Goal: Task Accomplishment & Management: Use online tool/utility

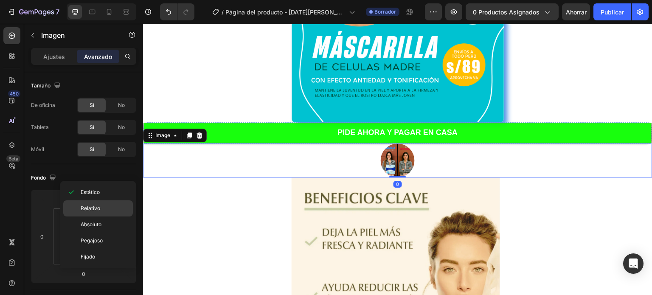
scroll to position [225, 0]
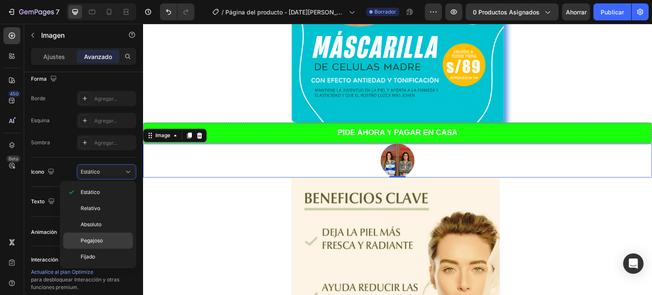
click at [93, 238] on font "Pegajoso" at bounding box center [92, 240] width 22 height 6
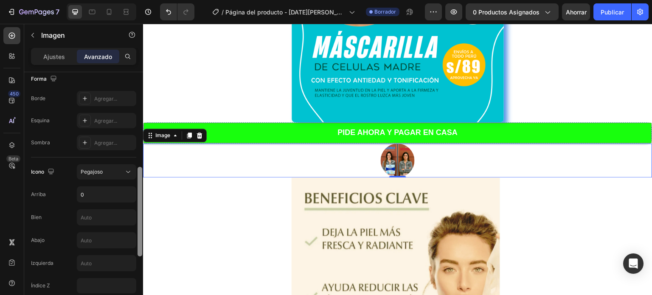
click at [141, 199] on div at bounding box center [140, 212] width 5 height 90
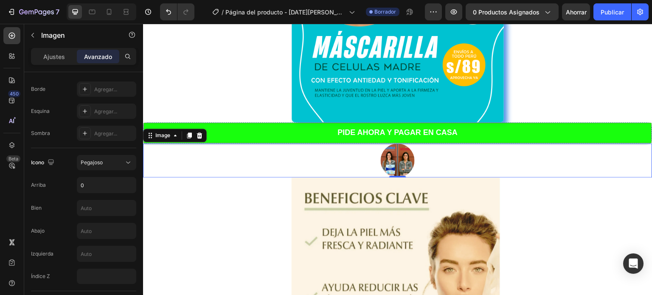
scroll to position [431, 0]
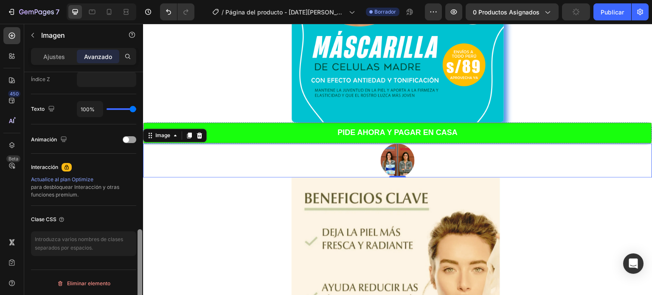
drag, startPoint x: 143, startPoint y: 188, endPoint x: 143, endPoint y: 195, distance: 7.2
click at [143, 195] on div at bounding box center [140, 195] width 6 height 247
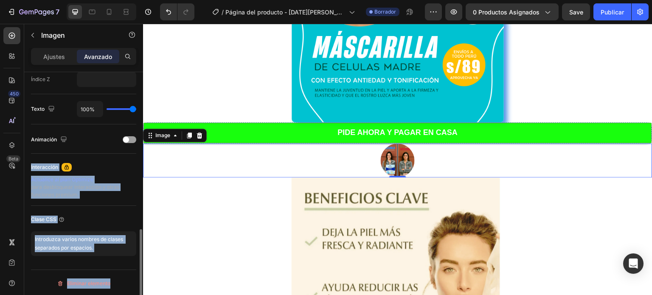
drag, startPoint x: 142, startPoint y: 241, endPoint x: 124, endPoint y: 146, distance: 97.3
click at [124, 146] on div "Tamaño De oficina Sí No Tableta Sí No Móvil Sí No Fondo [PHONE_NUMBER] Forma Bo…" at bounding box center [83, 195] width 119 height 247
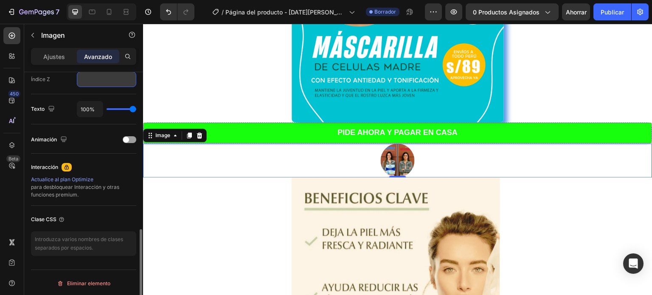
click at [116, 79] on input "number" at bounding box center [106, 79] width 59 height 15
type input "39%"
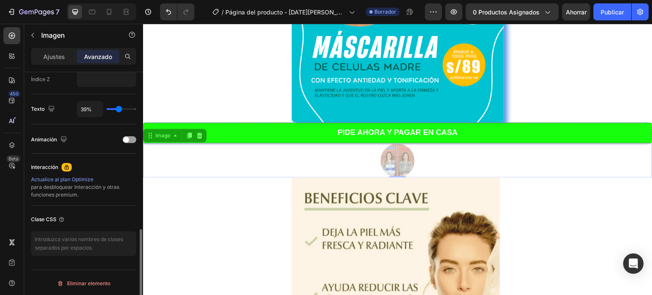
type input "39"
click at [119, 108] on input "range" at bounding box center [122, 109] width 30 height 2
type input "30%"
type input "30"
type input "26%"
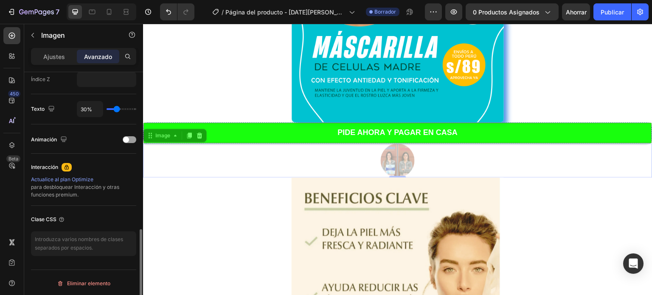
type input "26"
type input "15%"
type input "15"
type input "9%"
type input "9"
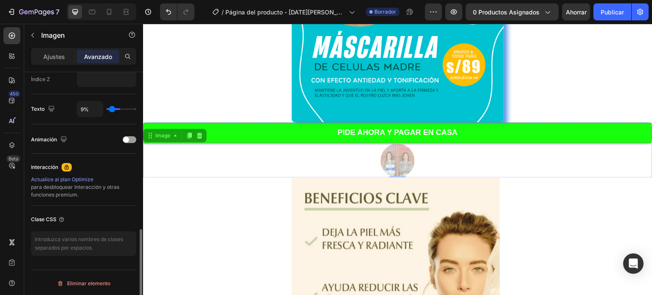
type input "6%"
type input "6"
type input "5%"
type input "5"
type input "2%"
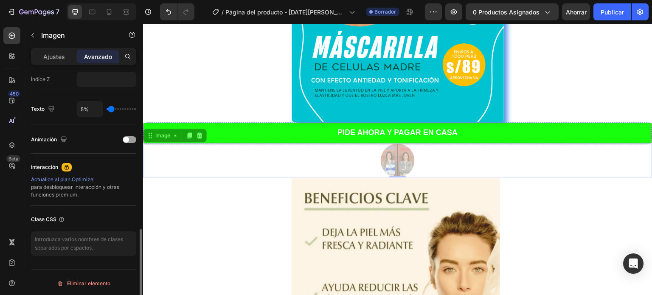
type input "2"
type input "0%"
type input "0"
type input "2%"
type input "2"
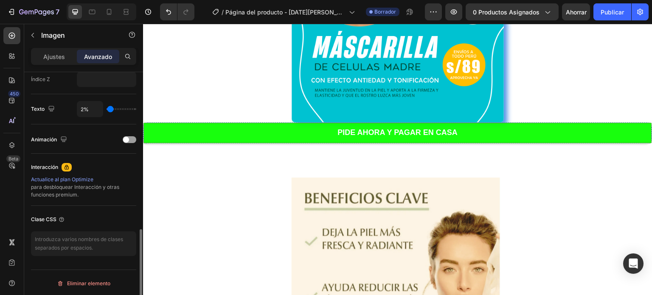
type input "3%"
type input "3"
type input "6%"
type input "6"
type input "8%"
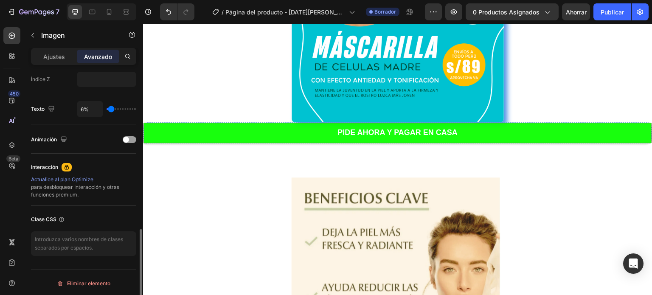
type input "8"
type input "11%"
type input "11"
type input "12%"
type input "12"
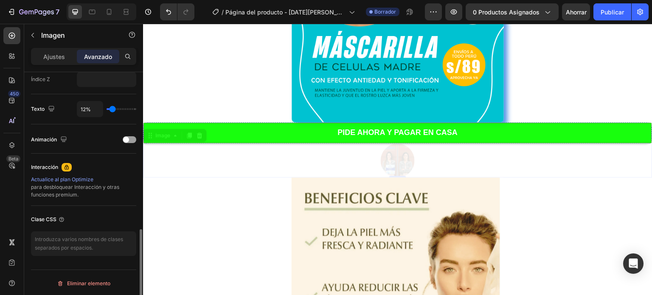
type input "15%"
type input "15"
type input "17%"
type input "17"
type input "21%"
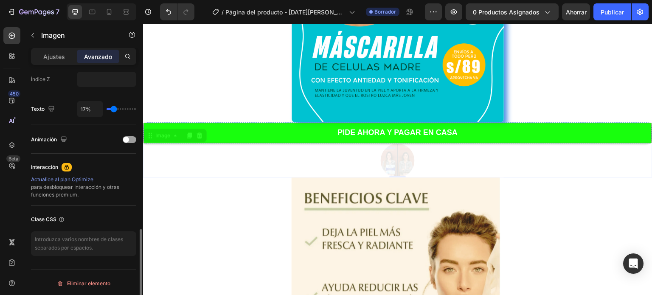
type input "21"
type input "23%"
type input "23"
type input "27%"
type input "27"
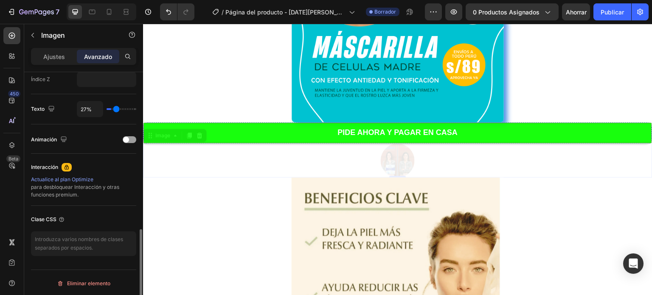
type input "31%"
type input "31"
type input "36%"
type input "36"
type input "39%"
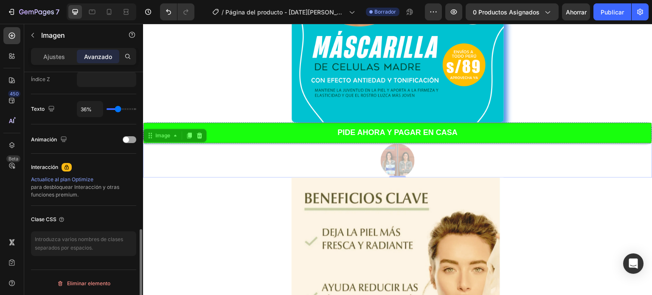
type input "39"
type input "42%"
type input "42"
type input "43%"
type input "43"
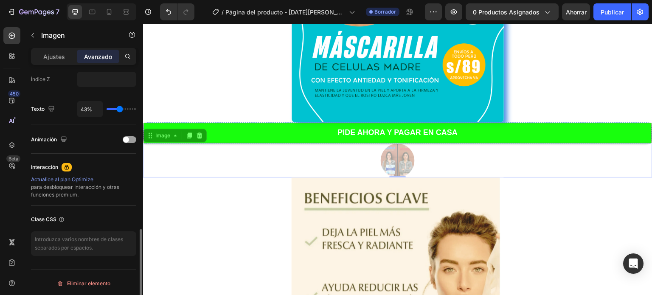
type input "45%"
type input "45"
type input "46%"
type input "46"
type input "48%"
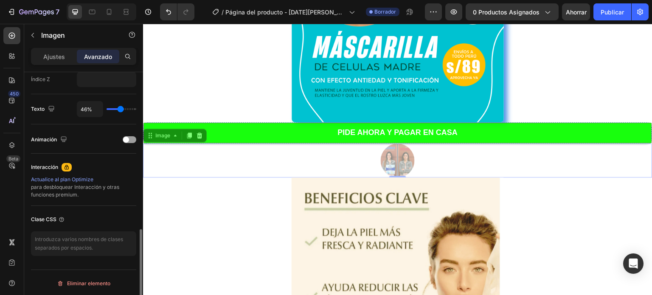
type input "48"
type input "49%"
type input "49"
type input "51%"
type input "51"
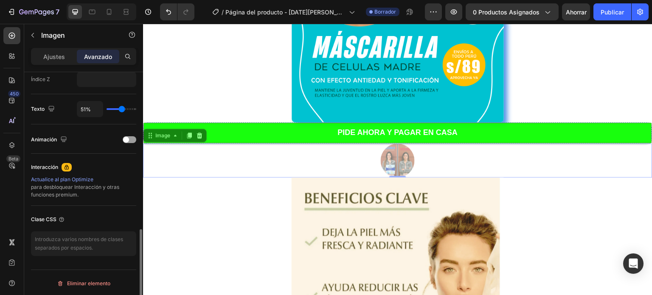
type input "52%"
type input "52"
type input "55%"
type input "55"
type input "57%"
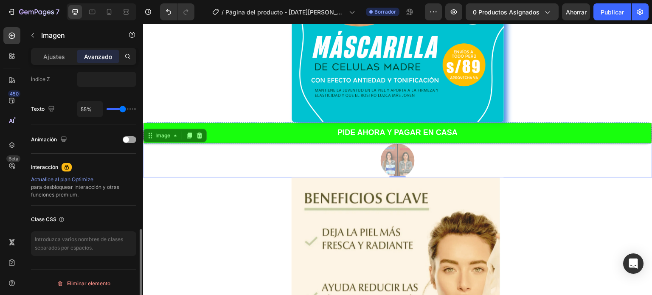
type input "57"
type input "58%"
type input "58"
type input "63%"
type input "63"
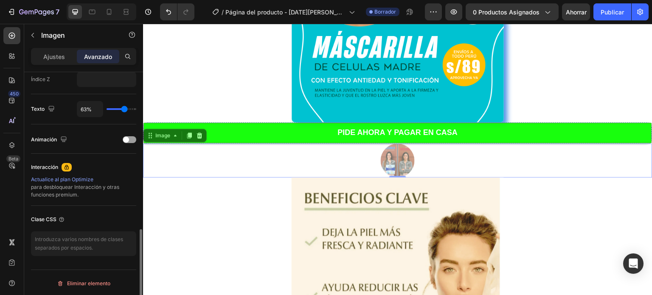
type input "66%"
type input "66"
type input "69%"
type input "69"
type input "73%"
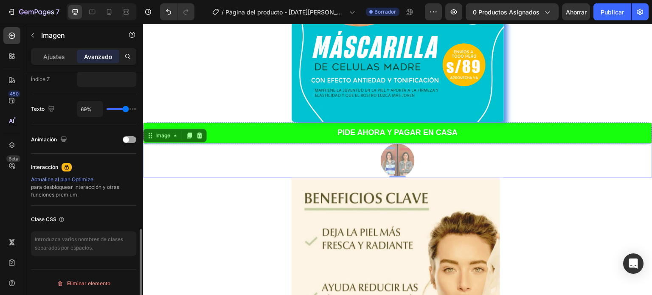
type input "73"
type input "77%"
type input "77"
type input "80%"
type input "80"
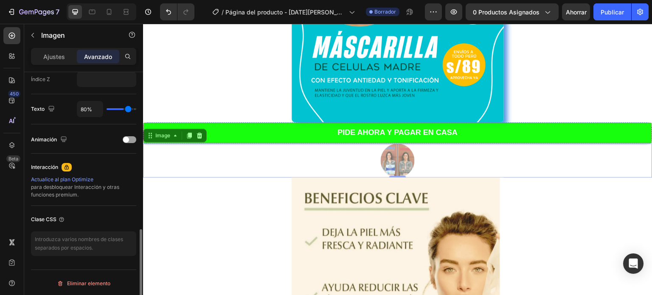
type input "82%"
type input "82"
type input "83%"
type input "83"
type input "85%"
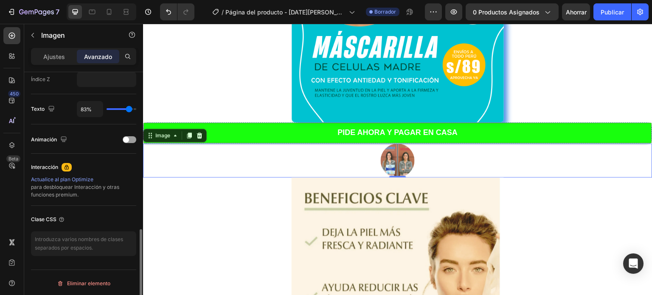
type input "85"
type input "88%"
type input "88"
type input "89%"
type input "89"
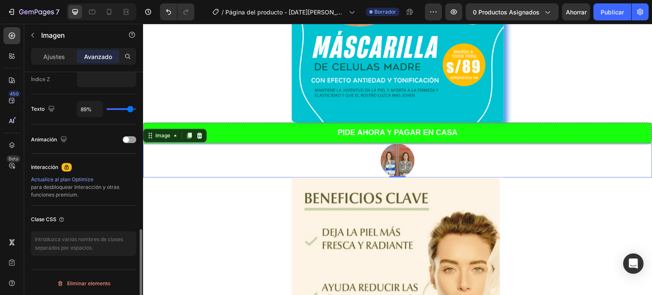
type input "91%"
type input "91"
type input "92%"
type input "92"
type input "95%"
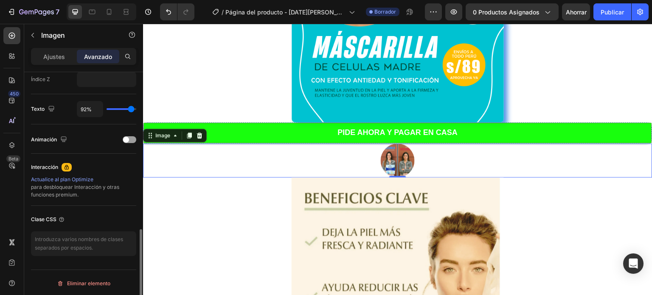
type input "95"
type input "98%"
type input "98"
type input "100%"
drag, startPoint x: 117, startPoint y: 107, endPoint x: 136, endPoint y: 113, distance: 19.6
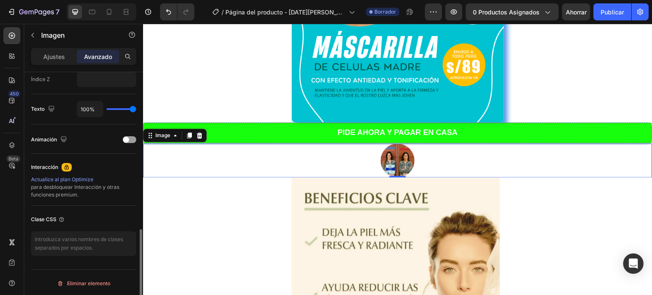
type input "100"
click at [136, 110] on input "range" at bounding box center [122, 109] width 30 height 2
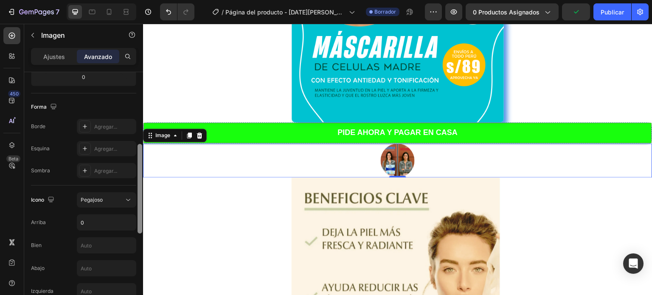
scroll to position [121, 0]
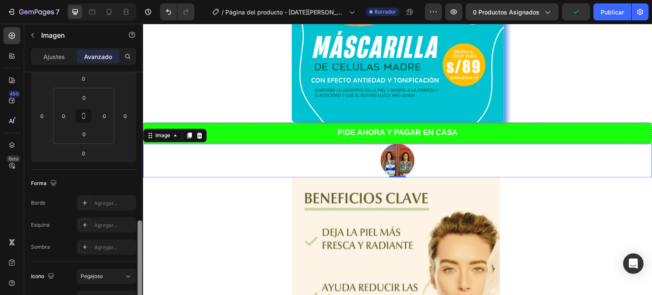
drag, startPoint x: 141, startPoint y: 256, endPoint x: 143, endPoint y: 142, distance: 113.4
click at [143, 149] on div at bounding box center [140, 272] width 6 height 247
click at [88, 186] on div "Forma" at bounding box center [83, 184] width 105 height 14
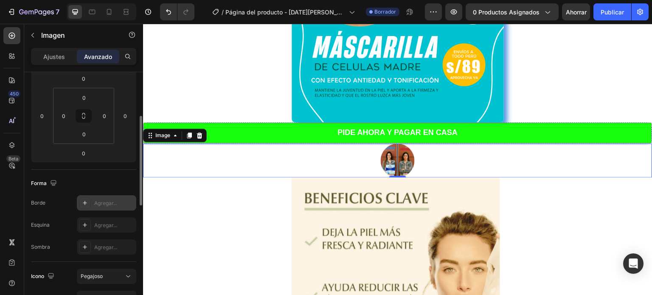
click at [94, 203] on font "Agregar..." at bounding box center [105, 203] width 23 height 6
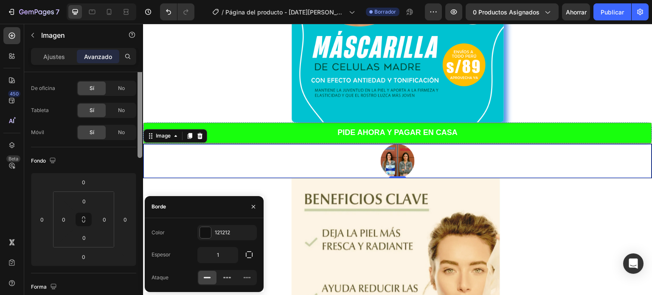
scroll to position [0, 0]
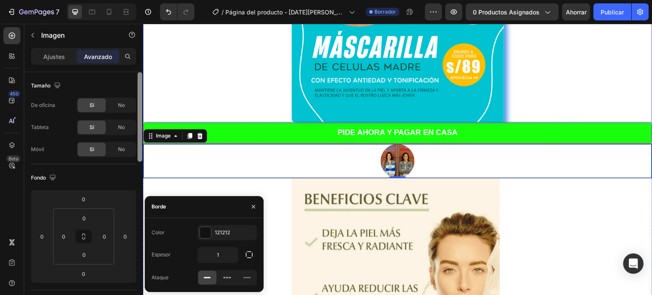
drag, startPoint x: 282, startPoint y: 198, endPoint x: 146, endPoint y: 110, distance: 162.2
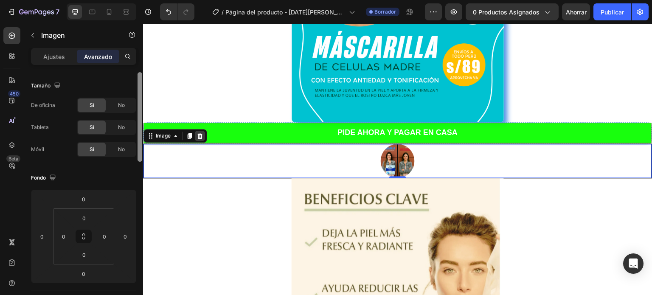
click at [199, 135] on icon at bounding box center [200, 135] width 7 height 7
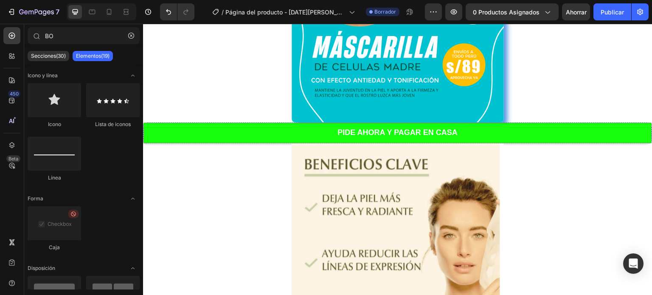
scroll to position [192, 0]
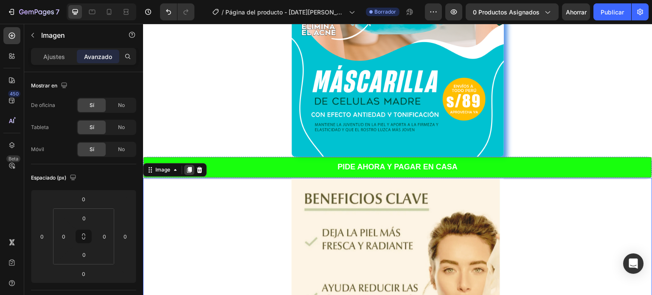
click at [190, 170] on icon at bounding box center [189, 170] width 5 height 6
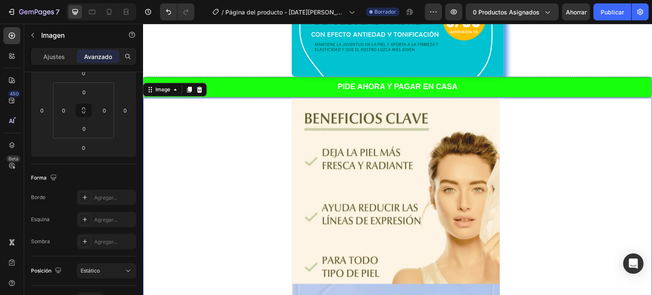
scroll to position [0, 0]
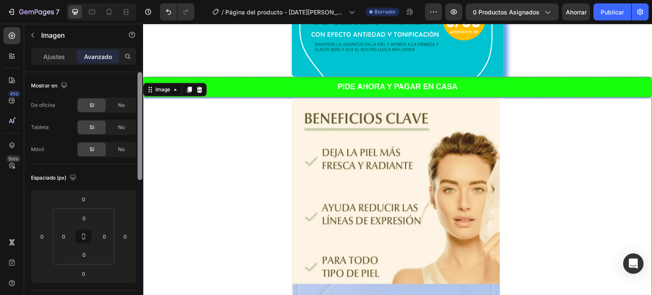
drag, startPoint x: 139, startPoint y: 126, endPoint x: 138, endPoint y: 73, distance: 52.7
click at [138, 73] on div at bounding box center [140, 126] width 5 height 108
drag, startPoint x: 281, startPoint y: 97, endPoint x: 299, endPoint y: 207, distance: 111.4
click at [11, 52] on icon at bounding box center [12, 56] width 8 height 8
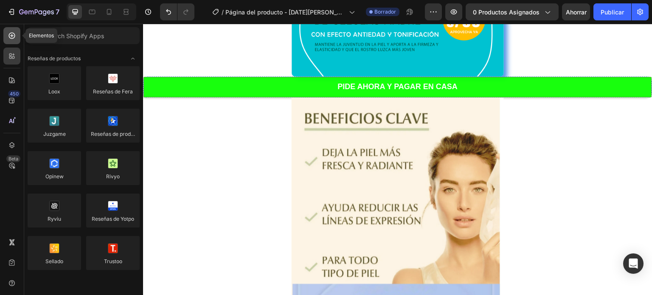
click at [10, 41] on div at bounding box center [11, 35] width 17 height 17
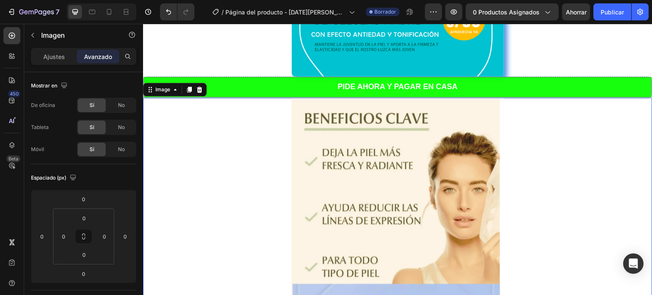
scroll to position [247, 0]
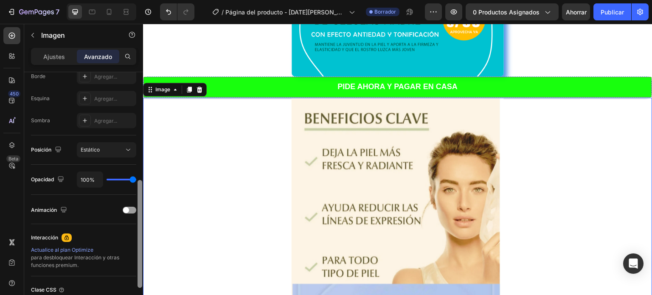
drag, startPoint x: 137, startPoint y: 129, endPoint x: 142, endPoint y: 222, distance: 93.1
click at [142, 222] on div at bounding box center [140, 195] width 6 height 247
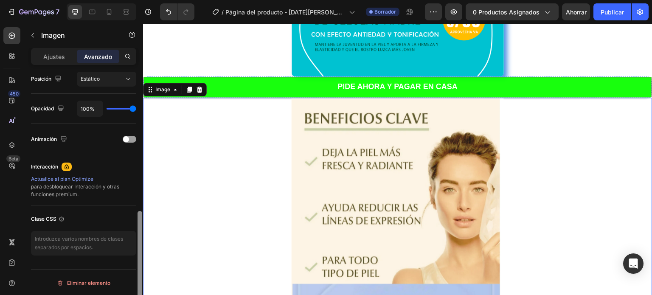
drag, startPoint x: 142, startPoint y: 222, endPoint x: 141, endPoint y: 151, distance: 71.3
click at [141, 151] on div at bounding box center [140, 195] width 6 height 247
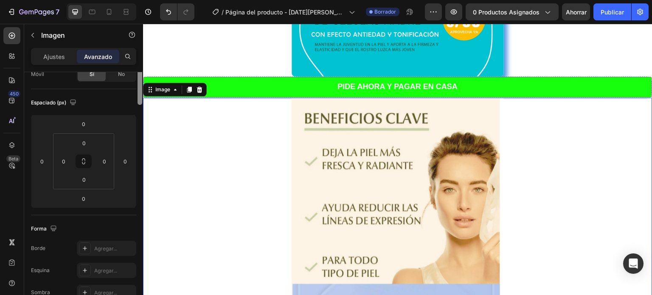
scroll to position [0, 0]
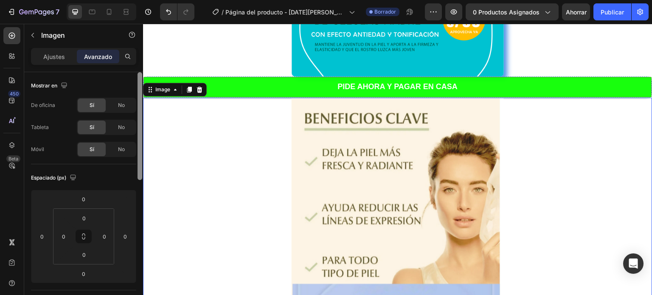
drag, startPoint x: 139, startPoint y: 232, endPoint x: 131, endPoint y: 85, distance: 148.0
click at [131, 85] on div "Mostrar en De oficina Sí No Tableta Sí No Móvil Sí No Espaciado (px) 0 0 0 0 0 …" at bounding box center [83, 195] width 119 height 247
click at [315, 122] on img at bounding box center [398, 265] width 212 height 334
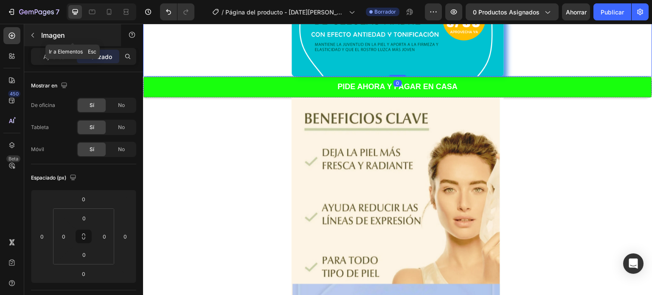
click at [32, 37] on icon "button" at bounding box center [32, 35] width 7 height 7
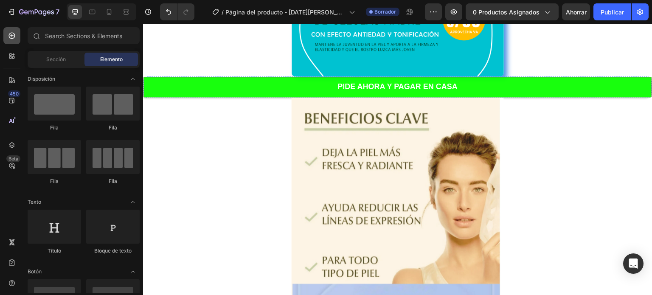
click at [11, 37] on icon at bounding box center [12, 35] width 8 height 8
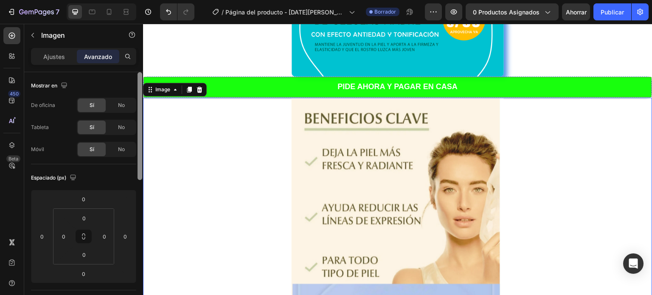
drag, startPoint x: 284, startPoint y: 183, endPoint x: 143, endPoint y: 101, distance: 163.1
click at [15, 34] on icon at bounding box center [12, 35] width 8 height 8
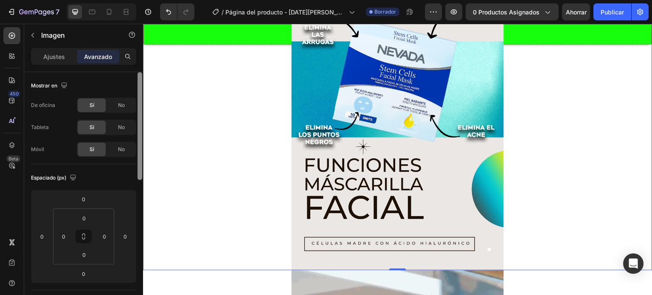
drag, startPoint x: 141, startPoint y: 159, endPoint x: 143, endPoint y: 93, distance: 65.9
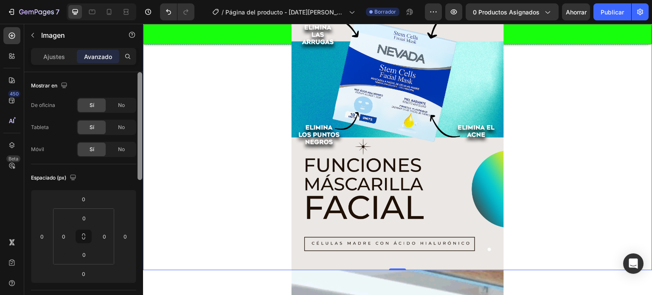
click at [143, 93] on div at bounding box center [140, 195] width 6 height 247
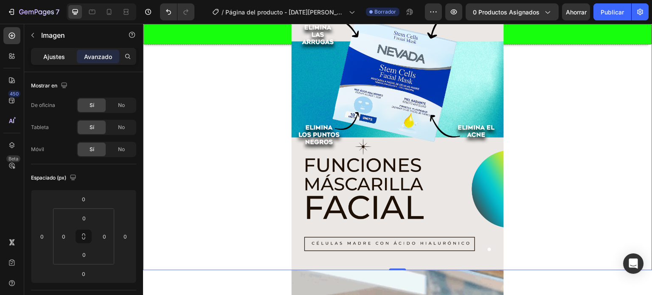
click at [53, 55] on font "Ajustes" at bounding box center [54, 56] width 22 height 7
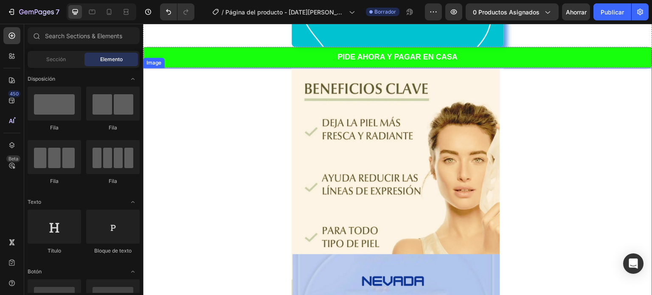
scroll to position [299, 0]
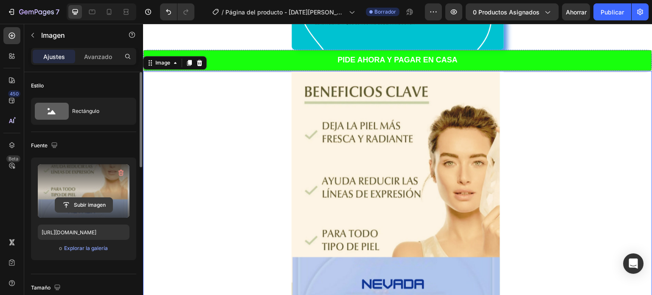
click at [66, 200] on input "file" at bounding box center [83, 205] width 57 height 14
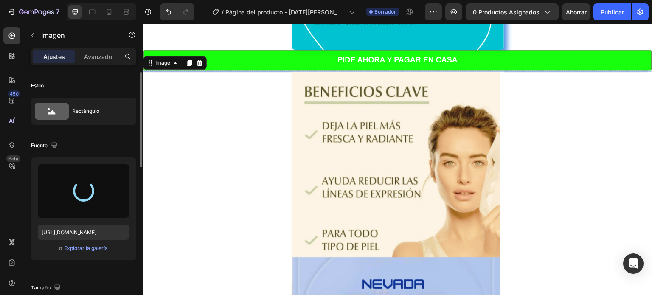
type input "[URL][DOMAIN_NAME]"
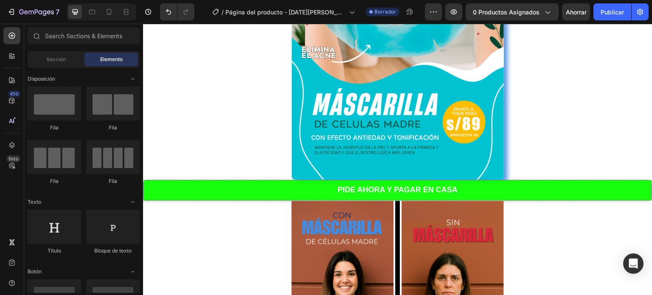
scroll to position [172, 0]
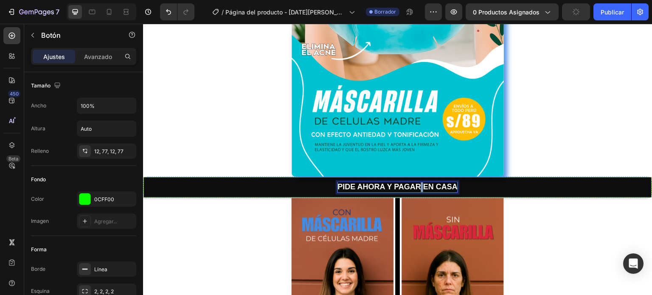
click at [416, 185] on strong "PIDE AHORA Y PAGAR EN CASA" at bounding box center [398, 187] width 120 height 8
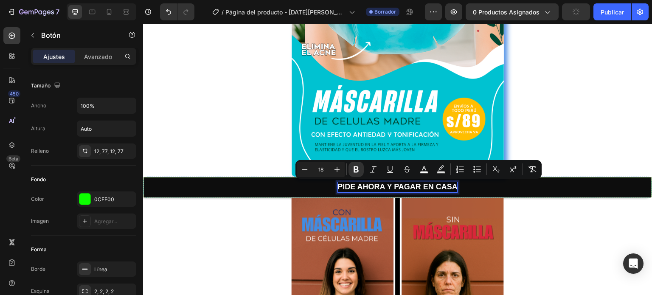
click at [414, 184] on strong "PIDE AHORA Y PAGAR EN CASA" at bounding box center [398, 187] width 120 height 8
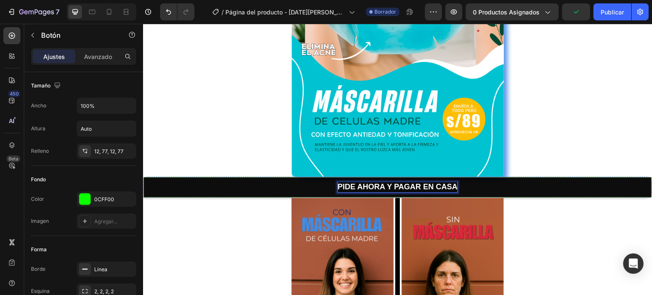
click at [418, 185] on strong "PIDE AHORA Y PAGAR EN CASA" at bounding box center [398, 187] width 120 height 8
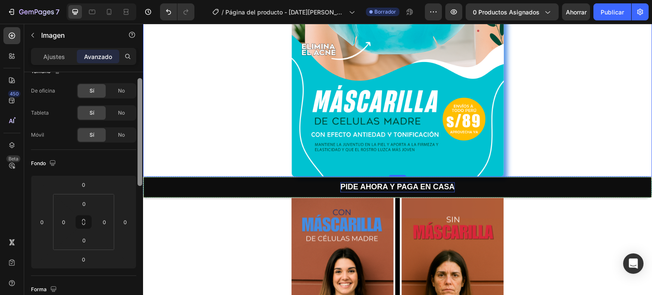
scroll to position [68, 0]
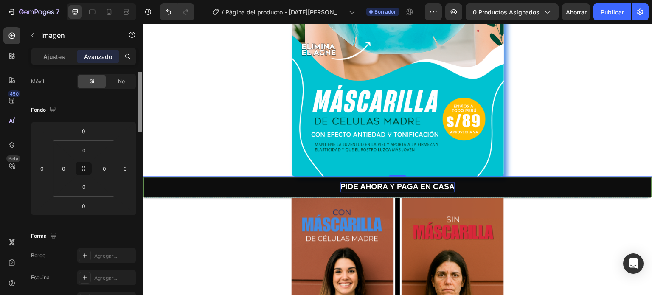
drag, startPoint x: 140, startPoint y: 111, endPoint x: 142, endPoint y: 141, distance: 29.8
click at [142, 132] on div at bounding box center [140, 79] width 5 height 108
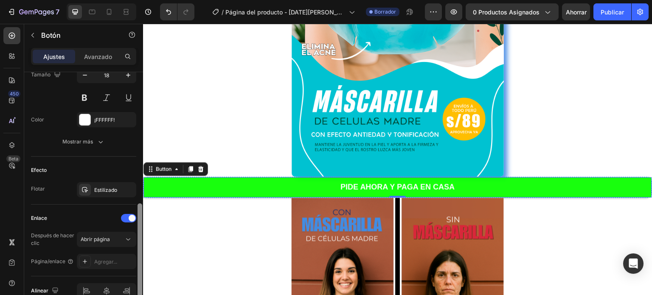
scroll to position [370, 0]
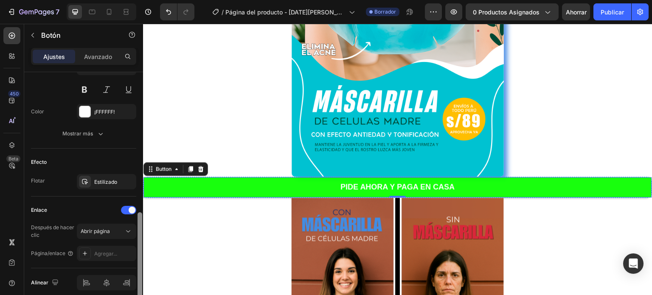
drag, startPoint x: 139, startPoint y: 96, endPoint x: 141, endPoint y: 237, distance: 140.6
click at [141, 237] on div at bounding box center [140, 258] width 5 height 93
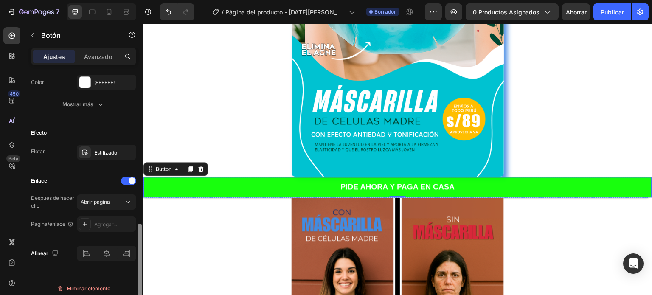
scroll to position [404, 0]
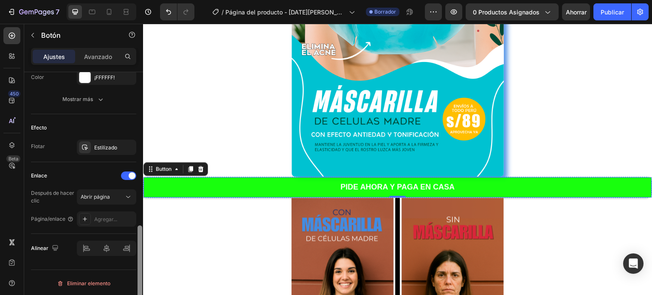
drag, startPoint x: 141, startPoint y: 237, endPoint x: 140, endPoint y: 262, distance: 25.1
click at [140, 262] on div at bounding box center [140, 271] width 5 height 93
click at [140, 258] on div at bounding box center [140, 271] width 5 height 93
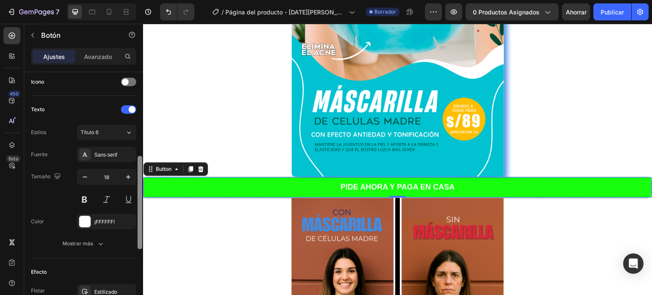
scroll to position [248, 0]
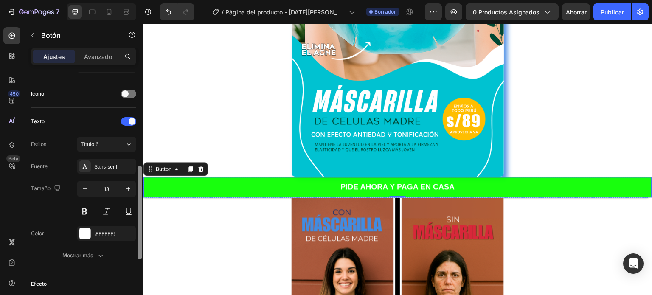
drag, startPoint x: 140, startPoint y: 258, endPoint x: 139, endPoint y: 199, distance: 59.5
click at [139, 199] on div at bounding box center [140, 212] width 5 height 93
click at [129, 146] on icon at bounding box center [128, 144] width 7 height 8
click at [131, 91] on div at bounding box center [128, 94] width 15 height 8
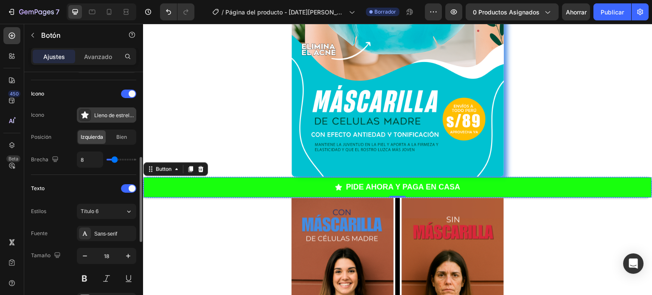
click at [110, 113] on font "Lleno de estrellas" at bounding box center [115, 115] width 42 height 6
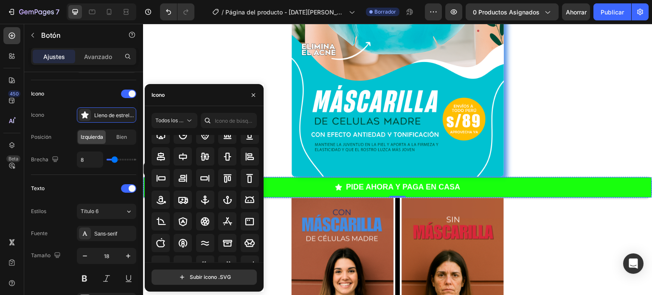
scroll to position [70, 0]
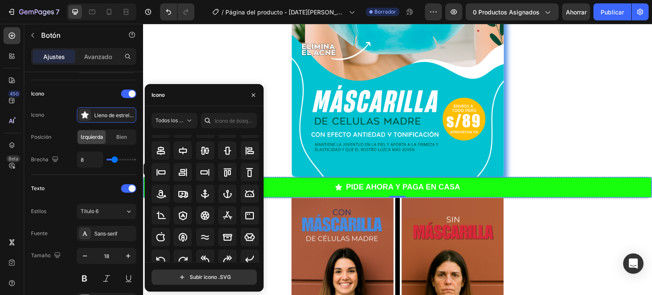
drag, startPoint x: 260, startPoint y: 195, endPoint x: 261, endPoint y: 189, distance: 6.8
click at [261, 189] on div "Todos los iconos" at bounding box center [207, 198] width 111 height 127
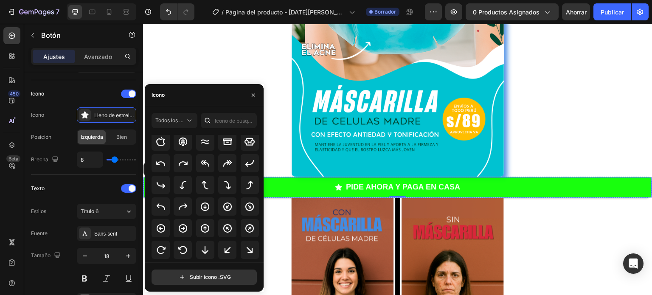
scroll to position [155, 0]
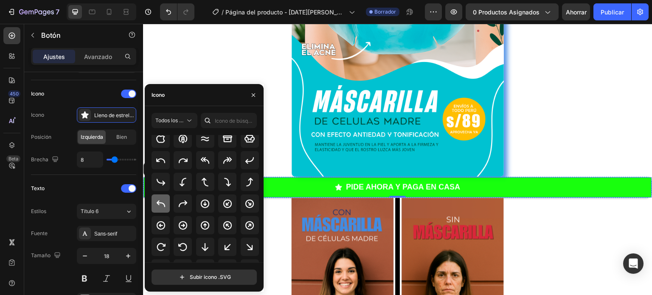
click at [163, 200] on icon at bounding box center [161, 204] width 10 height 10
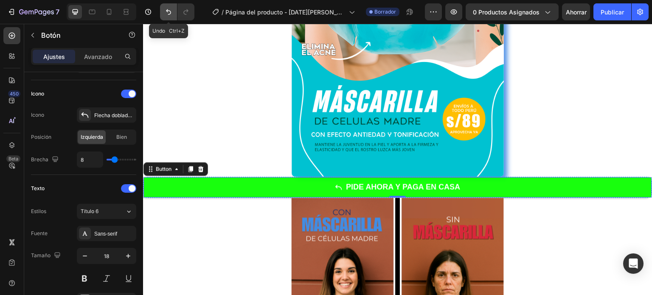
click at [171, 14] on icon "Deshacer/Rehacer" at bounding box center [168, 12] width 8 height 8
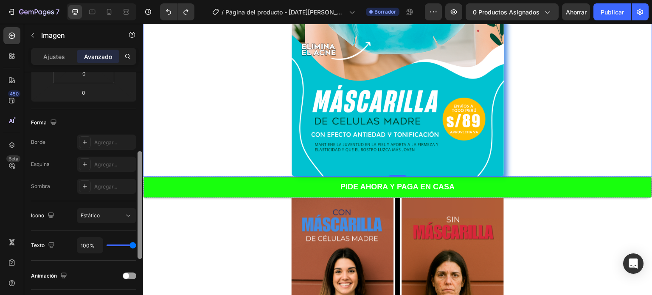
scroll to position [187, 0]
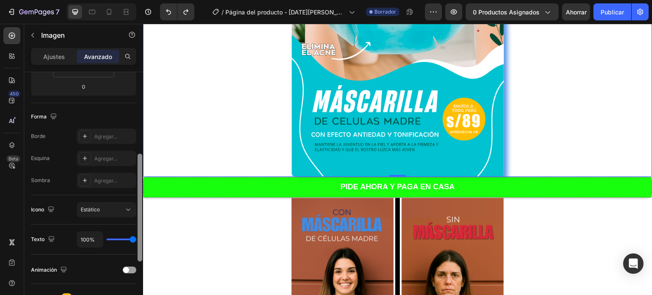
drag, startPoint x: 141, startPoint y: 136, endPoint x: 136, endPoint y: 218, distance: 82.1
click at [137, 218] on div at bounding box center [140, 195] width 6 height 247
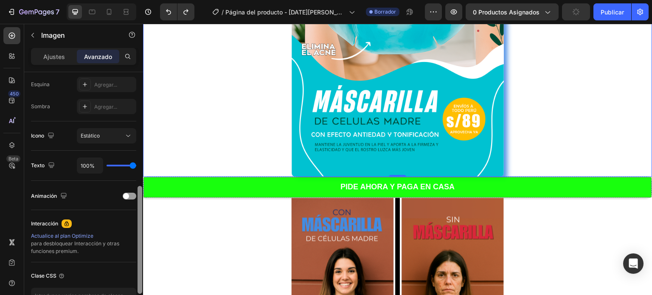
scroll to position [262, 0]
drag, startPoint x: 139, startPoint y: 164, endPoint x: 141, endPoint y: 197, distance: 32.7
click at [141, 197] on div at bounding box center [140, 240] width 5 height 108
click at [122, 139] on button "Estático" at bounding box center [106, 134] width 59 height 15
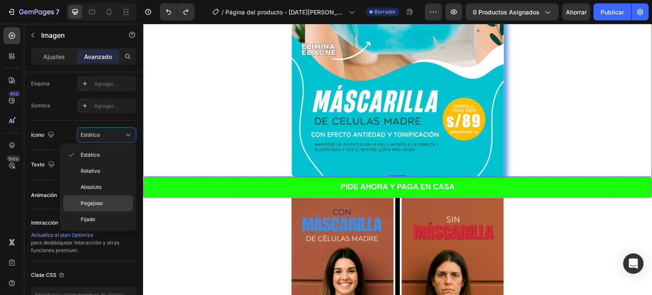
click at [102, 203] on font "Pegajoso" at bounding box center [92, 203] width 22 height 6
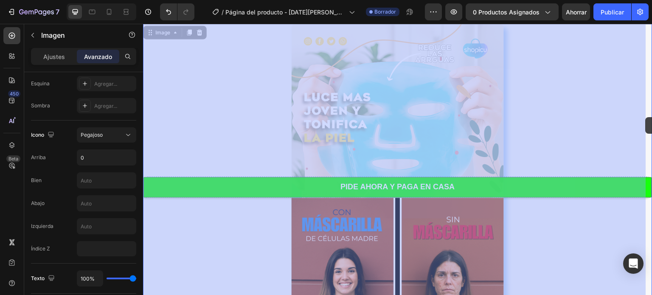
drag, startPoint x: 640, startPoint y: 59, endPoint x: 646, endPoint y: 117, distance: 58.9
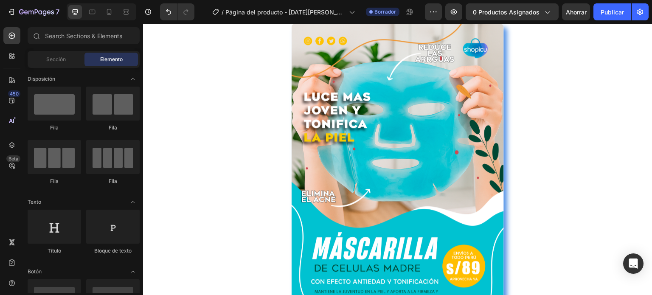
scroll to position [0, 0]
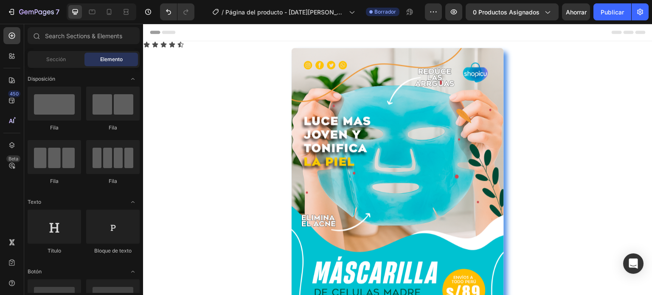
drag, startPoint x: 651, startPoint y: 46, endPoint x: 791, endPoint y: 43, distance: 140.2
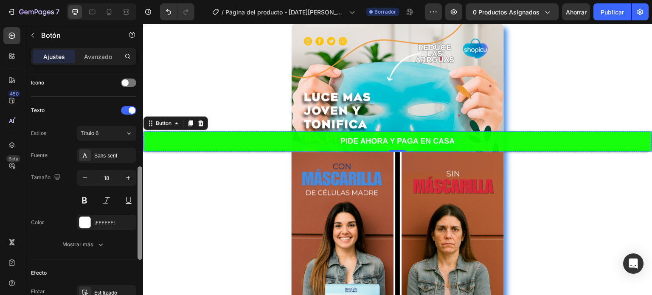
scroll to position [262, 0]
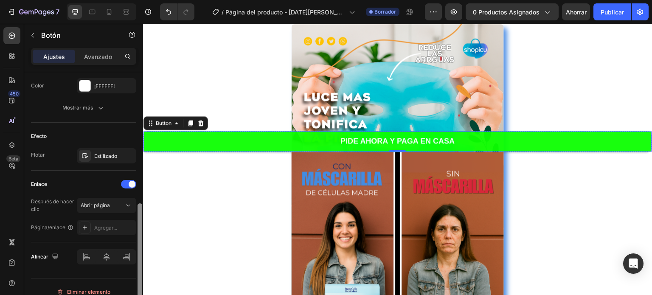
drag, startPoint x: 142, startPoint y: 137, endPoint x: 138, endPoint y: 295, distance: 158.0
click at [138, 295] on div at bounding box center [140, 249] width 5 height 93
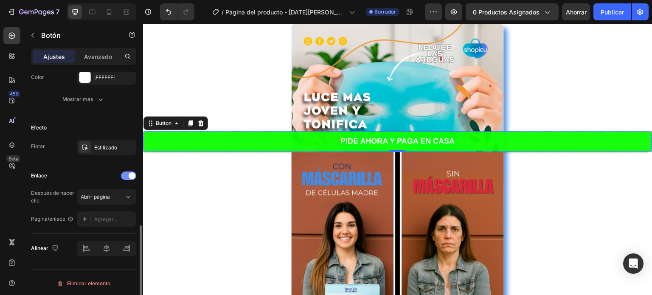
click at [125, 176] on div at bounding box center [128, 176] width 15 height 8
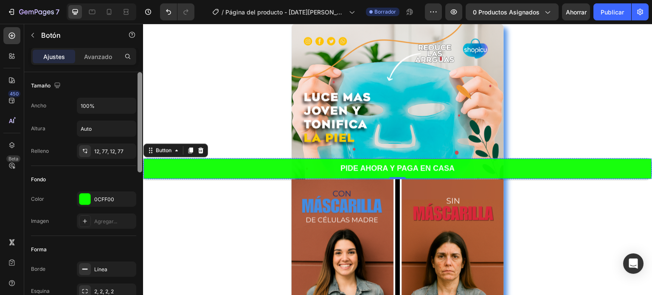
scroll to position [247, 0]
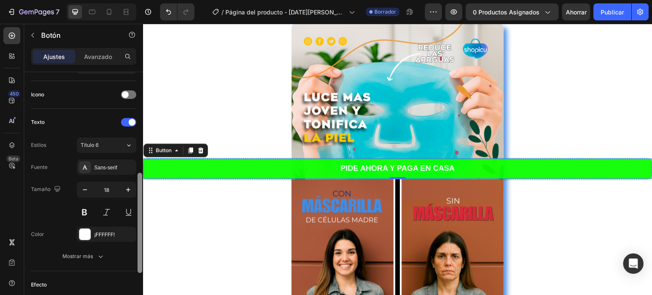
drag, startPoint x: 143, startPoint y: 132, endPoint x: 143, endPoint y: 137, distance: 5.1
click at [143, 137] on div at bounding box center [140, 195] width 6 height 247
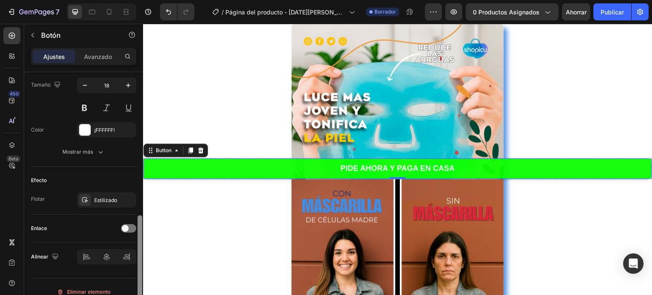
drag, startPoint x: 140, startPoint y: 193, endPoint x: 138, endPoint y: 235, distance: 41.7
click at [138, 235] on div at bounding box center [140, 265] width 5 height 100
click at [132, 230] on div at bounding box center [128, 230] width 15 height 8
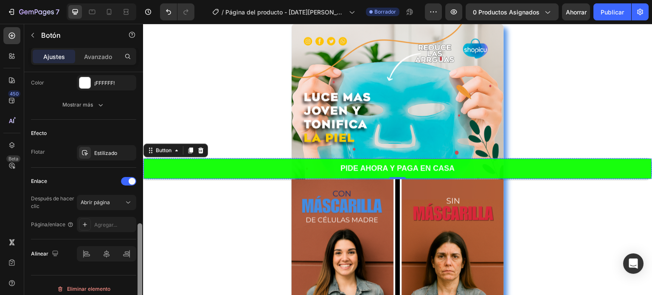
scroll to position [400, 0]
drag, startPoint x: 140, startPoint y: 234, endPoint x: 141, endPoint y: 253, distance: 19.1
click at [141, 253] on div at bounding box center [140, 270] width 5 height 93
click at [86, 224] on icon at bounding box center [85, 223] width 7 height 7
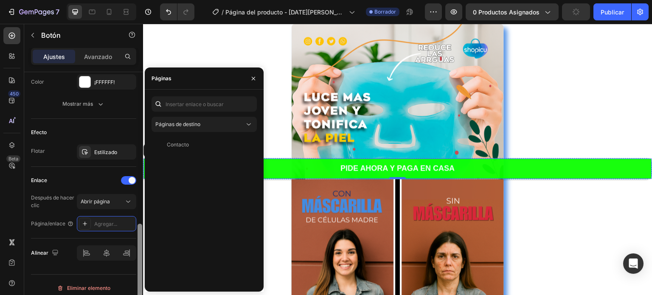
scroll to position [152, 0]
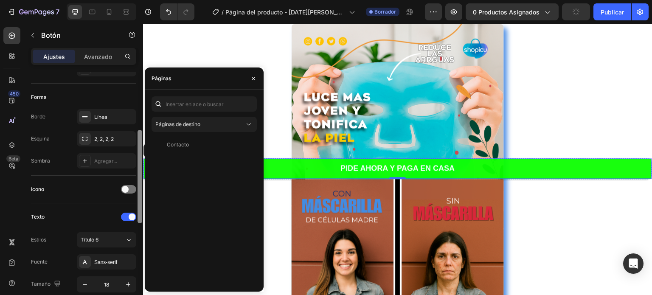
click at [138, 100] on div at bounding box center [140, 195] width 6 height 247
click at [255, 78] on icon "button" at bounding box center [253, 78] width 7 height 7
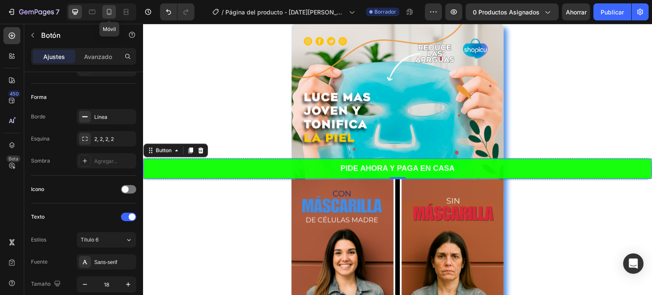
click at [113, 12] on icon at bounding box center [109, 12] width 8 height 8
type input "16"
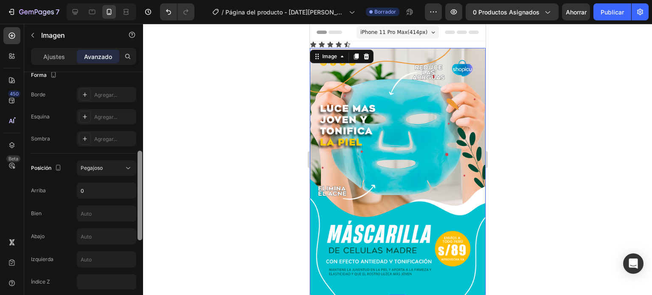
scroll to position [230, 0]
drag, startPoint x: 142, startPoint y: 94, endPoint x: 143, endPoint y: 178, distance: 84.1
click at [143, 178] on div at bounding box center [140, 195] width 6 height 247
click at [126, 164] on icon at bounding box center [128, 167] width 8 height 8
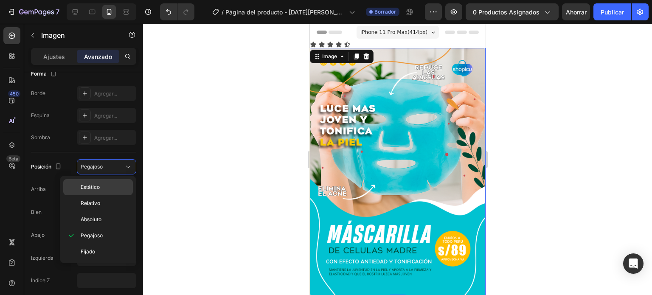
click at [93, 189] on font "Estático" at bounding box center [90, 187] width 19 height 6
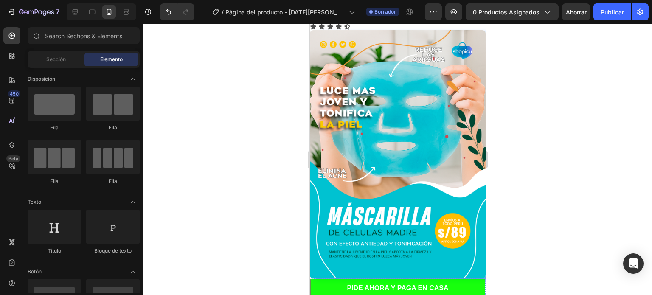
scroll to position [0, 0]
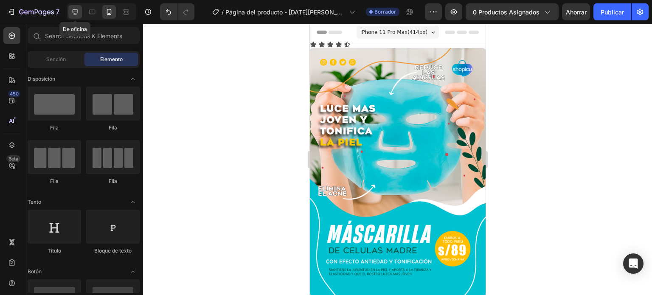
click at [79, 13] on icon at bounding box center [75, 12] width 8 height 8
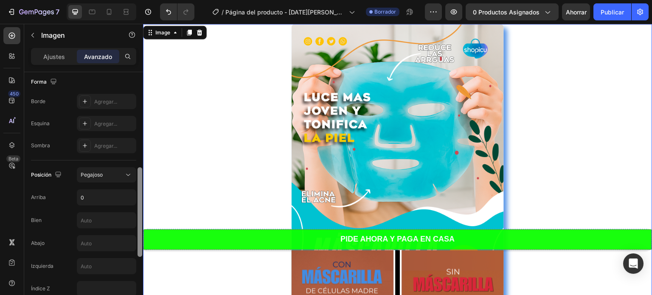
scroll to position [234, 0]
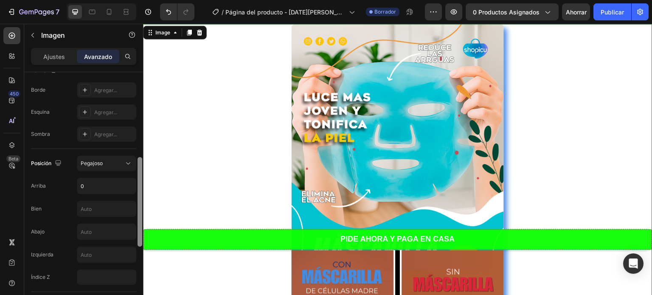
drag, startPoint x: 141, startPoint y: 108, endPoint x: 142, endPoint y: 193, distance: 85.4
click at [142, 193] on div at bounding box center [140, 195] width 6 height 247
click at [130, 164] on icon at bounding box center [128, 163] width 8 height 8
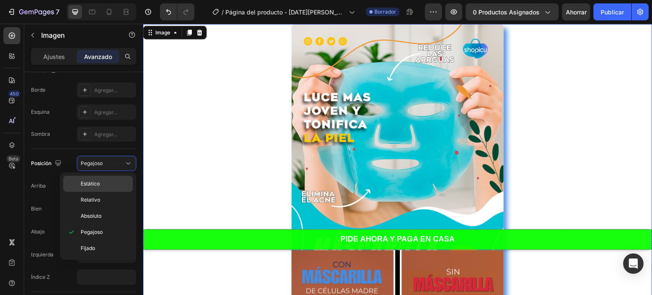
click at [93, 183] on font "Estático" at bounding box center [90, 183] width 19 height 6
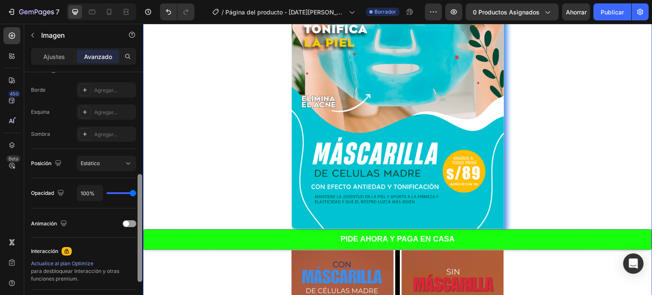
scroll to position [318, 0]
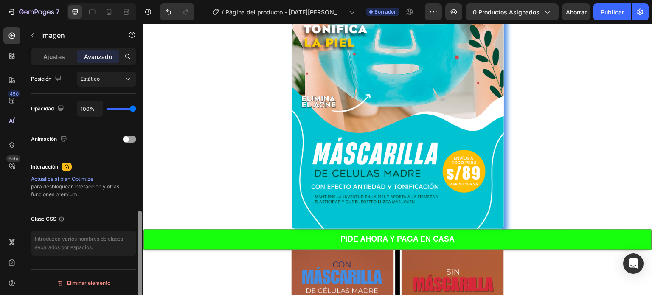
click at [142, 216] on div at bounding box center [140, 195] width 6 height 247
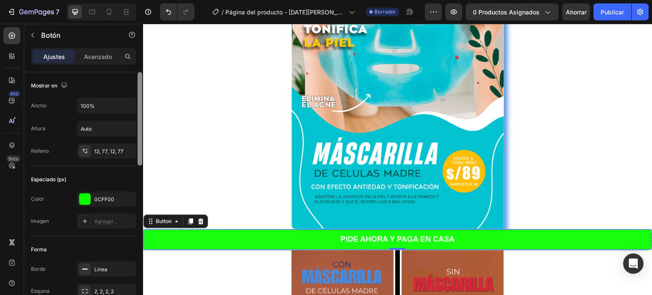
scroll to position [247, 0]
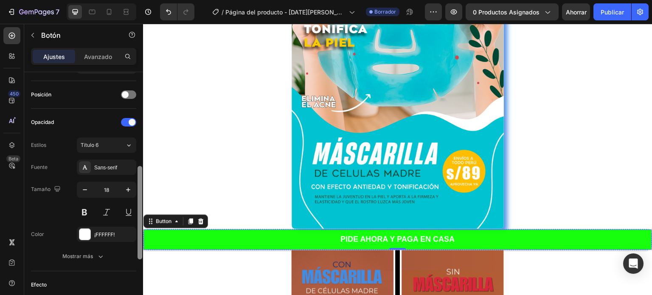
click at [138, 134] on div at bounding box center [140, 195] width 6 height 247
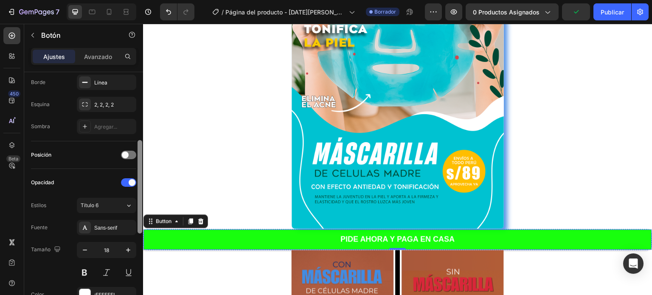
scroll to position [185, 0]
drag, startPoint x: 141, startPoint y: 190, endPoint x: 140, endPoint y: 166, distance: 23.8
click at [140, 166] on div at bounding box center [140, 188] width 5 height 93
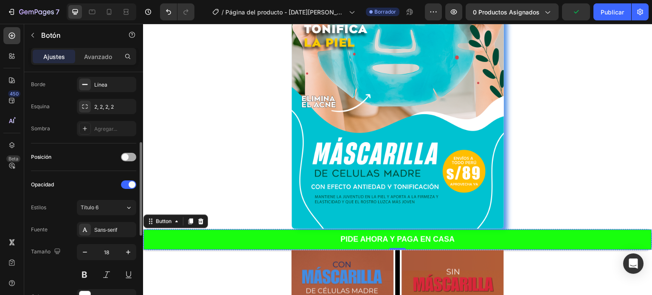
click at [132, 158] on div at bounding box center [128, 157] width 15 height 8
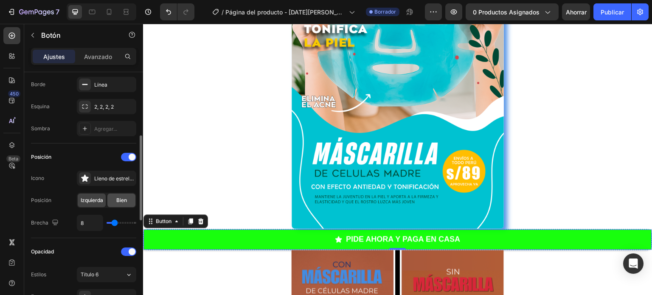
click at [126, 200] on font "Bien" at bounding box center [121, 200] width 11 height 6
type input "4"
type input "5"
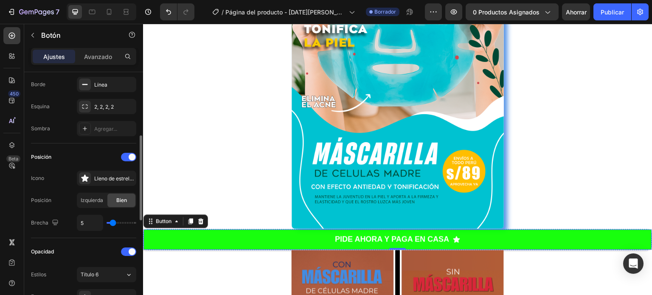
type input "6"
type input "7"
type input "8"
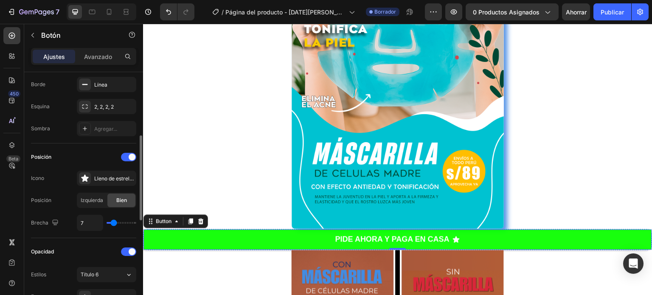
type input "8"
type input "9"
type input "10"
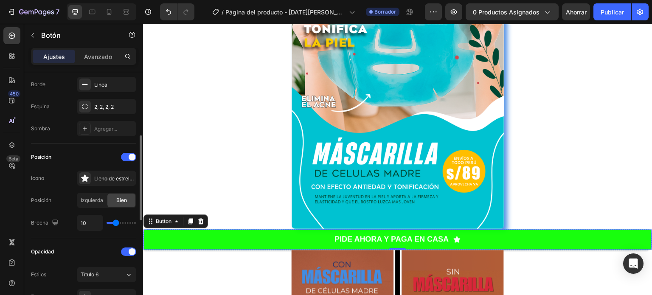
type input "11"
type input "12"
type input "13"
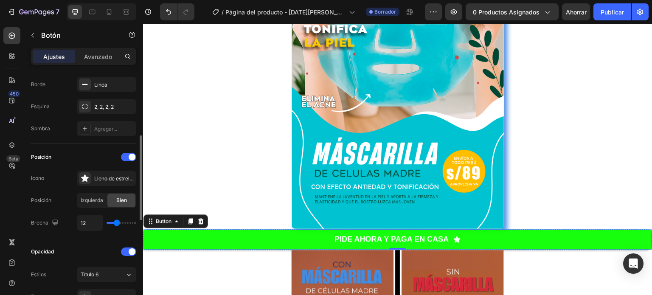
type input "13"
type input "14"
type input "15"
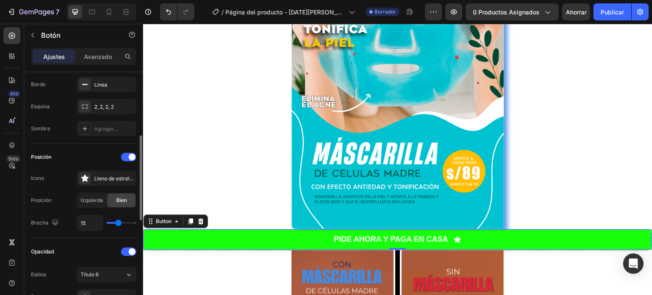
type input "16"
type input "17"
type input "18"
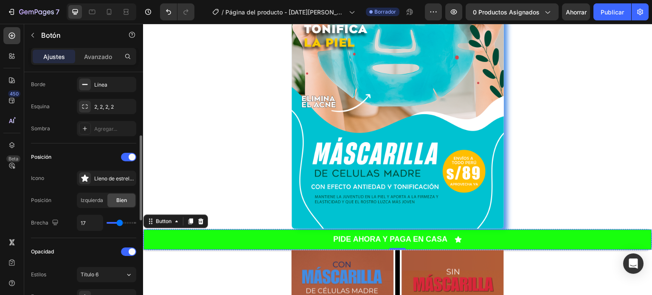
type input "18"
type input "19"
type input "20"
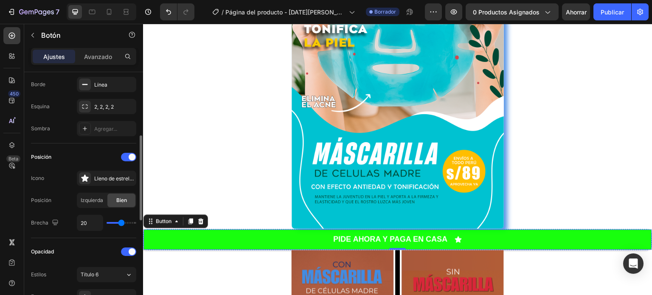
type input "21"
type input "24"
type input "26"
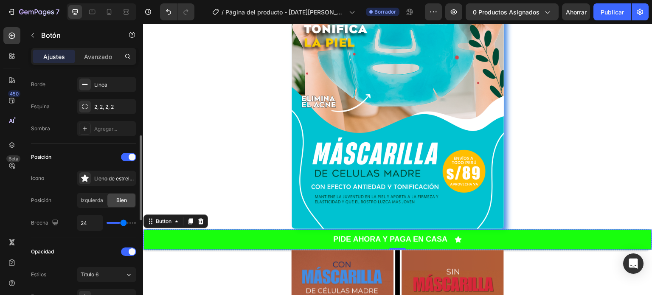
type input "26"
type input "27"
type input "29"
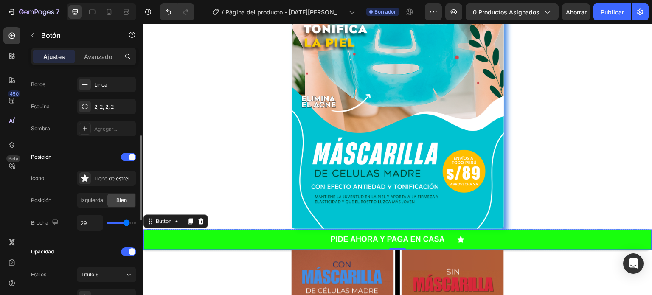
type input "30"
type input "31"
type input "32"
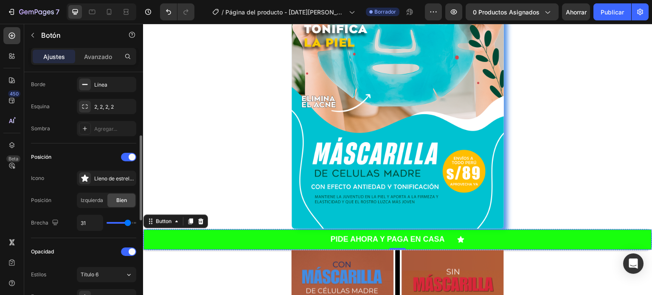
type input "32"
type input "33"
type input "34"
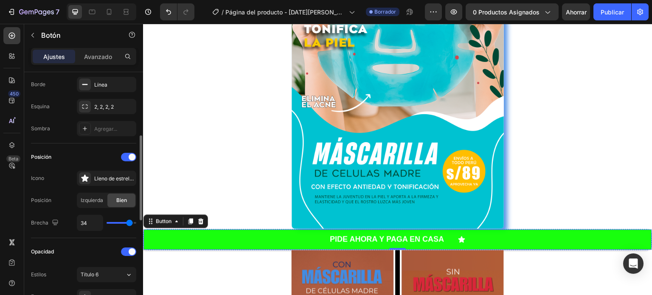
type input "36"
type input "39"
type input "40"
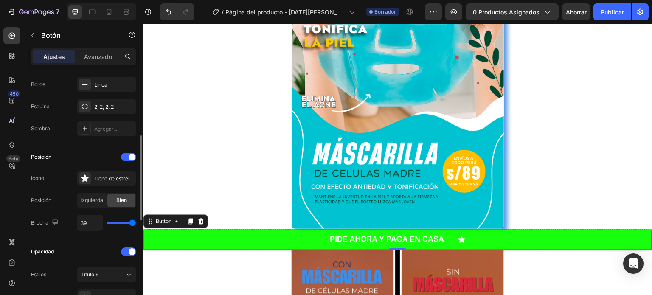
type input "40"
type input "39"
type input "38"
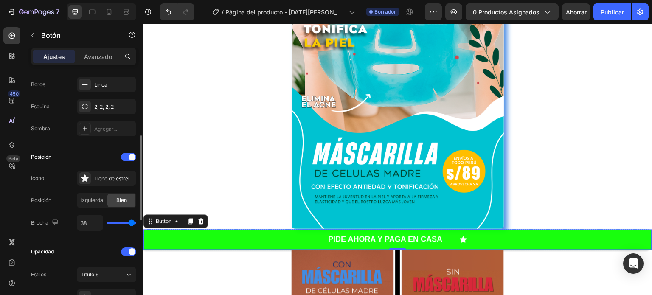
type input "37"
type input "36"
type input "35"
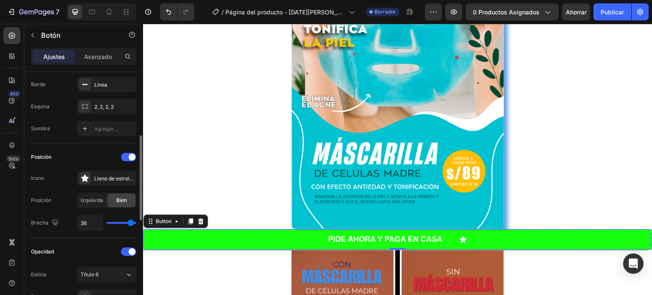
type input "35"
type input "33"
type input "32"
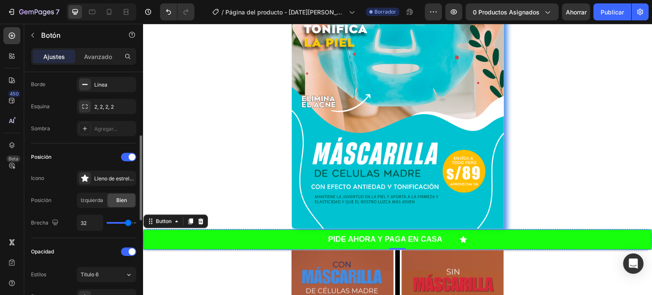
type input "31"
type input "30"
type input "29"
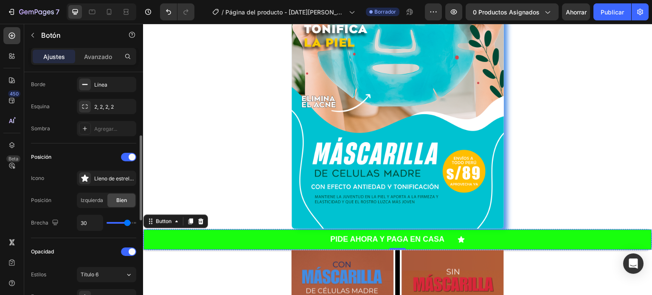
type input "29"
type input "28"
type input "27"
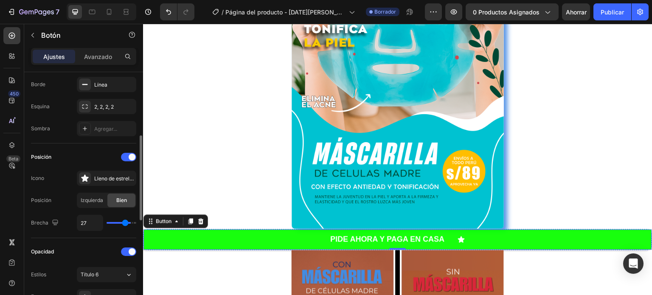
type input "26"
type input "25"
type input "21"
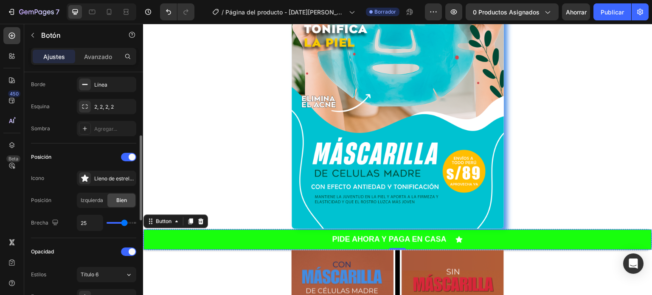
type input "21"
type input "19"
type input "15"
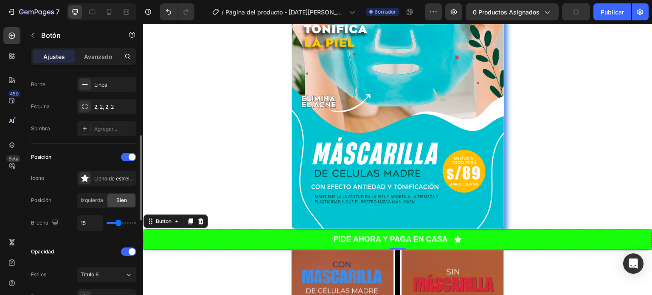
type input "13"
type input "12"
drag, startPoint x: 111, startPoint y: 224, endPoint x: 116, endPoint y: 220, distance: 6.4
click at [116, 222] on input "range" at bounding box center [122, 223] width 30 height 2
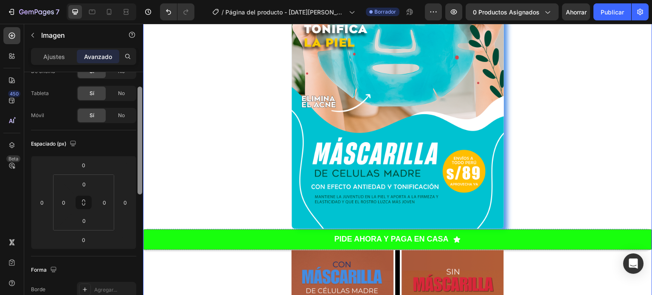
scroll to position [0, 0]
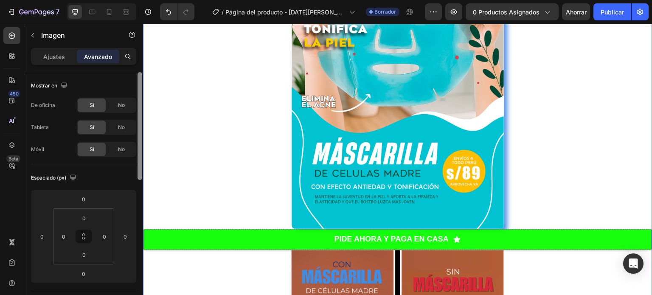
drag, startPoint x: 140, startPoint y: 161, endPoint x: 141, endPoint y: 115, distance: 46.7
click at [141, 115] on div at bounding box center [140, 126] width 5 height 108
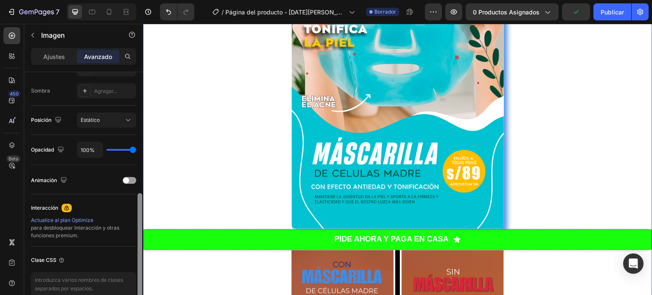
scroll to position [277, 0]
drag, startPoint x: 139, startPoint y: 106, endPoint x: 138, endPoint y: 227, distance: 121.5
click at [138, 227] on div at bounding box center [140, 247] width 5 height 108
click at [122, 149] on input "range" at bounding box center [122, 150] width 30 height 2
drag, startPoint x: 122, startPoint y: 148, endPoint x: 136, endPoint y: 150, distance: 14.2
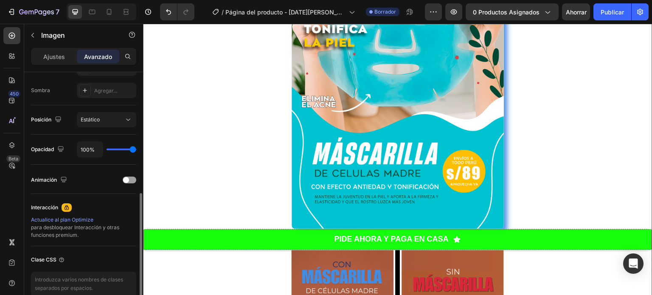
click at [136, 150] on input "range" at bounding box center [122, 150] width 30 height 2
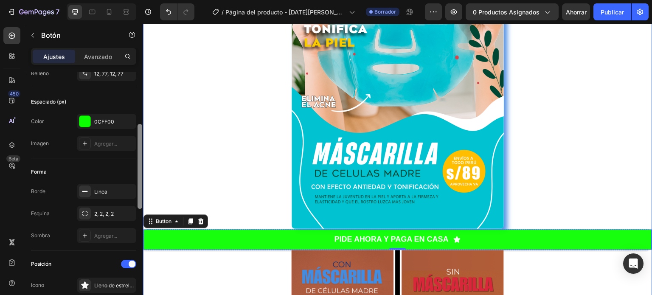
scroll to position [96, 0]
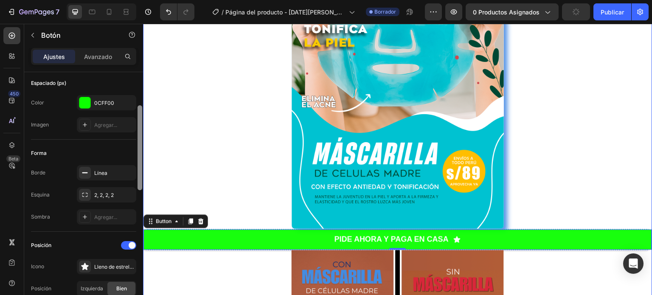
drag, startPoint x: 283, startPoint y: 142, endPoint x: 146, endPoint y: 189, distance: 145.2
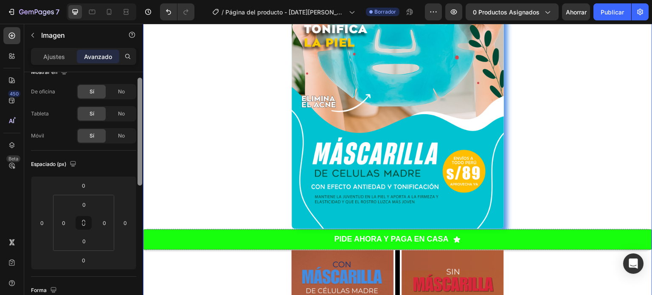
scroll to position [0, 0]
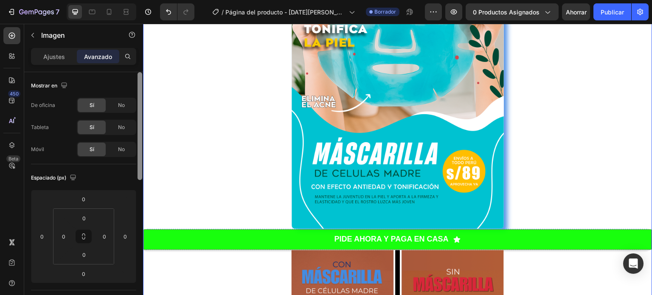
drag, startPoint x: 139, startPoint y: 241, endPoint x: 130, endPoint y: 83, distance: 158.2
click at [130, 83] on div "Mostrar en De oficina Sí No Tableta Sí No Móvil Sí No Espaciado (px) 0 0 0 0 0 …" at bounding box center [83, 195] width 119 height 247
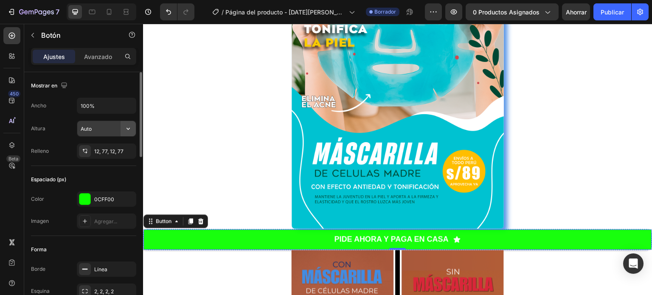
click at [126, 130] on icon "button" at bounding box center [128, 128] width 8 height 8
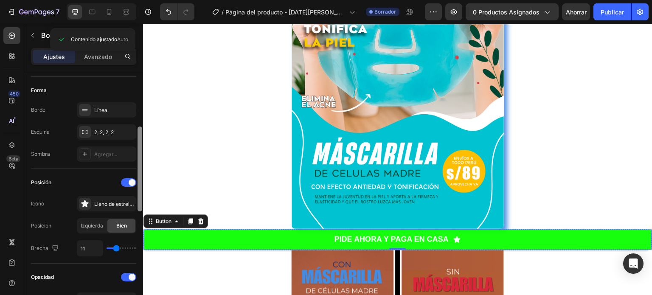
scroll to position [161, 0]
drag, startPoint x: 141, startPoint y: 134, endPoint x: 141, endPoint y: 189, distance: 55.2
click at [141, 189] on div at bounding box center [140, 169] width 5 height 85
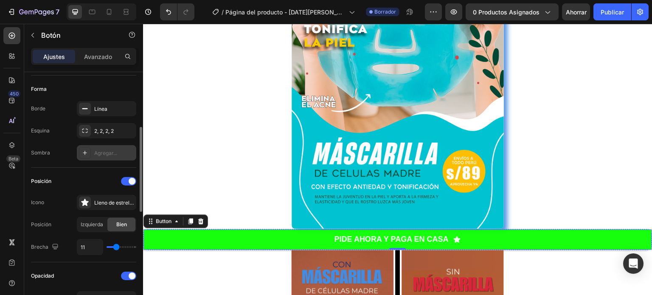
click at [96, 151] on font "Agregar..." at bounding box center [105, 153] width 23 height 6
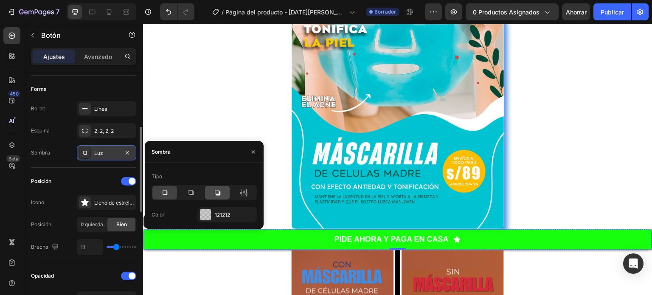
click at [220, 195] on icon at bounding box center [218, 193] width 6 height 6
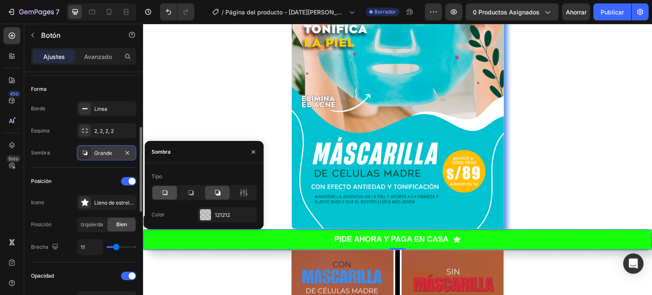
click at [168, 193] on icon at bounding box center [165, 193] width 8 height 8
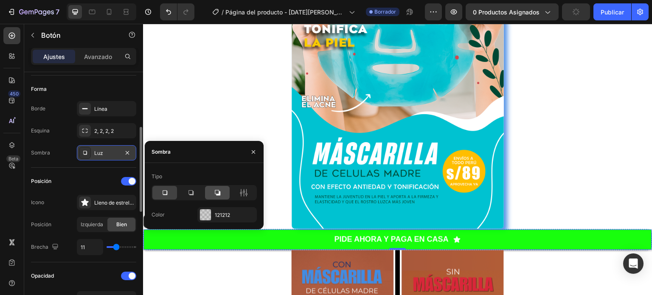
click at [217, 190] on icon at bounding box center [217, 193] width 8 height 8
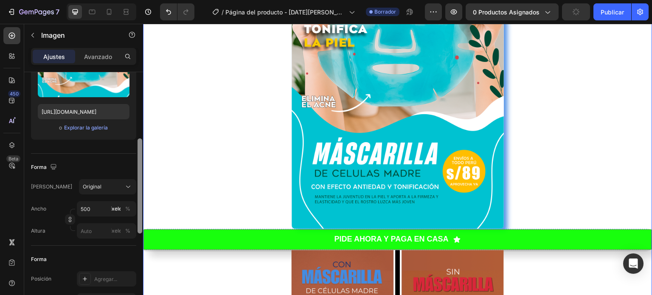
scroll to position [144, 0]
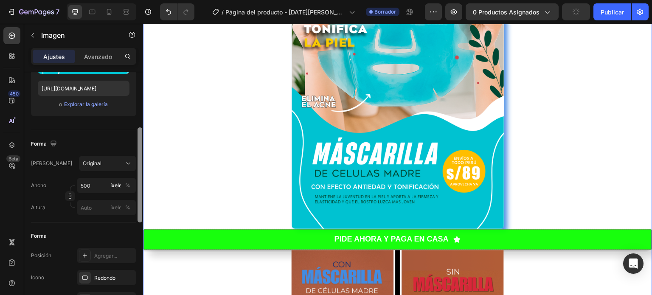
drag, startPoint x: 282, startPoint y: 141, endPoint x: 144, endPoint y: 214, distance: 156.5
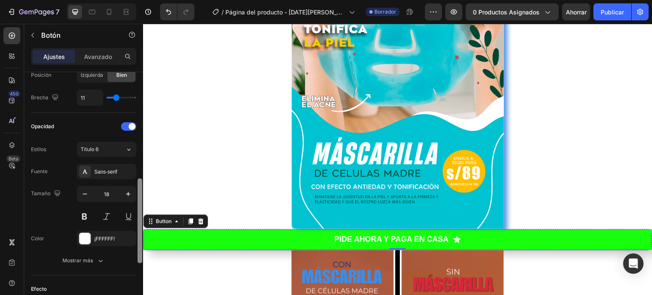
scroll to position [319, 0]
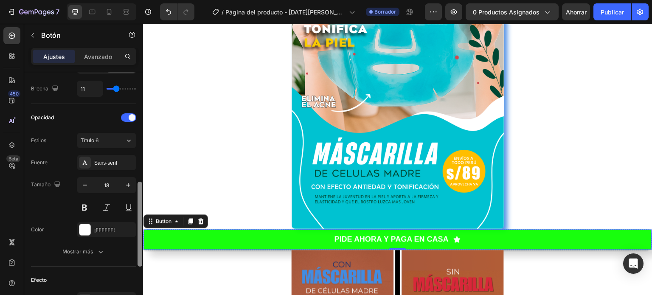
click at [142, 240] on div at bounding box center [140, 224] width 5 height 85
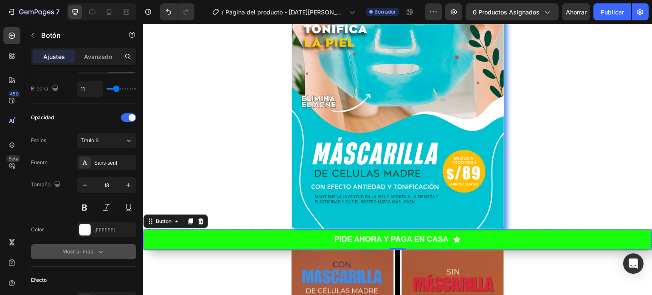
click at [106, 251] on button "Mostrar más" at bounding box center [83, 251] width 105 height 15
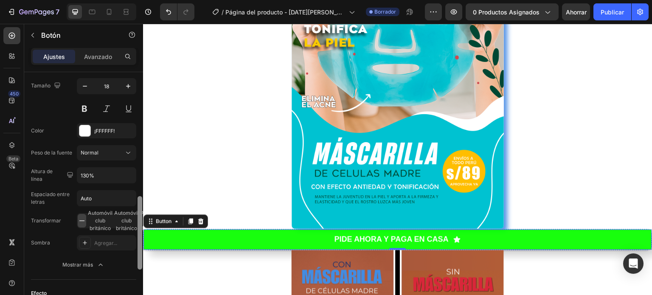
drag, startPoint x: 139, startPoint y: 234, endPoint x: 140, endPoint y: 268, distance: 34.4
click at [140, 268] on div at bounding box center [140, 232] width 5 height 73
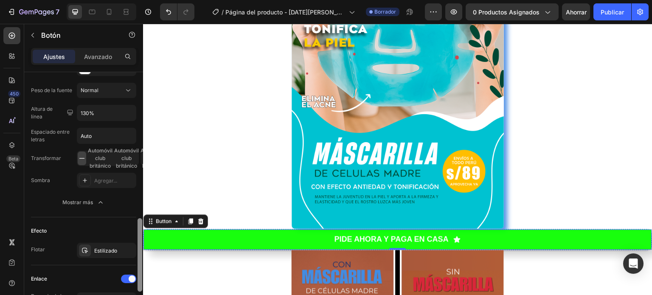
scroll to position [483, 0]
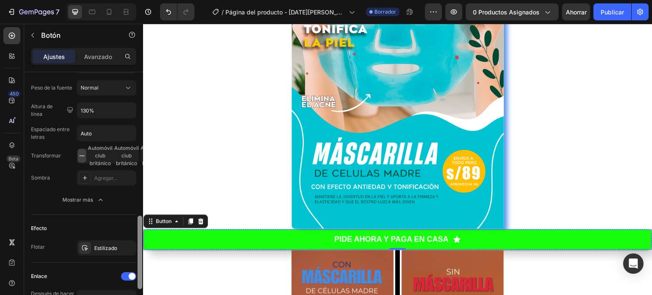
drag, startPoint x: 138, startPoint y: 230, endPoint x: 142, endPoint y: 249, distance: 19.5
click at [142, 249] on div at bounding box center [140, 195] width 6 height 247
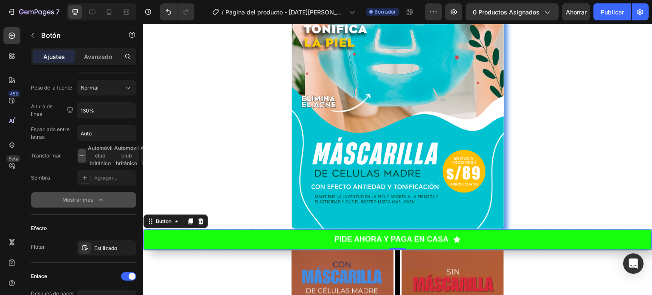
click at [104, 201] on icon "button" at bounding box center [100, 200] width 8 height 8
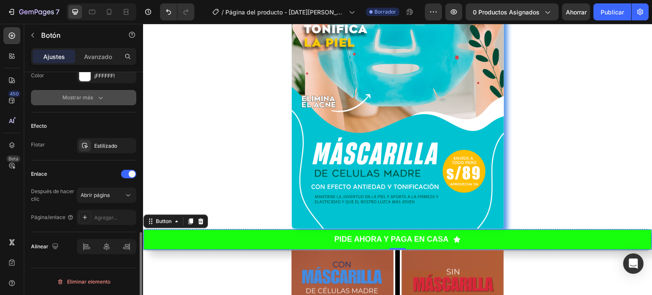
scroll to position [471, 0]
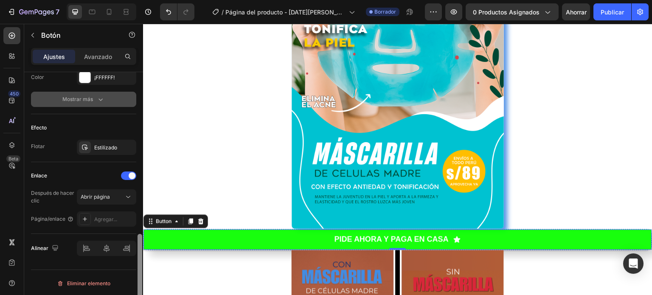
drag, startPoint x: 141, startPoint y: 243, endPoint x: 141, endPoint y: 268, distance: 25.1
click at [141, 268] on div at bounding box center [140, 276] width 5 height 85
click at [102, 149] on font "Estilizado" at bounding box center [105, 147] width 23 height 6
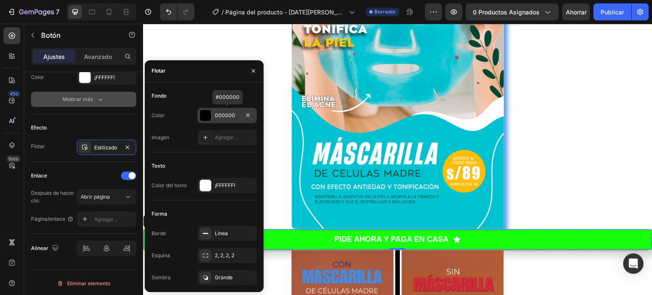
click at [202, 118] on div at bounding box center [205, 115] width 11 height 11
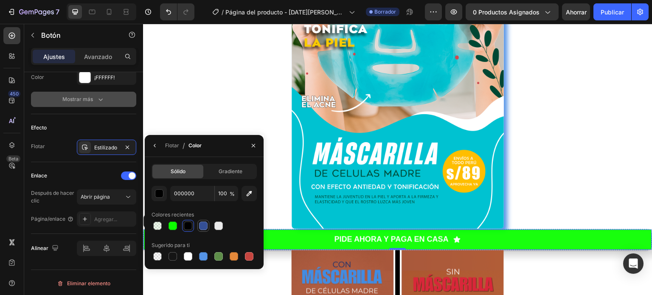
click at [204, 227] on div at bounding box center [203, 226] width 8 height 8
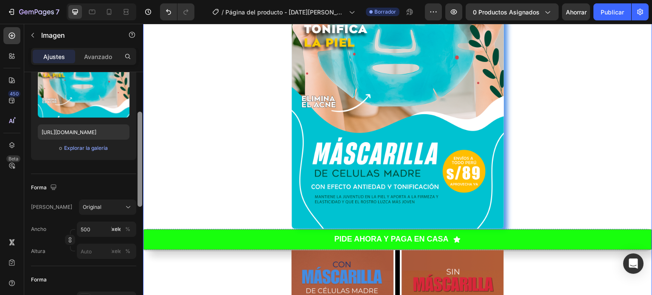
scroll to position [110, 0]
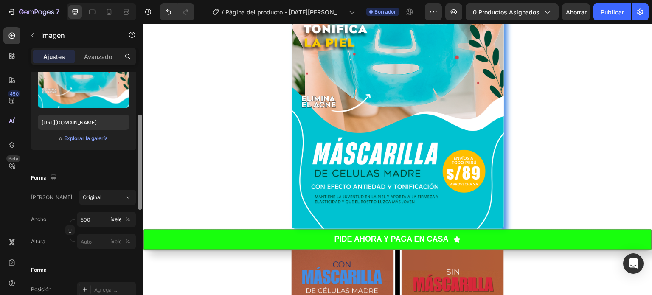
drag, startPoint x: 283, startPoint y: 154, endPoint x: 144, endPoint y: 186, distance: 142.0
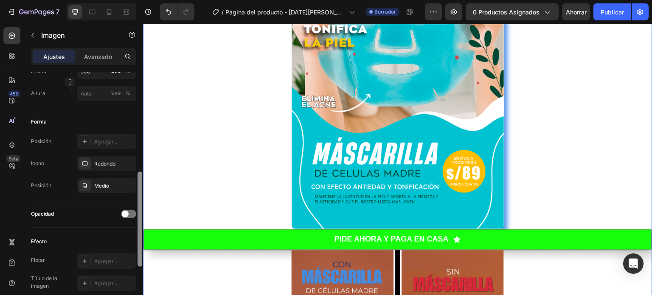
scroll to position [393, 0]
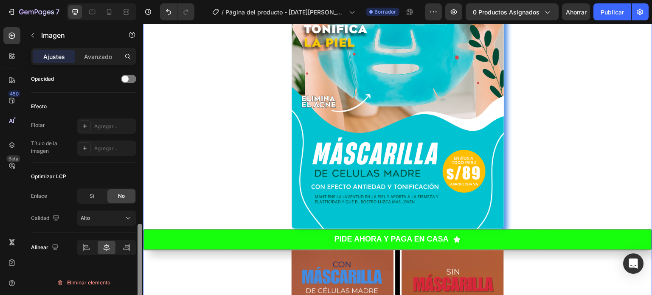
click at [137, 230] on div at bounding box center [140, 195] width 6 height 247
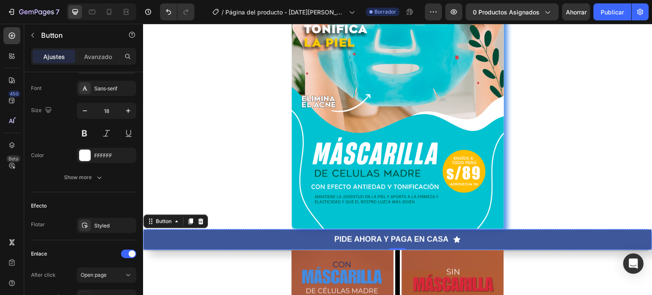
scroll to position [0, 0]
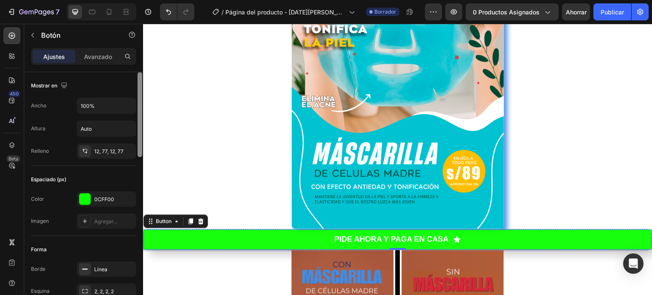
click at [141, 138] on div at bounding box center [140, 114] width 5 height 85
click at [89, 199] on div at bounding box center [84, 199] width 11 height 11
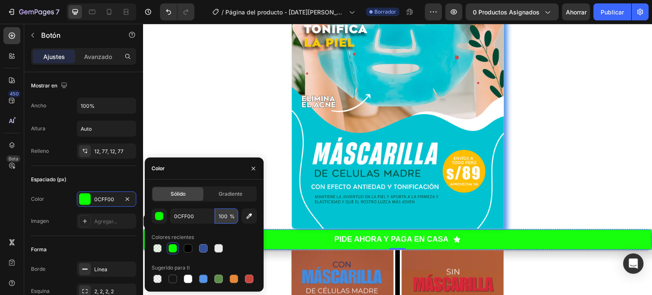
click at [226, 215] on input "100" at bounding box center [226, 215] width 23 height 15
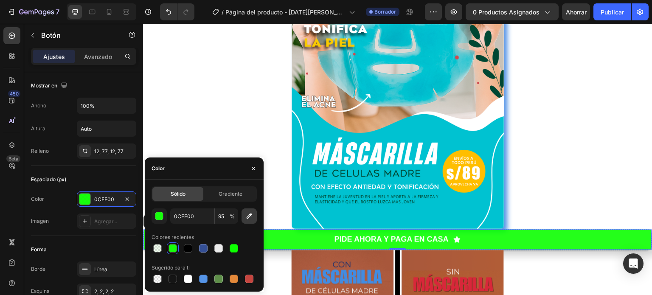
click at [249, 215] on icon "button" at bounding box center [250, 217] width 6 height 6
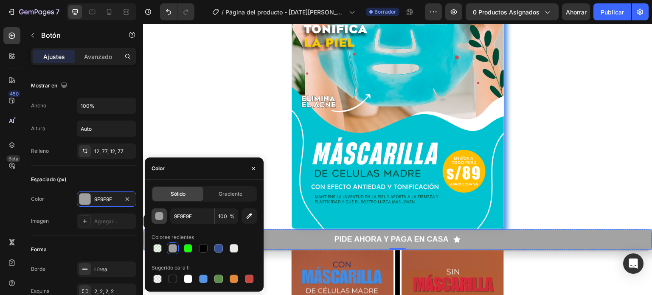
click at [158, 214] on div "button" at bounding box center [159, 216] width 8 height 8
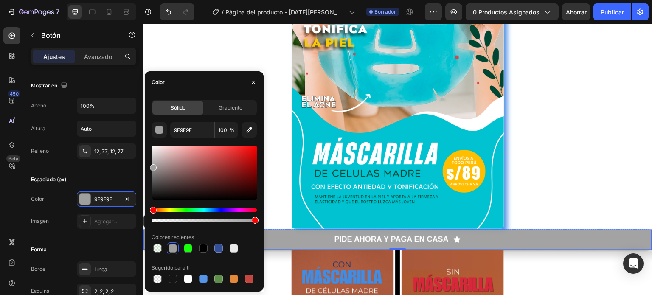
click at [212, 211] on div "Hue" at bounding box center [204, 209] width 105 height 3
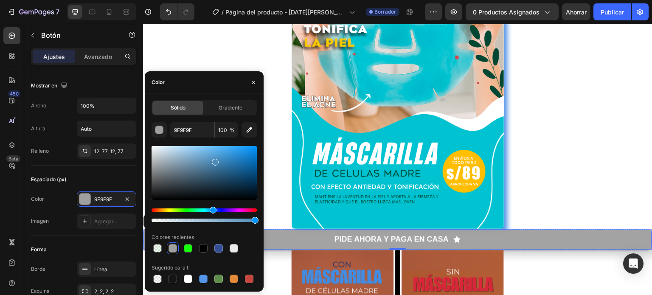
click at [214, 161] on div at bounding box center [204, 173] width 105 height 54
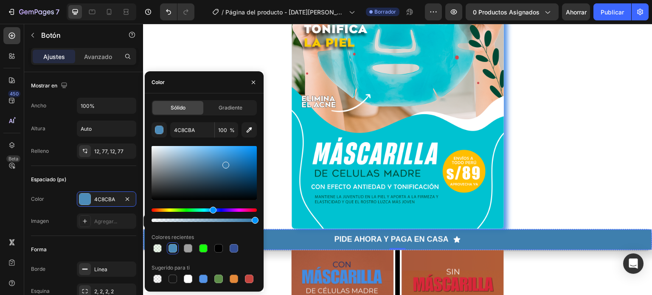
click at [225, 163] on div at bounding box center [204, 173] width 105 height 54
click at [228, 164] on div at bounding box center [228, 166] width 7 height 7
click at [253, 83] on icon "button" at bounding box center [253, 82] width 7 height 7
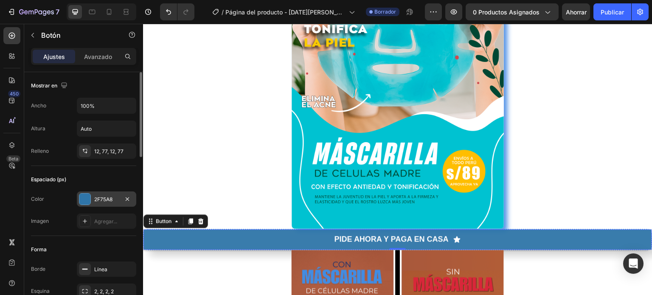
click at [86, 197] on div at bounding box center [84, 199] width 11 height 11
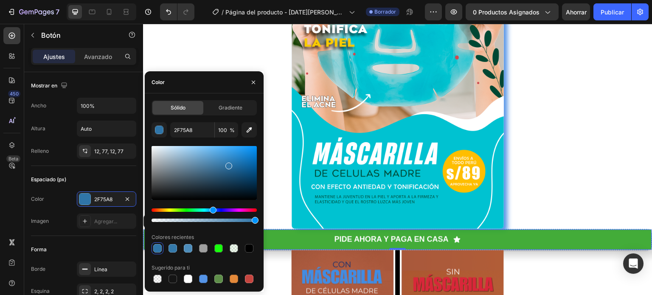
click at [186, 208] on div "Matiz" at bounding box center [204, 209] width 105 height 3
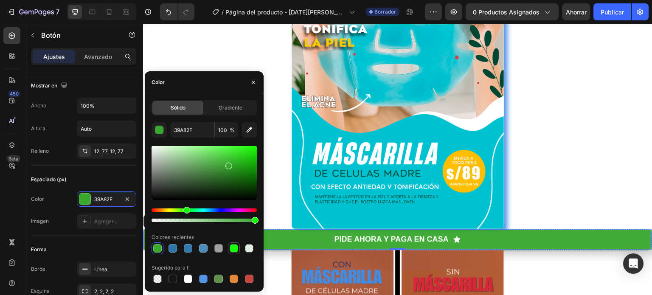
click at [238, 249] on div at bounding box center [234, 248] width 10 height 10
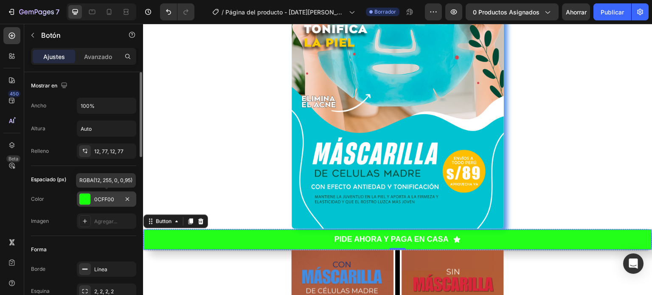
click at [93, 198] on div "0CFF00" at bounding box center [106, 199] width 59 height 15
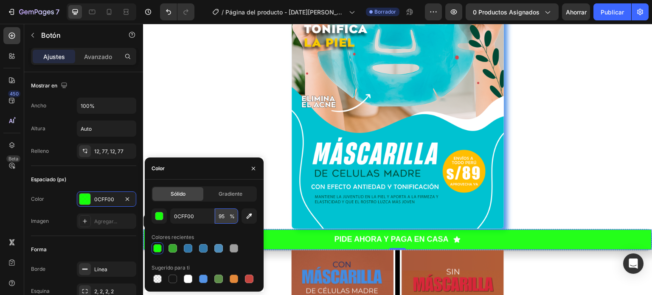
click at [223, 215] on input "95" at bounding box center [226, 215] width 23 height 15
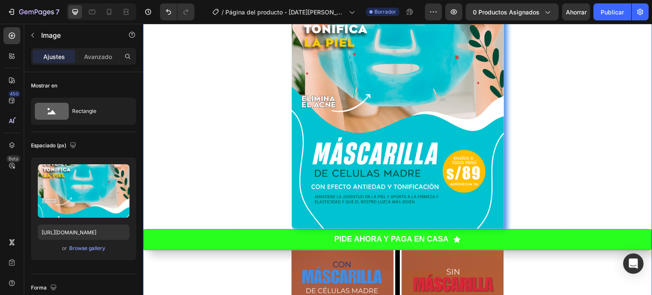
click at [274, 211] on div at bounding box center [398, 79] width 510 height 300
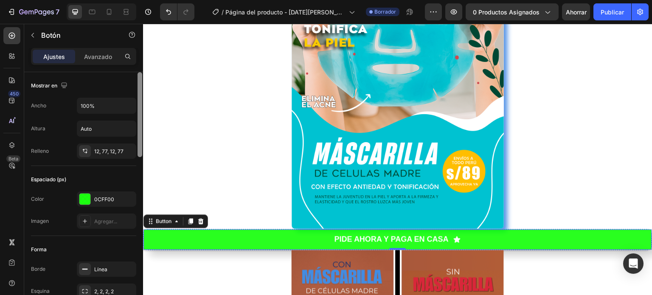
click at [141, 108] on div at bounding box center [140, 114] width 5 height 85
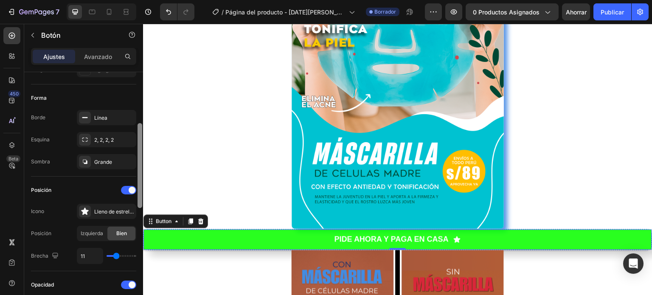
scroll to position [154, 0]
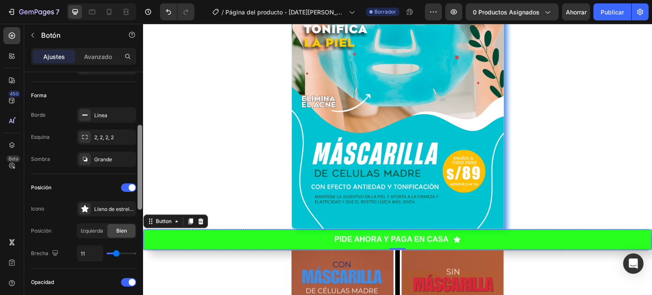
drag, startPoint x: 141, startPoint y: 108, endPoint x: 140, endPoint y: 161, distance: 53.1
click at [140, 161] on div at bounding box center [140, 167] width 5 height 85
click at [114, 142] on div "2, 2, 2, 2" at bounding box center [106, 137] width 59 height 15
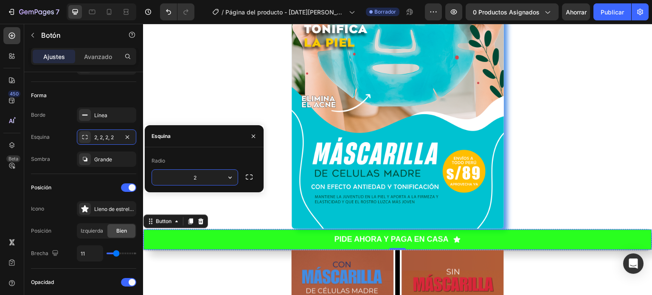
click at [201, 180] on input "2" at bounding box center [195, 177] width 86 height 15
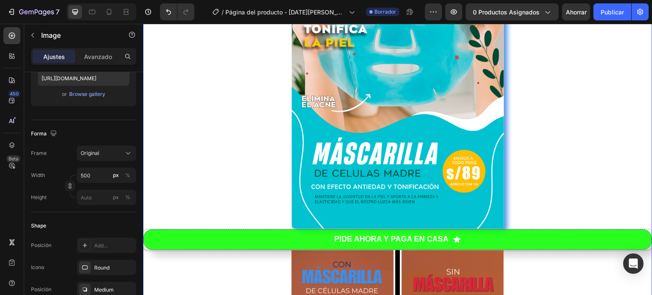
click at [255, 199] on div at bounding box center [398, 79] width 510 height 300
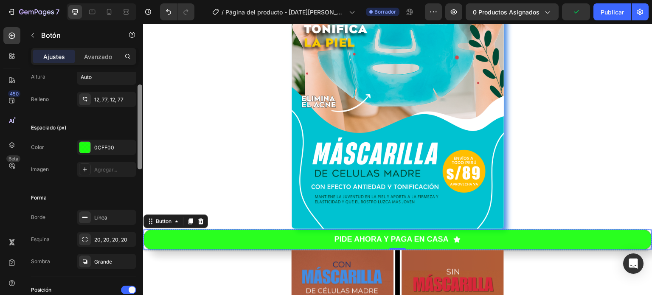
scroll to position [53, 0]
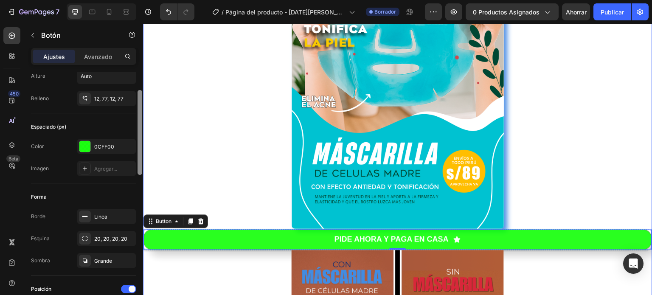
drag, startPoint x: 284, startPoint y: 158, endPoint x: 144, endPoint y: 179, distance: 141.2
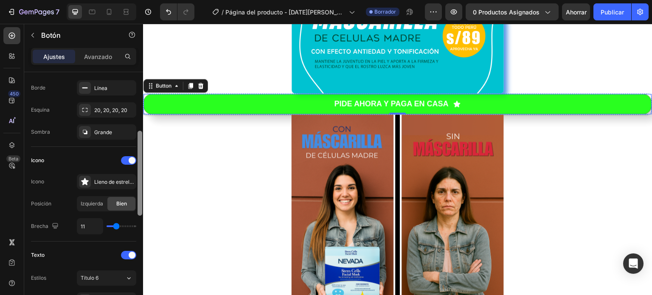
scroll to position [183, 0]
drag, startPoint x: 138, startPoint y: 102, endPoint x: 143, endPoint y: 165, distance: 63.0
click at [143, 165] on div at bounding box center [140, 195] width 6 height 247
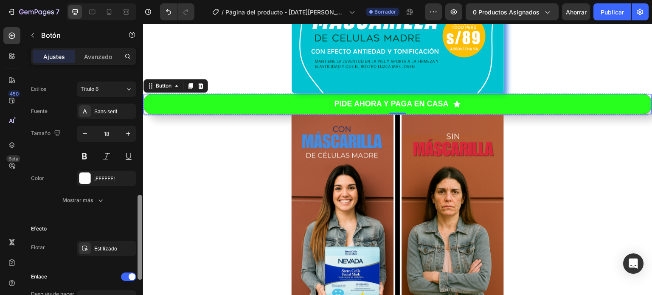
scroll to position [375, 0]
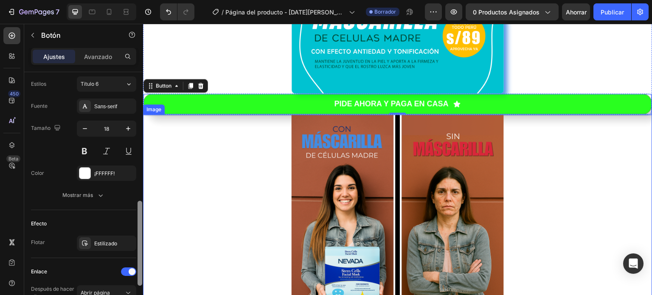
drag, startPoint x: 281, startPoint y: 181, endPoint x: 144, endPoint y: 231, distance: 145.5
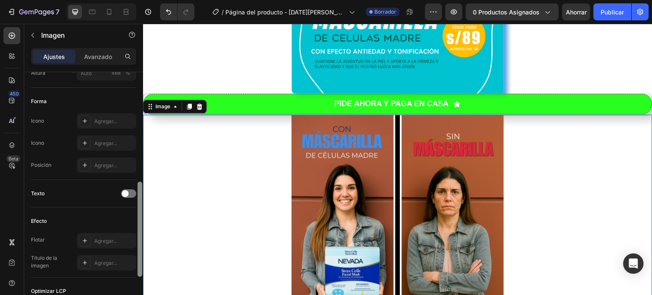
scroll to position [278, 0]
drag, startPoint x: 141, startPoint y: 232, endPoint x: 138, endPoint y: 187, distance: 44.7
click at [138, 187] on div at bounding box center [140, 226] width 5 height 95
click at [125, 169] on div "Agregar..." at bounding box center [114, 167] width 40 height 8
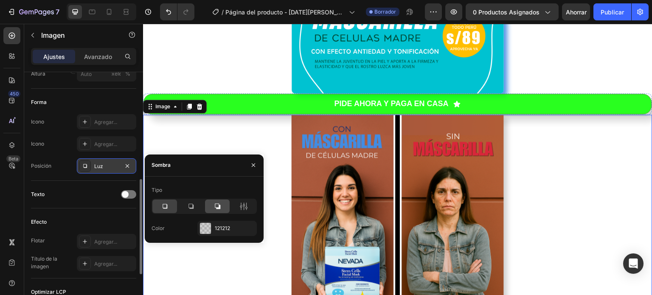
click at [219, 202] on icon at bounding box center [217, 206] width 8 height 8
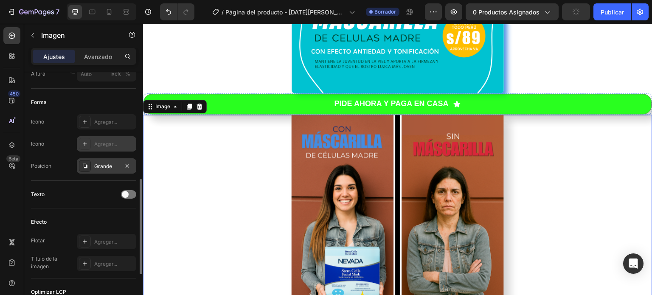
click at [100, 146] on font "Agregar..." at bounding box center [105, 144] width 23 height 6
click at [102, 121] on font "Agregar..." at bounding box center [105, 122] width 23 height 6
click at [111, 75] on font "píxeles" at bounding box center [115, 73] width 17 height 6
drag, startPoint x: 282, startPoint y: 222, endPoint x: 144, endPoint y: 155, distance: 153.3
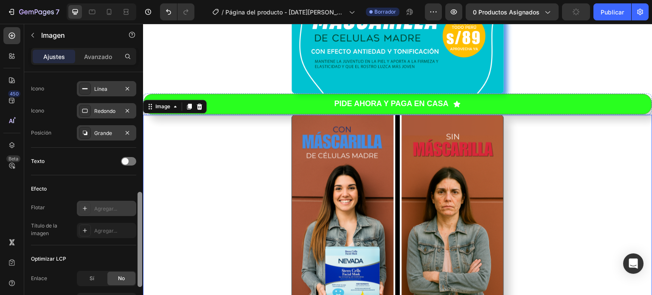
scroll to position [312, 0]
click at [127, 211] on div "Agregar..." at bounding box center [106, 207] width 59 height 15
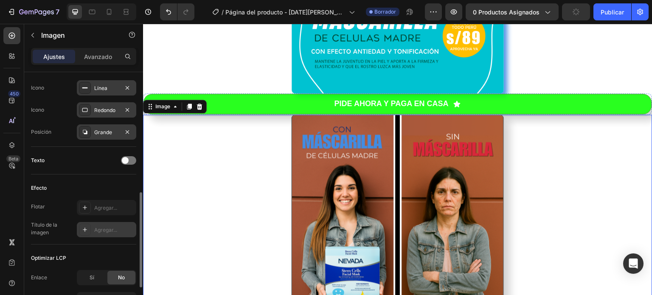
click at [124, 229] on div "Agregar..." at bounding box center [114, 230] width 40 height 8
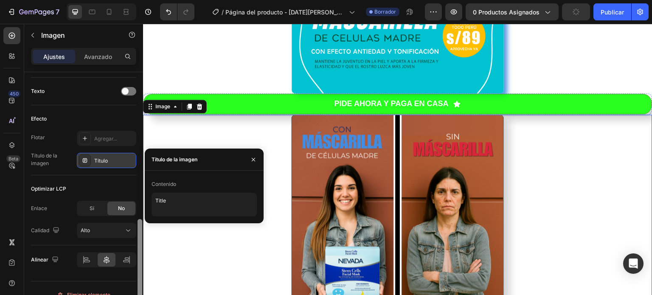
scroll to position [393, 0]
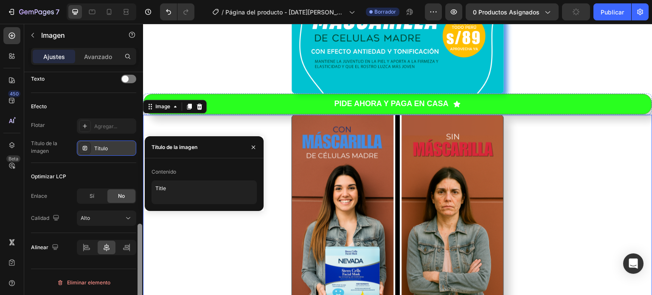
drag, startPoint x: 140, startPoint y: 217, endPoint x: 140, endPoint y: 255, distance: 38.2
click at [140, 255] on div at bounding box center [140, 271] width 5 height 95
click at [127, 223] on button "Alto" at bounding box center [106, 218] width 59 height 15
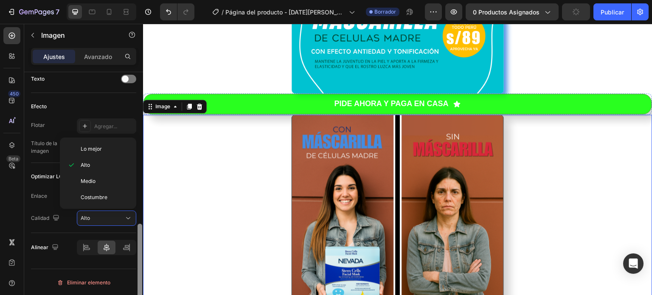
click at [141, 247] on div at bounding box center [140, 271] width 5 height 95
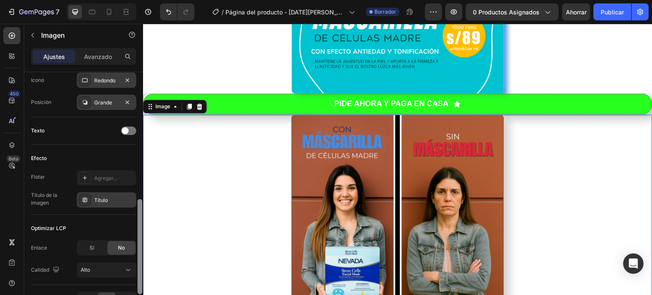
scroll to position [338, 0]
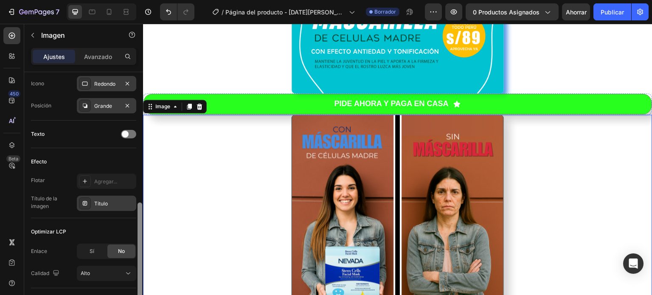
drag, startPoint x: 141, startPoint y: 234, endPoint x: 141, endPoint y: 212, distance: 21.2
click at [141, 212] on div at bounding box center [140, 250] width 5 height 95
click at [124, 182] on div "Agregar..." at bounding box center [114, 182] width 40 height 8
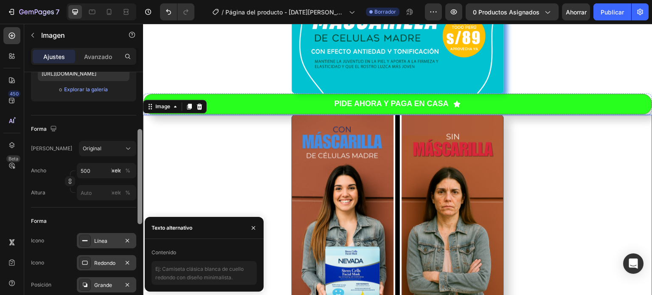
scroll to position [155, 0]
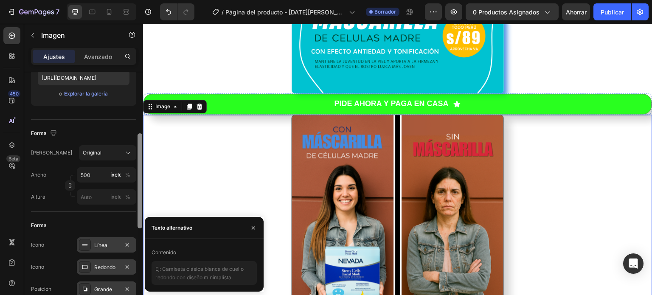
drag, startPoint x: 140, startPoint y: 245, endPoint x: 137, endPoint y: 175, distance: 71.0
click at [137, 175] on div at bounding box center [140, 196] width 6 height 247
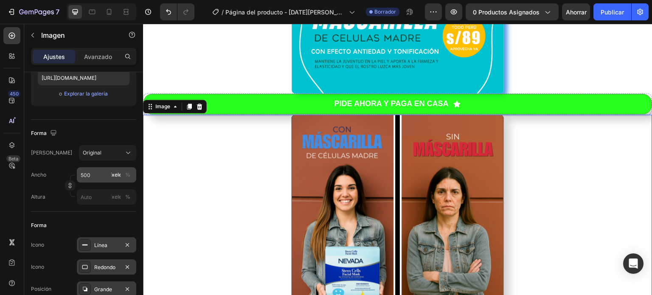
click at [115, 170] on button "píxeles" at bounding box center [116, 175] width 10 height 10
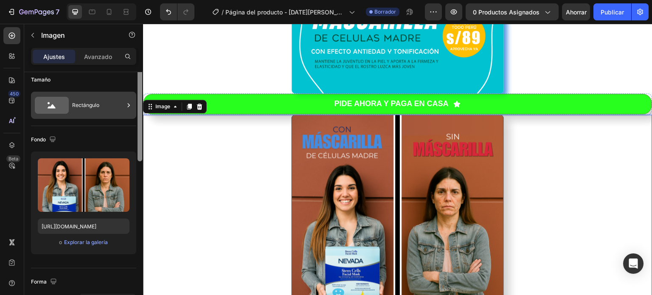
scroll to position [0, 0]
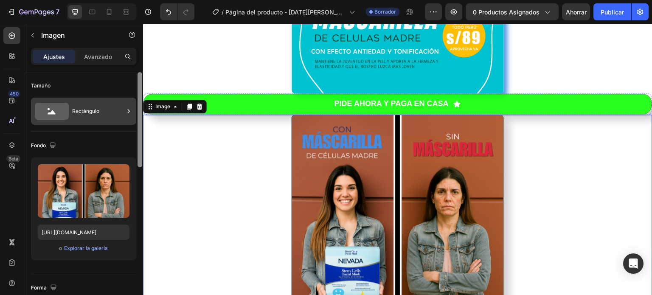
drag, startPoint x: 140, startPoint y: 177, endPoint x: 133, endPoint y: 99, distance: 78.0
click at [133, 99] on div "Tamaño Rectángulo Fondo Subir imagen [URL][DOMAIN_NAME] o Explorar la galería F…" at bounding box center [83, 195] width 119 height 247
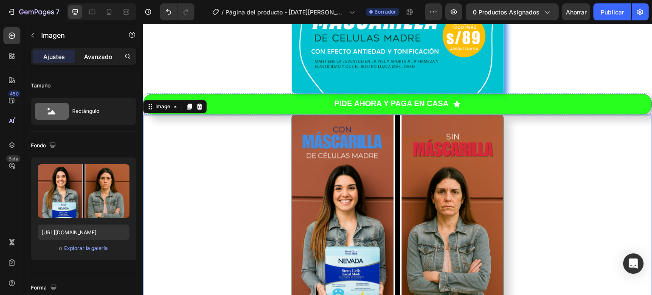
click at [102, 50] on div "Avanzado" at bounding box center [98, 57] width 42 height 14
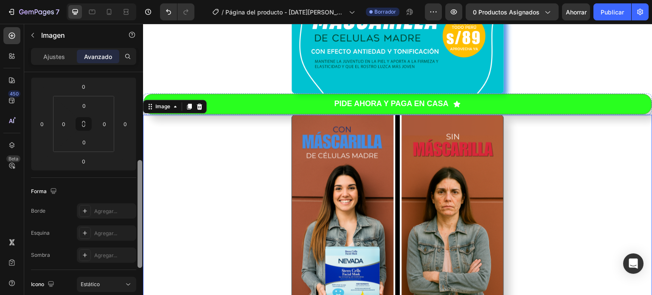
scroll to position [140, 0]
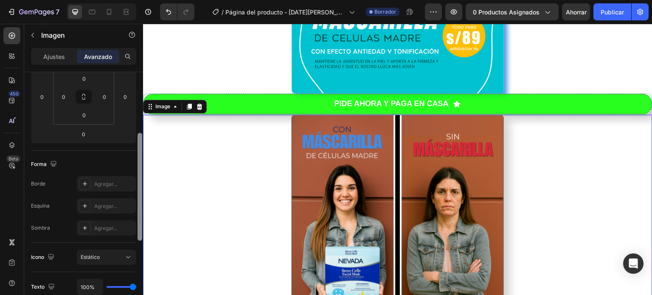
drag, startPoint x: 283, startPoint y: 143, endPoint x: 143, endPoint y: 191, distance: 148.1
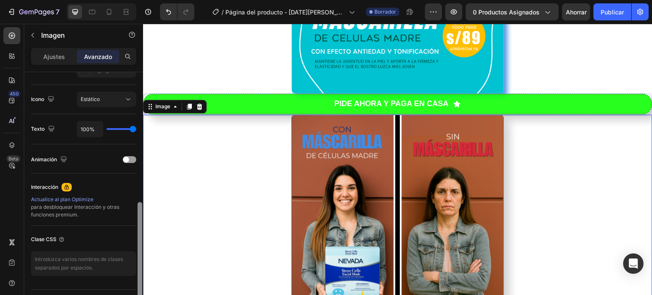
scroll to position [301, 0]
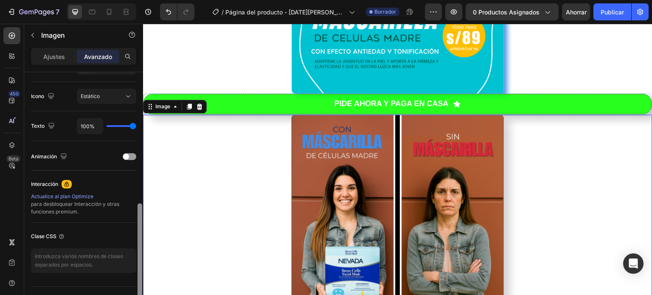
drag, startPoint x: 140, startPoint y: 178, endPoint x: 141, endPoint y: 251, distance: 72.2
click at [141, 251] on div at bounding box center [140, 257] width 5 height 108
click at [127, 158] on span at bounding box center [126, 157] width 6 height 6
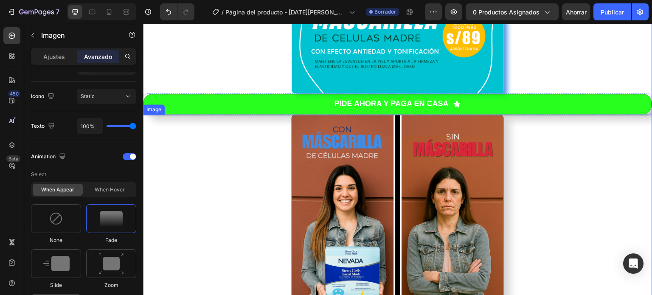
click at [354, 180] on img at bounding box center [398, 221] width 212 height 212
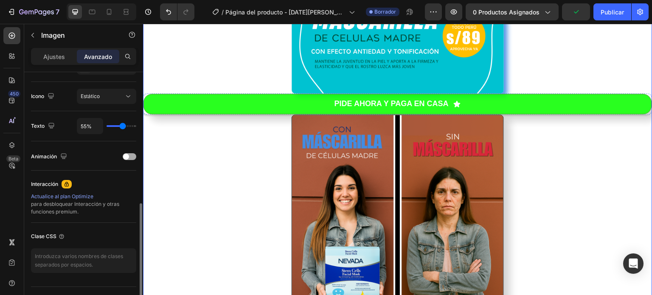
click at [128, 158] on div at bounding box center [130, 156] width 14 height 7
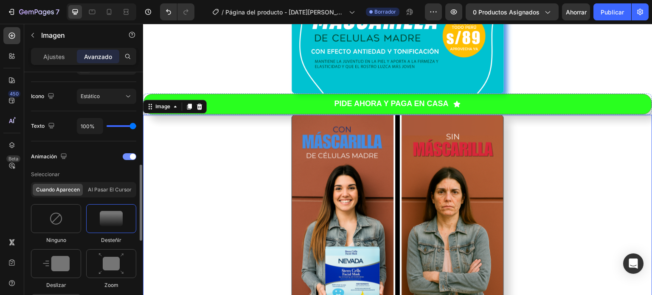
click at [129, 156] on div at bounding box center [130, 156] width 14 height 7
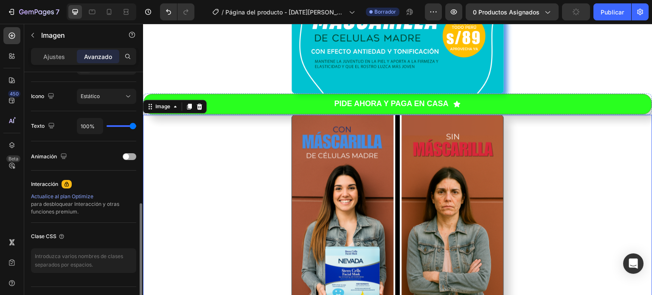
click at [129, 156] on div at bounding box center [130, 156] width 14 height 7
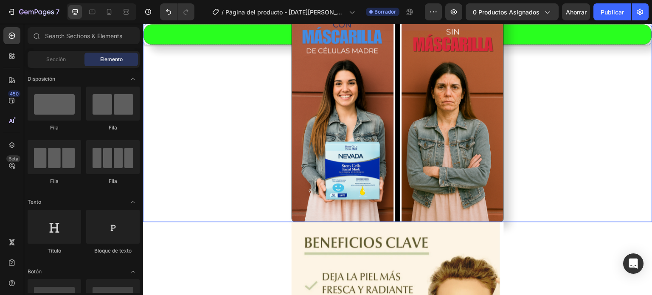
scroll to position [348, 0]
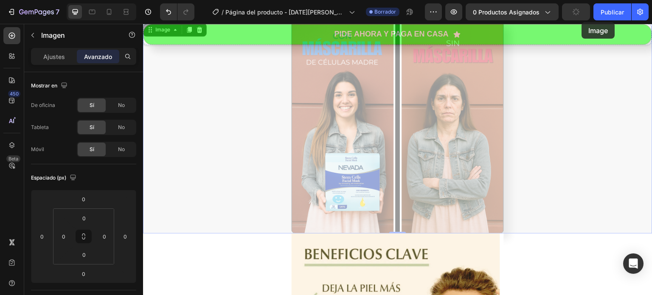
drag, startPoint x: 268, startPoint y: 34, endPoint x: 582, endPoint y: 22, distance: 314.9
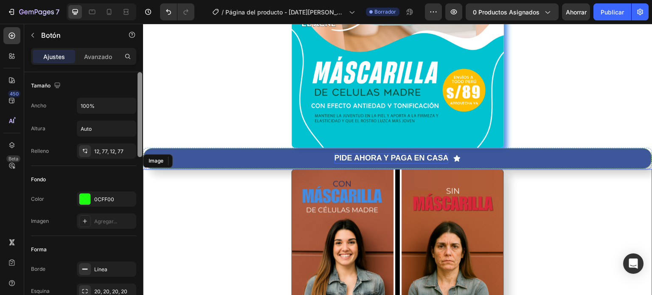
scroll to position [247, 0]
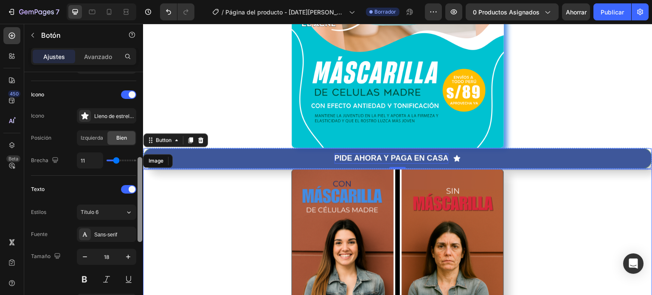
drag, startPoint x: 142, startPoint y: 116, endPoint x: 143, endPoint y: 123, distance: 7.2
click at [143, 123] on div at bounding box center [140, 195] width 6 height 247
click at [105, 53] on font "Avanzado" at bounding box center [98, 56] width 28 height 7
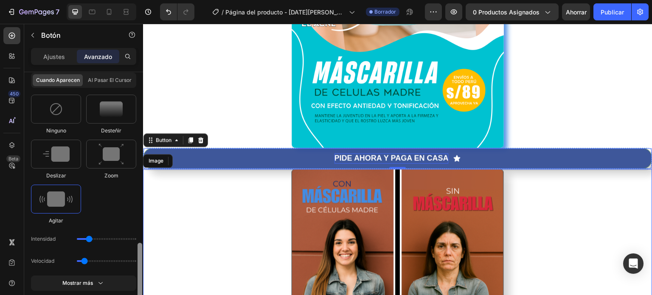
scroll to position [552, 0]
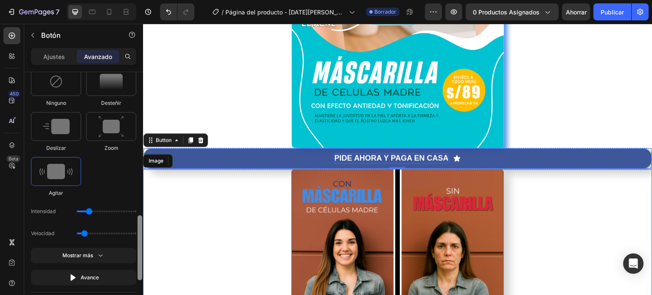
drag, startPoint x: 138, startPoint y: 144, endPoint x: 141, endPoint y: 224, distance: 80.3
click at [141, 224] on div at bounding box center [140, 247] width 5 height 65
click at [68, 177] on img at bounding box center [55, 171] width 33 height 15
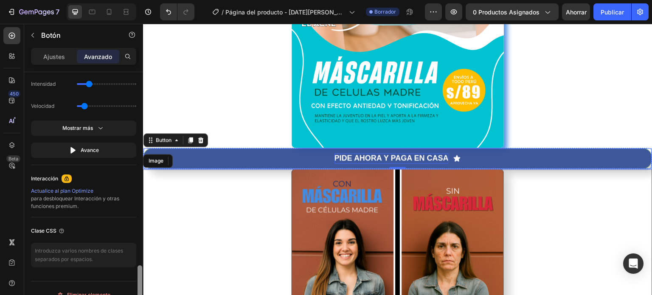
scroll to position [690, 0]
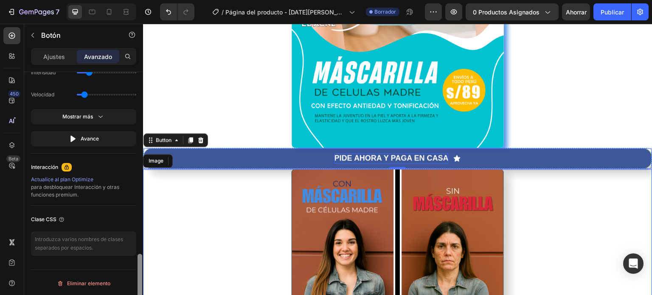
drag, startPoint x: 142, startPoint y: 227, endPoint x: 138, endPoint y: 277, distance: 49.8
click at [138, 277] on div at bounding box center [140, 286] width 5 height 65
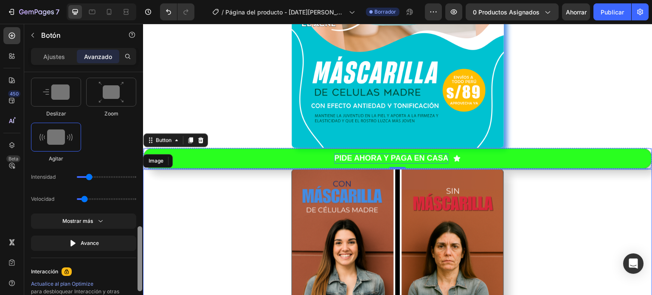
drag, startPoint x: 139, startPoint y: 263, endPoint x: 139, endPoint y: 234, distance: 28.9
click at [139, 234] on div at bounding box center [140, 258] width 5 height 65
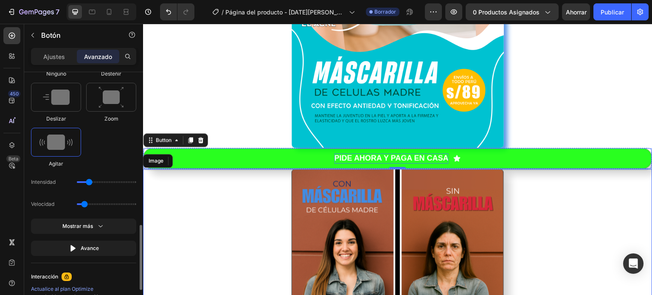
click at [62, 144] on img at bounding box center [55, 142] width 33 height 15
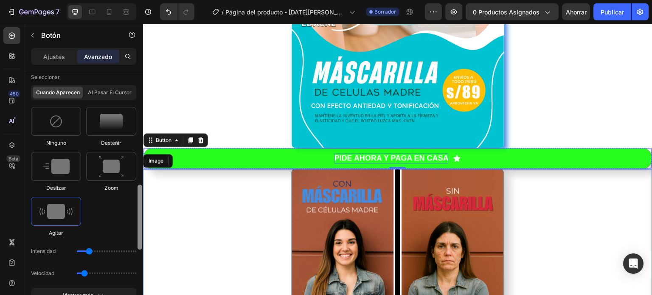
scroll to position [487, 0]
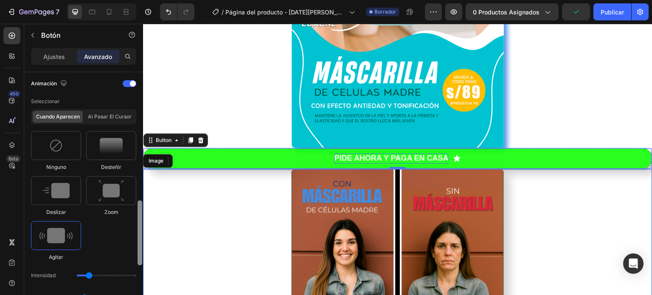
drag, startPoint x: 141, startPoint y: 242, endPoint x: 142, endPoint y: 217, distance: 24.7
click at [142, 217] on div at bounding box center [140, 195] width 6 height 247
click at [110, 194] on img at bounding box center [111, 191] width 25 height 22
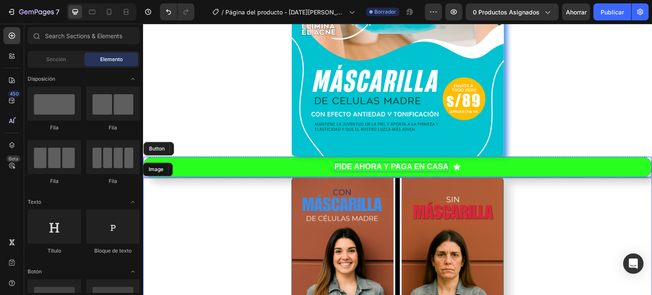
scroll to position [195, 0]
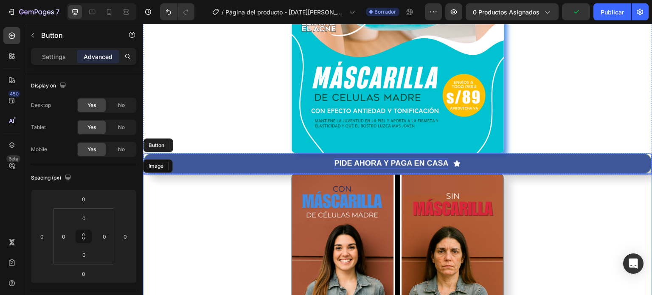
click at [203, 161] on button "PIDE AHORA Y PAGA EN CASA" at bounding box center [398, 163] width 509 height 20
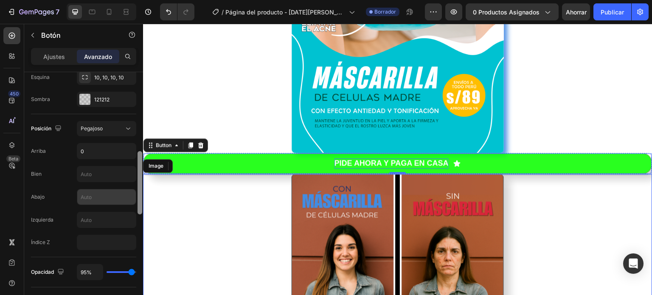
scroll to position [278, 0]
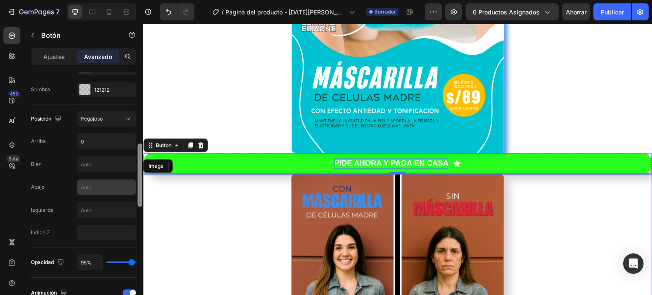
drag, startPoint x: 140, startPoint y: 118, endPoint x: 135, endPoint y: 190, distance: 71.9
click at [135, 190] on div "Mostrar en De oficina Sí No Tableta Sí No Móvil Sí No Espaciado (px) 0 0 0 0 0 …" at bounding box center [83, 195] width 119 height 247
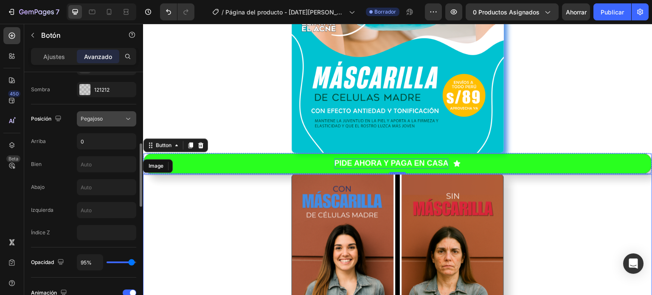
click at [128, 117] on icon at bounding box center [128, 119] width 8 height 8
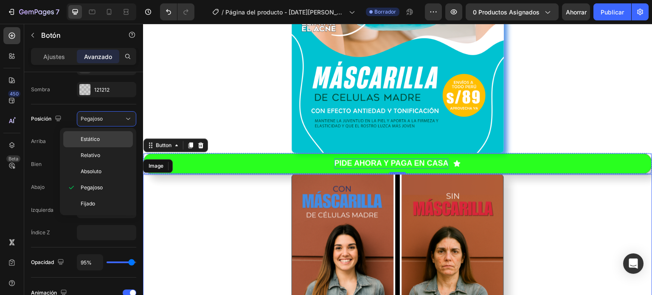
click at [104, 135] on p "Estático" at bounding box center [105, 139] width 48 height 8
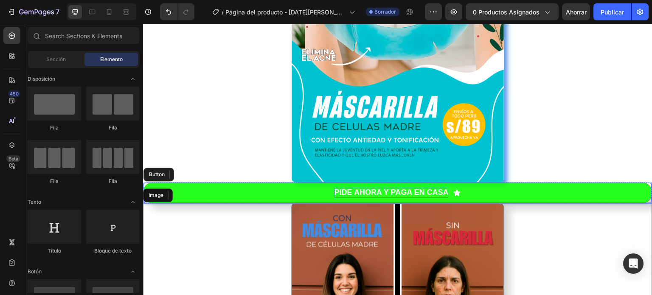
scroll to position [172, 0]
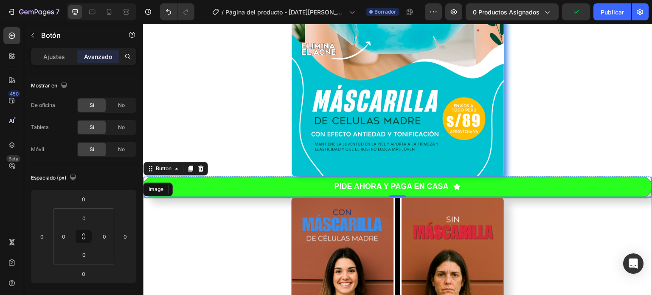
click at [102, 59] on font "Avanzado" at bounding box center [98, 56] width 28 height 7
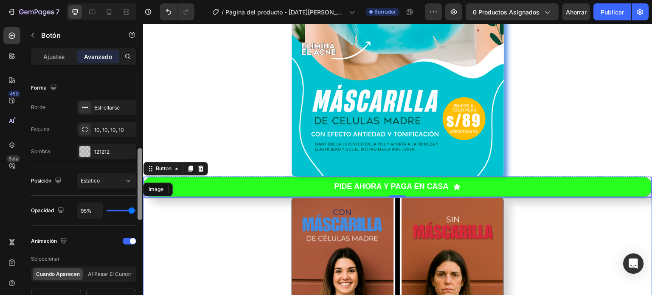
scroll to position [226, 0]
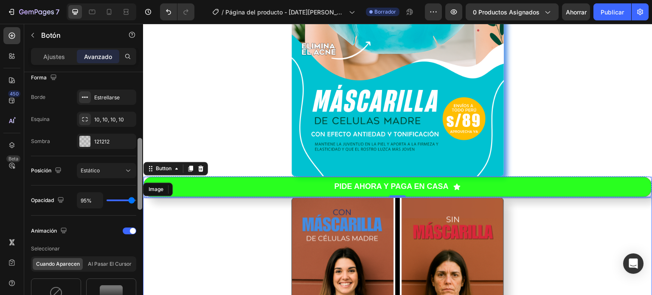
drag, startPoint x: 141, startPoint y: 91, endPoint x: 141, endPoint y: 158, distance: 66.2
click at [141, 158] on div at bounding box center [140, 174] width 5 height 72
click at [125, 169] on icon at bounding box center [128, 170] width 8 height 8
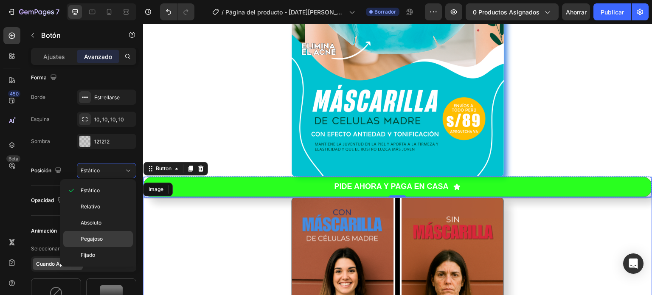
click at [93, 235] on span "Pegajoso" at bounding box center [92, 239] width 22 height 8
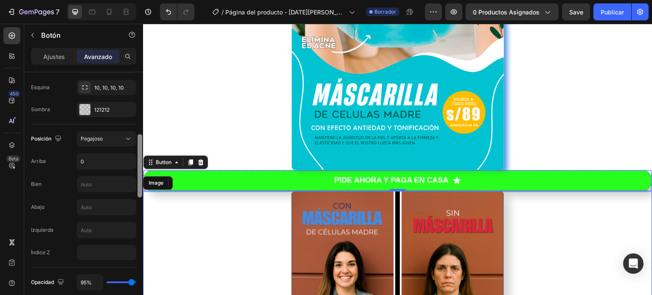
scroll to position [262, 0]
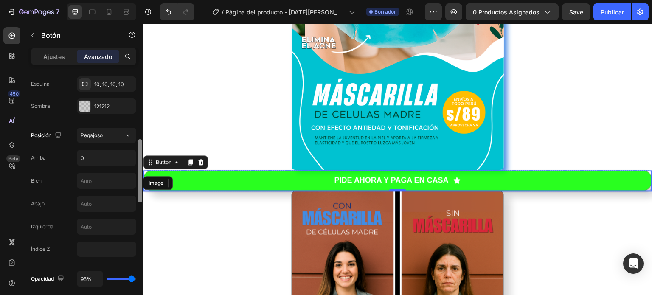
drag, startPoint x: 140, startPoint y: 102, endPoint x: 142, endPoint y: 169, distance: 67.6
click at [142, 169] on div at bounding box center [140, 170] width 5 height 63
click at [126, 134] on icon at bounding box center [128, 135] width 8 height 8
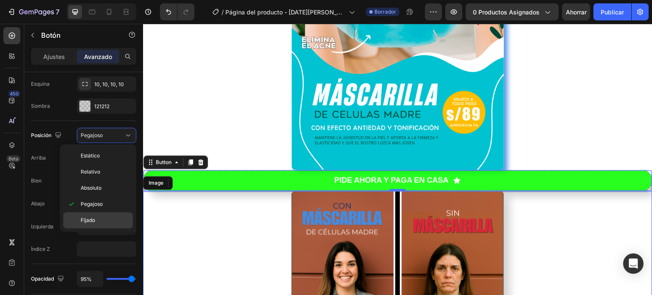
click at [97, 217] on p "Fijado" at bounding box center [105, 221] width 48 height 8
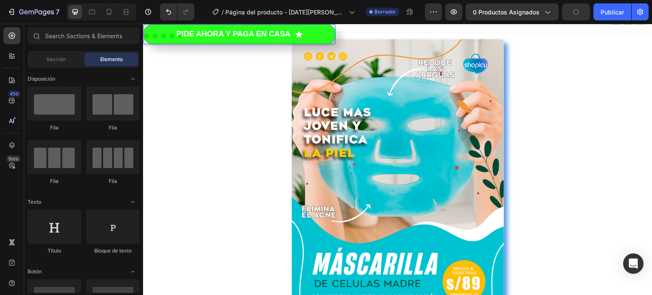
scroll to position [0, 0]
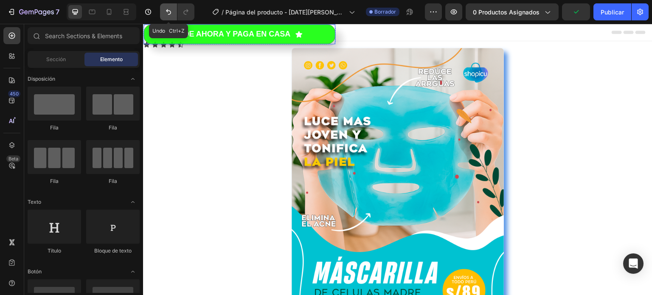
click at [173, 17] on button "Deshacer/Rehacer" at bounding box center [168, 11] width 17 height 17
click at [169, 13] on icon "Deshacer/Rehacer" at bounding box center [168, 12] width 8 height 8
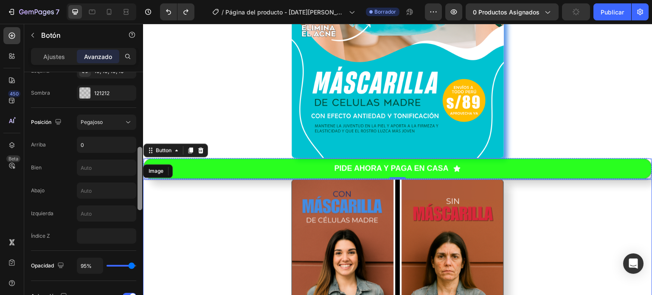
scroll to position [273, 0]
drag, startPoint x: 140, startPoint y: 106, endPoint x: 141, endPoint y: 177, distance: 70.5
click at [141, 177] on div at bounding box center [140, 173] width 5 height 63
click at [124, 125] on div "Pegajoso" at bounding box center [102, 124] width 43 height 8
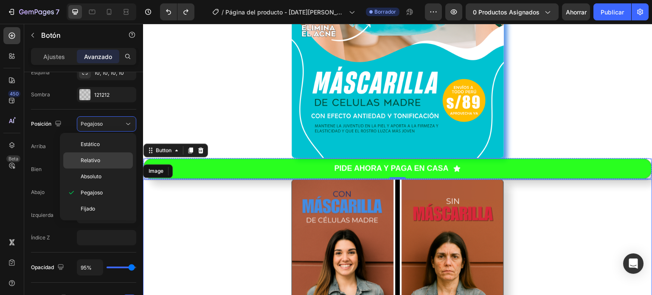
click at [91, 163] on font "Relativo" at bounding box center [91, 160] width 20 height 6
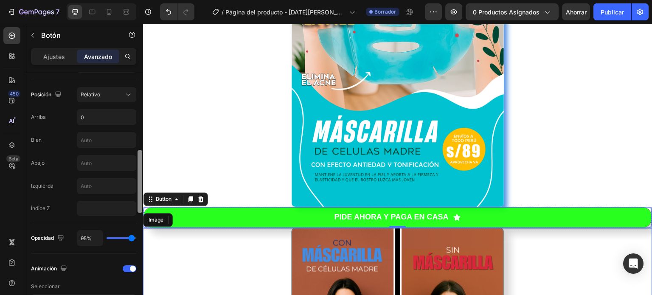
scroll to position [313, 0]
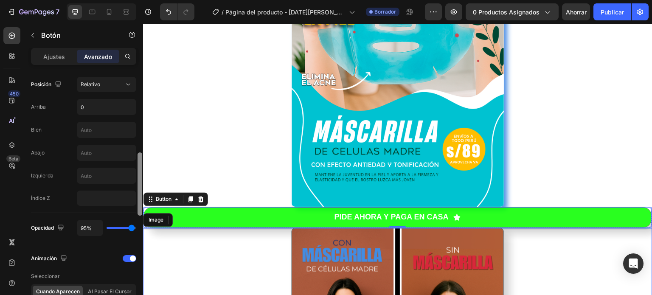
drag, startPoint x: 139, startPoint y: 127, endPoint x: 136, endPoint y: 208, distance: 80.8
click at [136, 208] on div "Mostrar en De oficina Sí No Tableta Sí No Móvil Sí No Espaciado (px) 0 0 0 0 0 …" at bounding box center [83, 195] width 119 height 247
click at [124, 83] on div "Relativo" at bounding box center [102, 85] width 43 height 8
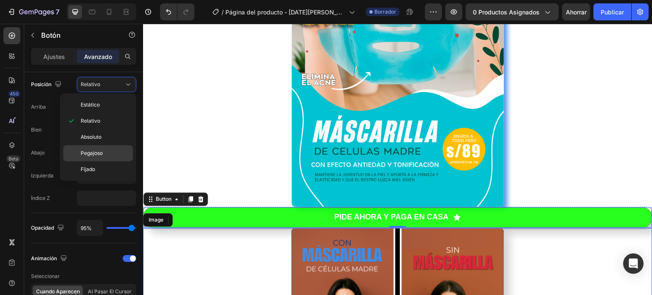
click at [95, 149] on span "Pegajoso" at bounding box center [92, 153] width 22 height 8
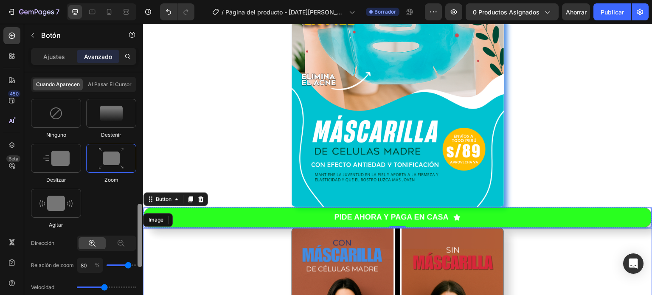
scroll to position [521, 0]
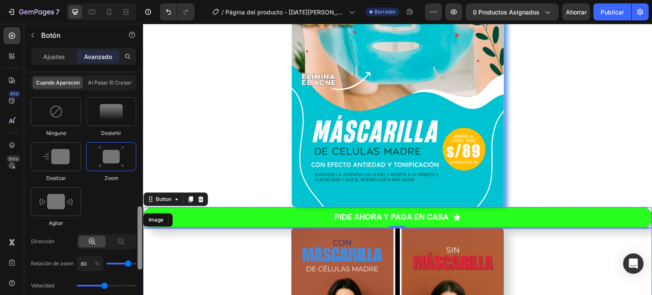
drag, startPoint x: 139, startPoint y: 179, endPoint x: 138, endPoint y: 233, distance: 53.9
click at [138, 233] on div at bounding box center [140, 237] width 5 height 63
click at [62, 157] on img at bounding box center [56, 156] width 27 height 15
click at [62, 194] on img at bounding box center [55, 201] width 33 height 15
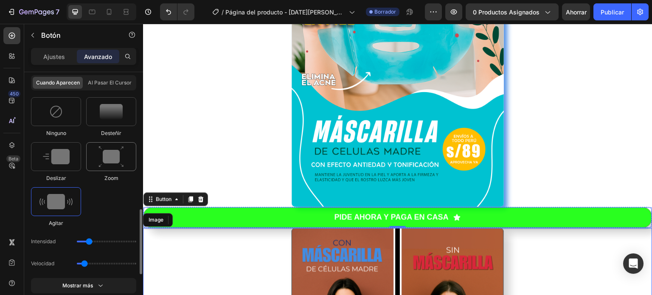
click at [97, 163] on div at bounding box center [111, 156] width 50 height 29
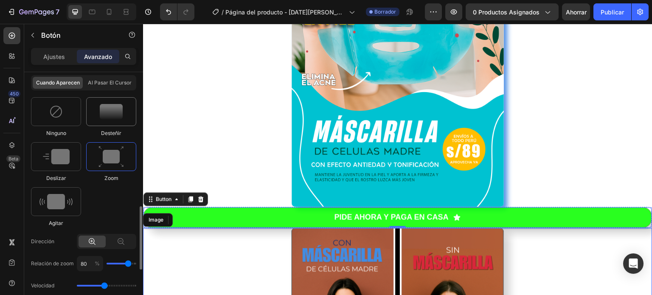
click at [110, 118] on div at bounding box center [111, 111] width 50 height 29
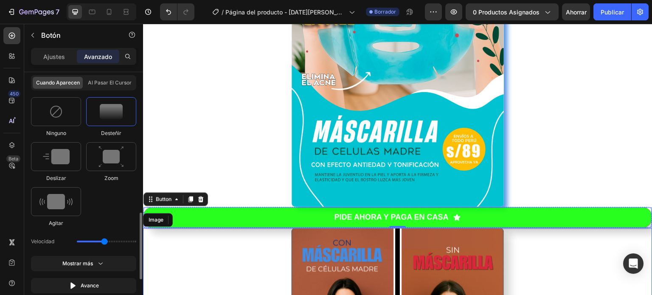
click at [110, 118] on div at bounding box center [111, 111] width 50 height 29
click at [66, 200] on img at bounding box center [55, 201] width 33 height 15
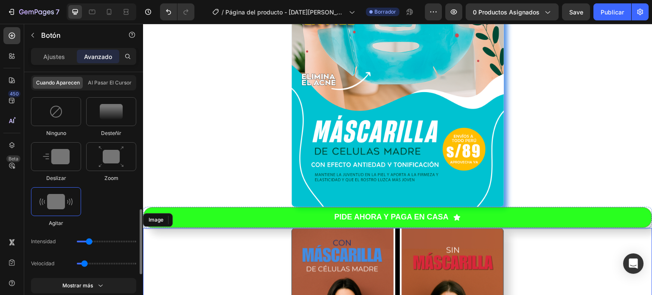
click at [66, 200] on img at bounding box center [55, 201] width 33 height 15
click at [104, 159] on img at bounding box center [111, 157] width 25 height 22
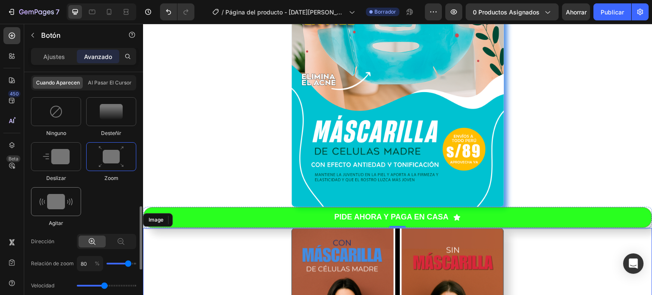
click at [62, 194] on img at bounding box center [55, 201] width 33 height 15
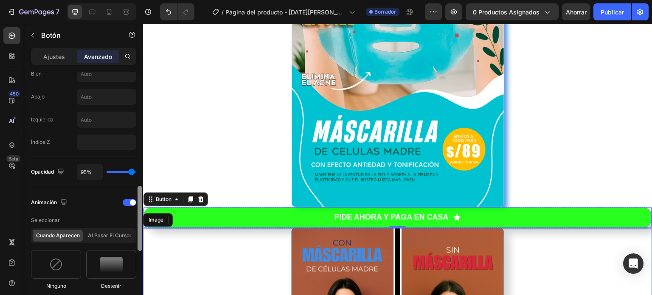
scroll to position [382, 0]
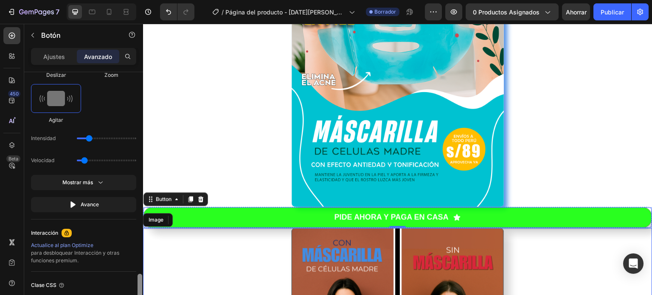
drag, startPoint x: 139, startPoint y: 130, endPoint x: 143, endPoint y: 304, distance: 173.7
click at [143, 0] on html "7 Version history / Página del producto - [DATE][PERSON_NAME] 23:29:04 Borrador…" at bounding box center [326, 0] width 652 height 0
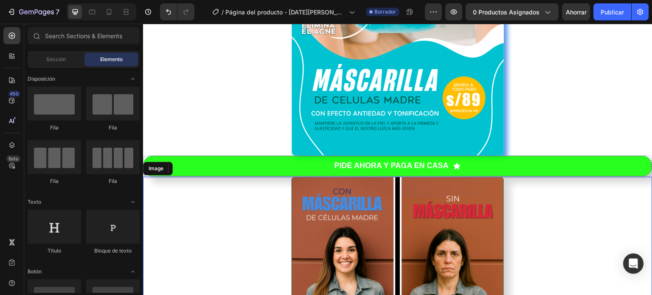
scroll to position [196, 0]
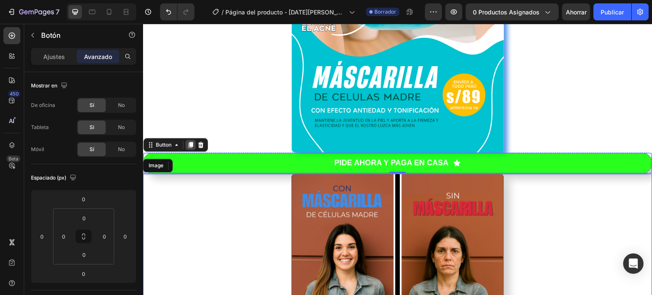
click at [190, 146] on icon at bounding box center [190, 144] width 7 height 7
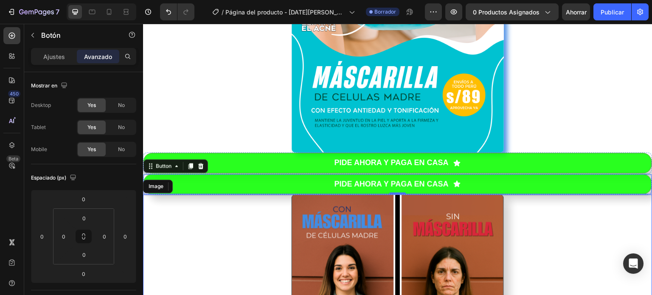
scroll to position [659, 0]
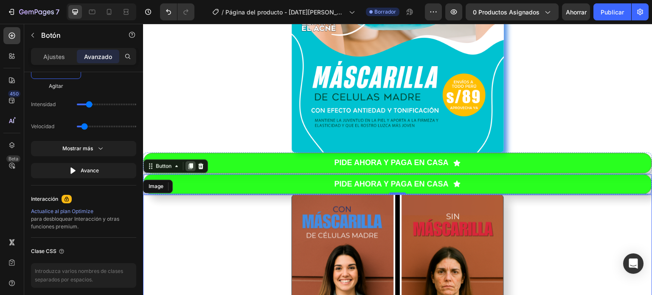
click at [192, 163] on icon at bounding box center [191, 166] width 5 height 6
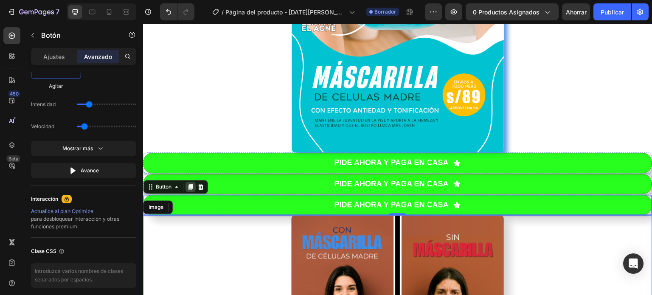
click at [190, 185] on icon at bounding box center [191, 187] width 5 height 6
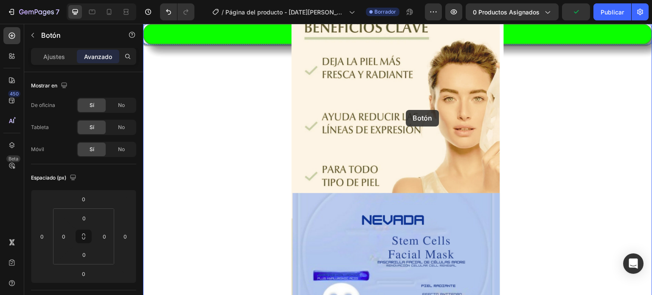
scroll to position [534, 0]
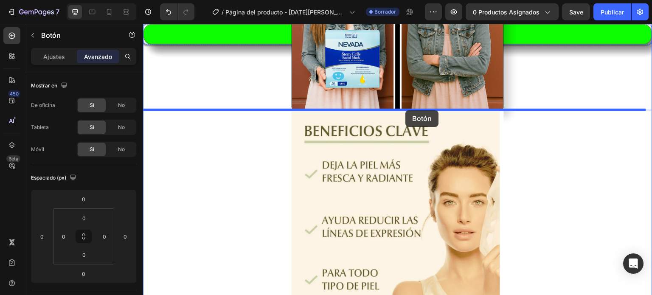
drag, startPoint x: 423, startPoint y: 79, endPoint x: 406, endPoint y: 110, distance: 35.3
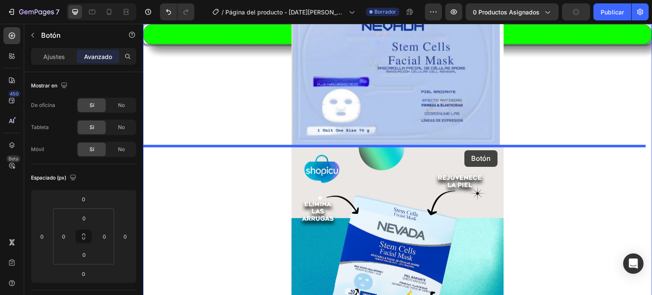
scroll to position [810, 0]
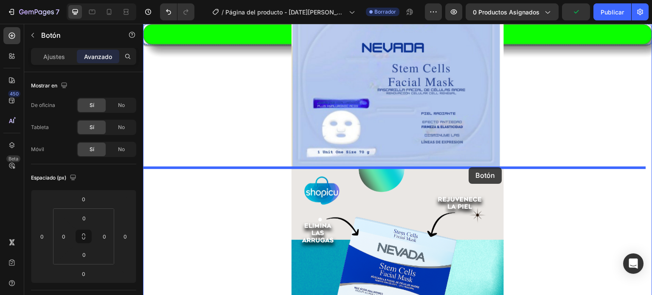
drag, startPoint x: 496, startPoint y: 107, endPoint x: 469, endPoint y: 167, distance: 65.8
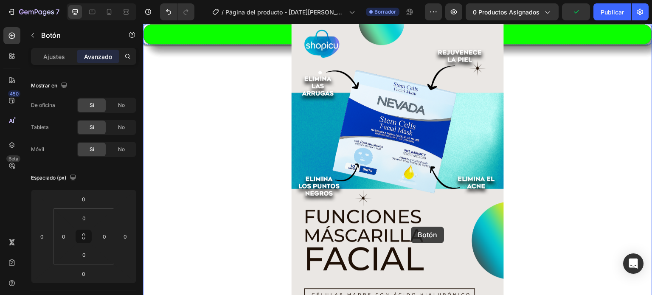
scroll to position [1006, 0]
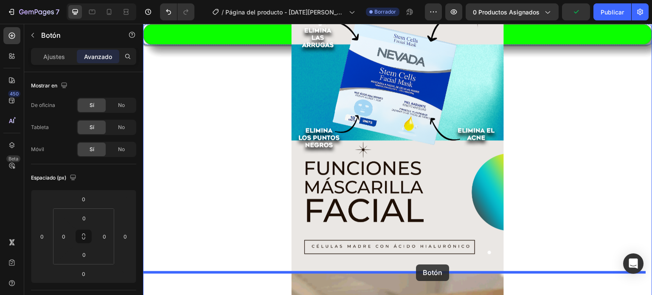
drag, startPoint x: 422, startPoint y: 71, endPoint x: 417, endPoint y: 266, distance: 195.0
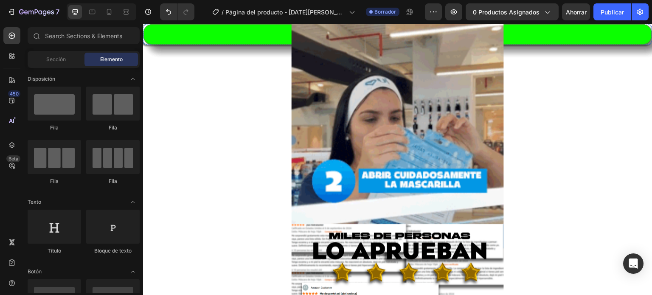
scroll to position [1329, 0]
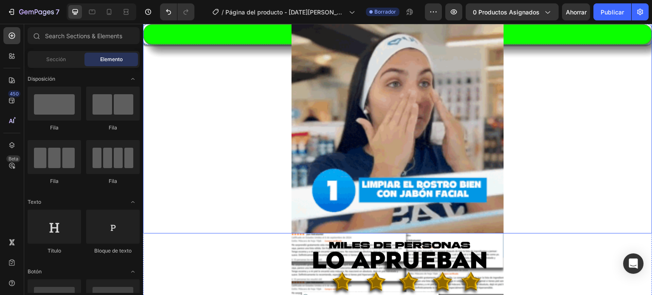
click at [476, 166] on img at bounding box center [398, 91] width 212 height 283
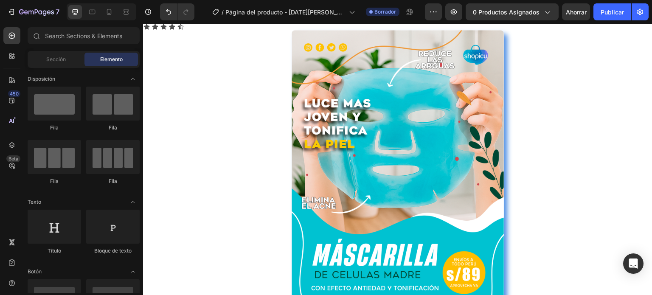
scroll to position [0, 0]
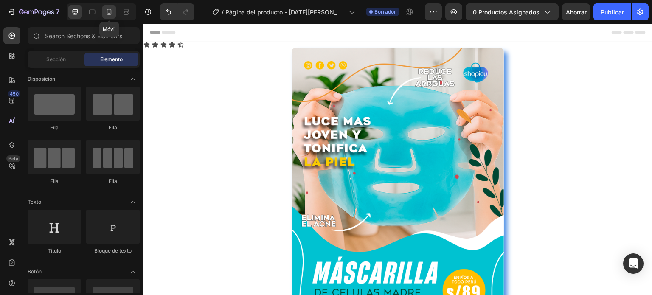
click at [110, 8] on icon at bounding box center [109, 12] width 8 height 8
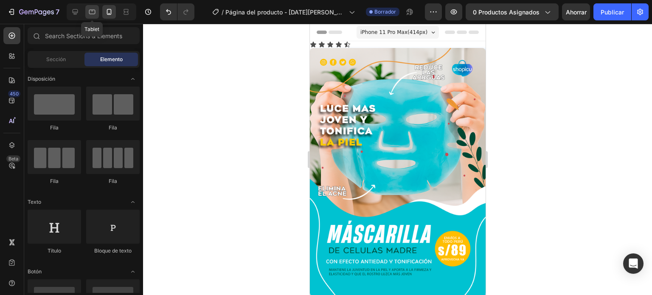
click at [97, 11] on div at bounding box center [92, 12] width 14 height 14
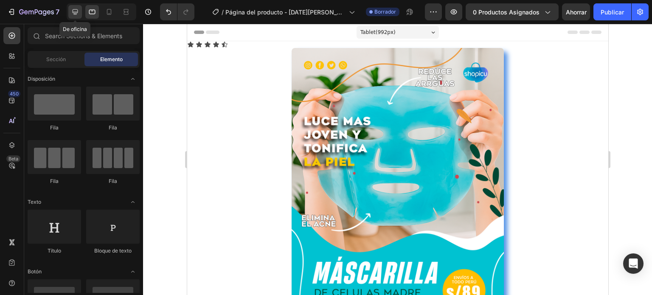
click at [79, 10] on icon at bounding box center [75, 12] width 8 height 8
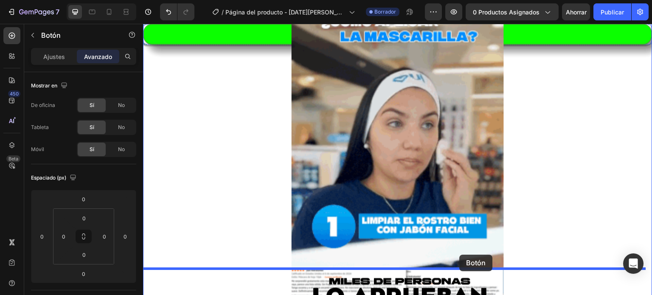
scroll to position [1316, 0]
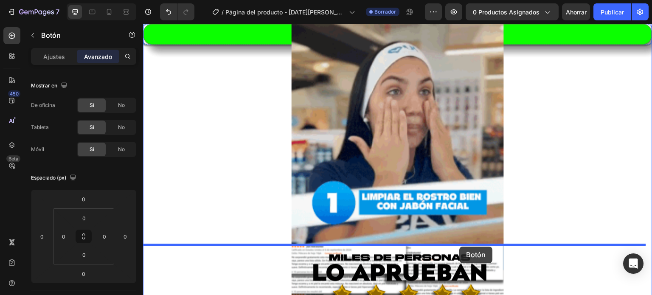
drag, startPoint x: 473, startPoint y: 203, endPoint x: 460, endPoint y: 247, distance: 46.0
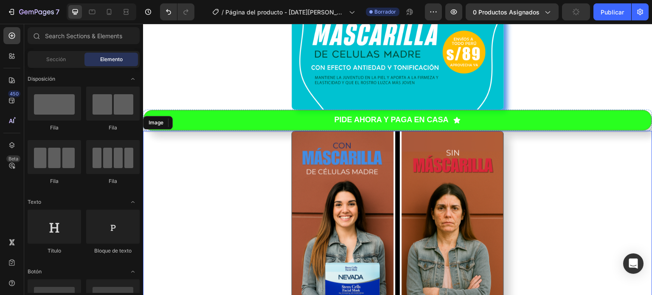
scroll to position [272, 0]
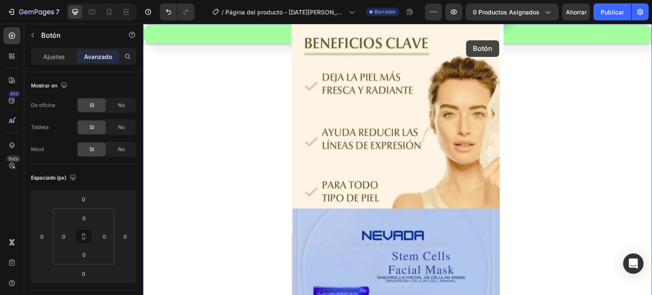
drag, startPoint x: 478, startPoint y: 88, endPoint x: 511, endPoint y: -19, distance: 112.5
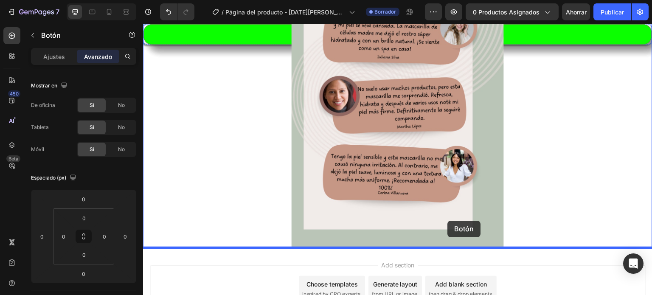
scroll to position [1991, 0]
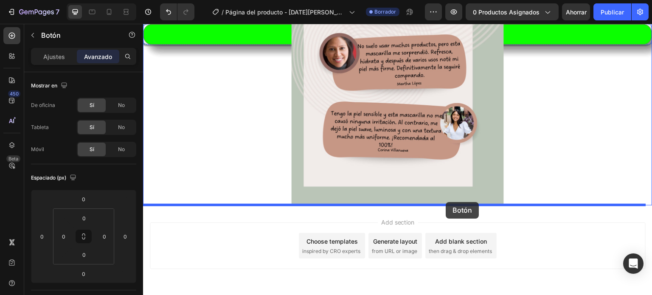
drag, startPoint x: 461, startPoint y: 224, endPoint x: 446, endPoint y: 202, distance: 26.4
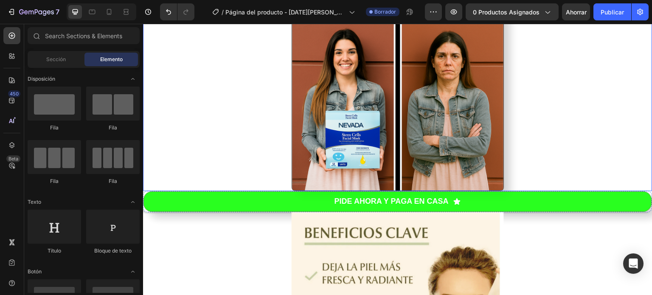
scroll to position [372, 0]
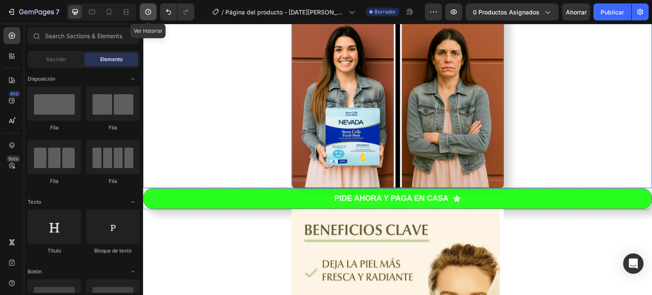
click at [143, 11] on button "button" at bounding box center [148, 11] width 17 height 17
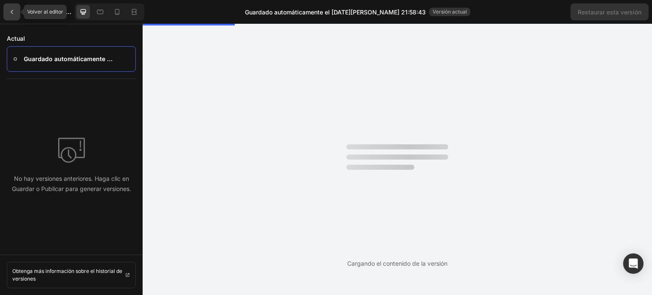
click at [14, 15] on icon at bounding box center [11, 11] width 7 height 7
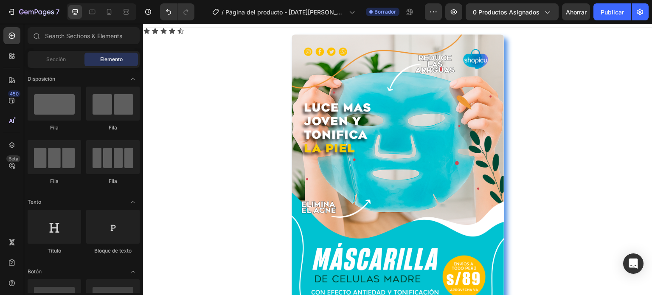
scroll to position [0, 0]
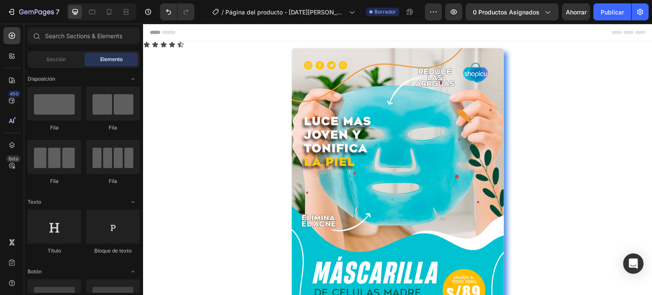
drag, startPoint x: 646, startPoint y: 95, endPoint x: 787, endPoint y: 48, distance: 148.2
click at [298, 28] on div "Header" at bounding box center [398, 32] width 496 height 17
click at [309, 32] on div "Header" at bounding box center [398, 32] width 496 height 17
click at [139, 30] on input "text" at bounding box center [84, 35] width 112 height 17
click at [105, 37] on input "text" at bounding box center [84, 35] width 112 height 17
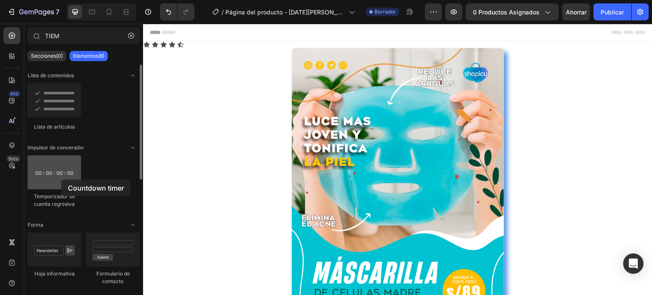
click at [61, 180] on div at bounding box center [55, 172] width 54 height 34
click at [61, 175] on div at bounding box center [55, 172] width 54 height 34
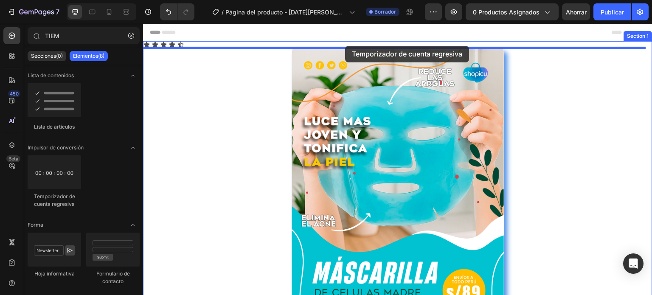
drag, startPoint x: 204, startPoint y: 199, endPoint x: 345, endPoint y: 46, distance: 208.3
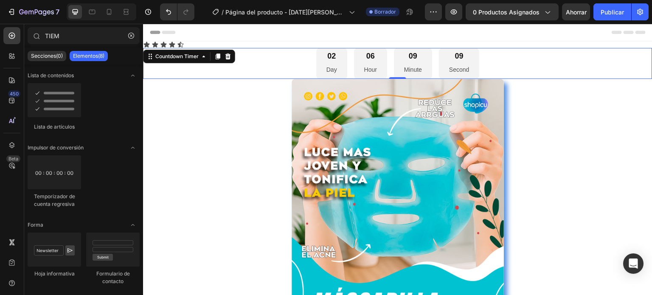
click at [395, 31] on div "Header" at bounding box center [398, 32] width 496 height 17
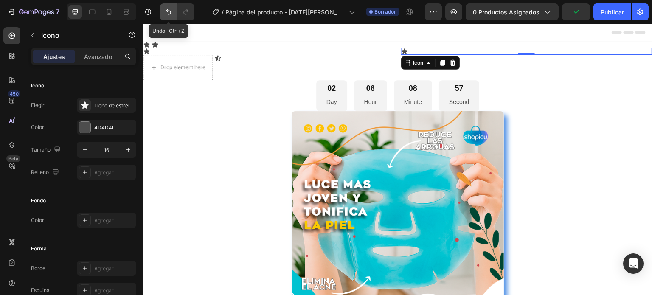
click at [165, 12] on icon "Deshacer/Rehacer" at bounding box center [168, 12] width 8 height 8
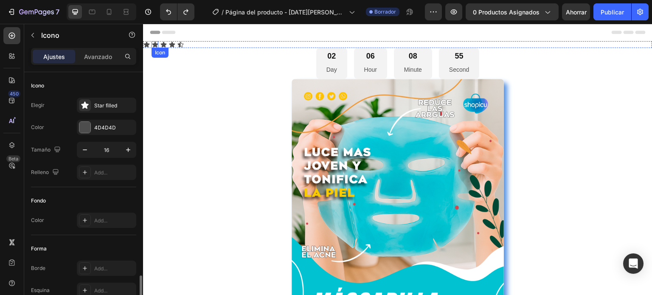
scroll to position [122, 0]
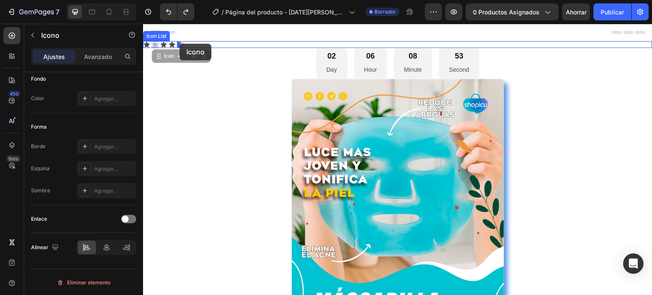
drag, startPoint x: 158, startPoint y: 44, endPoint x: 180, endPoint y: 44, distance: 21.7
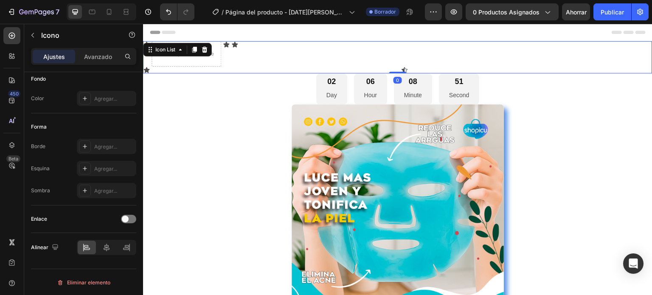
scroll to position [0, 0]
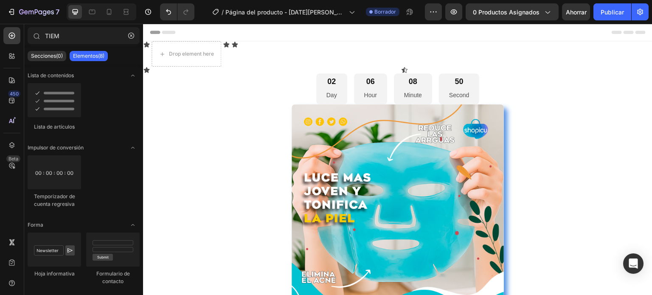
click at [257, 27] on div "Header" at bounding box center [398, 32] width 496 height 17
click at [167, 8] on icon "Deshacer/Rehacer" at bounding box center [168, 12] width 8 height 8
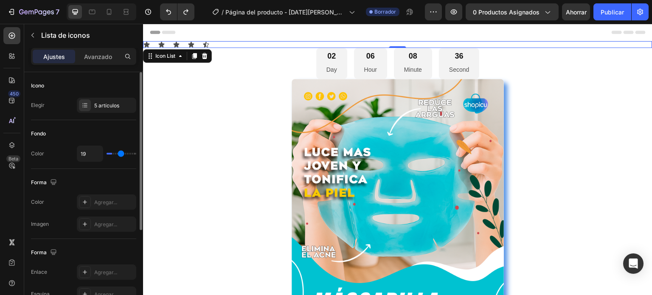
click at [121, 153] on input "range" at bounding box center [122, 154] width 30 height 2
click at [129, 151] on div "19" at bounding box center [106, 154] width 59 height 16
click at [131, 153] on input "range" at bounding box center [122, 154] width 30 height 2
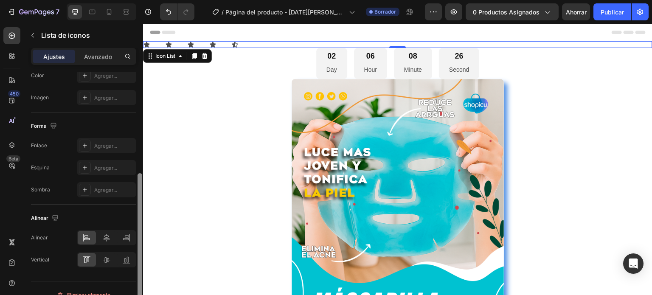
scroll to position [139, 0]
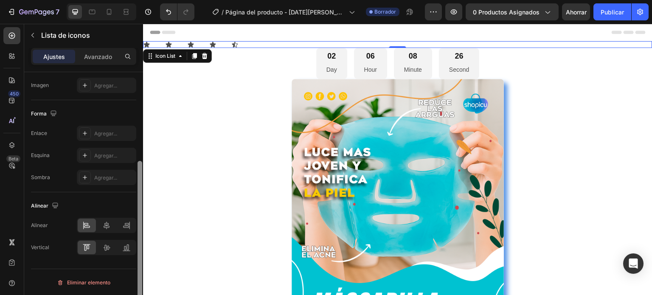
drag, startPoint x: 139, startPoint y: 145, endPoint x: 143, endPoint y: 274, distance: 129.6
click at [143, 274] on div at bounding box center [140, 195] width 6 height 247
click at [102, 228] on icon at bounding box center [106, 225] width 8 height 8
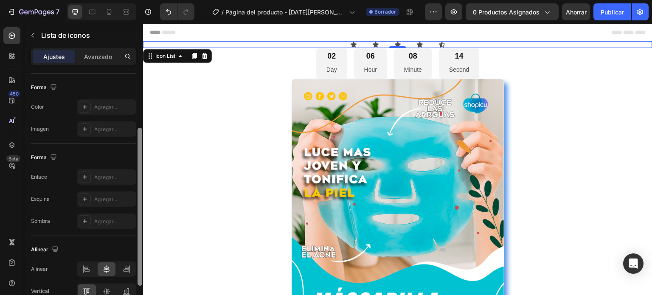
scroll to position [90, 0]
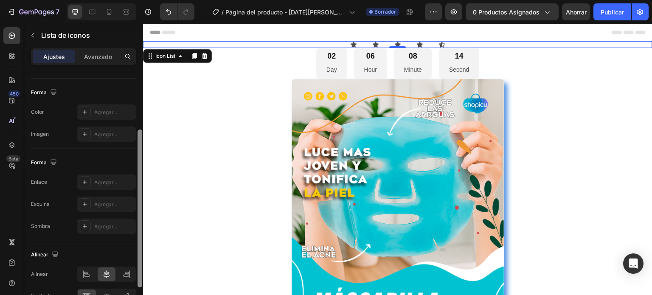
drag, startPoint x: 141, startPoint y: 240, endPoint x: 138, endPoint y: 209, distance: 31.1
click at [138, 209] on div at bounding box center [140, 209] width 5 height 158
click at [93, 108] on div "Agregar..." at bounding box center [106, 111] width 59 height 15
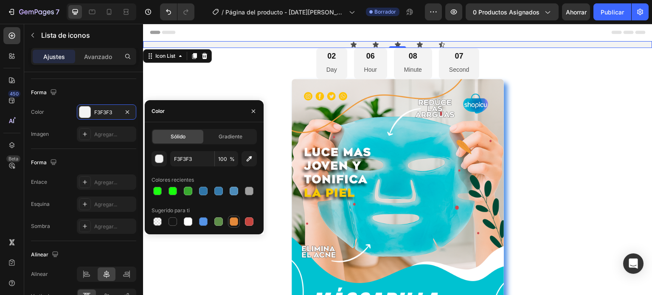
click at [232, 220] on div at bounding box center [234, 221] width 8 height 8
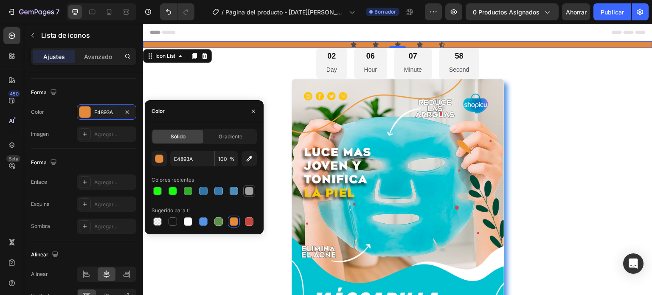
click at [248, 189] on div at bounding box center [249, 191] width 8 height 8
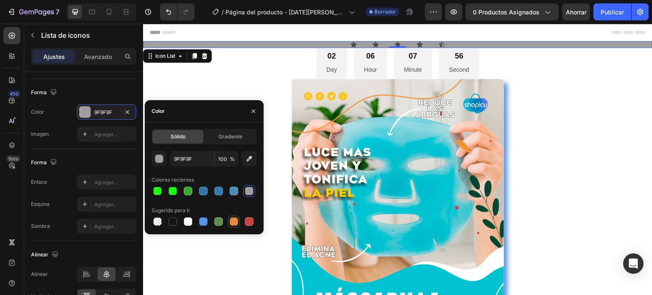
click at [236, 221] on div at bounding box center [234, 221] width 8 height 8
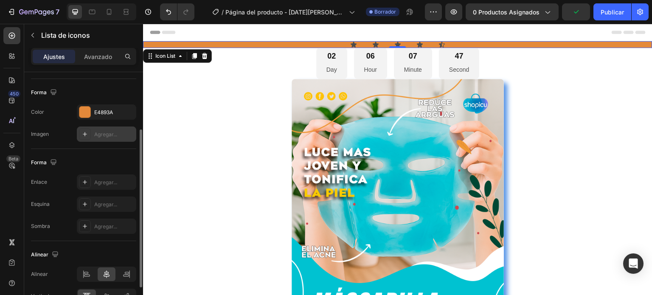
click at [107, 131] on font "Agregar..." at bounding box center [105, 134] width 23 height 6
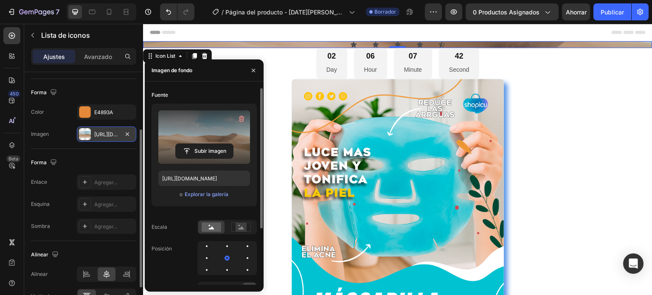
click at [169, 136] on label at bounding box center [204, 137] width 92 height 54
click at [176, 144] on input "file" at bounding box center [204, 151] width 57 height 14
click at [190, 151] on input "file" at bounding box center [204, 151] width 57 height 14
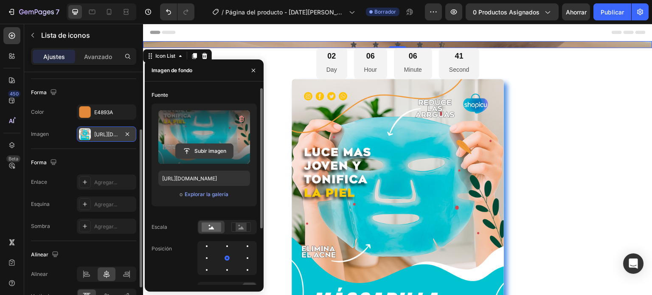
click at [198, 153] on input "file" at bounding box center [204, 151] width 57 height 14
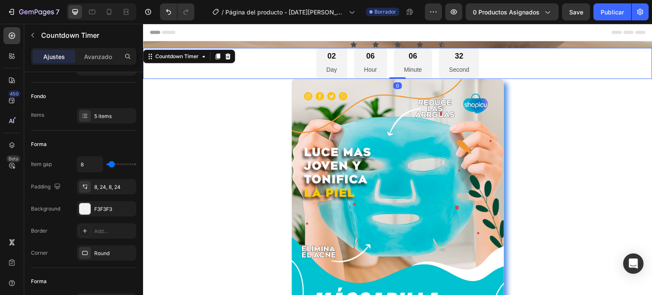
scroll to position [0, 0]
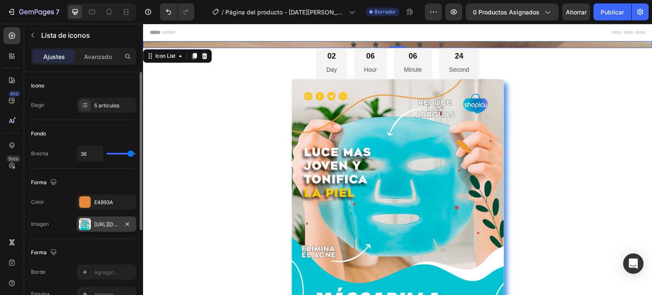
click at [85, 223] on div at bounding box center [85, 224] width 12 height 12
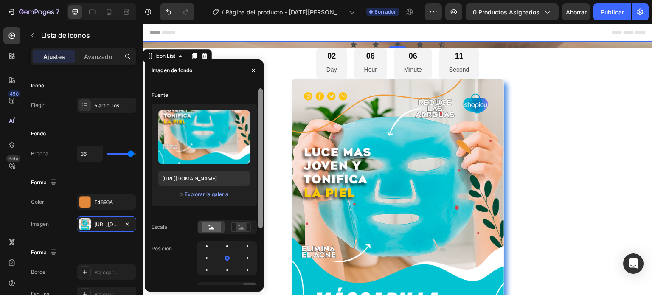
drag, startPoint x: 261, startPoint y: 176, endPoint x: 257, endPoint y: 125, distance: 51.1
click at [257, 125] on div at bounding box center [260, 186] width 6 height 197
drag, startPoint x: 259, startPoint y: 165, endPoint x: 251, endPoint y: 163, distance: 8.5
click at [251, 163] on div "Fuente Subir imagen [URL][DOMAIN_NAME] o Explorar la galería Escala Posición Re…" at bounding box center [204, 186] width 119 height 197
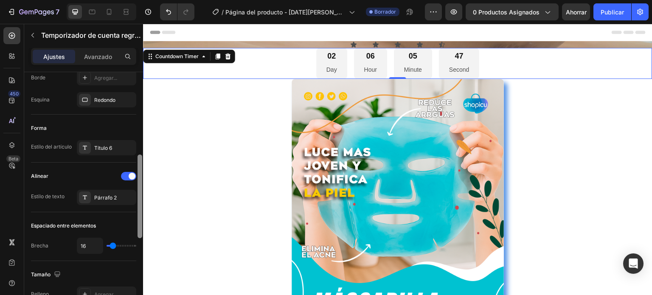
scroll to position [246, 0]
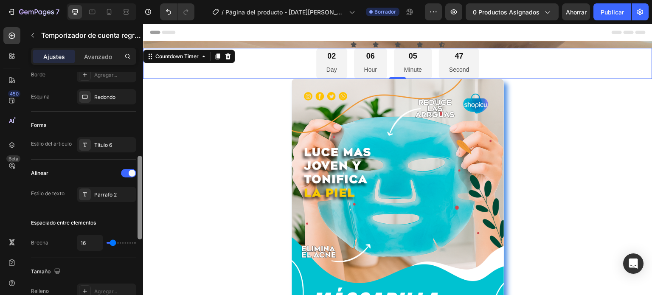
drag, startPoint x: 140, startPoint y: 125, endPoint x: 139, endPoint y: 209, distance: 83.7
click at [139, 209] on div at bounding box center [140, 198] width 5 height 84
click at [112, 194] on font "Párrafo 2" at bounding box center [105, 195] width 23 height 6
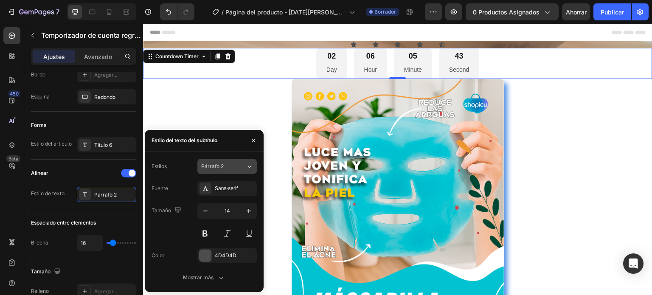
click at [251, 166] on icon at bounding box center [249, 166] width 7 height 8
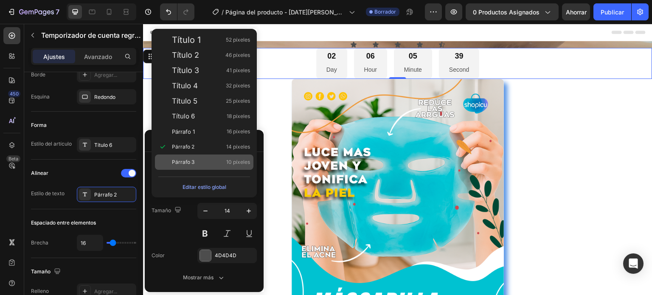
click at [191, 161] on font "Párrafo 3" at bounding box center [183, 162] width 23 height 6
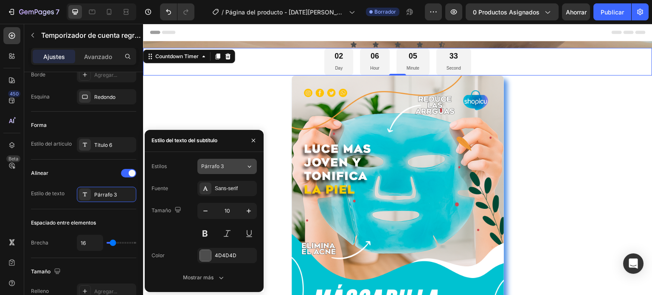
click at [241, 161] on button "Párrafo 3" at bounding box center [226, 166] width 59 height 15
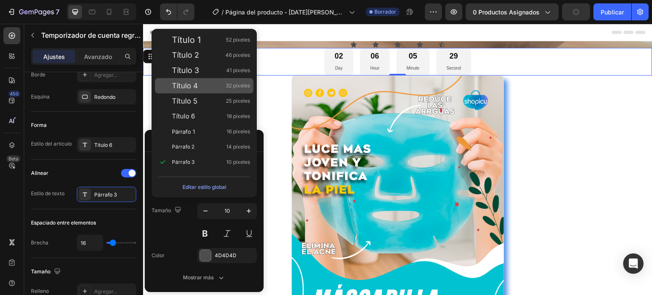
click at [196, 83] on font "Título 4" at bounding box center [185, 86] width 26 height 8
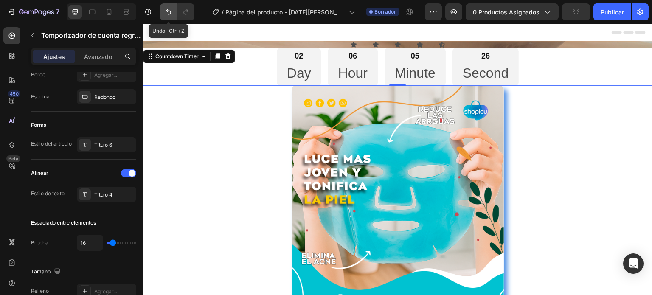
click at [166, 10] on icon "Deshacer/Rehacer" at bounding box center [168, 12] width 8 height 8
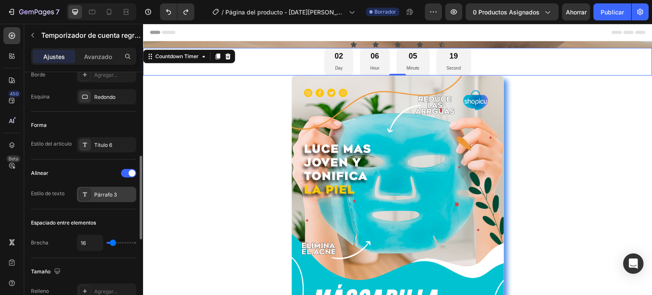
click at [117, 192] on div "Párrafo 3" at bounding box center [114, 195] width 40 height 8
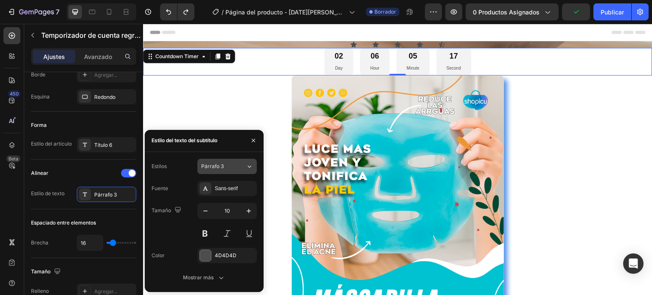
click at [246, 166] on icon at bounding box center [249, 166] width 7 height 8
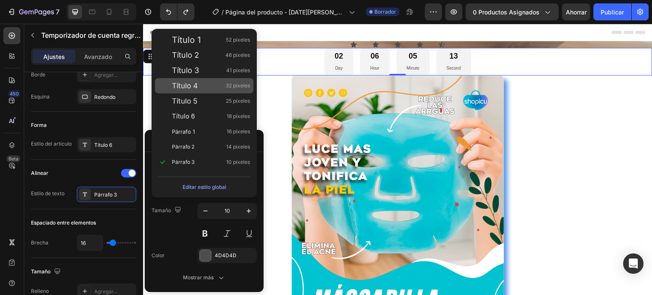
click at [198, 82] on div "Título 4 32 píxeles" at bounding box center [211, 86] width 78 height 8
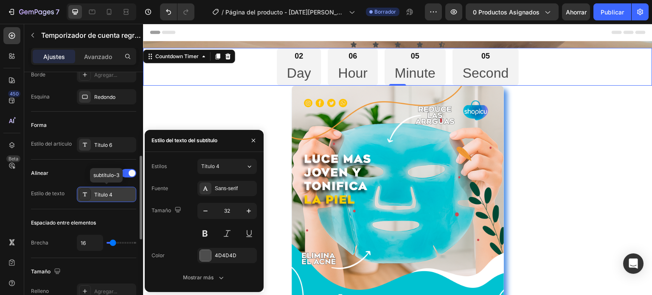
click at [114, 192] on div "Título 4" at bounding box center [114, 195] width 40 height 8
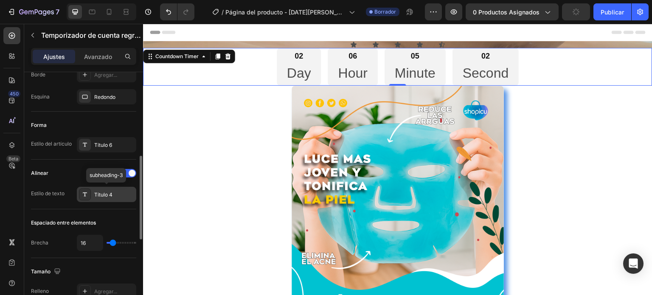
click at [114, 192] on div "Título 4" at bounding box center [114, 195] width 40 height 8
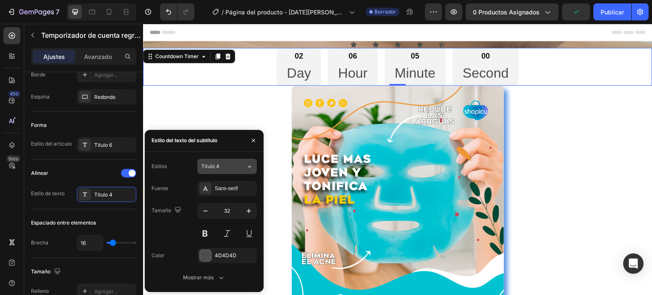
click at [241, 163] on div "Título 4" at bounding box center [223, 167] width 45 height 8
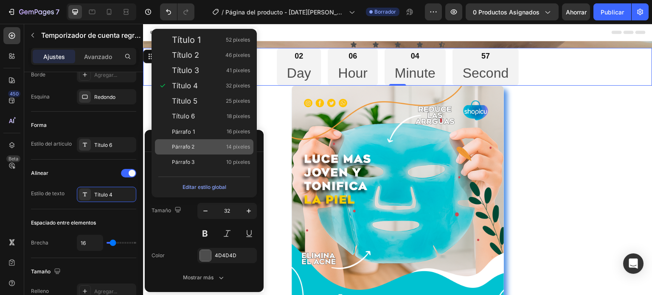
click at [196, 151] on div "Párrafo 2 14 píxeles" at bounding box center [211, 147] width 78 height 8
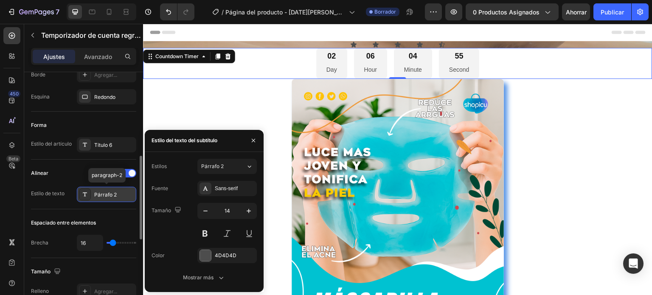
click at [118, 197] on div "Párrafo 2" at bounding box center [114, 195] width 40 height 8
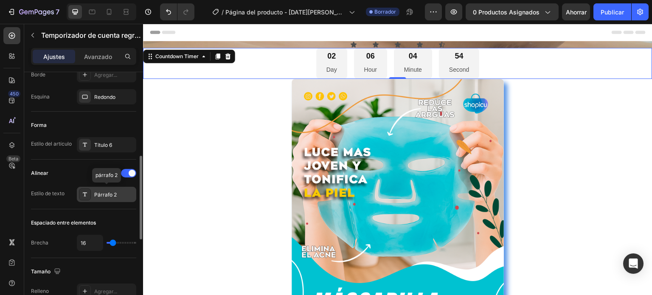
click at [121, 196] on div "Párrafo 2" at bounding box center [114, 195] width 40 height 8
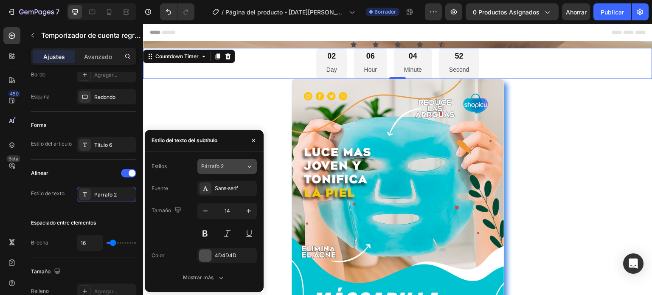
click at [243, 163] on div "Párrafo 2" at bounding box center [223, 167] width 45 height 8
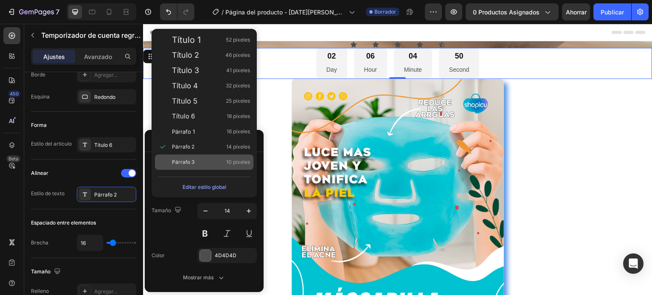
click at [200, 161] on div "Párrafo 3 10 píxeles" at bounding box center [211, 162] width 78 height 8
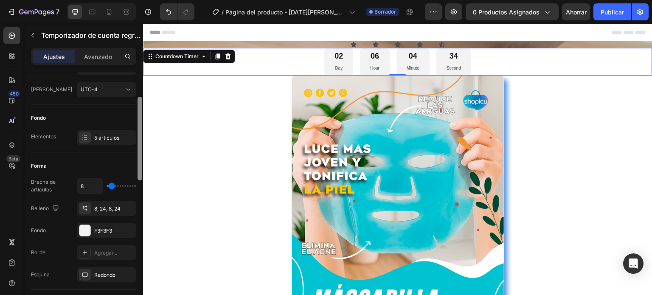
scroll to position [71, 0]
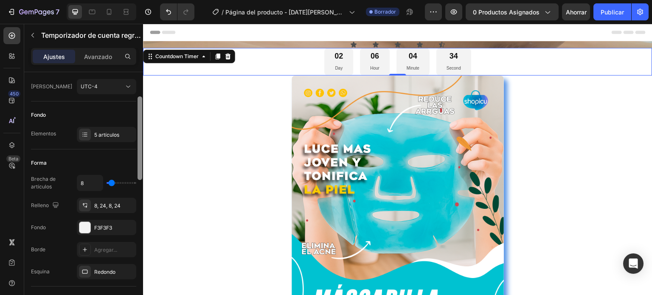
drag, startPoint x: 141, startPoint y: 141, endPoint x: 140, endPoint y: 166, distance: 24.2
click at [140, 166] on div at bounding box center [140, 138] width 5 height 84
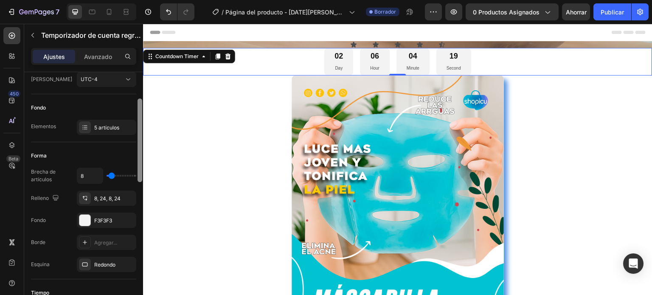
drag, startPoint x: 139, startPoint y: 174, endPoint x: 135, endPoint y: 176, distance: 4.6
click at [135, 176] on div "Icono Tipo Fin en Fecha [DATE] 5:08 AM Huso horario UTC-4 Fondo Elementos 5 art…" at bounding box center [83, 195] width 119 height 247
click at [109, 127] on font "5 artículos" at bounding box center [106, 127] width 25 height 6
click at [124, 104] on div "Fondo" at bounding box center [83, 108] width 105 height 14
click at [88, 215] on div at bounding box center [84, 220] width 11 height 11
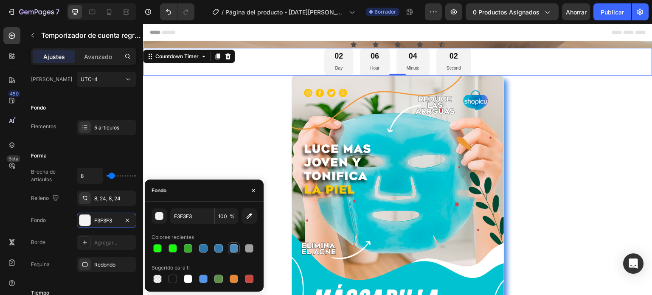
click at [233, 249] on div at bounding box center [234, 248] width 8 height 8
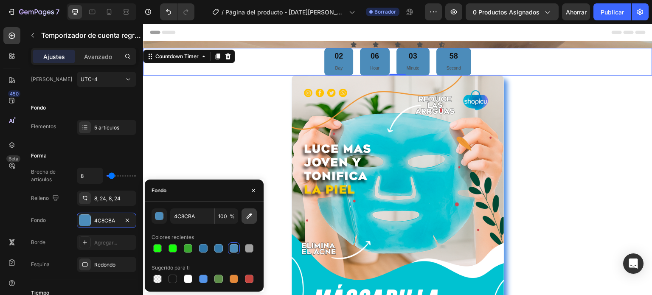
click at [248, 214] on icon "button" at bounding box center [249, 216] width 8 height 8
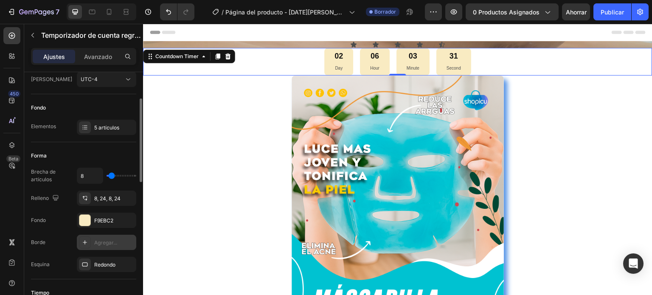
click at [107, 237] on div "Agregar..." at bounding box center [106, 242] width 59 height 15
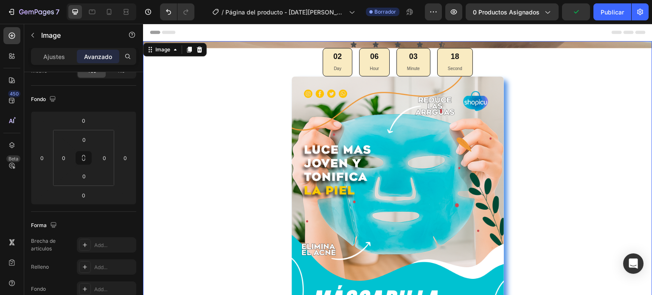
scroll to position [0, 0]
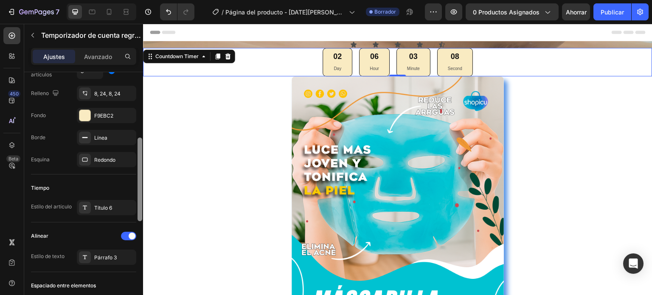
scroll to position [186, 0]
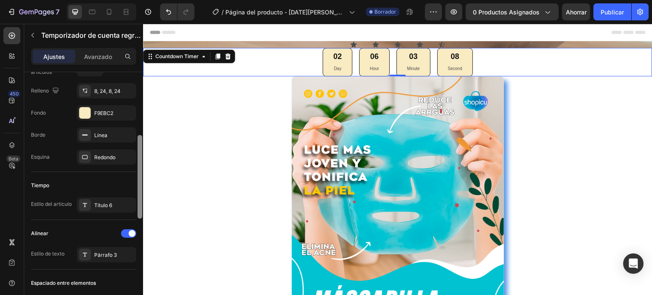
drag, startPoint x: 141, startPoint y: 134, endPoint x: 141, endPoint y: 197, distance: 63.3
click at [141, 197] on div at bounding box center [140, 177] width 5 height 84
click at [113, 199] on div "Título 6" at bounding box center [106, 204] width 59 height 15
click at [103, 256] on font "Párrafo 3" at bounding box center [105, 255] width 23 height 6
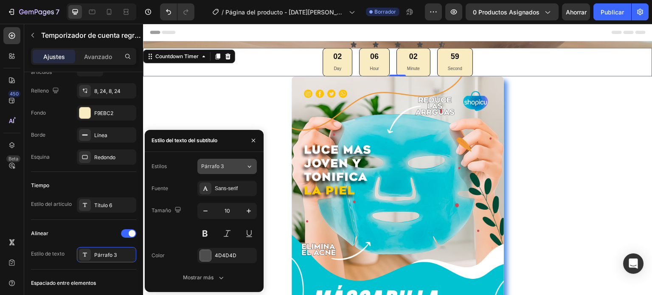
click at [239, 163] on div "Párrafo 3" at bounding box center [223, 167] width 45 height 8
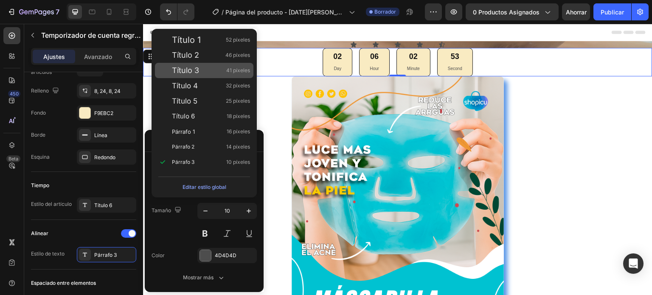
click at [194, 68] on font "Título 3" at bounding box center [185, 70] width 27 height 9
type input "41"
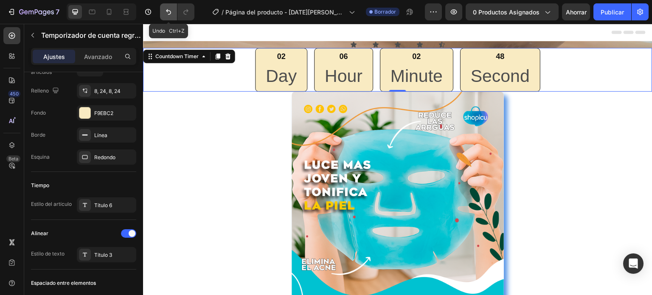
click at [171, 15] on icon "Deshacer/Rehacer" at bounding box center [168, 12] width 8 height 8
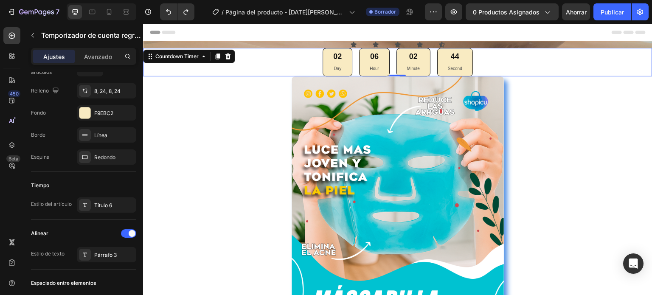
scroll to position [433, 0]
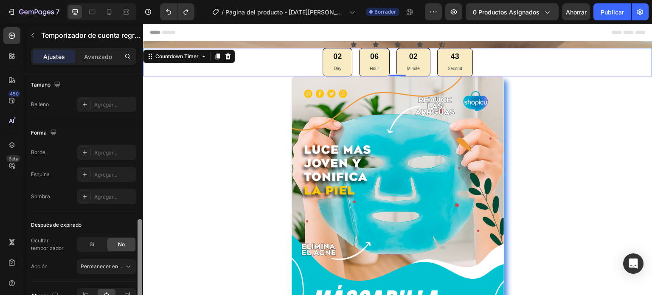
drag, startPoint x: 137, startPoint y: 188, endPoint x: 138, endPoint y: 195, distance: 7.7
click at [138, 195] on div at bounding box center [140, 195] width 6 height 247
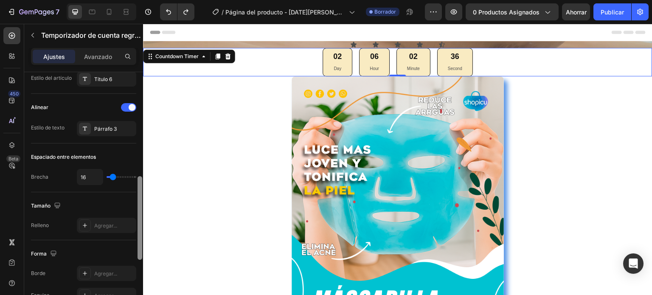
scroll to position [311, 0]
drag, startPoint x: 138, startPoint y: 232, endPoint x: 137, endPoint y: 191, distance: 41.6
click at [137, 191] on div at bounding box center [140, 195] width 6 height 247
type input "47"
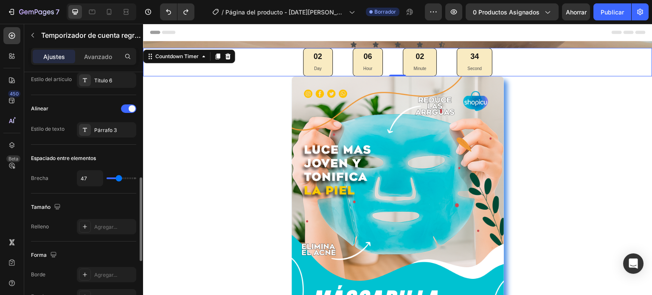
type input "47"
click at [119, 177] on input "range" at bounding box center [122, 178] width 30 height 2
type input "45"
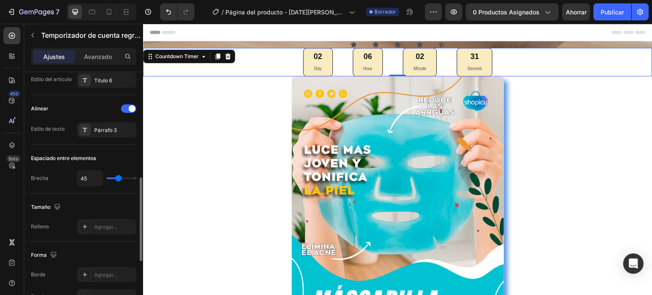
type input "41"
type input "38"
type input "36"
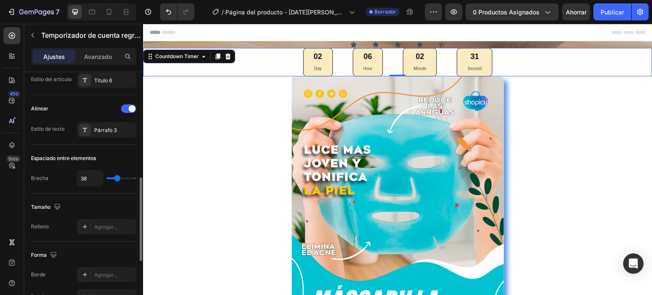
type input "36"
type input "34"
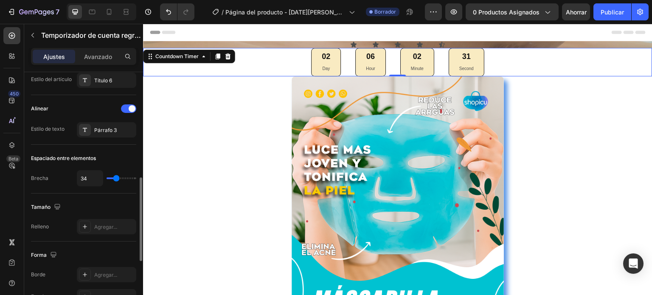
type input "32"
type input "31"
type input "29"
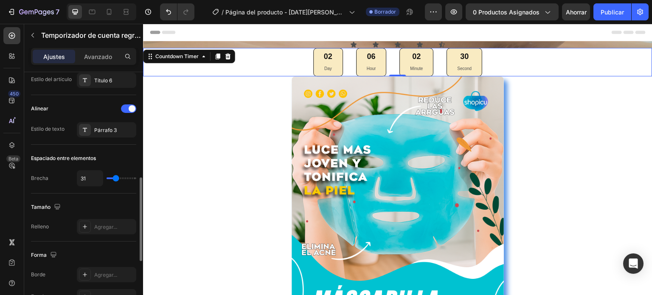
type input "29"
type input "22"
type input "13"
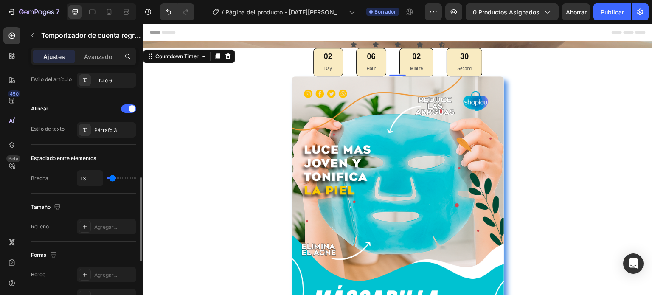
type input "9"
type input "8"
type input "4"
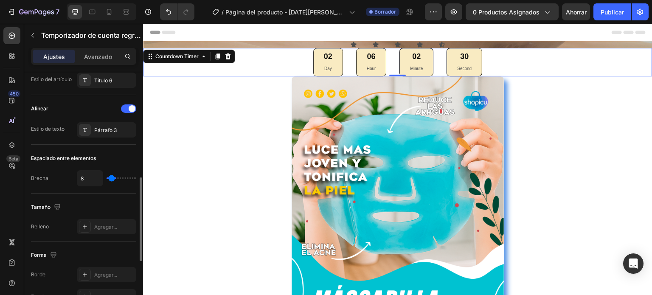
type input "4"
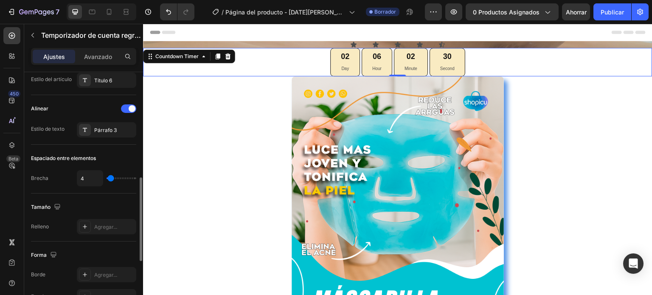
type input "2"
type input "0"
drag, startPoint x: 119, startPoint y: 177, endPoint x: 110, endPoint y: 176, distance: 9.8
type input "0"
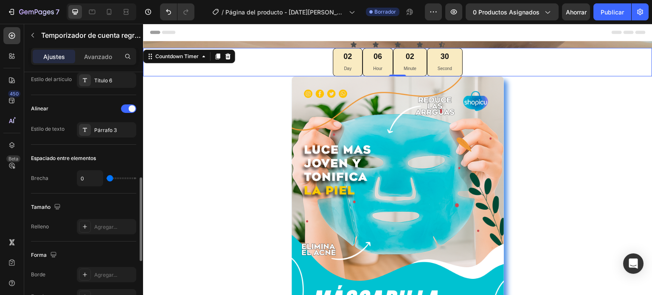
click at [110, 177] on input "range" at bounding box center [122, 178] width 30 height 2
click at [139, 198] on div at bounding box center [140, 219] width 5 height 84
click at [121, 134] on div "Párrafo 3" at bounding box center [106, 129] width 59 height 15
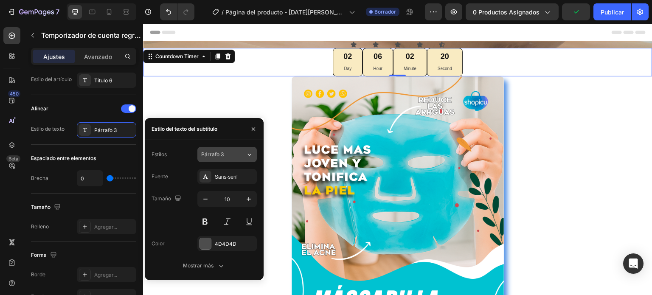
click at [251, 158] on icon at bounding box center [249, 154] width 7 height 8
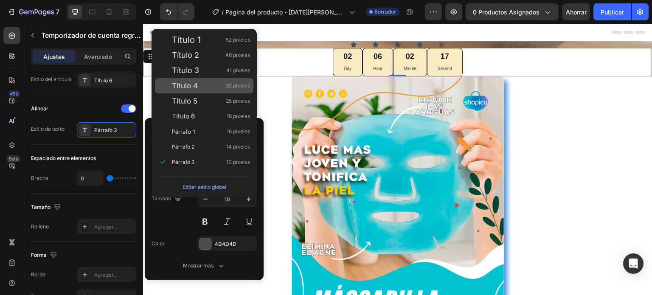
click at [196, 83] on font "Título 4" at bounding box center [185, 86] width 26 height 8
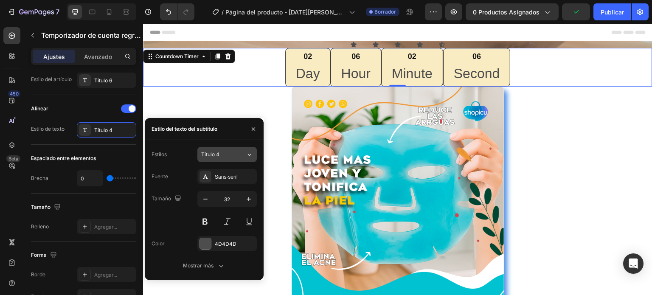
click at [238, 159] on button "Título 4" at bounding box center [226, 154] width 59 height 15
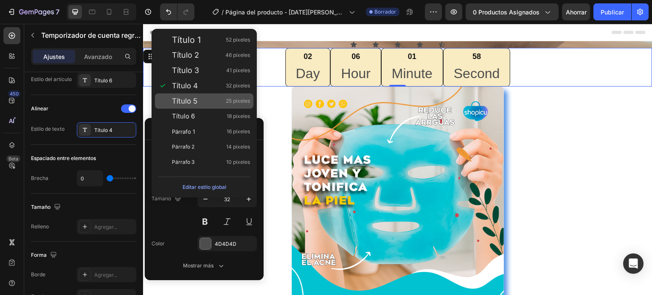
click at [214, 99] on div "Título 5 25 píxeles" at bounding box center [211, 101] width 78 height 8
type input "25"
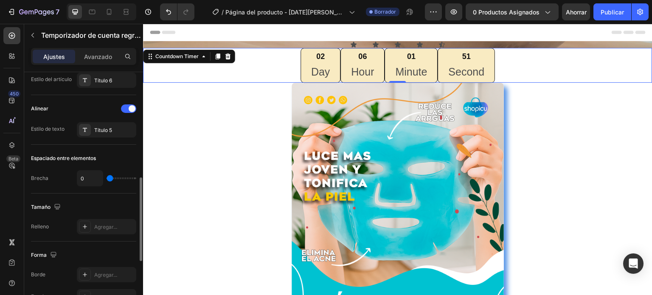
type input "2"
type input "4"
type input "6"
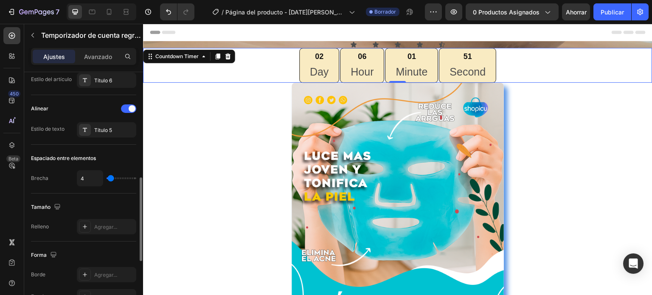
type input "6"
type input "8"
type input "9"
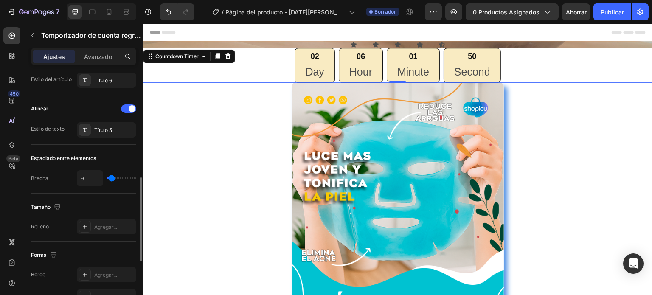
type input "11"
type input "13"
type input "15"
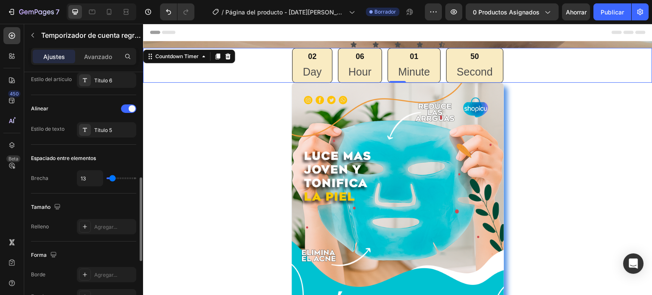
type input "15"
type input "16"
type input "15"
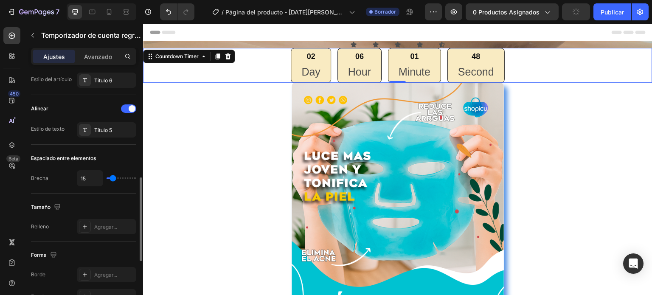
type input "13"
type input "11"
type input "9"
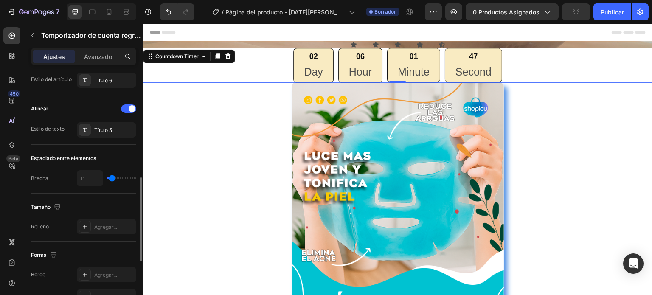
type input "9"
type input "11"
type input "13"
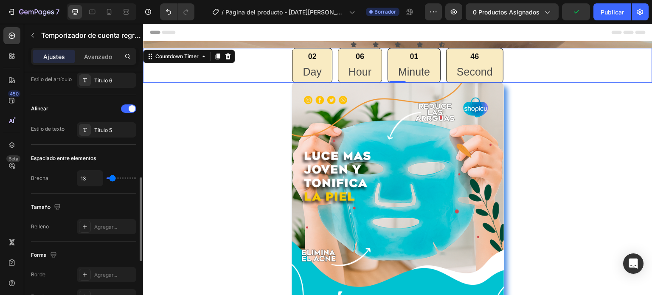
type input "15"
drag, startPoint x: 107, startPoint y: 179, endPoint x: 113, endPoint y: 180, distance: 5.6
type input "15"
click at [113, 179] on input "range" at bounding box center [122, 178] width 30 height 2
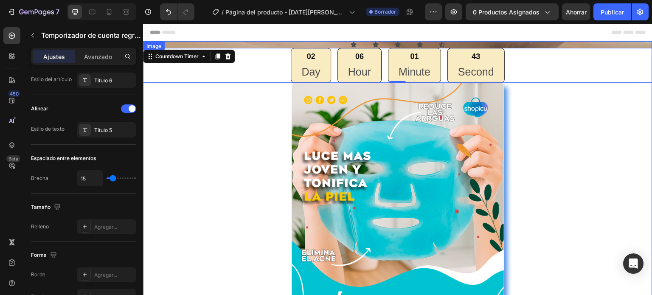
click at [153, 152] on div at bounding box center [398, 233] width 510 height 300
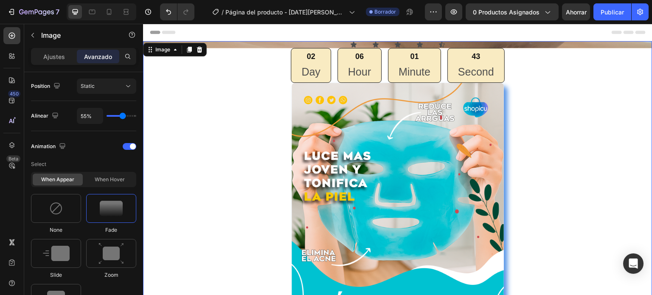
scroll to position [0, 0]
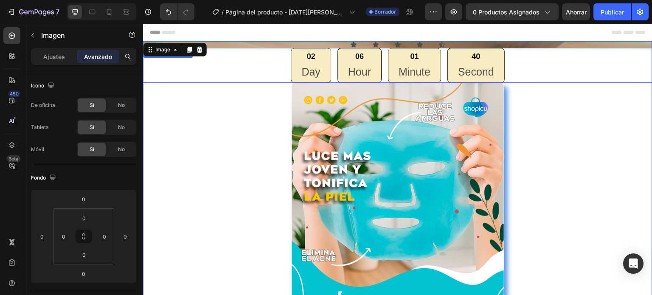
click at [308, 68] on p "Day" at bounding box center [310, 72] width 19 height 14
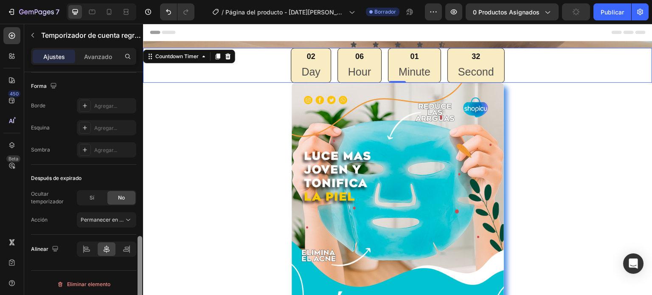
scroll to position [481, 0]
drag, startPoint x: 141, startPoint y: 129, endPoint x: 140, endPoint y: 315, distance: 186.4
click at [140, 0] on html "7 Version history / Página del producto - 24 de agosto, 23:29:04 Borrador Avanc…" at bounding box center [326, 0] width 652 height 0
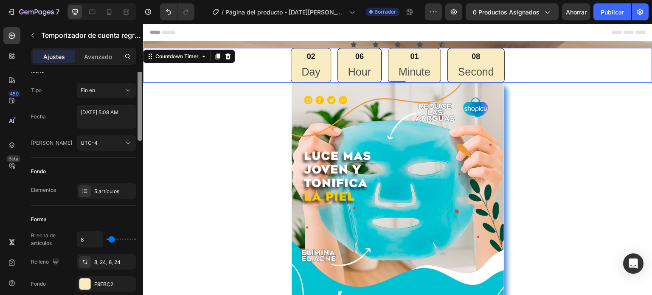
scroll to position [0, 0]
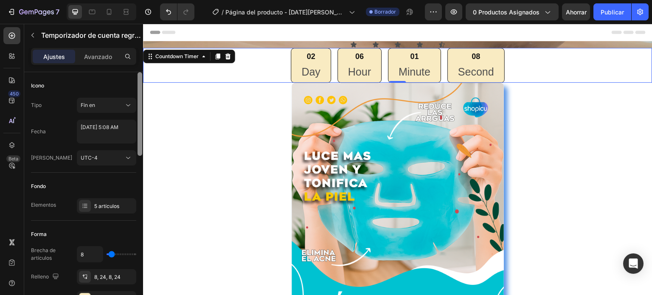
drag, startPoint x: 140, startPoint y: 279, endPoint x: 138, endPoint y: 81, distance: 197.5
click at [138, 81] on div at bounding box center [140, 114] width 5 height 84
click at [112, 56] on font "Avanzado" at bounding box center [98, 56] width 28 height 7
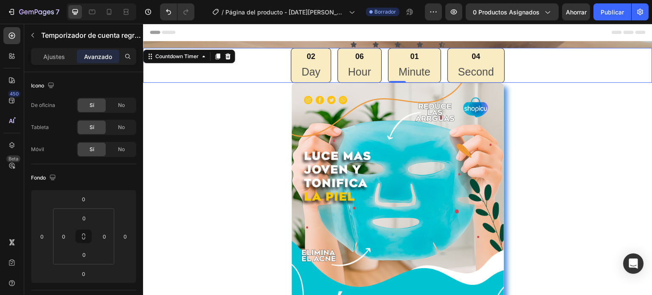
click at [311, 60] on div "02" at bounding box center [310, 57] width 19 height 10
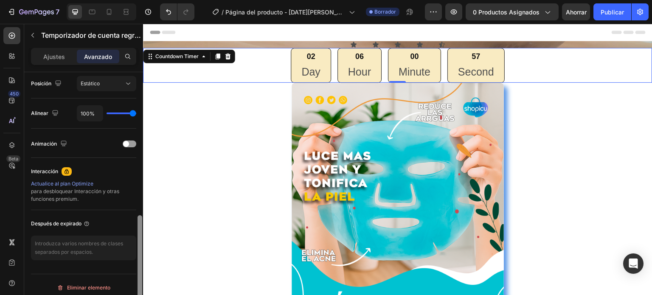
scroll to position [318, 0]
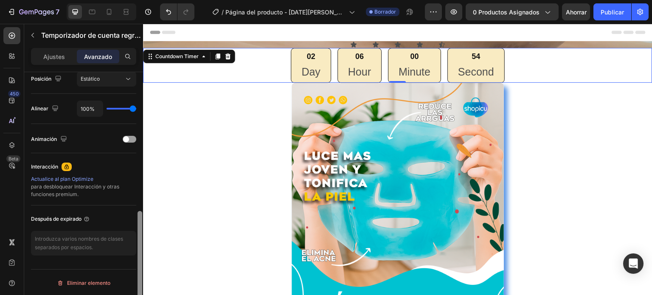
drag, startPoint x: 138, startPoint y: 88, endPoint x: 140, endPoint y: 264, distance: 175.8
click at [140, 264] on div at bounding box center [140, 265] width 5 height 108
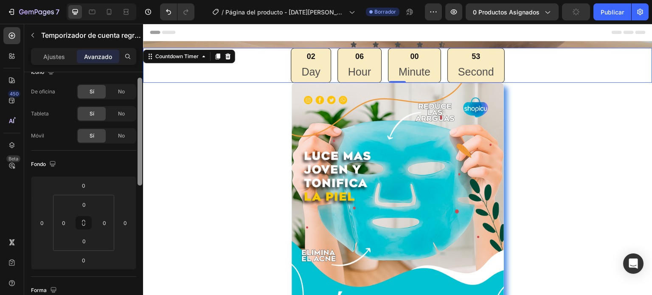
scroll to position [0, 0]
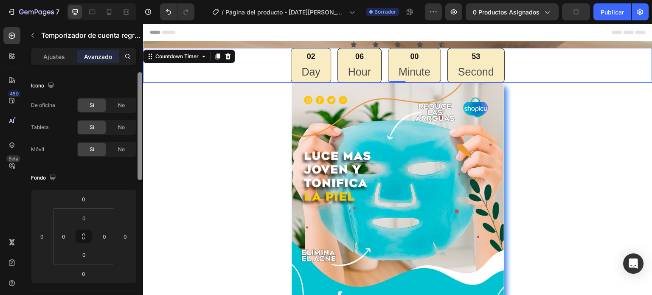
drag, startPoint x: 140, startPoint y: 264, endPoint x: 138, endPoint y: 98, distance: 166.0
click at [138, 98] on div at bounding box center [140, 126] width 5 height 108
click at [203, 61] on div "Countdown Timer" at bounding box center [177, 56] width 64 height 10
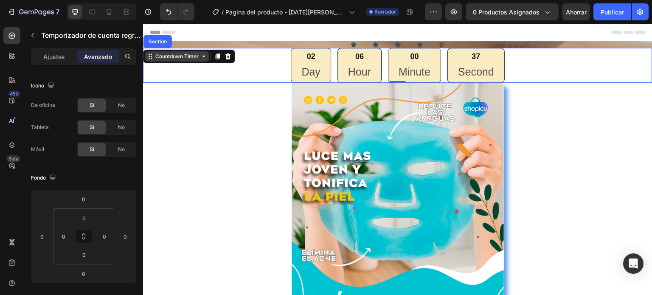
click at [203, 61] on div "Countdown Timer" at bounding box center [177, 56] width 64 height 10
click at [154, 59] on div "Countdown Timer" at bounding box center [177, 57] width 47 height 8
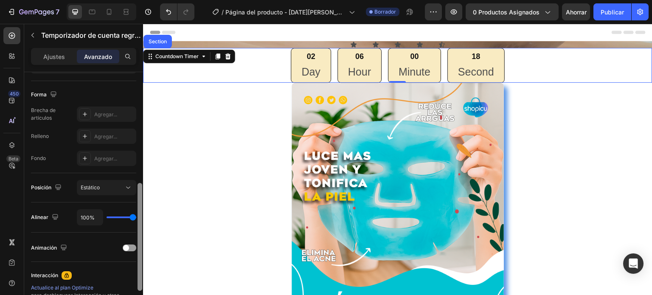
scroll to position [225, 0]
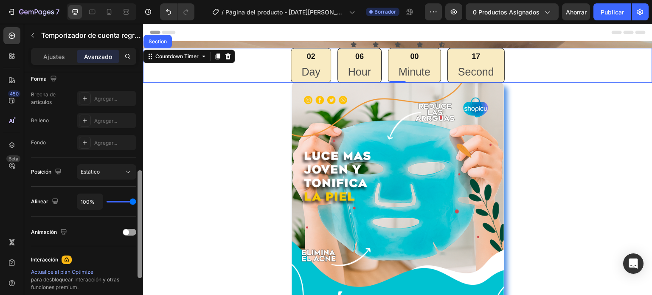
drag, startPoint x: 140, startPoint y: 132, endPoint x: 137, endPoint y: 231, distance: 98.6
click at [137, 231] on div at bounding box center [140, 195] width 6 height 247
click at [126, 174] on icon at bounding box center [128, 172] width 8 height 8
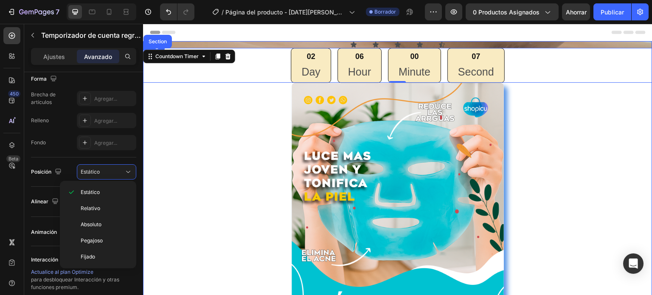
click at [171, 199] on div at bounding box center [398, 233] width 510 height 300
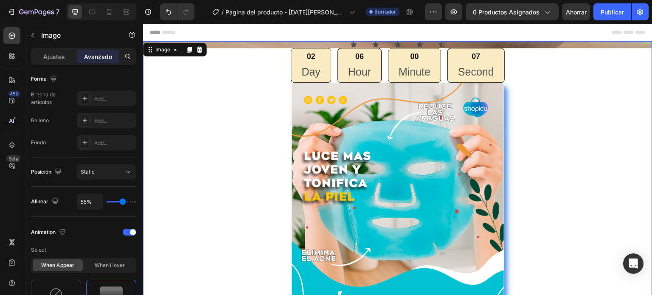
scroll to position [0, 0]
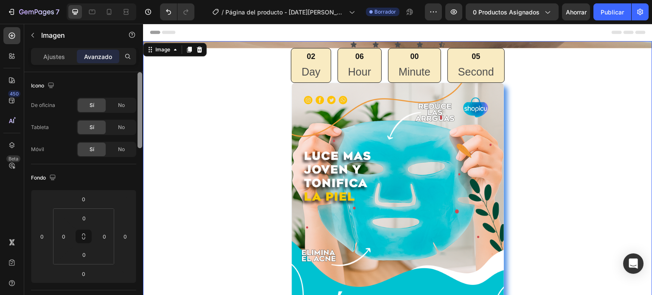
click at [138, 135] on div at bounding box center [140, 110] width 5 height 76
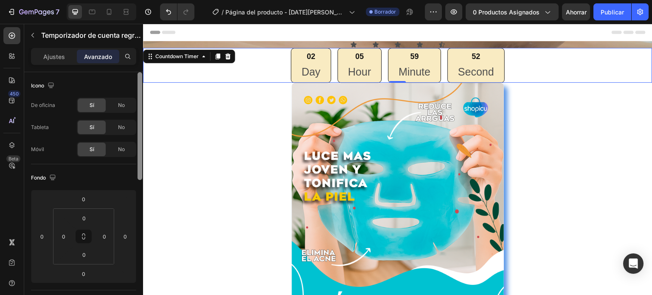
drag, startPoint x: 142, startPoint y: 118, endPoint x: 140, endPoint y: 87, distance: 31.0
click at [140, 87] on div at bounding box center [140, 126] width 5 height 108
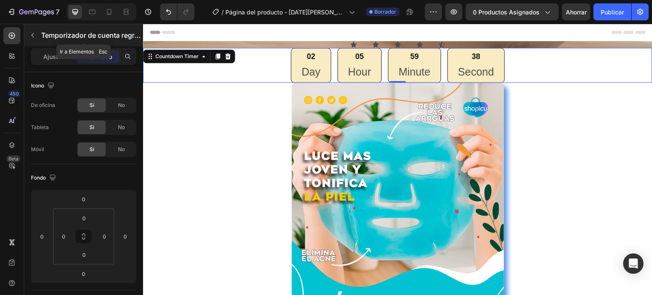
click at [119, 33] on font "Temporizador de cuenta regresiva" at bounding box center [96, 35] width 110 height 8
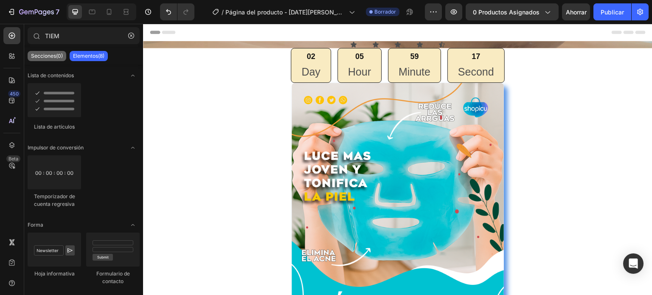
click at [56, 54] on font "Secciones(0)" at bounding box center [47, 56] width 32 height 6
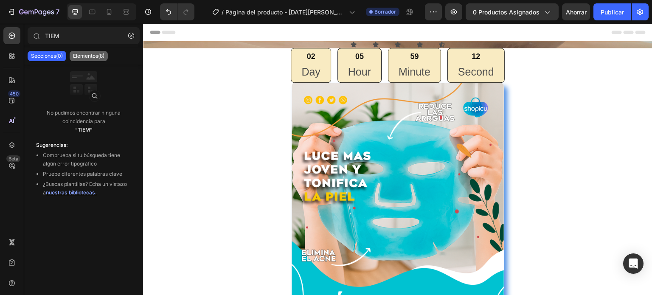
click at [93, 54] on font "Elementos(8)" at bounding box center [88, 56] width 31 height 6
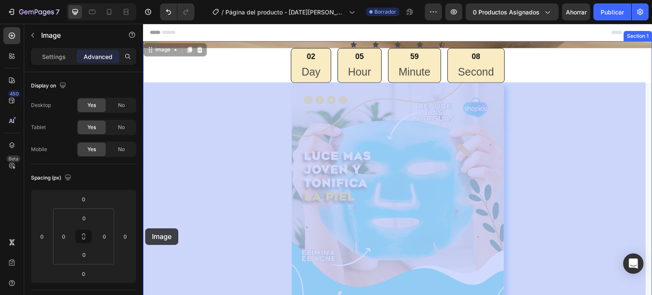
drag, startPoint x: 144, startPoint y: 204, endPoint x: 145, endPoint y: 226, distance: 22.1
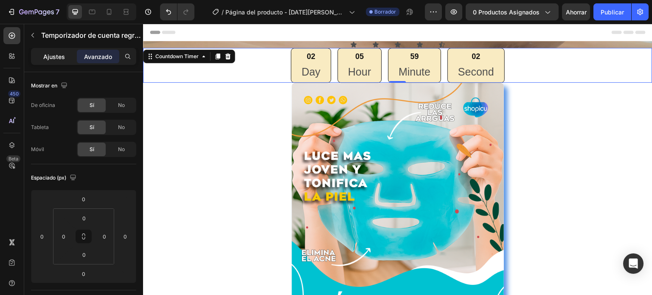
click at [59, 54] on font "Ajustes" at bounding box center [54, 56] width 22 height 7
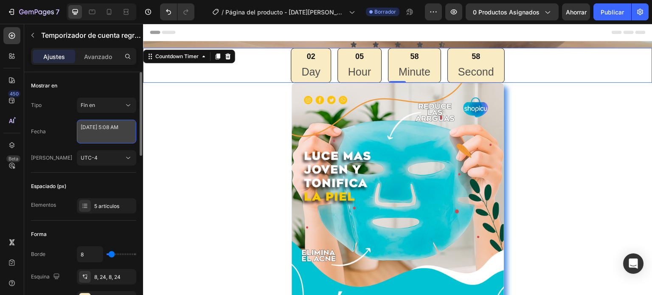
select select "5"
select select "8"
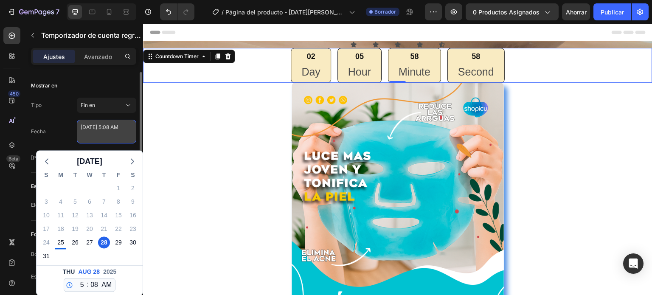
click at [123, 131] on textarea "[DATE] 5:08 AM" at bounding box center [106, 132] width 59 height 24
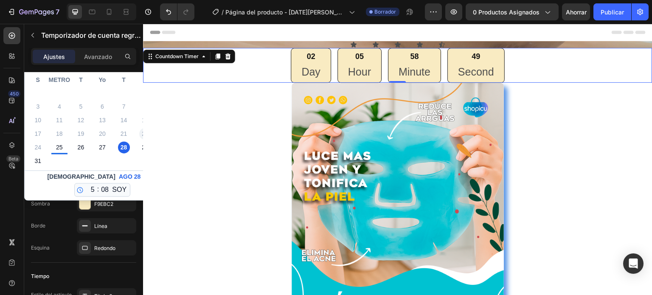
scroll to position [96, 0]
drag, startPoint x: 140, startPoint y: 96, endPoint x: 140, endPoint y: 129, distance: 32.7
click at [140, 129] on div "Mostrar en Tipo Fin en Fecha August 28 2025 5:08 AM Agosto de 2025 S METRO T Yo…" at bounding box center [83, 195] width 119 height 247
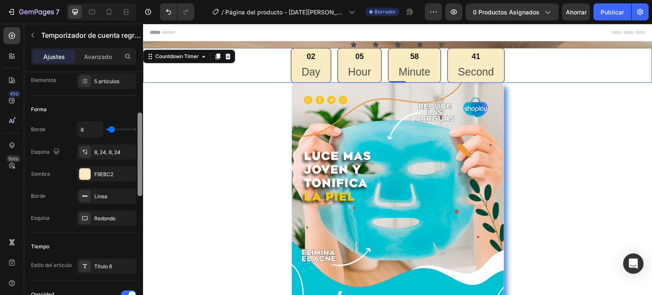
scroll to position [124, 0]
drag, startPoint x: 139, startPoint y: 123, endPoint x: 139, endPoint y: 132, distance: 9.4
click at [139, 132] on div at bounding box center [140, 156] width 5 height 84
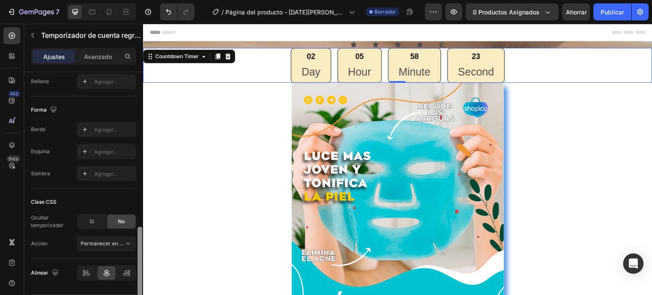
scroll to position [481, 0]
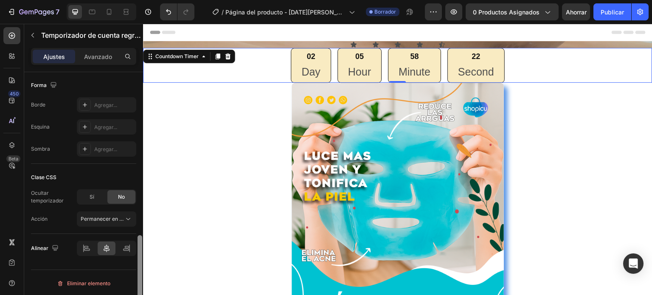
drag, startPoint x: 138, startPoint y: 179, endPoint x: 136, endPoint y: 315, distance: 135.9
click at [136, 0] on html "7 Version history / Página del producto - 24 de agosto, 23:29:04 Borrador Avanc…" at bounding box center [326, 0] width 652 height 0
click at [128, 221] on icon at bounding box center [128, 219] width 8 height 8
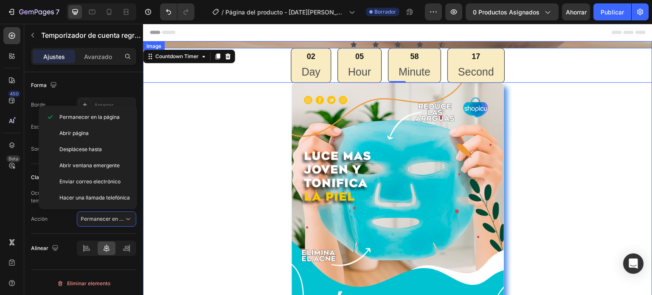
click at [182, 230] on div at bounding box center [398, 233] width 510 height 300
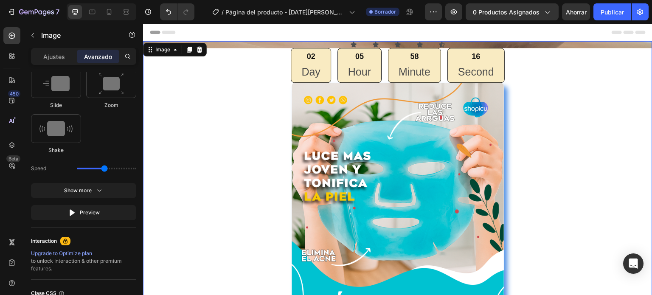
scroll to position [0, 0]
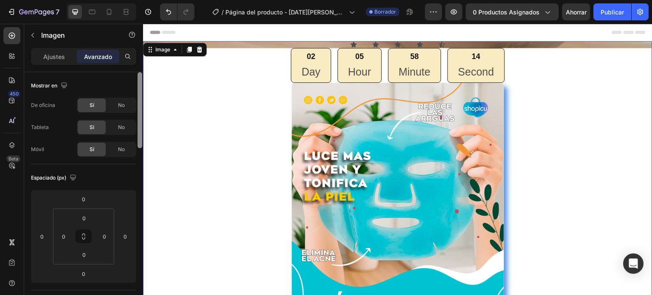
click at [141, 135] on div at bounding box center [140, 110] width 5 height 76
click at [349, 28] on div "Header" at bounding box center [398, 32] width 496 height 17
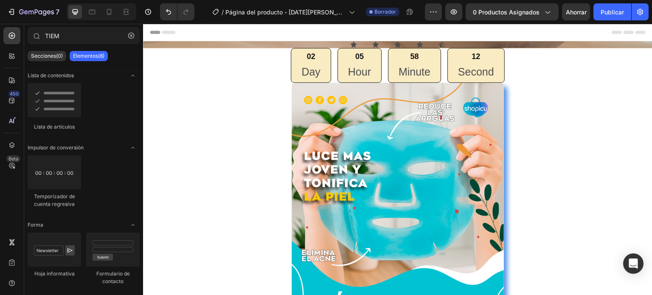
click at [351, 34] on div "Header" at bounding box center [398, 32] width 496 height 17
click at [151, 34] on icon at bounding box center [153, 32] width 6 height 6
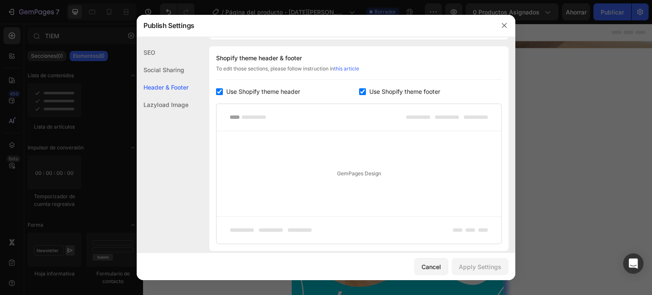
scroll to position [124, 0]
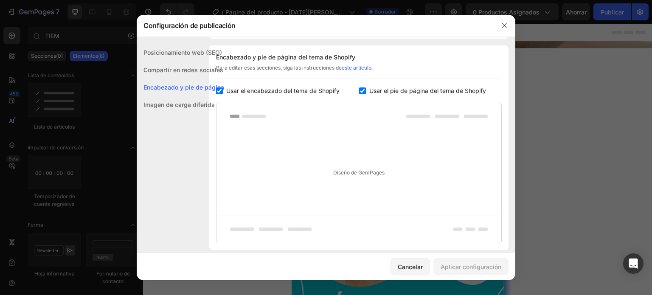
click at [219, 90] on input "checkbox" at bounding box center [219, 90] width 7 height 7
checkbox input "false"
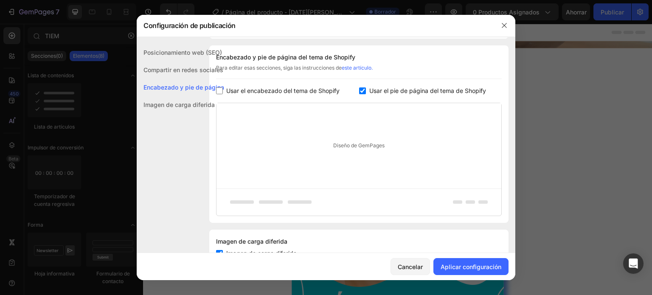
click at [359, 93] on input "checkbox" at bounding box center [362, 90] width 7 height 7
checkbox input "false"
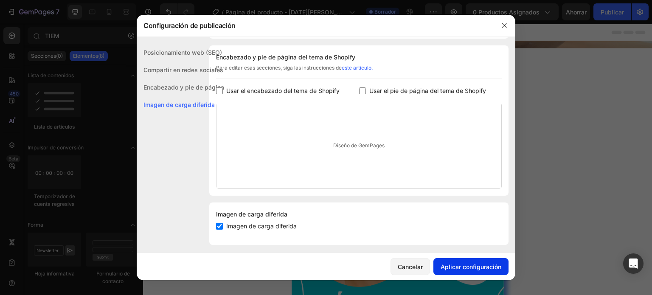
click at [459, 266] on font "Aplicar configuración" at bounding box center [471, 266] width 61 height 7
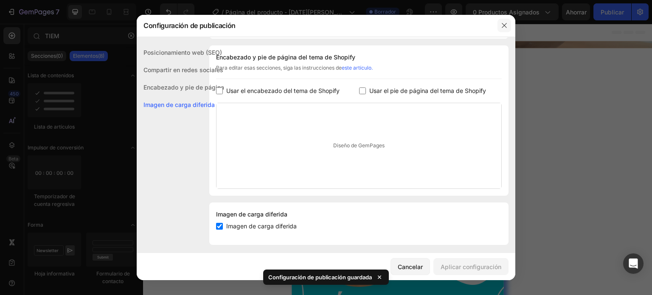
click at [506, 25] on icon "button" at bounding box center [504, 25] width 7 height 7
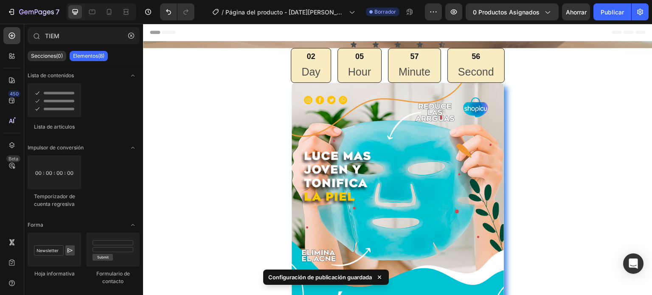
click at [369, 35] on div "Header" at bounding box center [398, 32] width 496 height 17
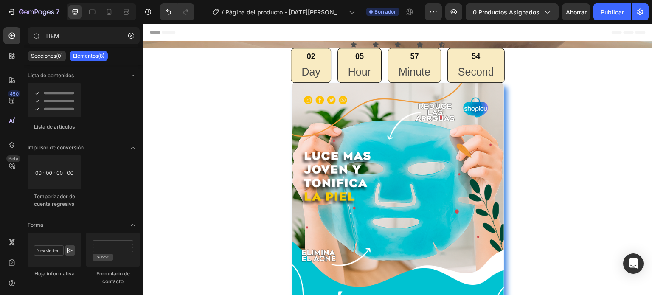
click at [156, 31] on div "Header" at bounding box center [163, 32] width 31 height 10
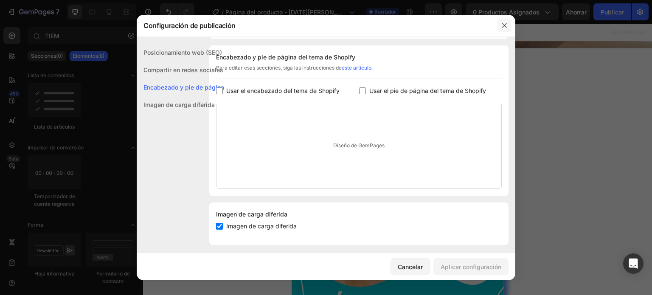
click at [507, 25] on icon "button" at bounding box center [504, 25] width 7 height 7
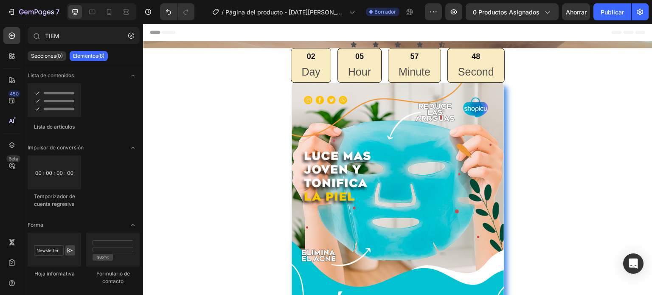
click at [369, 34] on div "Header" at bounding box center [398, 32] width 496 height 17
click at [163, 11] on button "Deshacer/Rehacer" at bounding box center [168, 11] width 17 height 17
click at [15, 57] on icon at bounding box center [12, 56] width 8 height 8
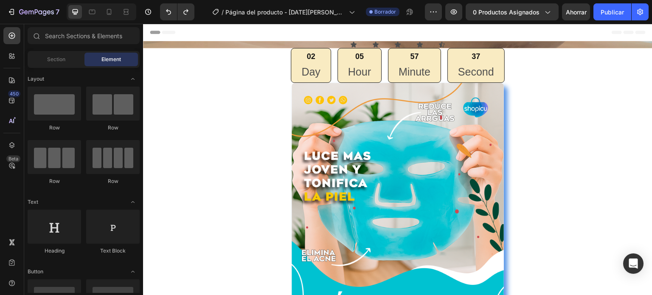
click at [369, 30] on div "Header" at bounding box center [398, 32] width 496 height 17
click at [206, 32] on div "Header" at bounding box center [398, 32] width 496 height 17
click at [167, 32] on span "Header" at bounding box center [168, 32] width 19 height 8
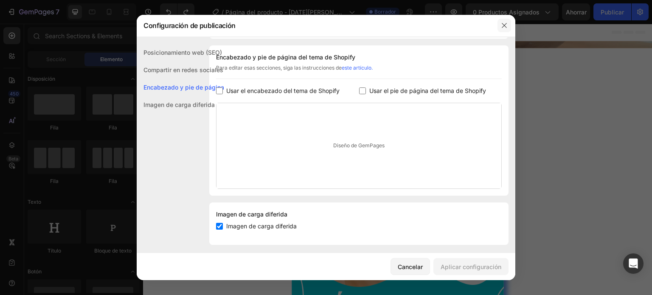
click at [501, 29] on button "button" at bounding box center [505, 26] width 14 height 14
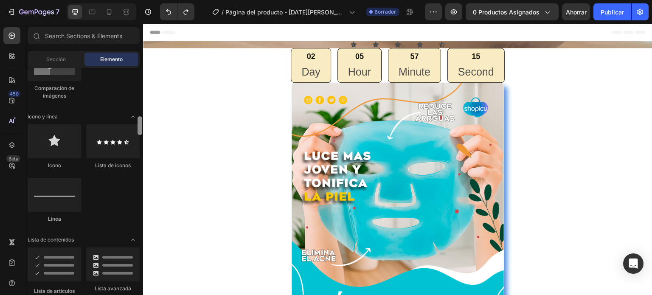
scroll to position [528, 0]
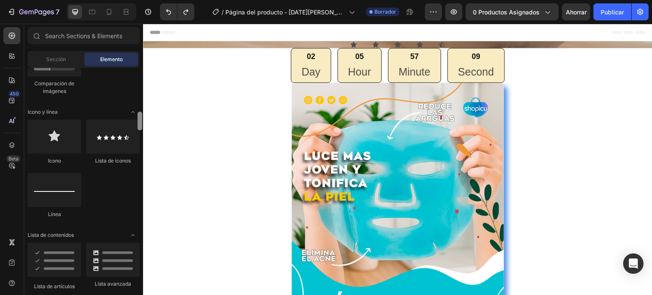
drag, startPoint x: 141, startPoint y: 74, endPoint x: 141, endPoint y: 120, distance: 46.3
click at [141, 120] on div at bounding box center [140, 121] width 5 height 19
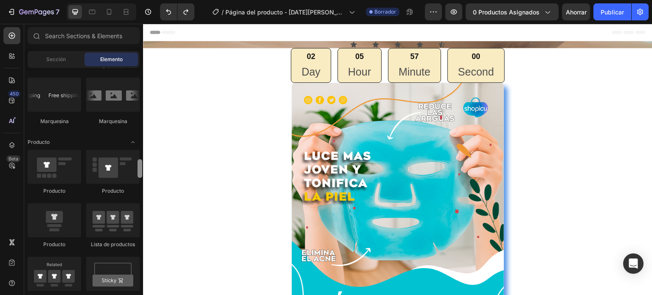
scroll to position [1043, 0]
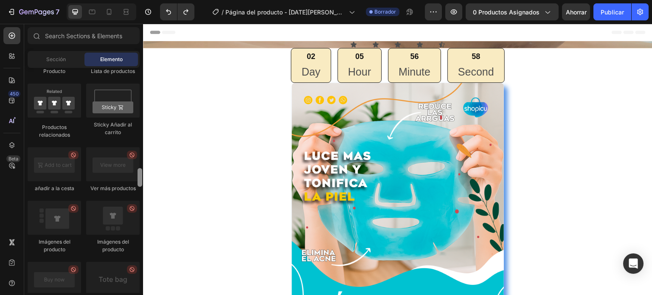
drag, startPoint x: 139, startPoint y: 125, endPoint x: 142, endPoint y: 181, distance: 56.6
click at [142, 181] on div at bounding box center [140, 180] width 6 height 225
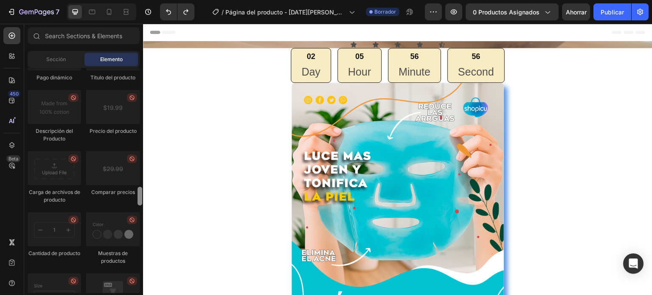
drag, startPoint x: 142, startPoint y: 181, endPoint x: 143, endPoint y: 196, distance: 14.9
click at [143, 196] on div at bounding box center [140, 180] width 6 height 225
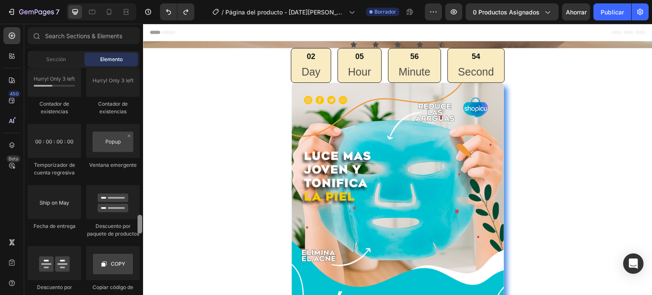
scroll to position [1850, 0]
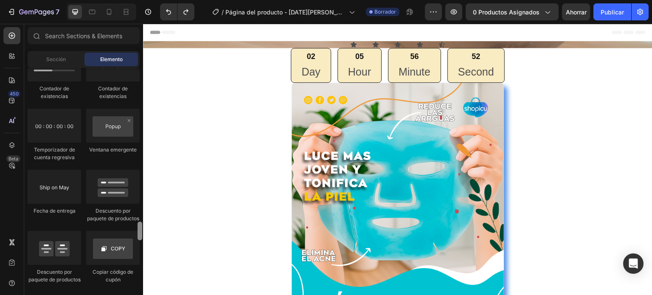
drag, startPoint x: 138, startPoint y: 192, endPoint x: 139, endPoint y: 227, distance: 34.8
click at [139, 227] on div at bounding box center [140, 231] width 5 height 19
click at [71, 136] on div at bounding box center [55, 126] width 54 height 34
click at [64, 129] on div at bounding box center [55, 126] width 54 height 34
click at [63, 129] on div at bounding box center [55, 126] width 54 height 34
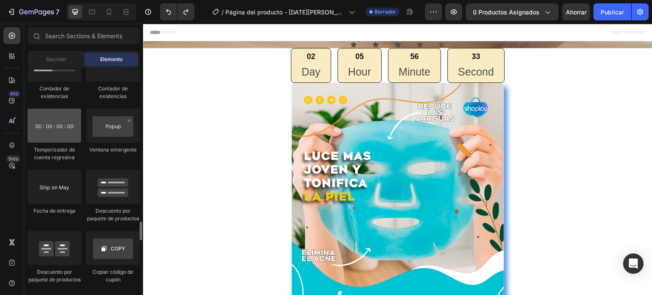
click at [68, 130] on div at bounding box center [55, 126] width 54 height 34
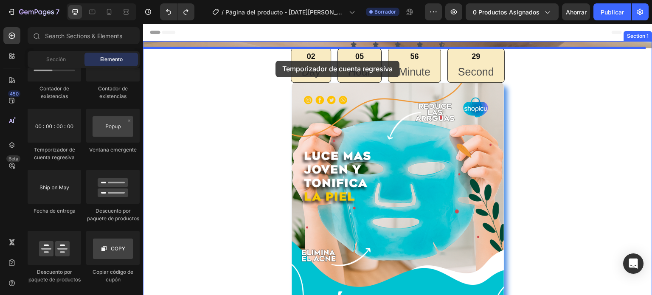
drag, startPoint x: 206, startPoint y: 161, endPoint x: 292, endPoint y: 62, distance: 131.5
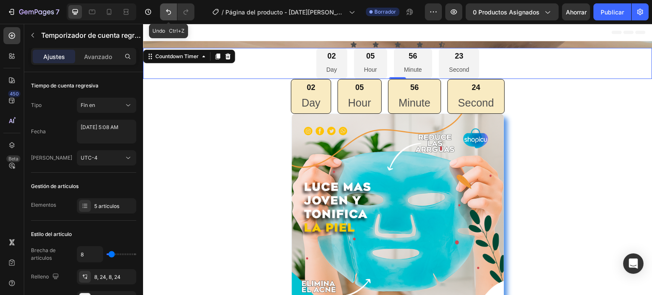
click at [165, 15] on icon "Deshacer/Rehacer" at bounding box center [168, 12] width 8 height 8
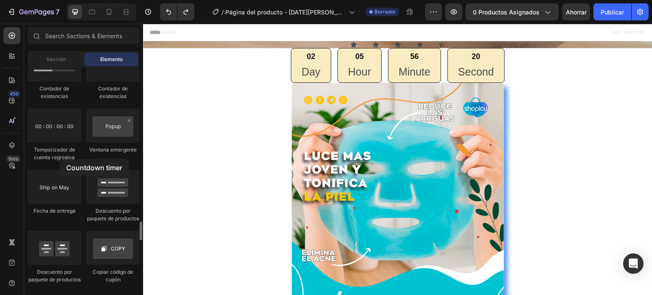
click at [59, 159] on font "Temporizador de cuenta regresiva" at bounding box center [54, 153] width 41 height 14
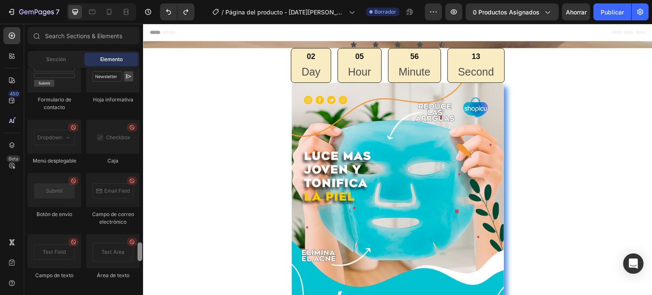
scroll to position [2104, 0]
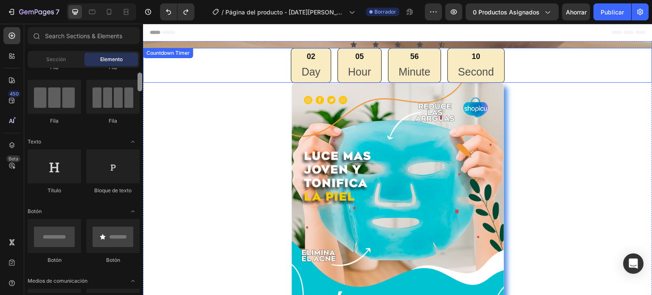
drag, startPoint x: 284, startPoint y: 254, endPoint x: 146, endPoint y: 62, distance: 236.4
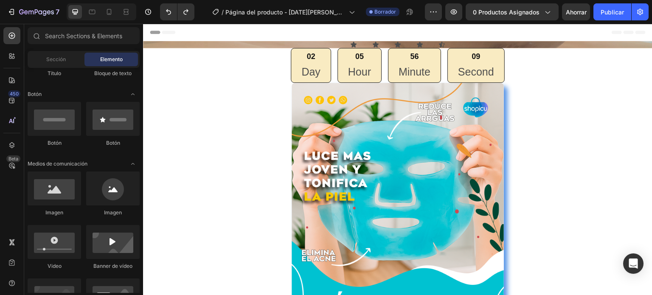
scroll to position [0, 0]
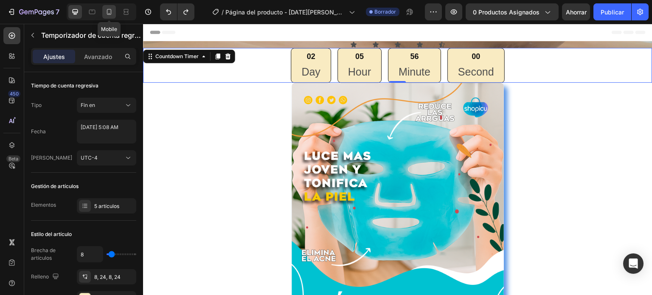
click at [113, 10] on div at bounding box center [109, 12] width 14 height 14
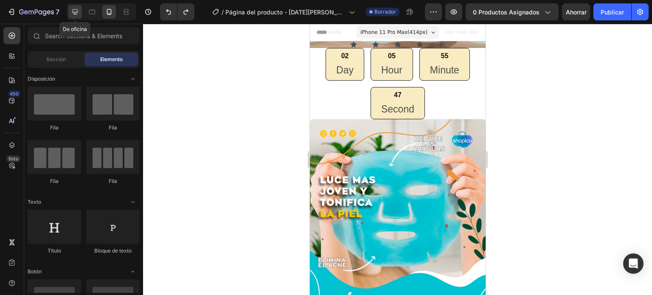
click at [73, 16] on icon at bounding box center [75, 12] width 8 height 8
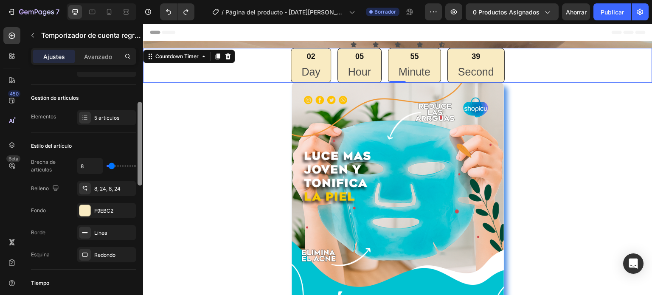
scroll to position [90, 0]
drag, startPoint x: 140, startPoint y: 133, endPoint x: 135, endPoint y: 163, distance: 30.2
click at [135, 163] on div "Tiempo de cuenta regresiva Tipo Fin en Fecha August 28 2025 5:08 AM Huso horari…" at bounding box center [83, 195] width 119 height 247
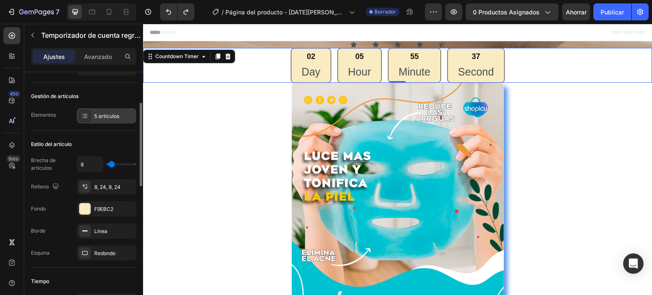
click at [114, 117] on font "5 artículos" at bounding box center [106, 116] width 25 height 6
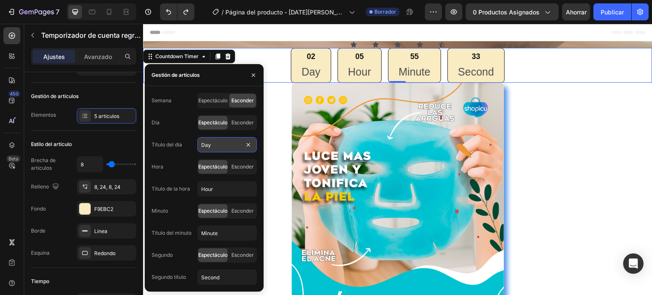
click at [217, 149] on input "Day" at bounding box center [226, 144] width 59 height 15
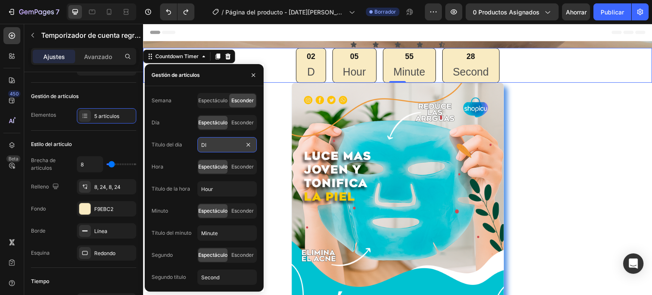
type input "DIA"
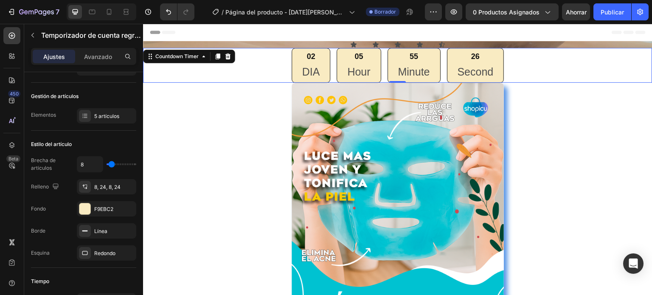
click at [361, 68] on p "Hour" at bounding box center [358, 72] width 23 height 14
click at [358, 72] on p "Hour" at bounding box center [358, 72] width 23 height 14
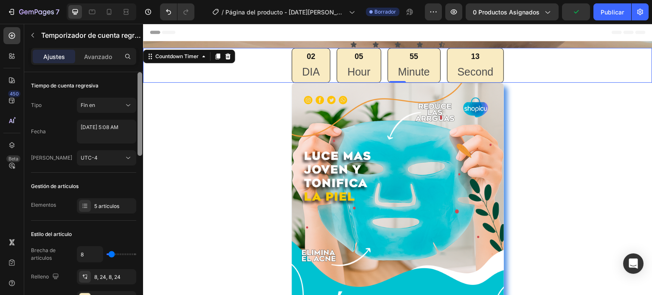
click at [138, 75] on div at bounding box center [140, 195] width 6 height 247
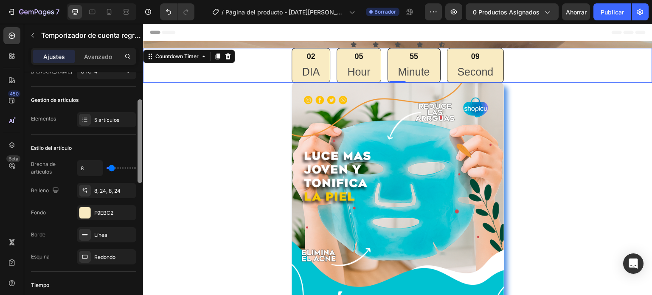
scroll to position [87, 0]
drag, startPoint x: 140, startPoint y: 129, endPoint x: 142, endPoint y: 159, distance: 29.8
click at [142, 159] on div at bounding box center [140, 144] width 5 height 84
click at [104, 121] on font "5 artículos" at bounding box center [106, 119] width 25 height 6
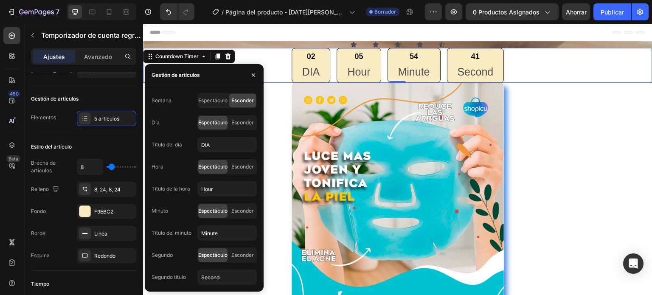
click at [211, 166] on font "Espectáculo" at bounding box center [212, 166] width 29 height 6
click at [244, 163] on font "Esconder" at bounding box center [242, 166] width 23 height 6
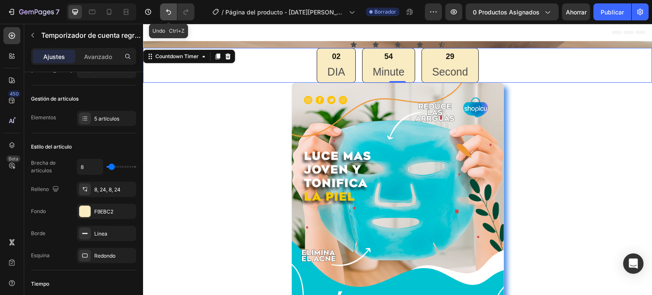
click at [170, 15] on icon "Deshacer/Rehacer" at bounding box center [168, 12] width 8 height 8
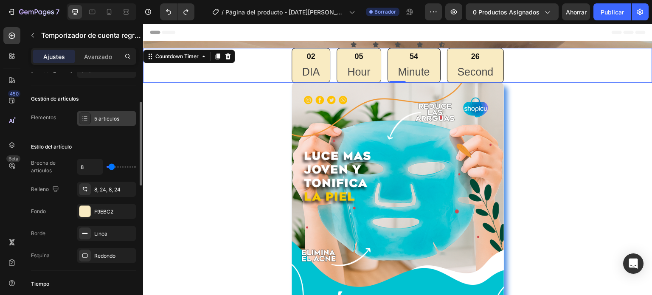
click at [87, 121] on div at bounding box center [85, 119] width 12 height 12
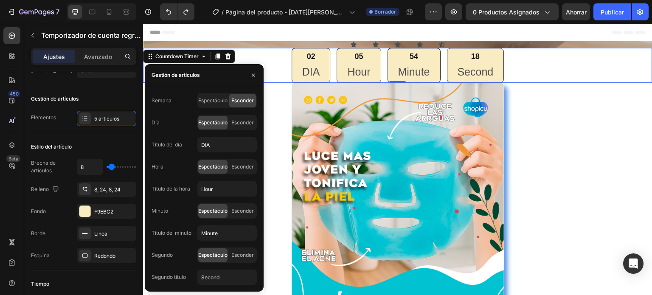
click at [214, 121] on font "Espectáculo" at bounding box center [212, 122] width 29 height 6
click at [206, 122] on font "Espectáculo" at bounding box center [212, 122] width 29 height 6
click at [165, 121] on div "Día Espectáculo Esconder" at bounding box center [204, 122] width 105 height 15
click at [206, 119] on span "Espectáculo" at bounding box center [212, 123] width 29 height 8
click at [219, 258] on font "Espectáculo" at bounding box center [212, 255] width 29 height 6
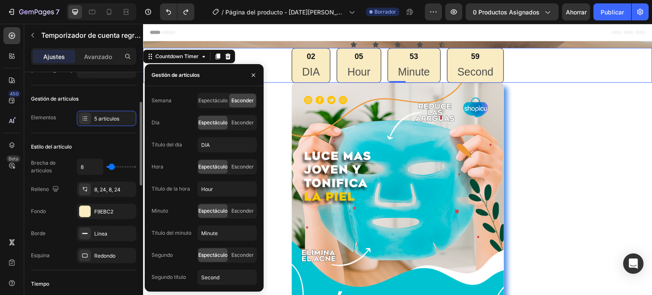
click at [49, 115] on font "Elementos" at bounding box center [43, 117] width 25 height 6
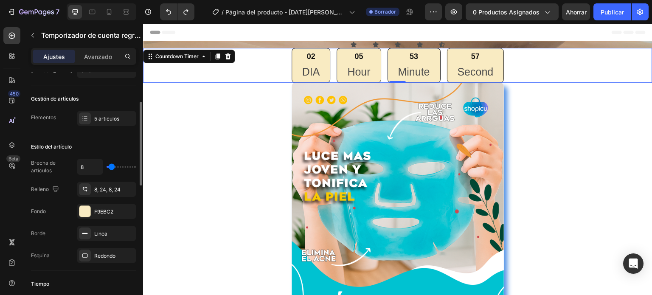
click at [54, 119] on font "Elementos" at bounding box center [43, 117] width 25 height 6
click at [87, 120] on icon at bounding box center [85, 118] width 7 height 7
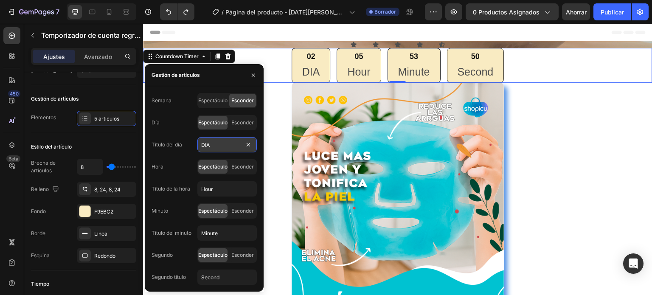
click at [215, 145] on input "DIA" at bounding box center [226, 144] width 59 height 15
click at [214, 190] on input "Hour" at bounding box center [226, 188] width 59 height 15
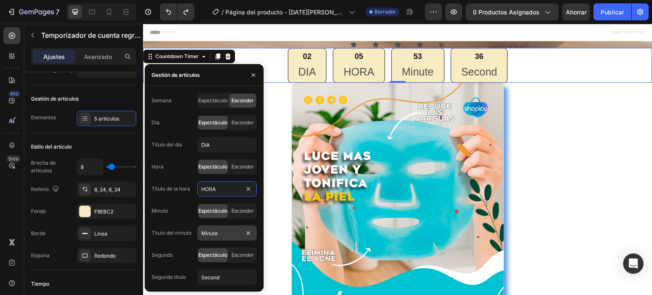
type input "HORA"
click at [217, 234] on input "Minute" at bounding box center [226, 232] width 59 height 15
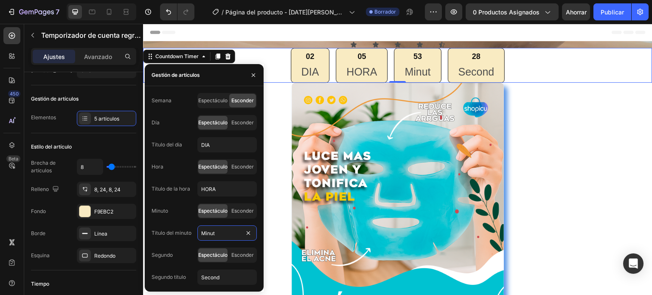
type input "Minuto"
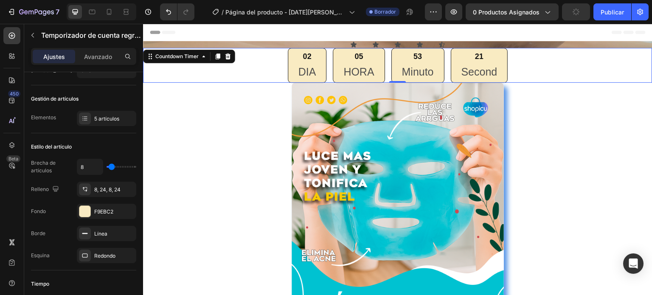
click at [489, 70] on p "Second" at bounding box center [480, 72] width 36 height 14
click at [42, 121] on font "Elementos" at bounding box center [43, 118] width 25 height 8
drag, startPoint x: 125, startPoint y: 130, endPoint x: 110, endPoint y: 122, distance: 16.9
click at [110, 122] on div "5 artículos" at bounding box center [114, 119] width 40 height 8
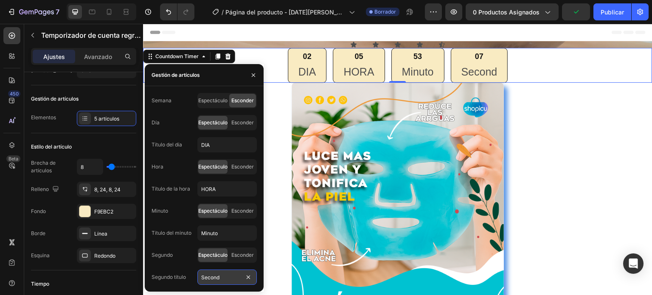
click at [221, 279] on input "Second" at bounding box center [226, 277] width 59 height 15
type input "Segundo"
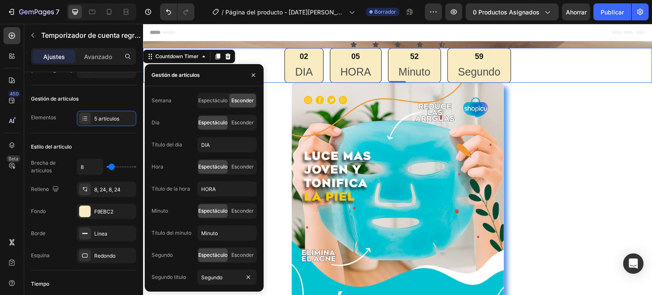
click at [307, 68] on p "DIA" at bounding box center [304, 72] width 18 height 14
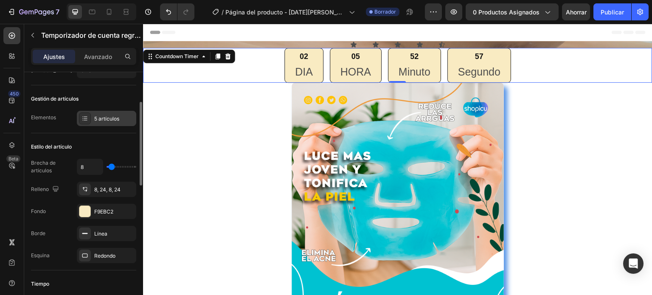
click at [100, 118] on font "5 artículos" at bounding box center [106, 119] width 25 height 6
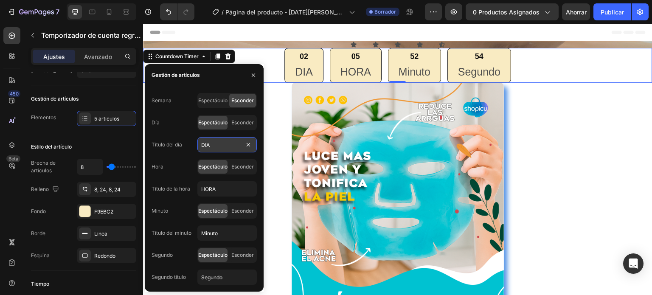
click at [211, 146] on input "DIA" at bounding box center [226, 144] width 59 height 15
type input "Dia"
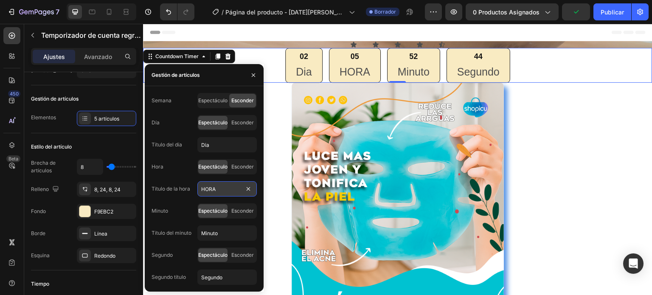
click at [231, 189] on input "HORA" at bounding box center [226, 188] width 59 height 15
click at [223, 187] on input "HORA" at bounding box center [226, 188] width 59 height 15
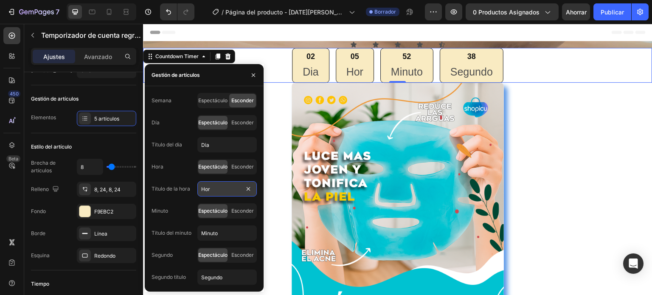
type input "Hora"
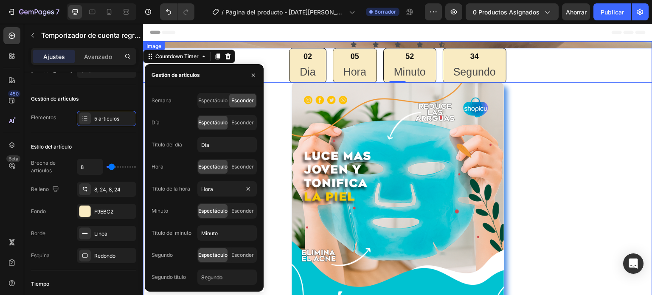
click at [299, 132] on img at bounding box center [398, 233] width 212 height 300
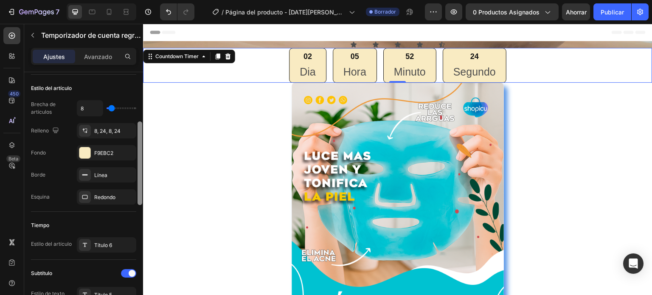
scroll to position [160, 0]
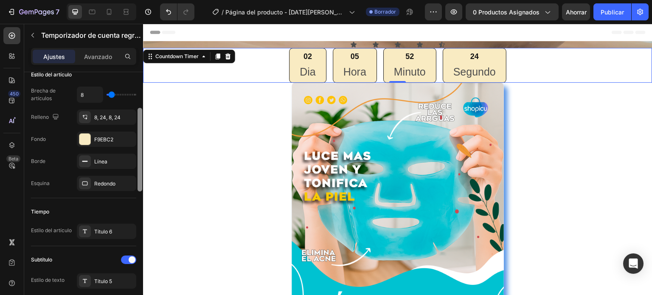
drag, startPoint x: 140, startPoint y: 115, endPoint x: 142, endPoint y: 169, distance: 54.4
click at [142, 169] on div at bounding box center [140, 182] width 6 height 247
click at [116, 228] on div "Título 6" at bounding box center [114, 232] width 40 height 8
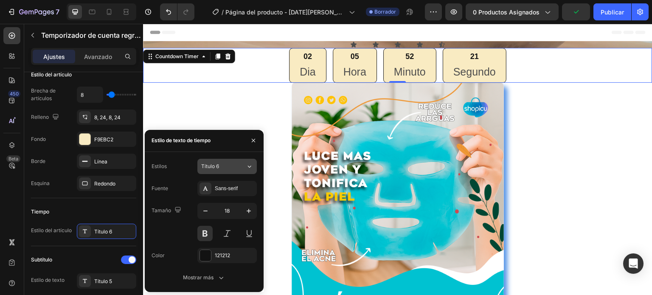
click at [237, 164] on div "Título 6" at bounding box center [223, 167] width 45 height 8
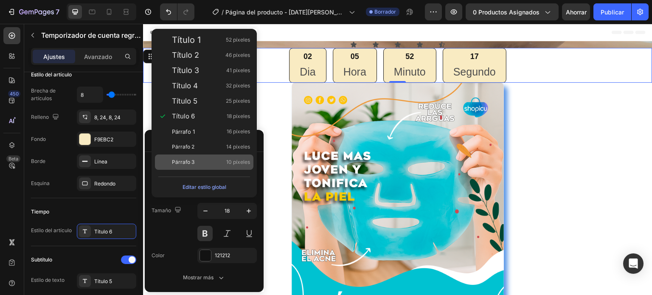
click at [194, 160] on font "Párrafo 3" at bounding box center [183, 162] width 23 height 6
type input "10"
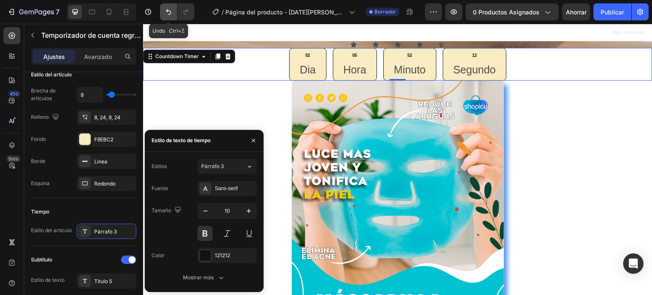
click at [167, 11] on icon "Deshacer/Rehacer" at bounding box center [168, 12] width 5 height 6
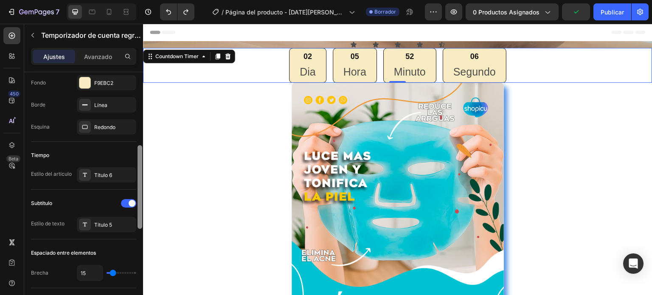
drag, startPoint x: 139, startPoint y: 201, endPoint x: 139, endPoint y: 222, distance: 20.8
click at [139, 222] on div at bounding box center [140, 187] width 5 height 84
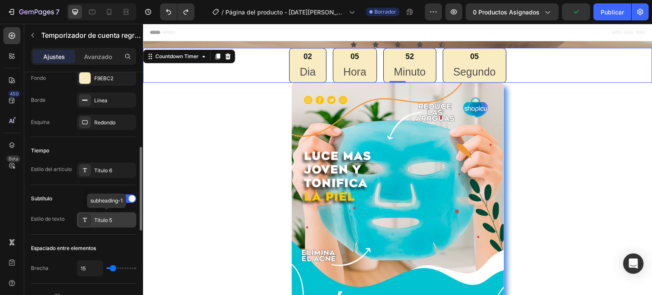
click at [127, 220] on div "Título 5" at bounding box center [114, 221] width 40 height 8
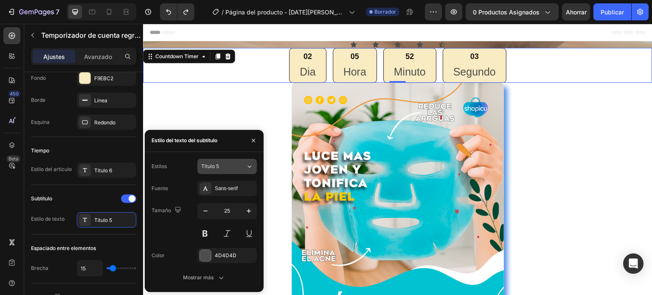
click at [231, 172] on button "Título 5" at bounding box center [226, 166] width 59 height 15
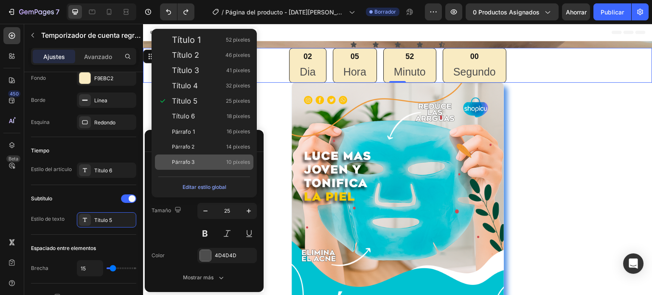
click at [197, 162] on div "Párrafo 3 10 píxeles" at bounding box center [211, 162] width 78 height 8
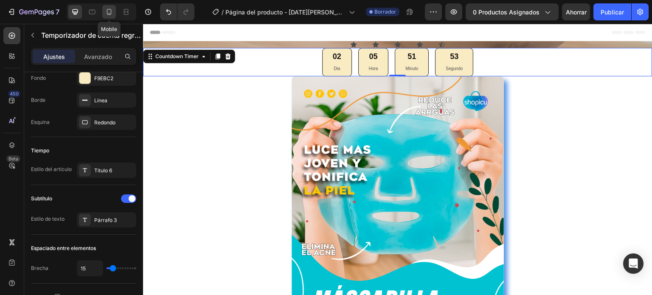
click at [108, 15] on icon at bounding box center [109, 12] width 5 height 6
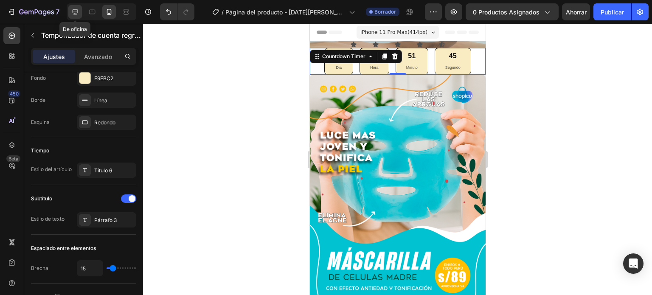
click at [76, 12] on icon at bounding box center [76, 12] width 6 height 6
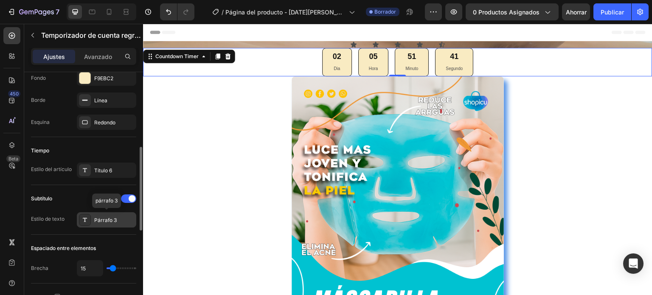
click at [126, 220] on div "Párrafo 3" at bounding box center [114, 221] width 40 height 8
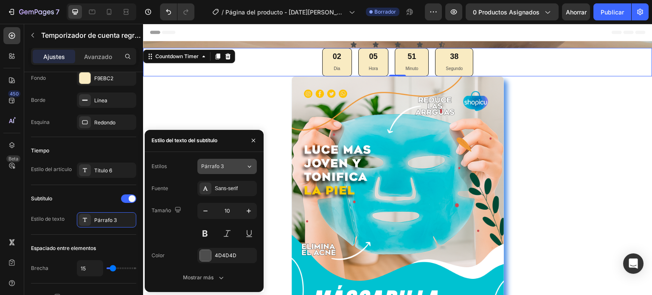
click at [245, 171] on button "Párrafo 3" at bounding box center [226, 166] width 59 height 15
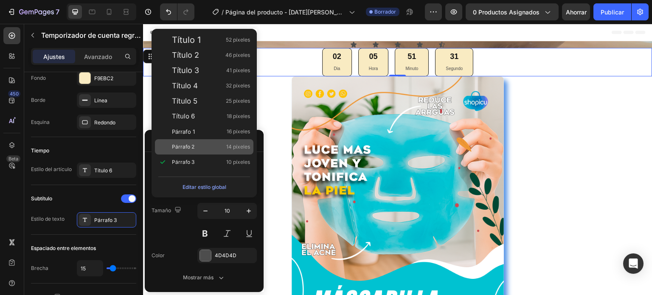
click at [193, 144] on font "Párrafo 2" at bounding box center [183, 147] width 23 height 6
type input "14"
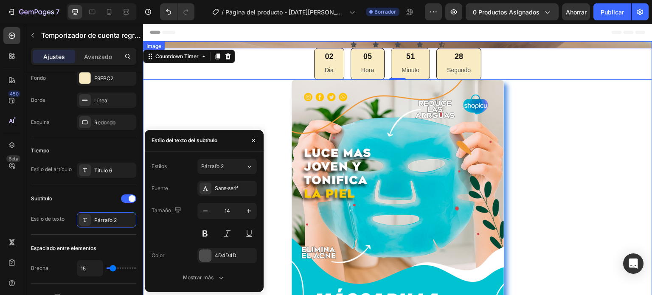
click at [163, 87] on div at bounding box center [398, 230] width 510 height 300
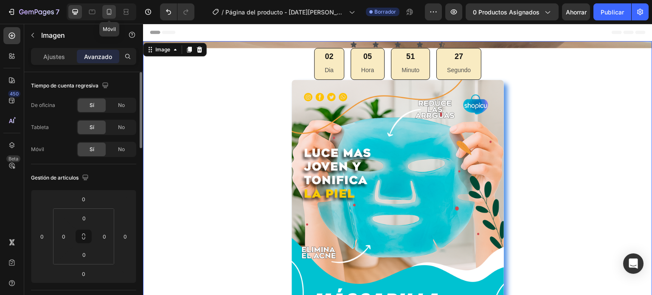
click at [112, 10] on icon at bounding box center [109, 12] width 8 height 8
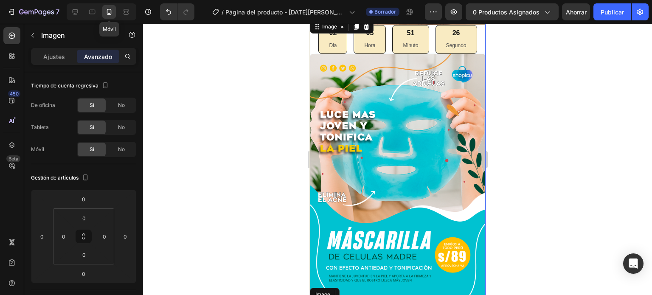
scroll to position [23, 0]
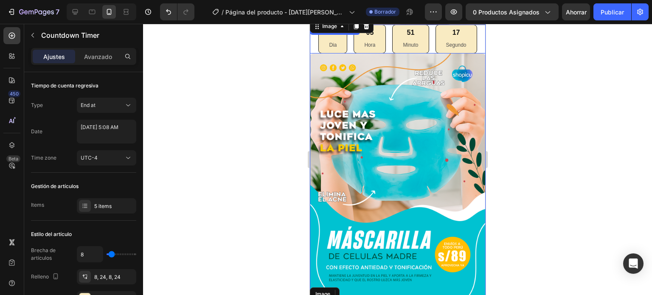
click at [357, 39] on div "02 Dia 05 Hora 51 Minuto 17 Segundo Countdown Timer" at bounding box center [398, 39] width 176 height 29
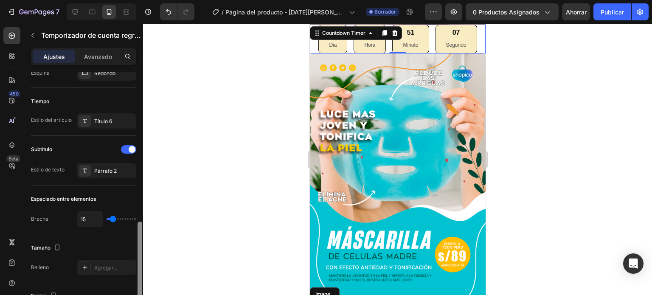
scroll to position [318, 0]
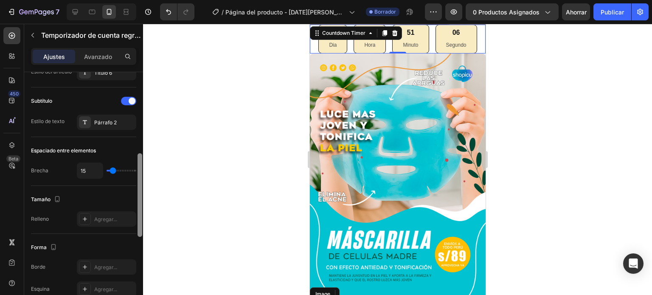
drag, startPoint x: 139, startPoint y: 137, endPoint x: 136, endPoint y: 224, distance: 87.1
click at [137, 224] on div at bounding box center [140, 175] width 6 height 247
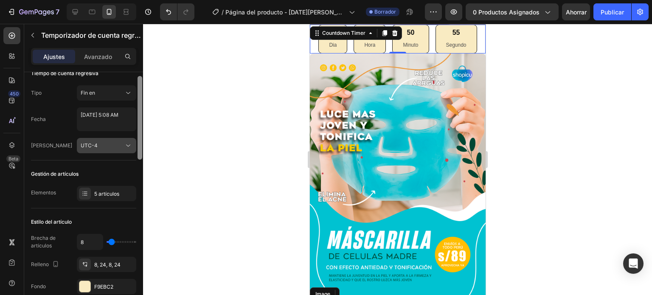
drag, startPoint x: 139, startPoint y: 221, endPoint x: 130, endPoint y: 138, distance: 83.0
click at [130, 138] on div "Tiempo de cuenta regresiva Tipo Fin en Fecha August 28 2025 5:08 AM Huso horari…" at bounding box center [83, 195] width 119 height 247
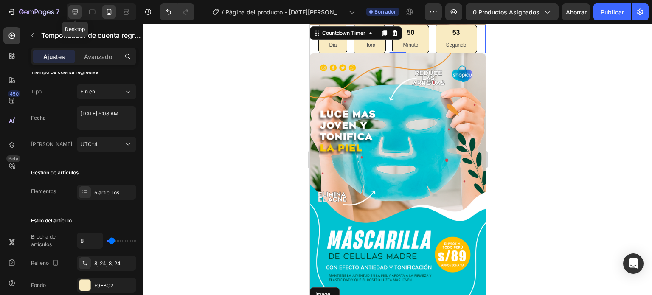
click at [76, 11] on icon at bounding box center [75, 12] width 8 height 8
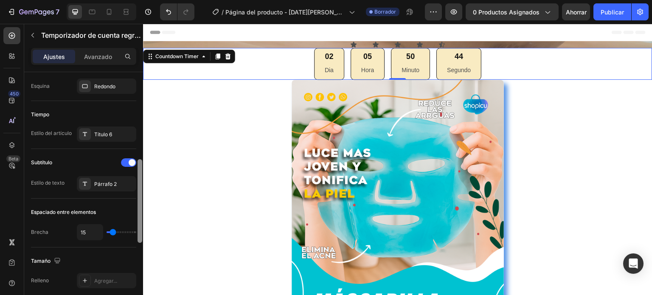
scroll to position [262, 0]
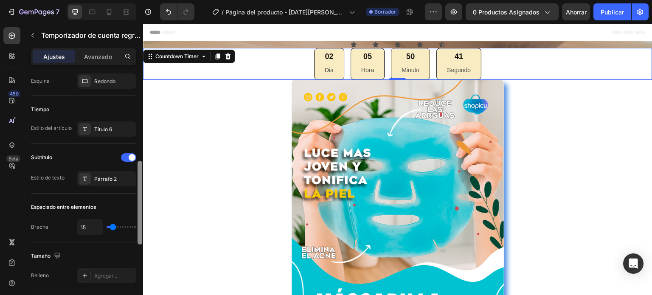
drag, startPoint x: 141, startPoint y: 144, endPoint x: 139, endPoint y: 228, distance: 84.5
click at [139, 228] on div at bounding box center [140, 203] width 5 height 84
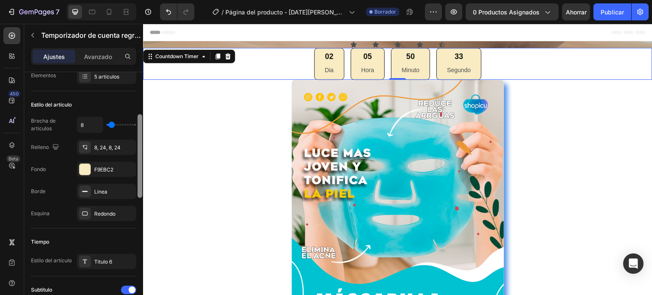
scroll to position [128, 0]
drag, startPoint x: 140, startPoint y: 216, endPoint x: 136, endPoint y: 171, distance: 45.6
click at [137, 171] on div at bounding box center [140, 195] width 6 height 247
click at [108, 15] on icon at bounding box center [109, 12] width 8 height 8
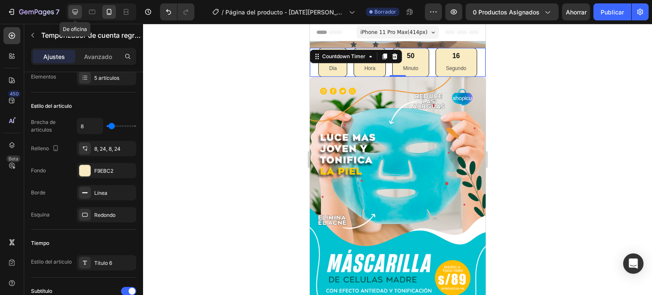
click at [79, 11] on icon at bounding box center [75, 12] width 8 height 8
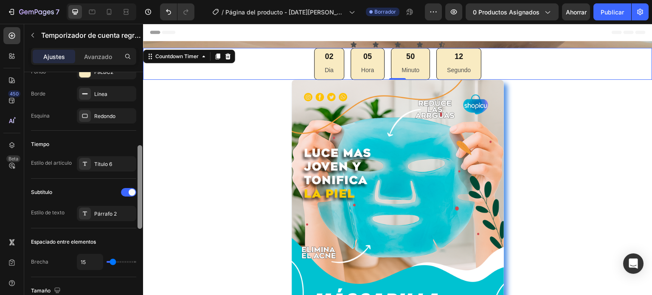
scroll to position [231, 0]
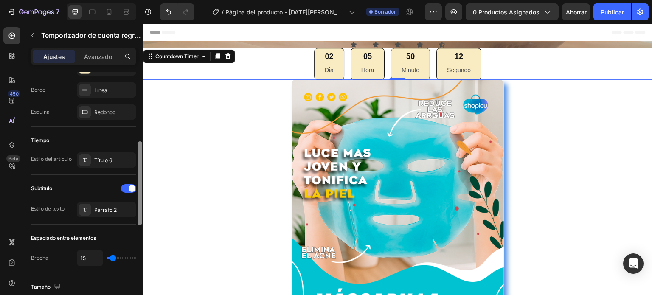
drag, startPoint x: 139, startPoint y: 145, endPoint x: 139, endPoint y: 180, distance: 34.8
click at [139, 180] on div at bounding box center [140, 183] width 5 height 84
click at [113, 162] on div "Título 6" at bounding box center [114, 161] width 40 height 8
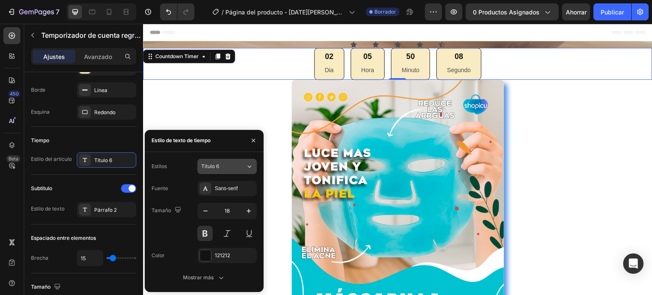
click at [222, 168] on div "Título 6" at bounding box center [218, 167] width 34 height 8
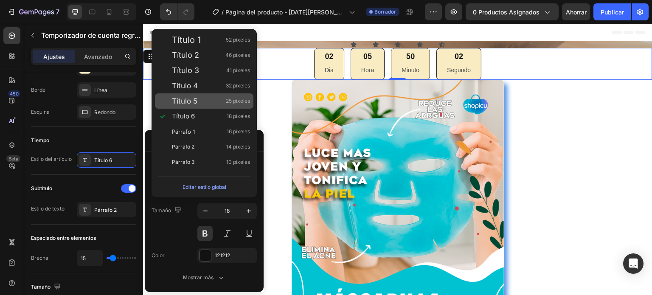
click at [231, 107] on div "Título 5 25 píxeles" at bounding box center [204, 100] width 99 height 15
type input "25"
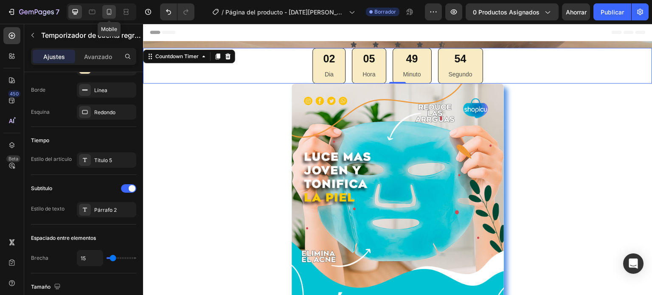
click at [110, 9] on icon at bounding box center [109, 12] width 5 height 6
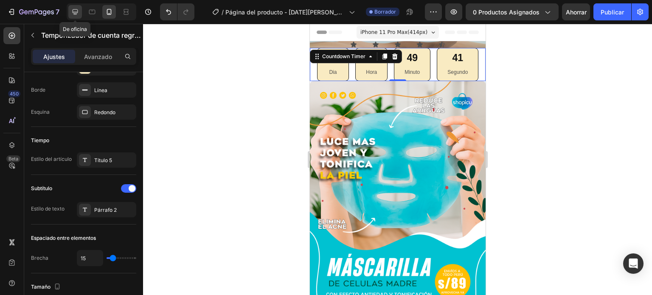
click at [79, 13] on icon at bounding box center [75, 12] width 8 height 8
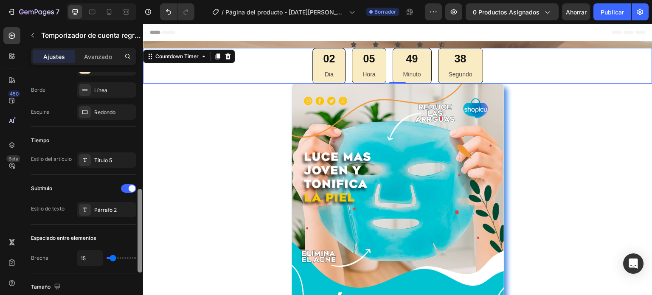
scroll to position [260, 0]
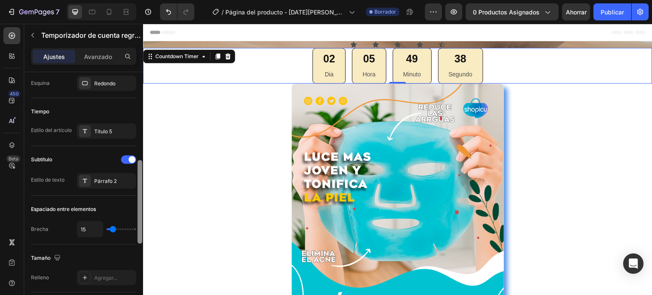
drag, startPoint x: 140, startPoint y: 189, endPoint x: 138, endPoint y: 198, distance: 9.9
click at [140, 198] on div at bounding box center [140, 202] width 5 height 84
click at [117, 186] on div "Párrafo 2" at bounding box center [106, 180] width 59 height 15
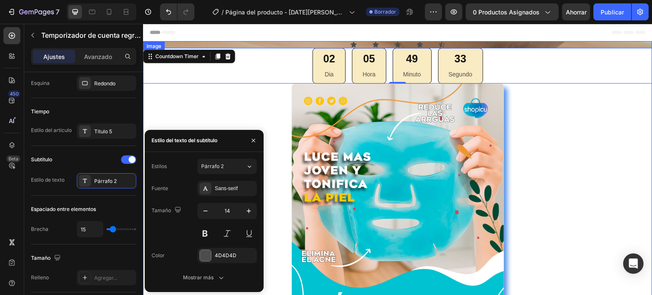
click at [186, 124] on div at bounding box center [398, 234] width 510 height 300
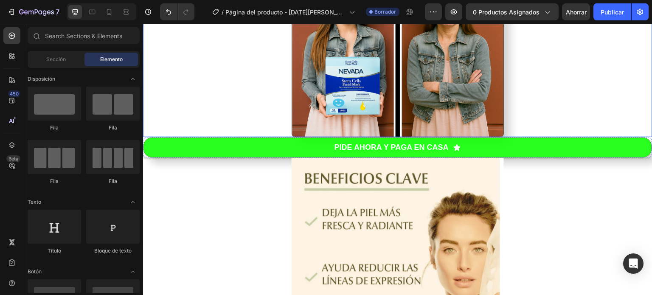
scroll to position [0, 0]
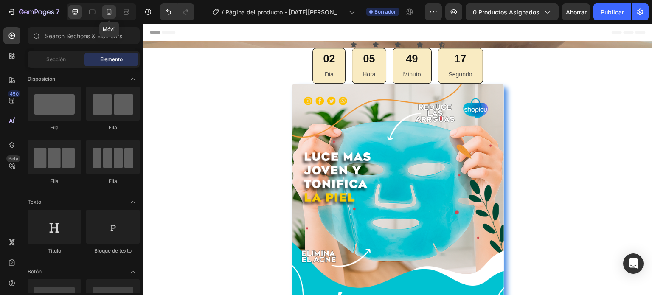
click at [114, 13] on div at bounding box center [109, 12] width 14 height 14
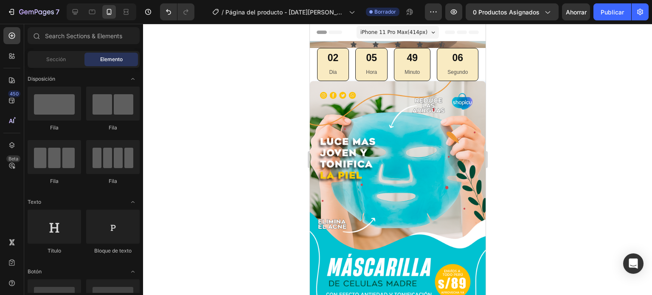
drag, startPoint x: 481, startPoint y: 45, endPoint x: 795, endPoint y: 27, distance: 314.3
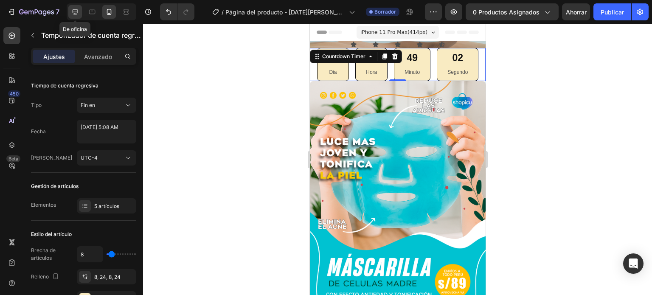
click at [76, 14] on icon at bounding box center [76, 12] width 6 height 6
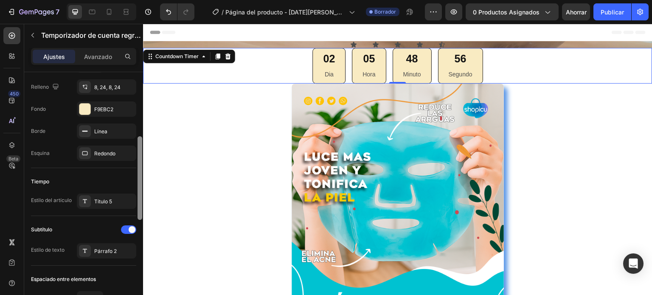
drag, startPoint x: 140, startPoint y: 130, endPoint x: 139, endPoint y: 196, distance: 65.4
click at [139, 196] on div at bounding box center [140, 178] width 5 height 84
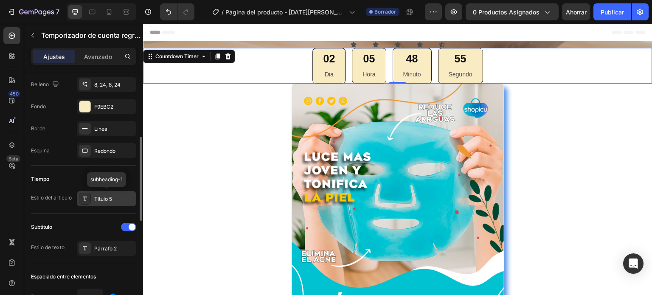
click at [124, 198] on div "Título 5" at bounding box center [114, 199] width 40 height 8
click at [122, 249] on div "Párrafo 2" at bounding box center [114, 249] width 40 height 8
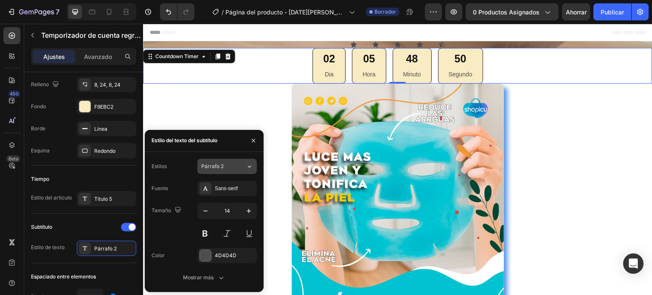
click at [243, 167] on div "Párrafo 2" at bounding box center [223, 167] width 45 height 8
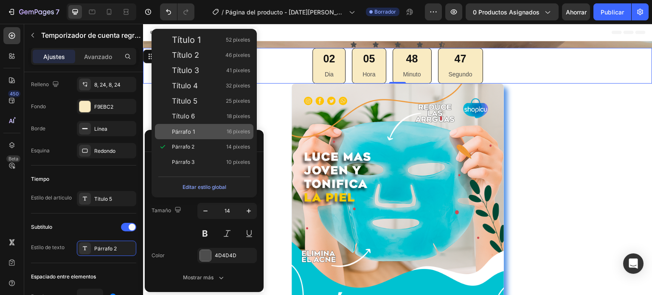
click at [191, 134] on font "Párrafo 1" at bounding box center [183, 131] width 23 height 7
type input "16"
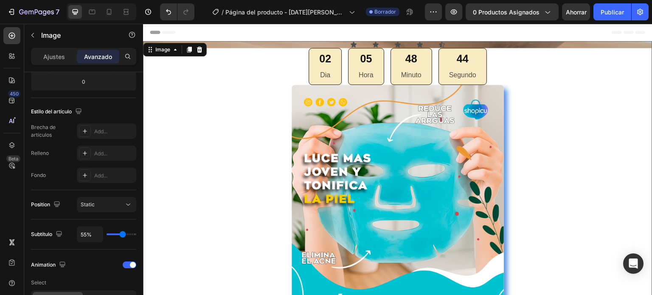
scroll to position [0, 0]
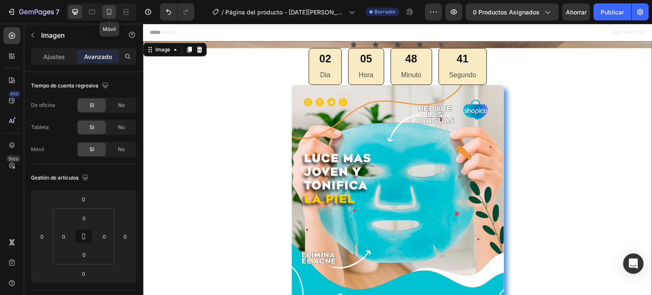
click at [108, 14] on icon at bounding box center [109, 12] width 5 height 6
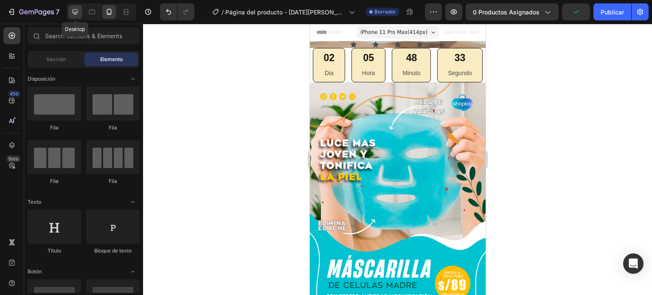
click at [74, 16] on icon at bounding box center [75, 12] width 8 height 8
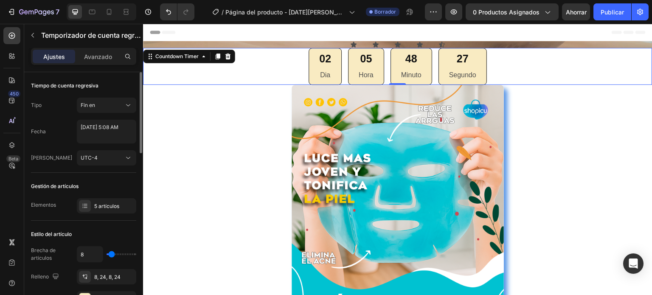
type input "20"
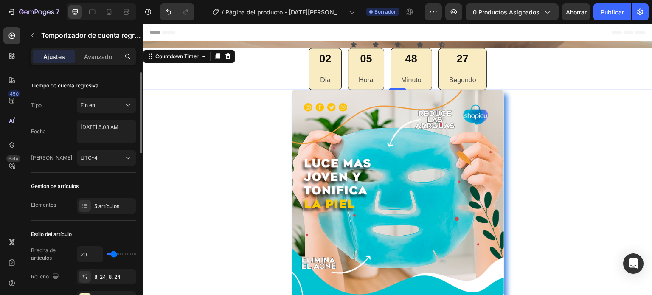
type input "22"
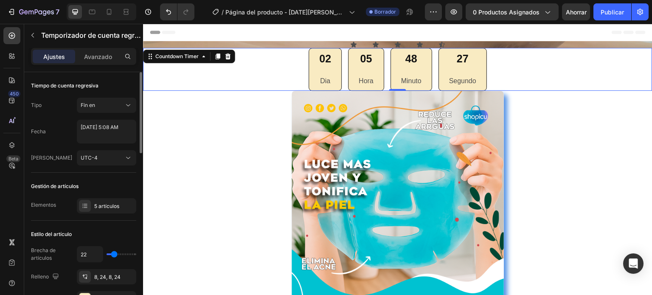
type input "24"
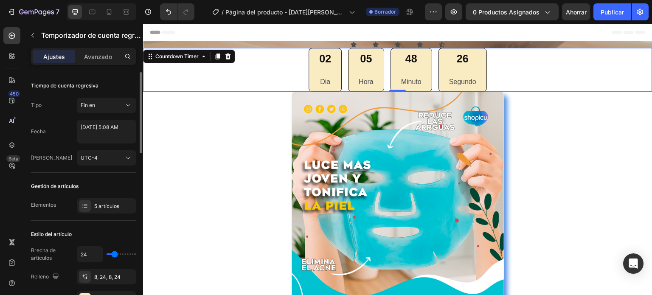
type input "22"
type input "20"
type input "18"
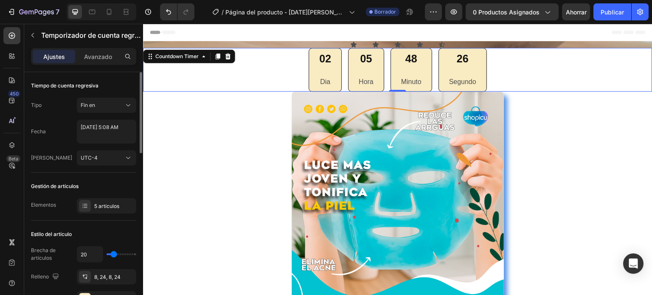
type input "18"
type input "16"
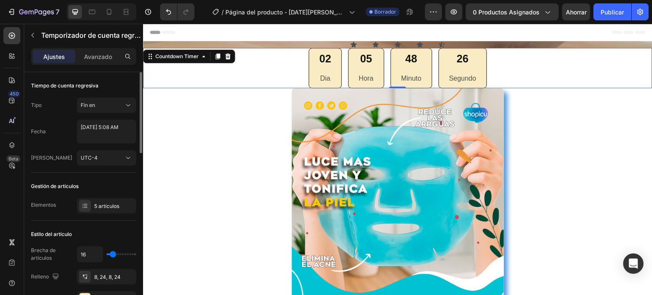
type input "15"
type input "13"
type input "11"
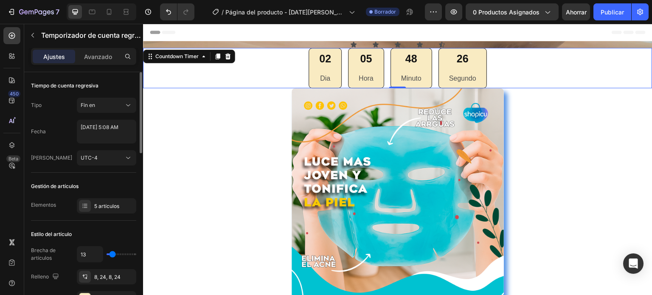
type input "11"
type input "9"
type input "8"
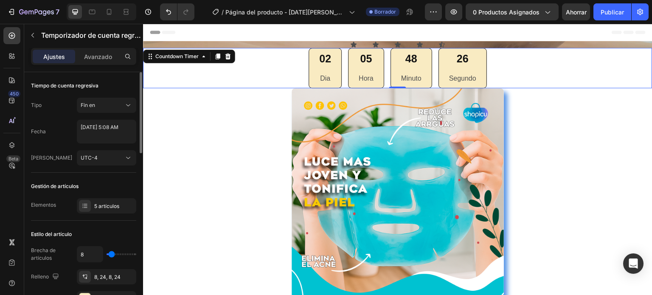
type input "6"
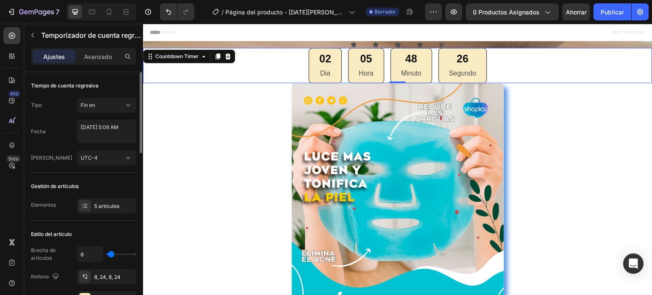
type input "4"
type input "6"
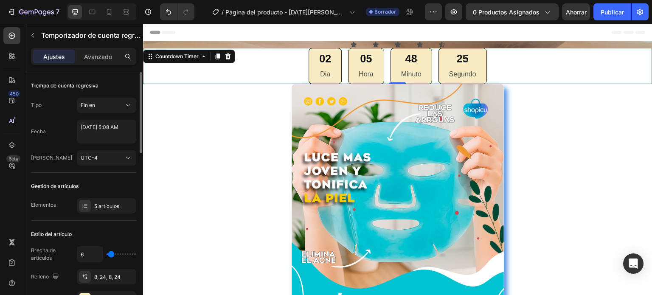
type input "8"
type input "9"
type input "11"
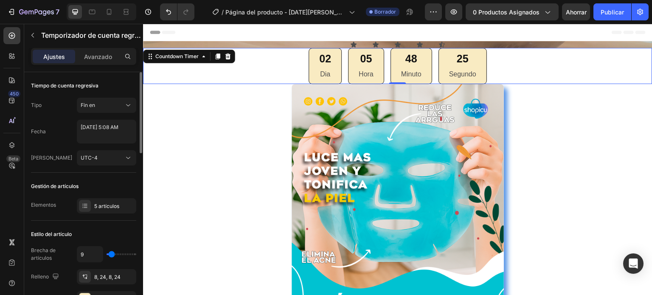
type input "11"
type input "13"
type input "15"
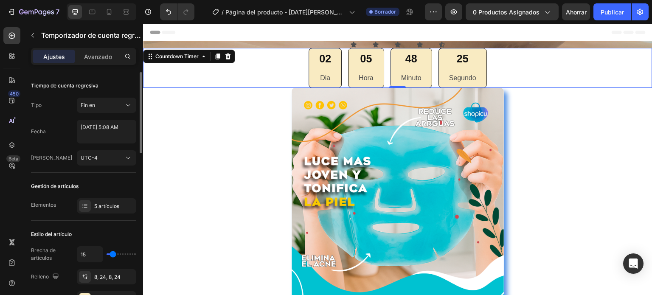
type input "16"
type input "18"
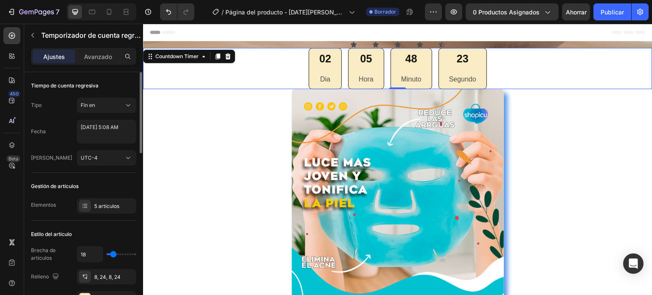
type input "16"
type input "15"
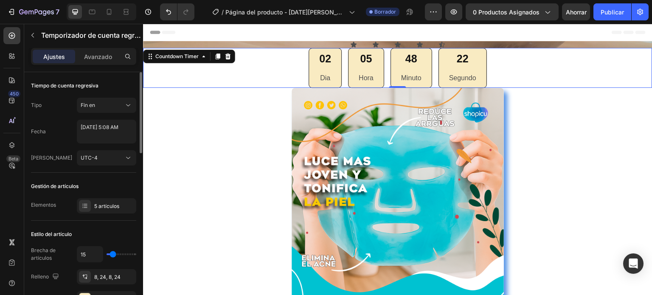
type input "15"
click at [113, 254] on input "range" at bounding box center [122, 255] width 30 height 2
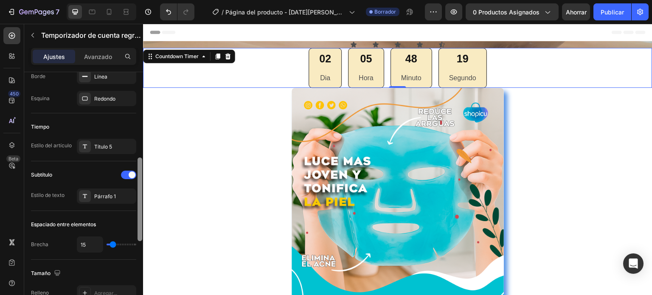
scroll to position [252, 0]
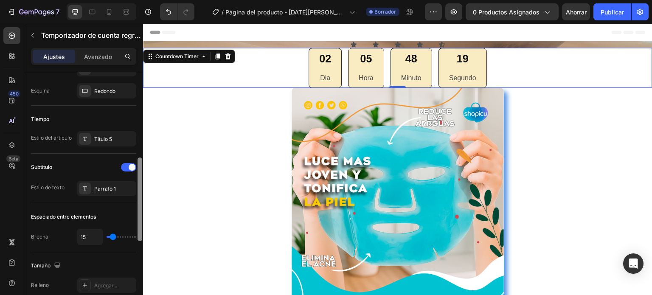
drag, startPoint x: 138, startPoint y: 142, endPoint x: 141, endPoint y: 228, distance: 85.8
click at [141, 228] on div at bounding box center [140, 200] width 5 height 84
type input "20"
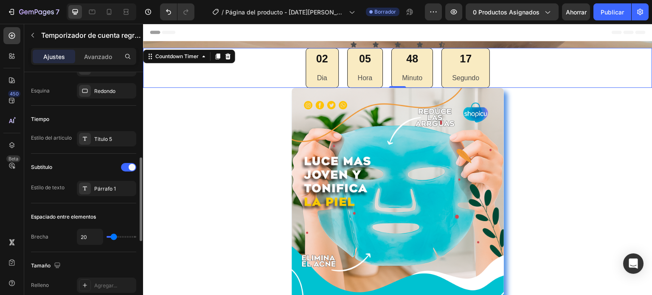
type input "22"
type input "24"
type input "25"
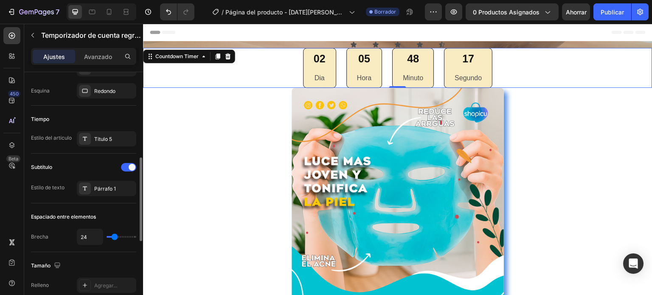
type input "25"
type input "27"
type input "29"
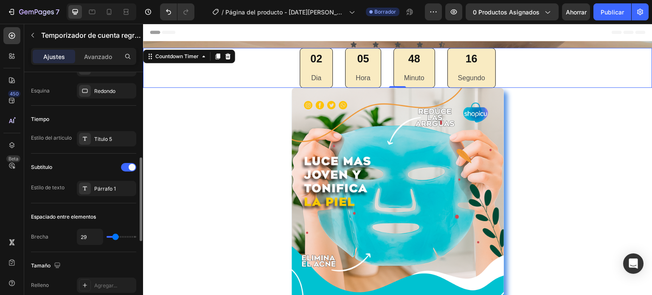
type input "31"
type input "32"
type input "34"
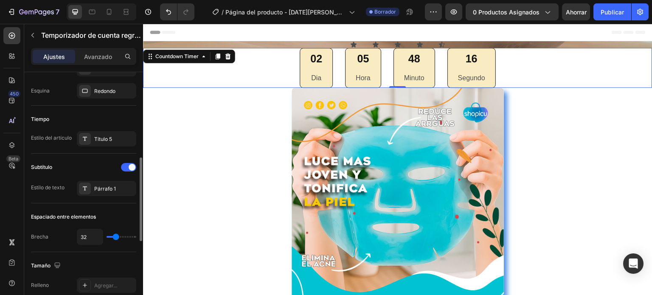
type input "34"
type input "36"
type input "38"
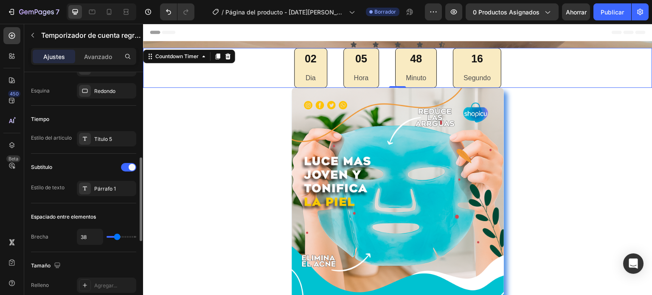
type input "36"
type input "34"
type input "31"
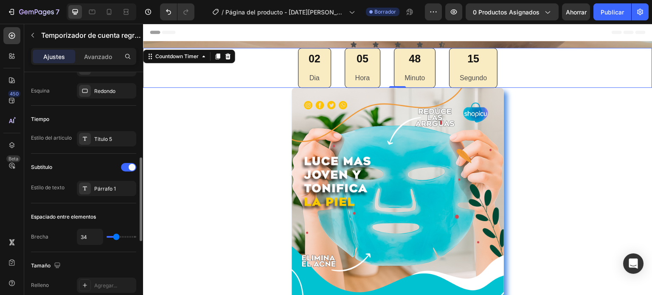
type input "31"
type input "29"
type input "27"
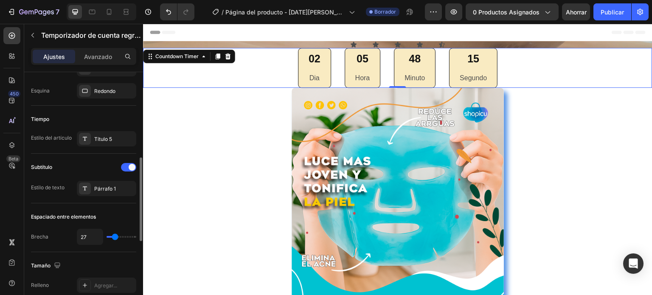
type input "25"
type input "24"
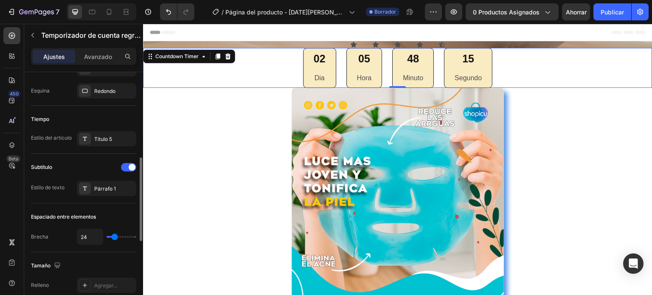
type input "22"
type input "20"
type input "18"
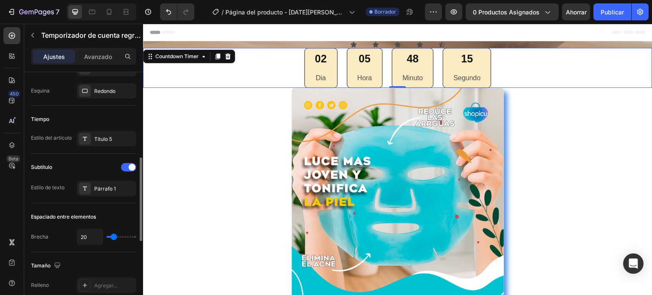
type input "18"
type input "16"
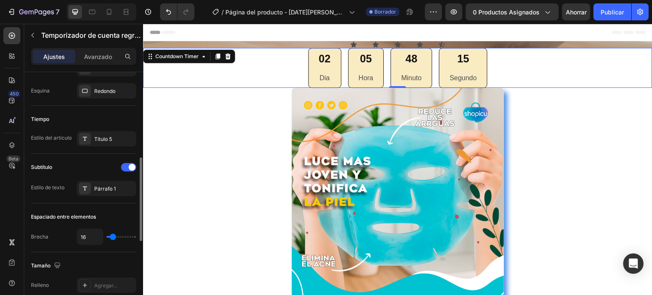
type input "15"
type input "13"
type input "11"
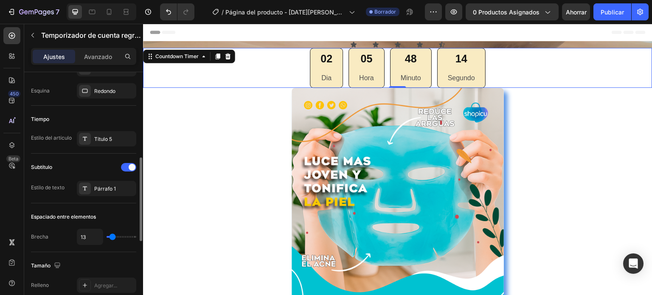
type input "11"
type input "9"
type input "8"
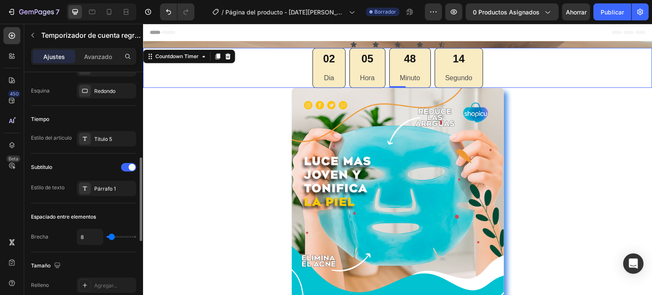
type input "6"
type input "4"
type input "2"
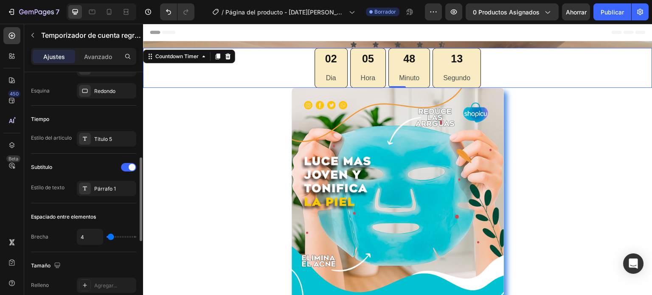
type input "2"
type input "0"
click at [110, 236] on input "range" at bounding box center [122, 237] width 30 height 2
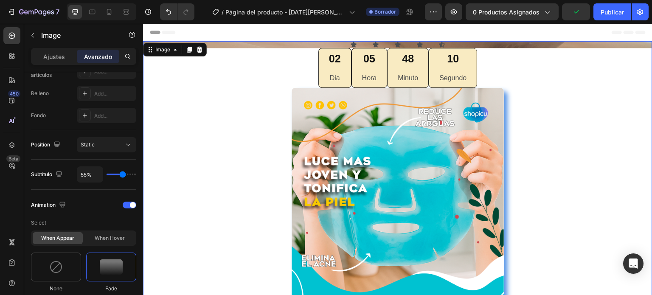
click at [168, 185] on div at bounding box center [398, 238] width 510 height 300
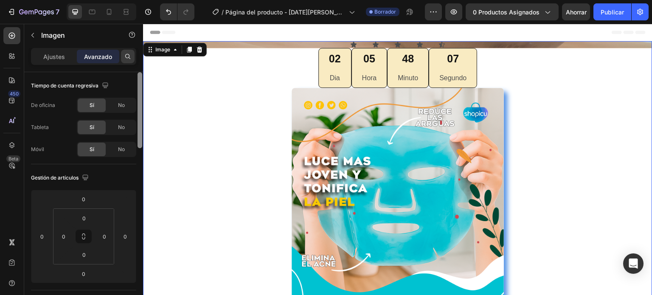
drag, startPoint x: 138, startPoint y: 111, endPoint x: 132, endPoint y: 57, distance: 54.2
click at [132, 57] on div "Ajustes Avanzado Tiempo de cuenta regresiva De oficina Sí No Tableta Sí No Móvi…" at bounding box center [83, 183] width 119 height 271
click at [126, 13] on icon at bounding box center [126, 12] width 8 height 8
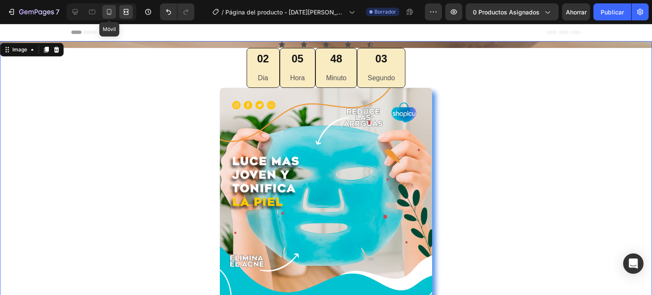
click at [114, 12] on div at bounding box center [109, 12] width 14 height 14
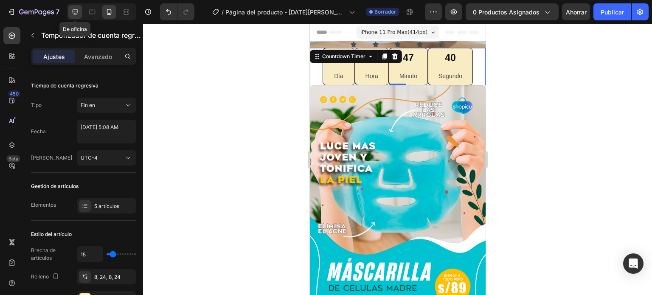
click at [76, 14] on icon at bounding box center [76, 12] width 6 height 6
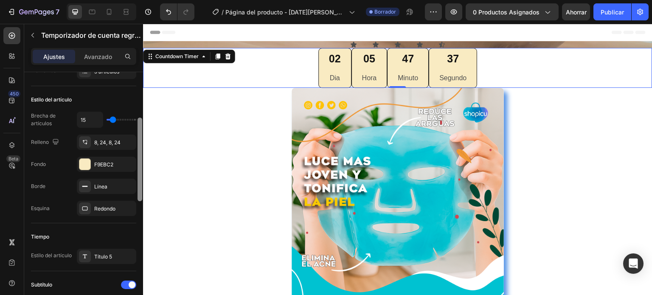
drag, startPoint x: 141, startPoint y: 110, endPoint x: 143, endPoint y: 156, distance: 46.3
click at [143, 156] on div at bounding box center [140, 195] width 6 height 247
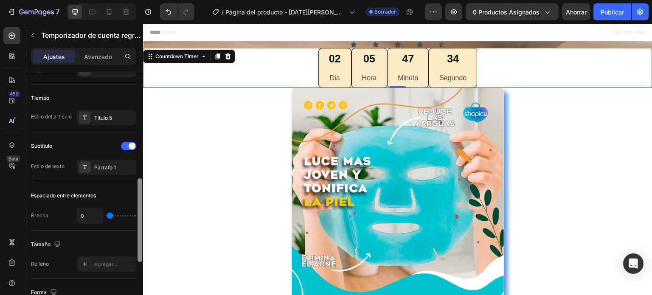
scroll to position [289, 0]
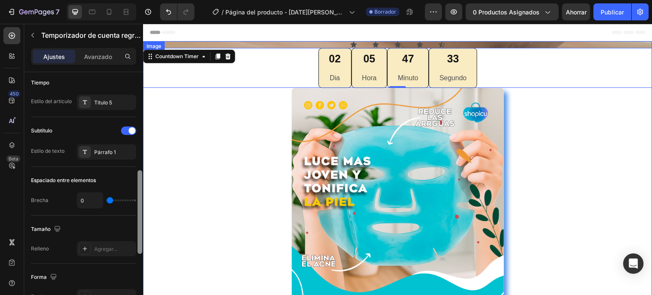
drag, startPoint x: 283, startPoint y: 174, endPoint x: 144, endPoint y: 212, distance: 143.7
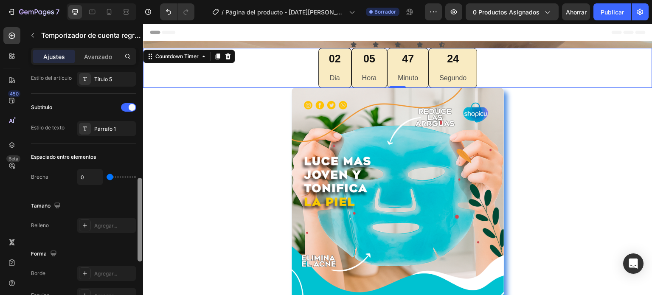
scroll to position [310, 0]
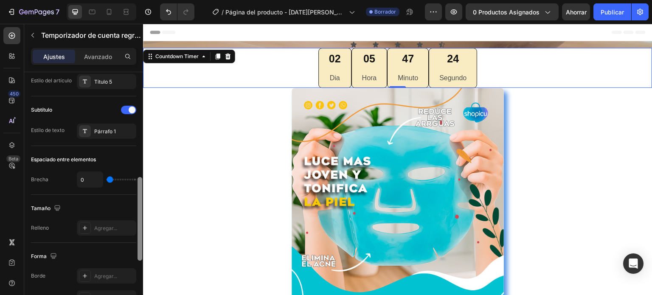
drag, startPoint x: 138, startPoint y: 201, endPoint x: 141, endPoint y: 209, distance: 8.5
click at [141, 209] on div at bounding box center [140, 219] width 5 height 84
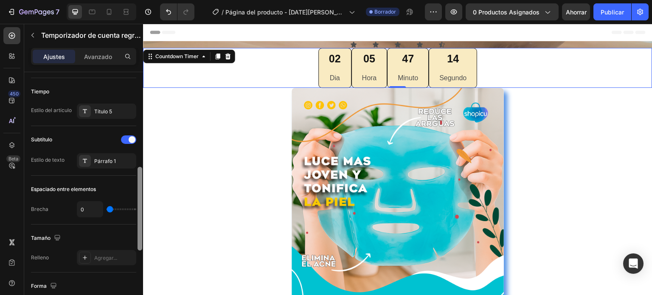
scroll to position [277, 0]
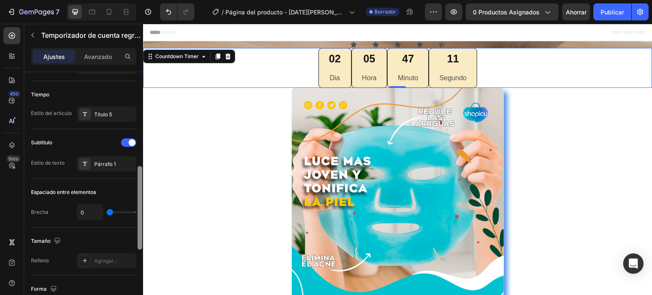
drag, startPoint x: 140, startPoint y: 198, endPoint x: 138, endPoint y: 187, distance: 11.2
click at [138, 187] on div at bounding box center [140, 208] width 5 height 84
click at [124, 162] on div "Párrafo 1" at bounding box center [114, 165] width 40 height 8
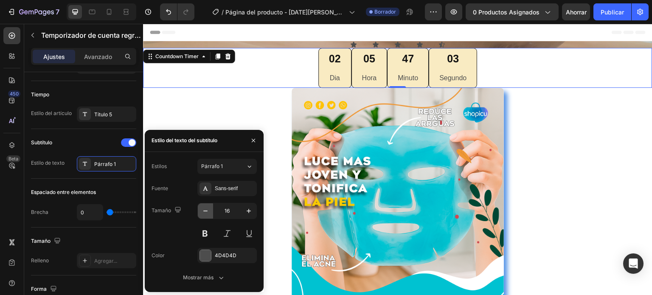
click at [206, 211] on icon "button" at bounding box center [205, 211] width 4 height 1
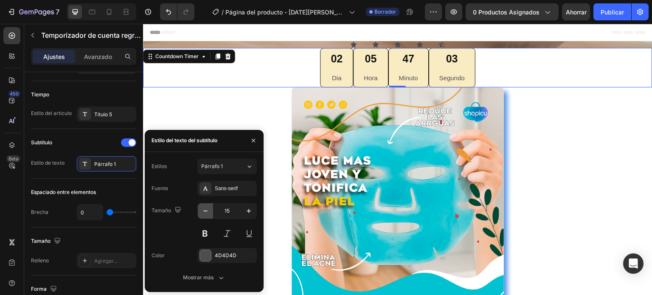
click at [206, 211] on icon "button" at bounding box center [205, 211] width 4 height 1
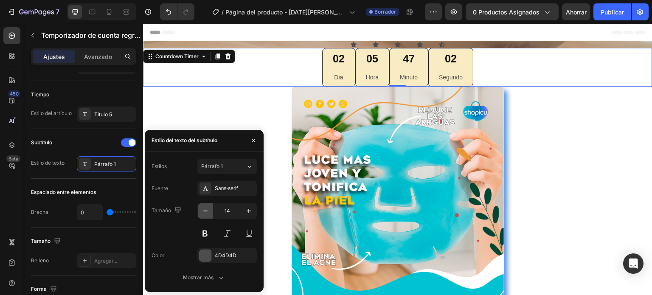
click at [206, 211] on icon "button" at bounding box center [205, 211] width 4 height 1
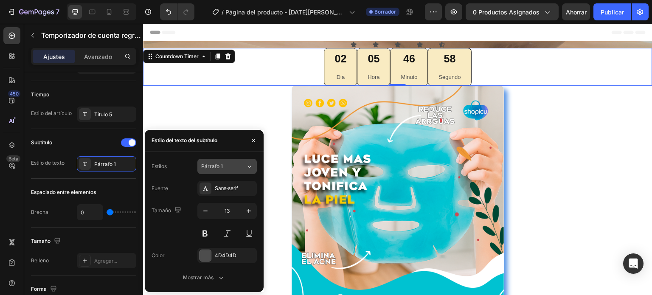
click at [241, 169] on div "Párrafo 1" at bounding box center [223, 167] width 45 height 8
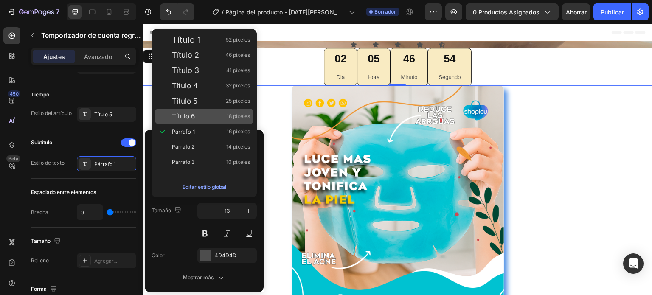
click at [204, 118] on div "Título 6 18 píxeles" at bounding box center [211, 116] width 78 height 8
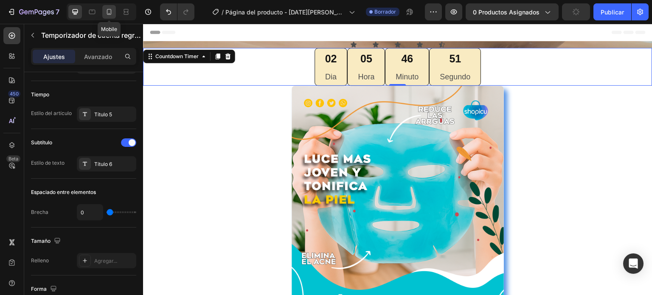
click at [112, 11] on icon at bounding box center [109, 12] width 8 height 8
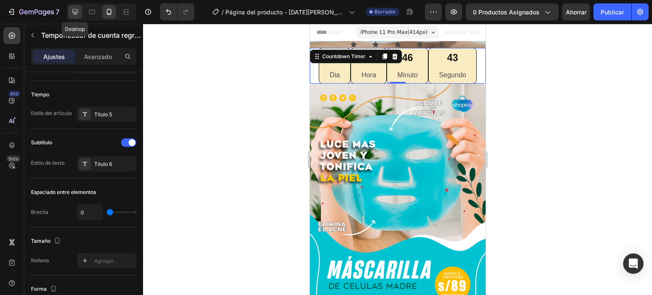
click at [76, 11] on icon at bounding box center [75, 12] width 8 height 8
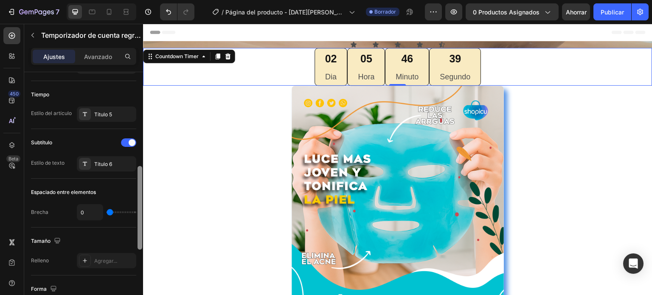
click at [140, 200] on div at bounding box center [140, 208] width 5 height 84
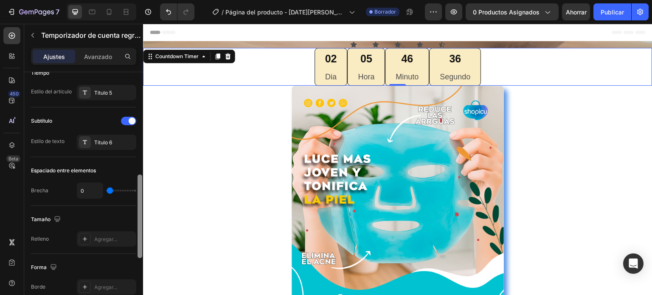
scroll to position [296, 0]
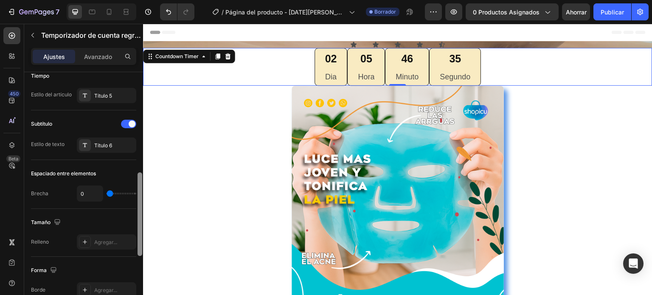
drag, startPoint x: 140, startPoint y: 200, endPoint x: 139, endPoint y: 207, distance: 6.4
click at [139, 207] on div at bounding box center [140, 214] width 5 height 84
click at [113, 14] on icon at bounding box center [109, 12] width 8 height 8
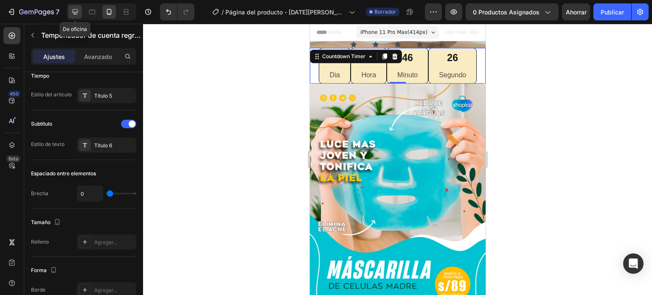
click at [73, 15] on icon at bounding box center [75, 12] width 8 height 8
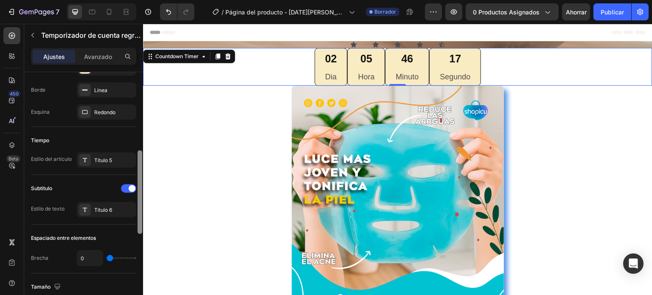
scroll to position [228, 0]
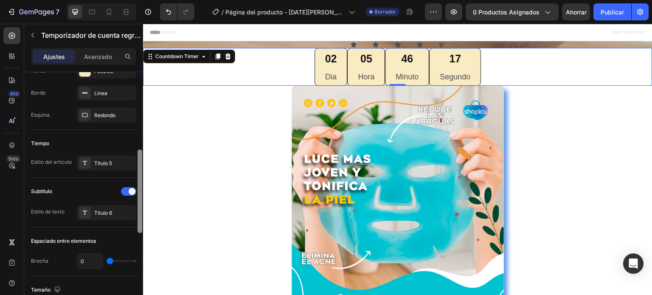
drag, startPoint x: 140, startPoint y: 177, endPoint x: 141, endPoint y: 155, distance: 23.0
click at [141, 155] on div at bounding box center [140, 191] width 5 height 84
click at [108, 215] on font "Título 6" at bounding box center [103, 213] width 18 height 6
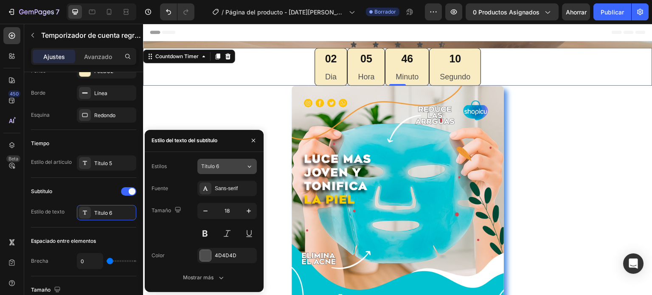
click at [236, 168] on div "Título 6" at bounding box center [223, 167] width 45 height 8
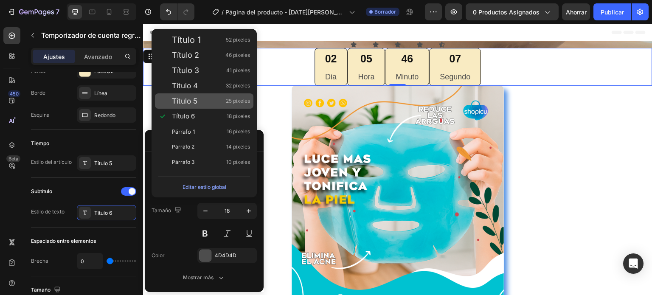
click at [221, 103] on div "Título 5 25 píxeles" at bounding box center [211, 101] width 78 height 8
type input "25"
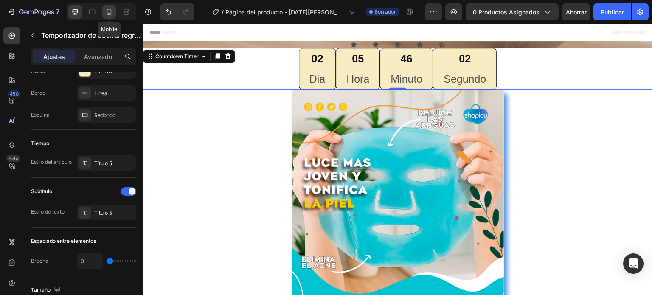
click at [115, 12] on div at bounding box center [109, 12] width 14 height 14
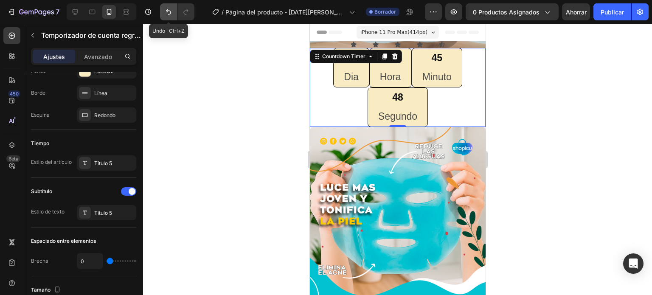
click at [170, 16] on icon "Deshacer/Rehacer" at bounding box center [168, 12] width 8 height 8
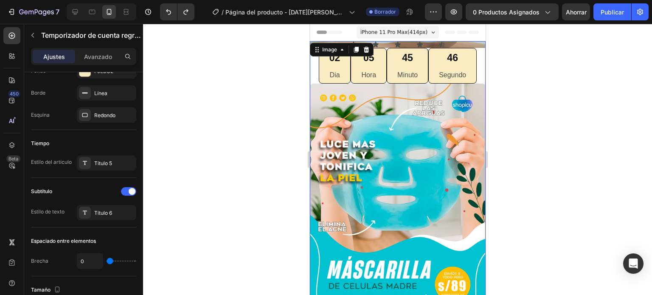
click at [319, 122] on img at bounding box center [398, 208] width 176 height 248
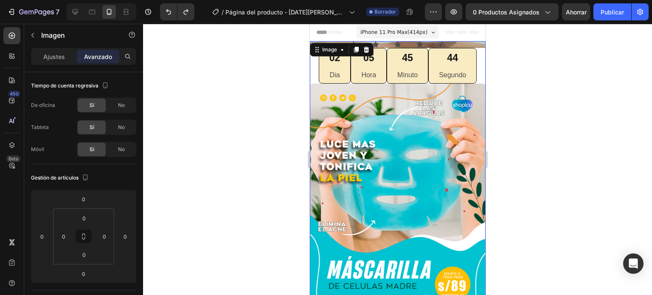
click at [592, 99] on div at bounding box center [397, 159] width 509 height 271
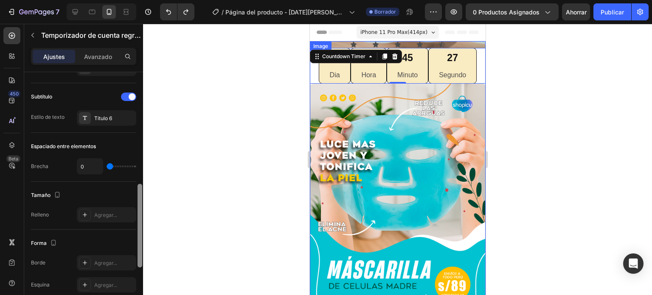
scroll to position [324, 0]
drag, startPoint x: 138, startPoint y: 89, endPoint x: 141, endPoint y: 196, distance: 107.1
click at [141, 196] on div at bounding box center [140, 224] width 5 height 84
click at [138, 202] on div at bounding box center [140, 224] width 5 height 84
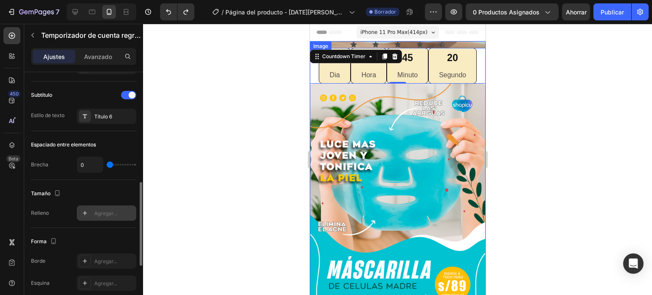
click at [119, 213] on div "Agregar..." at bounding box center [114, 214] width 40 height 8
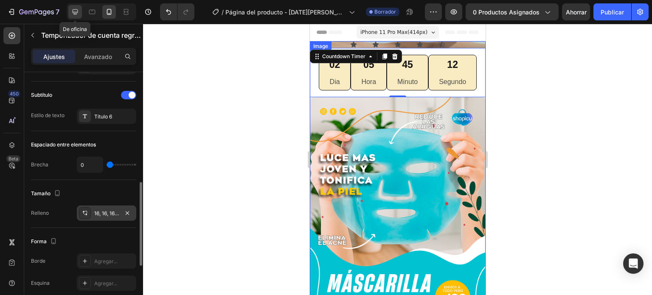
click at [77, 13] on icon at bounding box center [76, 12] width 6 height 6
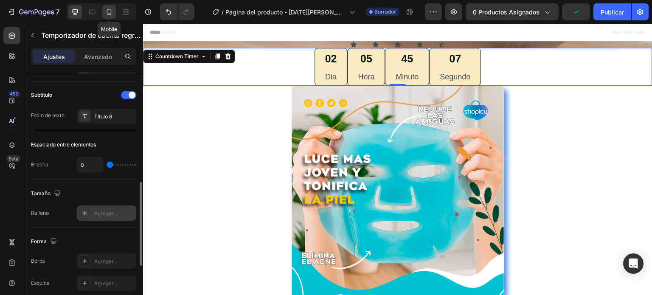
click at [113, 13] on icon at bounding box center [109, 12] width 8 height 8
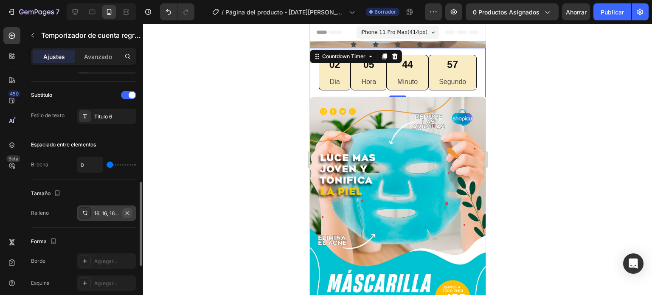
click at [127, 212] on icon "button" at bounding box center [127, 213] width 7 height 7
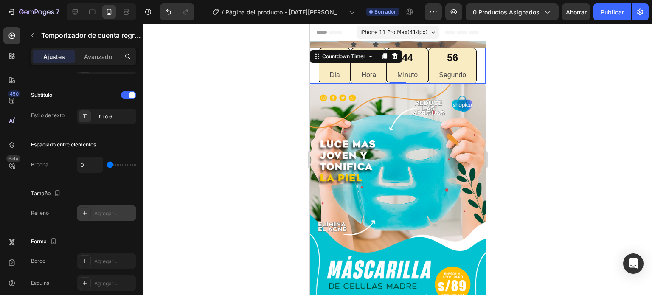
scroll to position [481, 0]
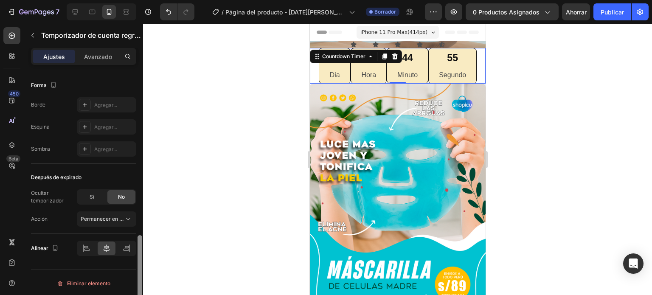
drag, startPoint x: 142, startPoint y: 214, endPoint x: 141, endPoint y: 234, distance: 20.5
click at [141, 234] on div at bounding box center [140, 195] width 6 height 247
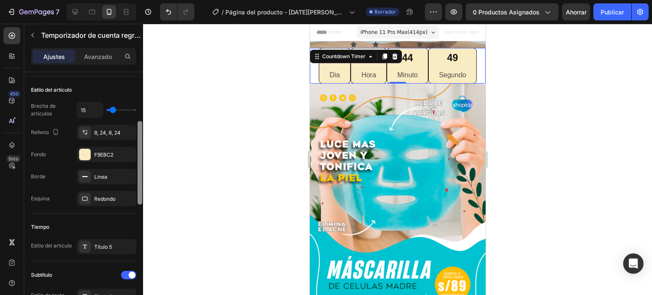
scroll to position [149, 0]
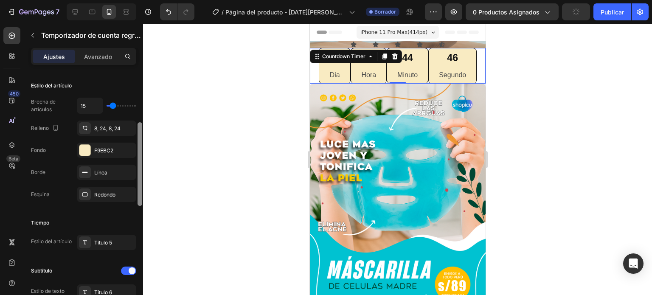
drag, startPoint x: 139, startPoint y: 249, endPoint x: 139, endPoint y: 136, distance: 113.0
click at [139, 136] on div at bounding box center [140, 164] width 5 height 84
click at [108, 13] on icon at bounding box center [109, 12] width 8 height 8
click at [79, 10] on icon at bounding box center [75, 12] width 8 height 8
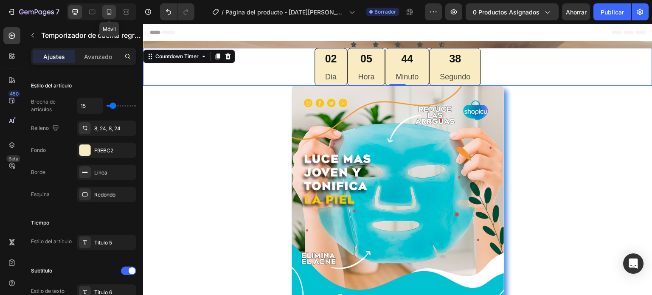
click at [109, 16] on div at bounding box center [109, 12] width 14 height 14
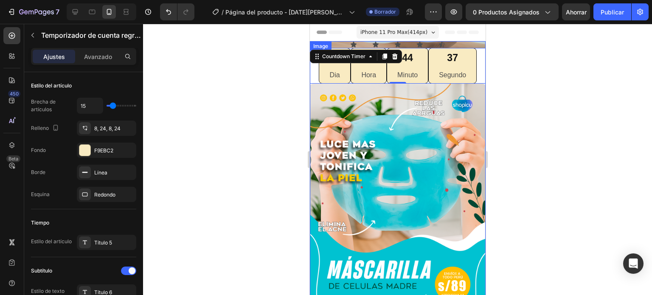
click at [335, 124] on img at bounding box center [398, 208] width 176 height 248
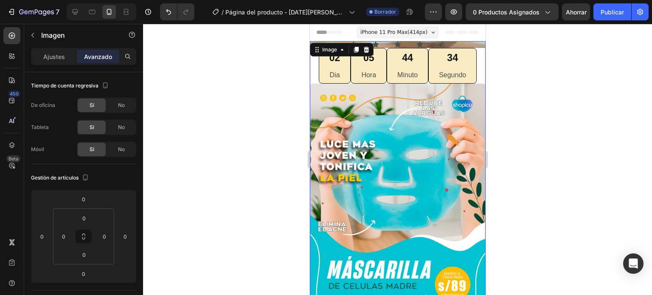
click at [267, 90] on div at bounding box center [397, 159] width 509 height 271
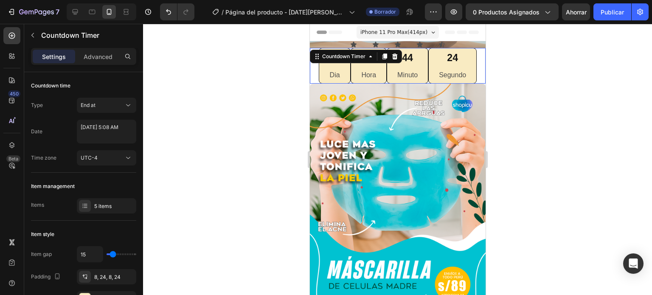
click at [331, 70] on div "02 Dia" at bounding box center [334, 66] width 32 height 36
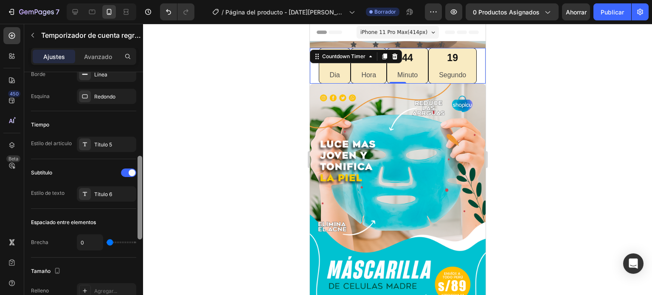
drag, startPoint x: 141, startPoint y: 149, endPoint x: 137, endPoint y: 232, distance: 83.3
click at [137, 232] on div at bounding box center [140, 195] width 6 height 247
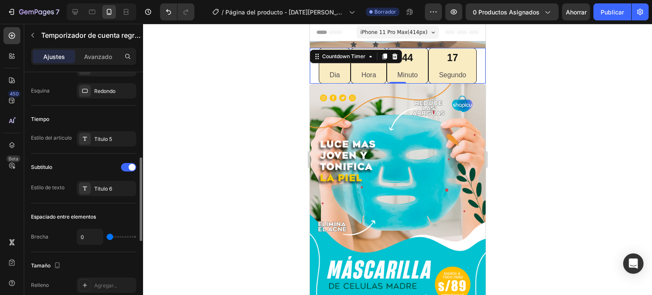
type input "2"
type input "4"
type input "6"
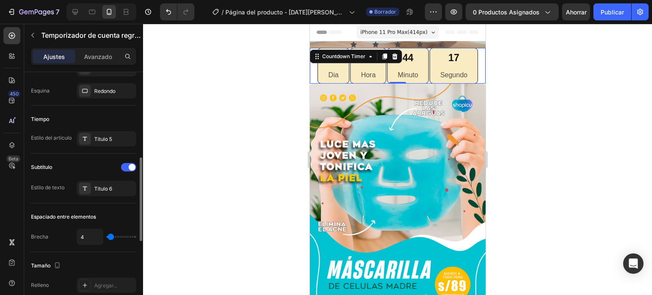
type input "6"
type input "9"
click at [111, 237] on input "range" at bounding box center [122, 237] width 30 height 2
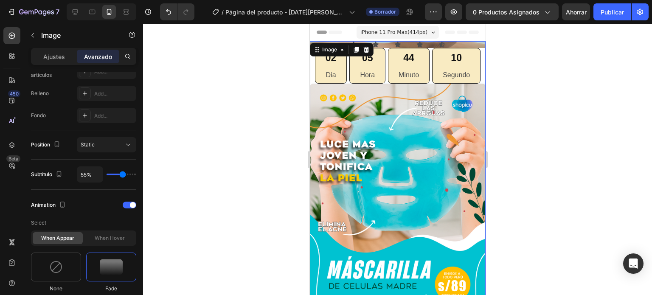
click at [347, 127] on img at bounding box center [398, 208] width 176 height 248
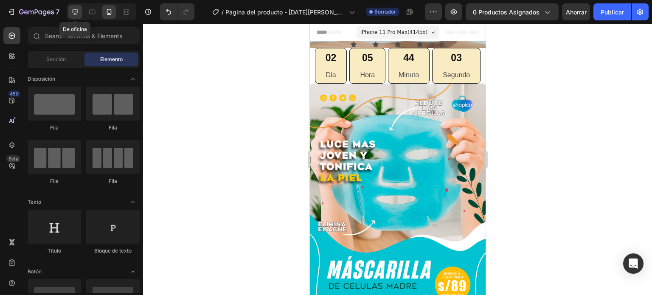
click at [70, 13] on div at bounding box center [75, 12] width 14 height 14
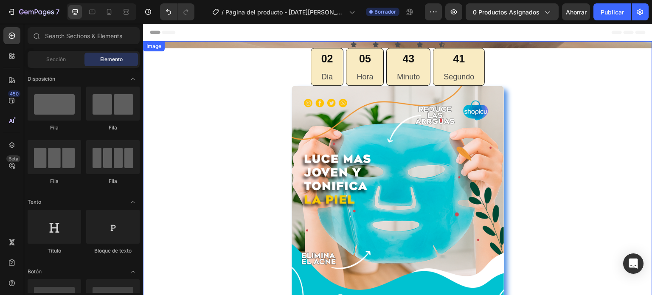
click at [196, 104] on div at bounding box center [398, 236] width 510 height 300
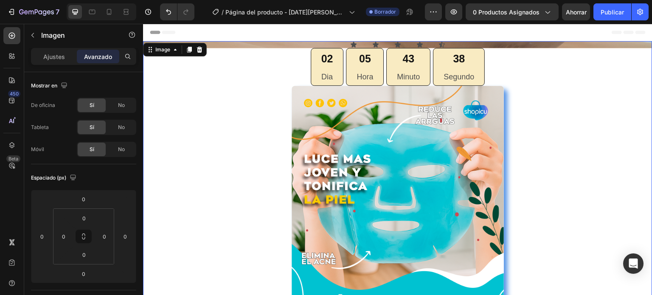
click at [156, 135] on div at bounding box center [398, 236] width 510 height 300
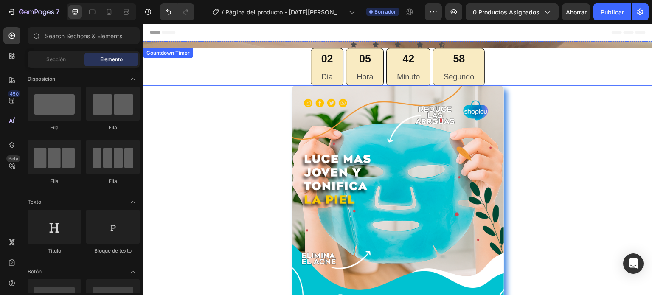
click at [196, 83] on div "02 Dia 05 Hora 42 Minuto 58 Segundo" at bounding box center [398, 67] width 510 height 38
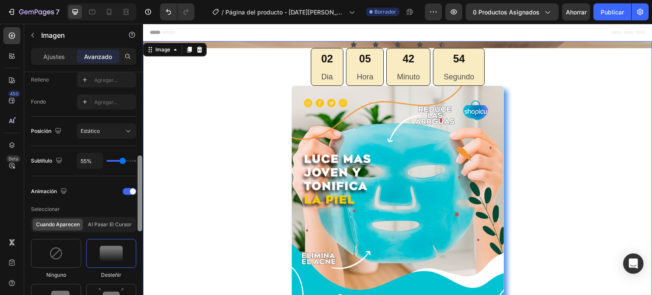
scroll to position [267, 0]
drag, startPoint x: 141, startPoint y: 107, endPoint x: 143, endPoint y: 190, distance: 82.4
click at [143, 190] on div at bounding box center [140, 195] width 6 height 247
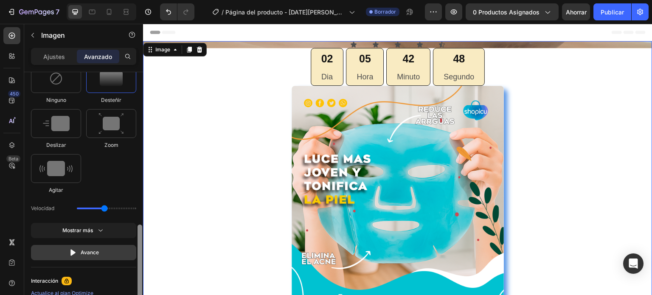
scroll to position [456, 0]
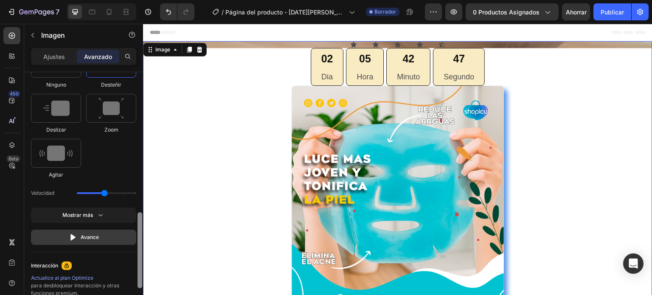
drag, startPoint x: 140, startPoint y: 174, endPoint x: 136, endPoint y: 232, distance: 58.3
click at [136, 232] on div "Tiempo de cuenta regresiva De oficina Sí No Tableta Sí No Móvil Sí No Gestión d…" at bounding box center [83, 195] width 119 height 247
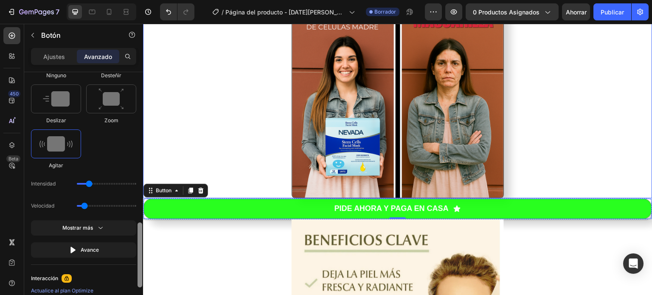
scroll to position [578, 0]
drag, startPoint x: 141, startPoint y: 93, endPoint x: 140, endPoint y: 245, distance: 152.4
click at [140, 245] on div at bounding box center [140, 256] width 5 height 65
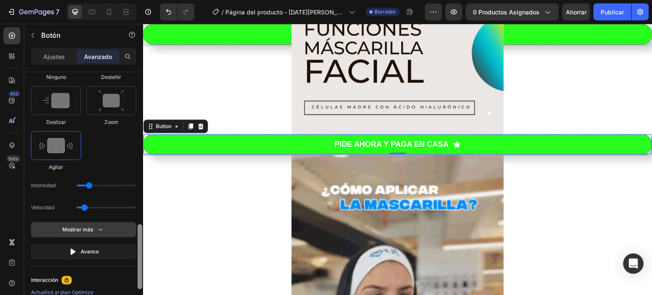
scroll to position [574, 0]
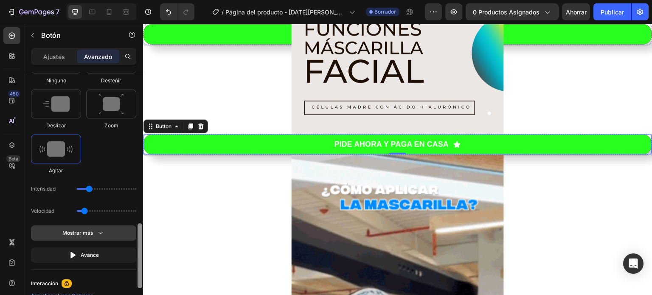
drag, startPoint x: 139, startPoint y: 79, endPoint x: 135, endPoint y: 231, distance: 151.7
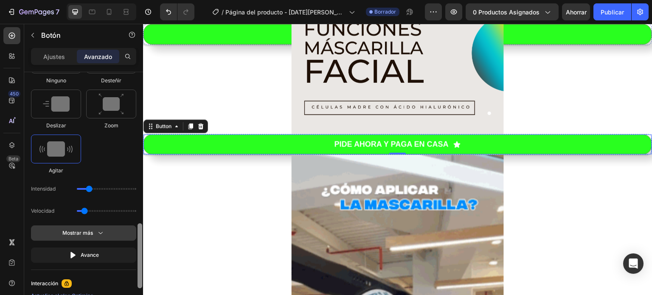
click at [135, 231] on div "Mostrar en De oficina Sí No Tableta Sí No Móvil Sí No Espaciado (px) 0 0 0 0 0 …" at bounding box center [83, 195] width 119 height 247
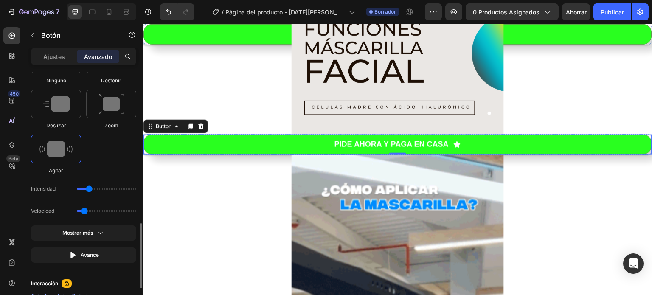
click at [58, 151] on img at bounding box center [55, 148] width 33 height 15
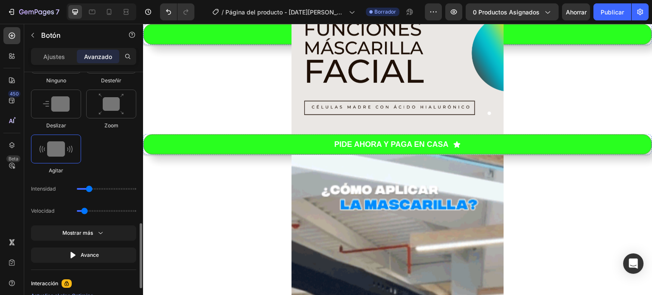
click at [58, 151] on img at bounding box center [55, 148] width 33 height 15
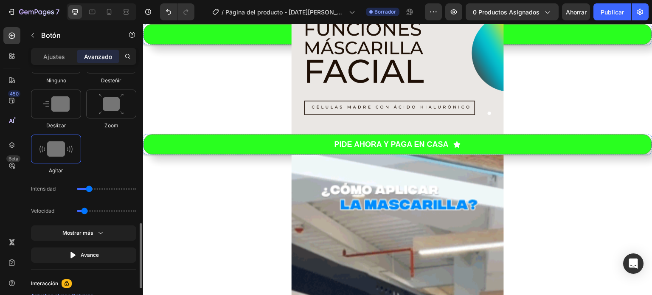
click at [58, 151] on img at bounding box center [55, 148] width 33 height 15
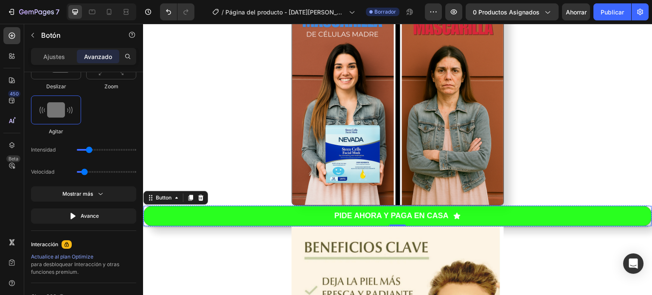
scroll to position [690, 0]
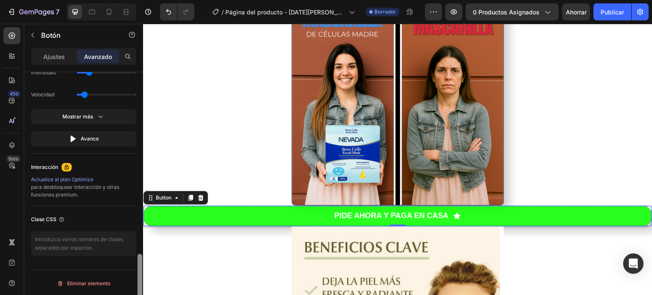
drag, startPoint x: 141, startPoint y: 108, endPoint x: 143, endPoint y: 315, distance: 207.2
click at [143, 0] on html "7 Version history / Página del producto - 24 de agosto, 23:29:04 Borrador Avanc…" at bounding box center [326, 0] width 652 height 0
click at [120, 243] on textarea at bounding box center [83, 243] width 105 height 25
paste textarea "_rsi-cod-form-gempages-button-overwrite _rsi-cod-form-is-gempage"
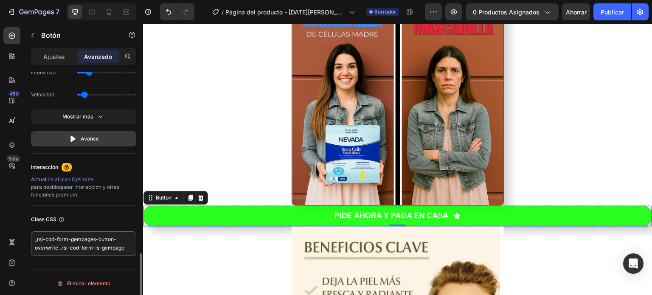
scroll to position [690, 0]
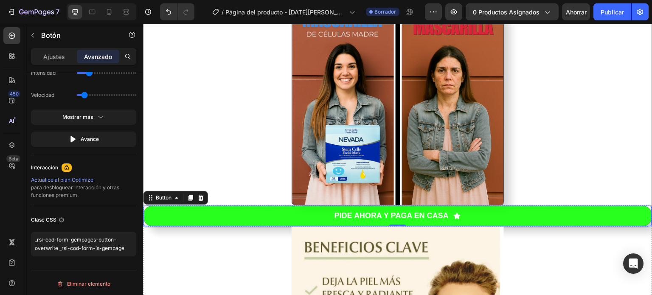
click at [181, 168] on div at bounding box center [398, 99] width 510 height 212
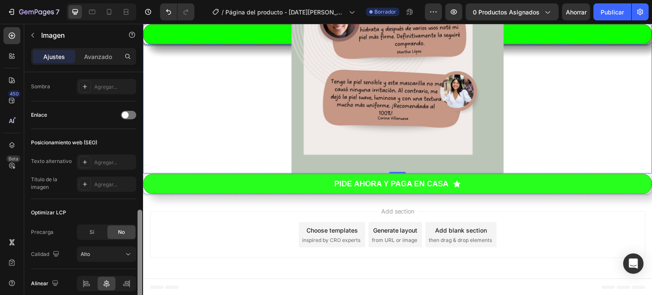
scroll to position [393, 0]
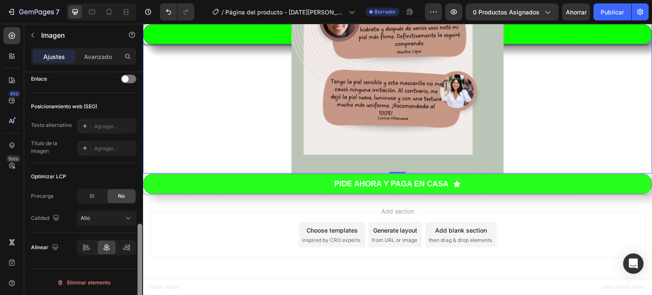
drag, startPoint x: 140, startPoint y: 81, endPoint x: 142, endPoint y: 315, distance: 234.4
click at [142, 0] on html "7 Version history / Página del producto - 24 de agosto, 23:29:04 Borrador Avanc…" at bounding box center [326, 0] width 652 height 0
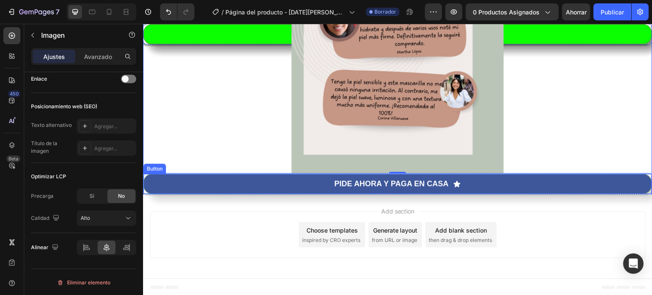
click at [221, 178] on button "PIDE AHORA Y PAGA EN CASA" at bounding box center [398, 184] width 509 height 20
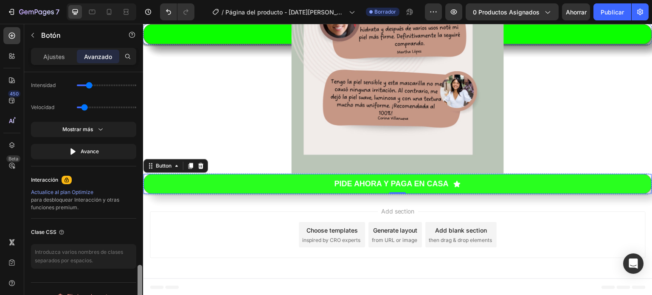
scroll to position [690, 0]
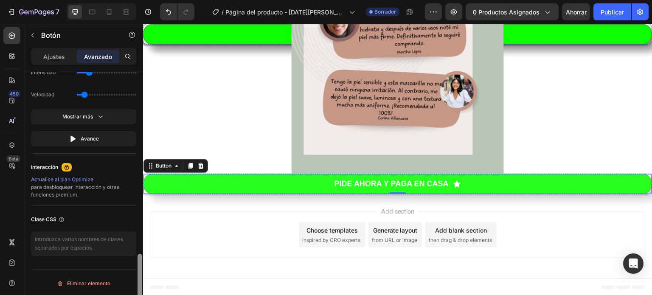
drag, startPoint x: 141, startPoint y: 127, endPoint x: 144, endPoint y: 315, distance: 188.1
click at [144, 0] on html "7 Version history / Página del producto - 24 de agosto, 23:29:04 Borrador Avanc…" at bounding box center [326, 0] width 652 height 0
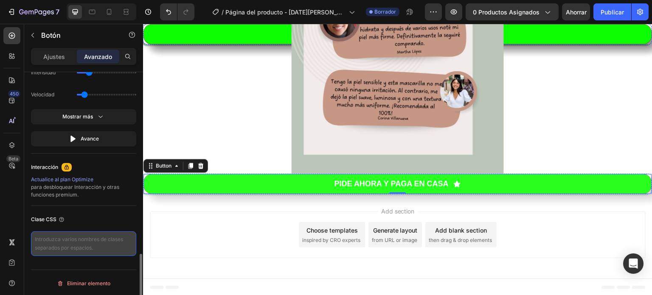
click at [96, 234] on textarea at bounding box center [83, 243] width 105 height 25
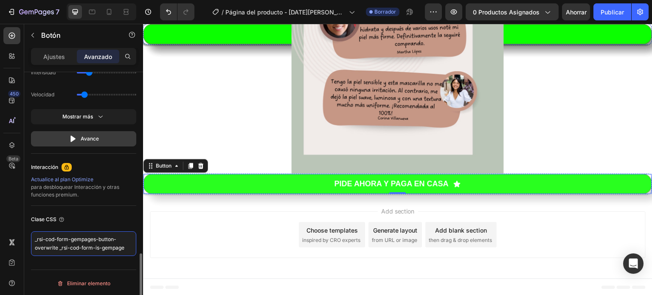
scroll to position [690, 0]
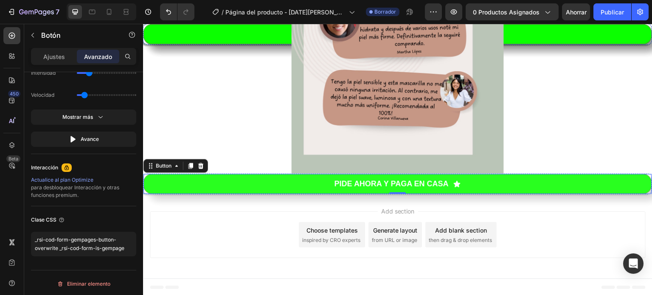
click at [156, 236] on div "Add section Choose templates inspired by CRO experts Generate layout from URL o…" at bounding box center [398, 234] width 496 height 47
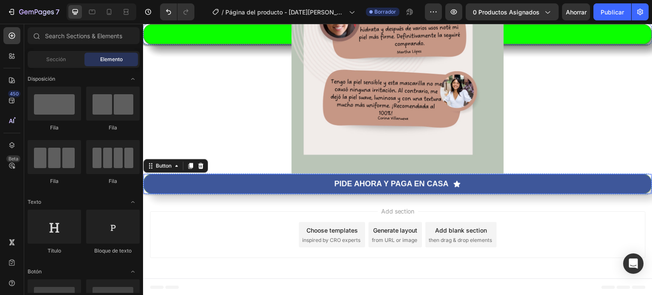
click at [221, 181] on button "PIDE AHORA Y PAGA EN CASA" at bounding box center [398, 184] width 509 height 20
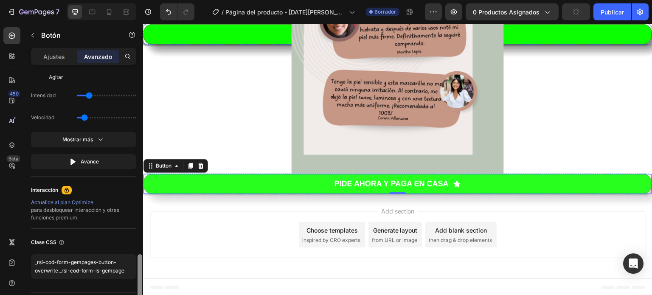
scroll to position [690, 0]
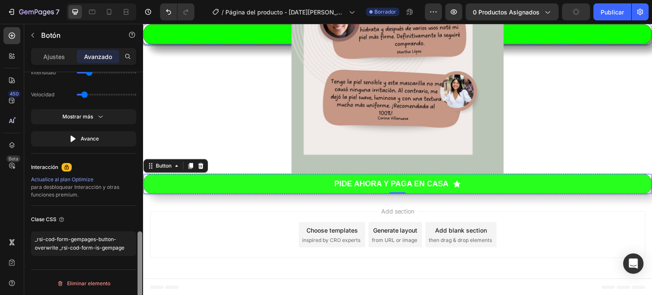
drag, startPoint x: 139, startPoint y: 119, endPoint x: 139, endPoint y: 310, distance: 191.5
click at [139, 0] on html "7 Version history / Página del producto - 24 de agosto, 23:29:04 Borrador Avanc…" at bounding box center [326, 0] width 652 height 0
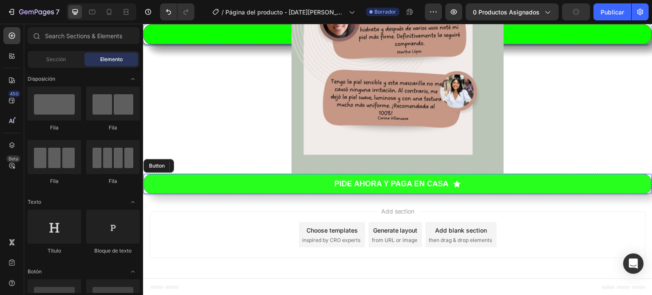
click at [172, 241] on div "Add section Choose templates inspired by CRO experts Generate layout from URL o…" at bounding box center [398, 234] width 496 height 47
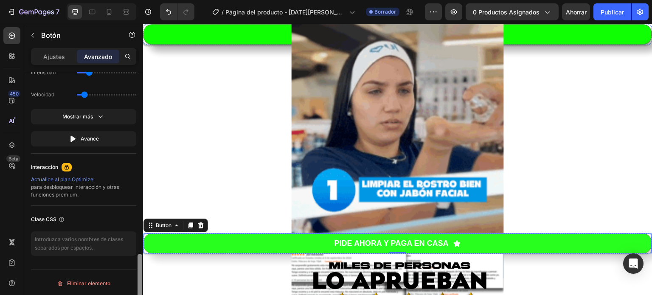
drag, startPoint x: 140, startPoint y: 120, endPoint x: 142, endPoint y: 315, distance: 195.3
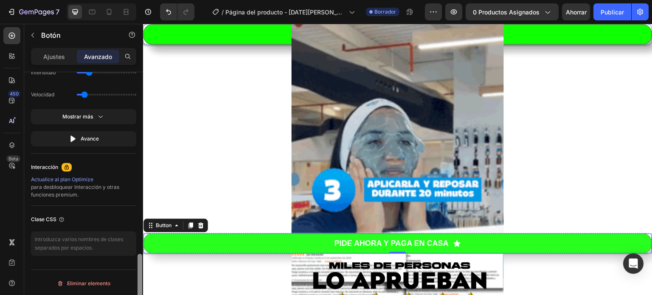
click at [142, 0] on html "7 Version history / Página del producto - 24 de agosto, 23:29:04 Borrador Avanc…" at bounding box center [326, 0] width 652 height 0
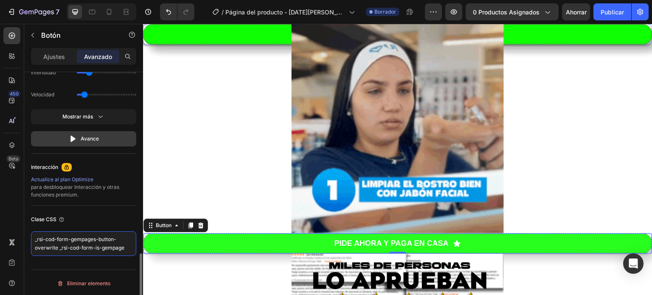
scroll to position [690, 0]
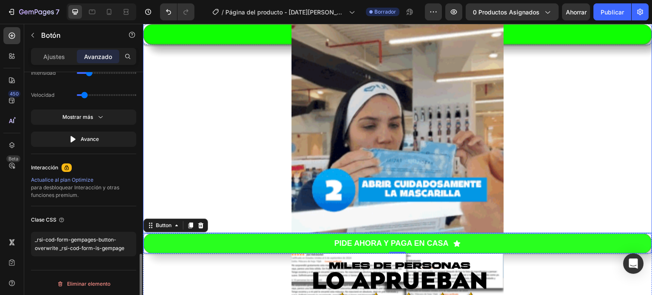
click at [180, 184] on div at bounding box center [398, 91] width 510 height 283
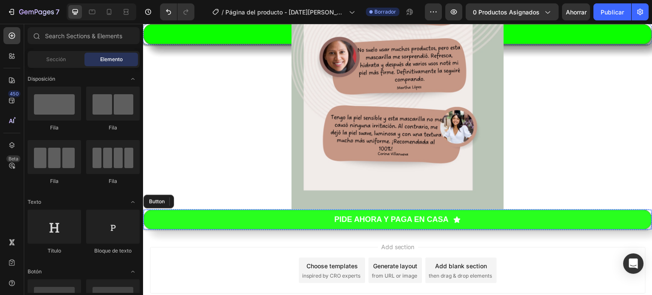
scroll to position [2016, 0]
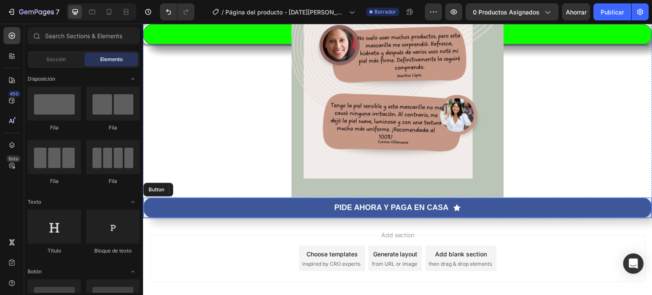
click at [491, 198] on button "PIDE AHORA Y PAGA EN CASA" at bounding box center [398, 208] width 509 height 20
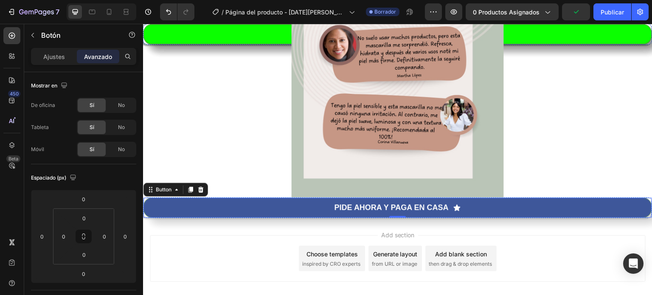
click at [233, 204] on button "PIDE AHORA Y PAGA EN CASA" at bounding box center [398, 208] width 509 height 20
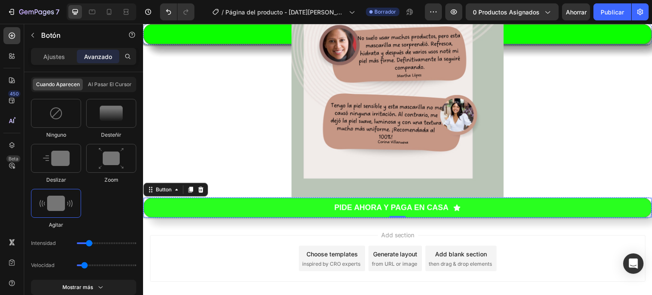
scroll to position [690, 0]
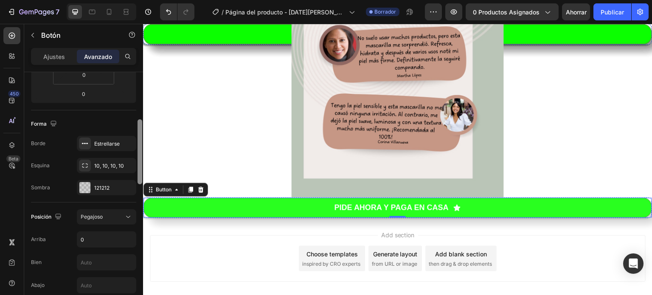
drag, startPoint x: 139, startPoint y: 85, endPoint x: 131, endPoint y: 129, distance: 44.1
click at [131, 129] on div "Mostrar en De oficina Sí No Tableta Sí No Móvil Sí No Espaciado (px) 0 0 0 0 0 …" at bounding box center [83, 195] width 119 height 247
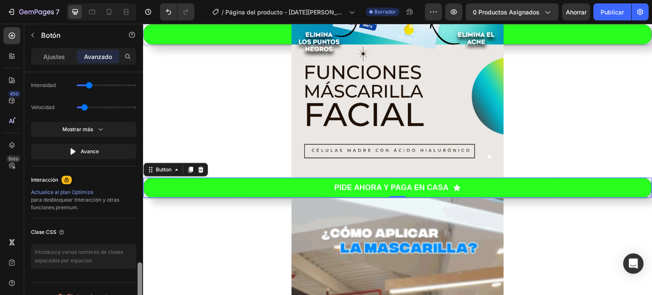
scroll to position [689, 0]
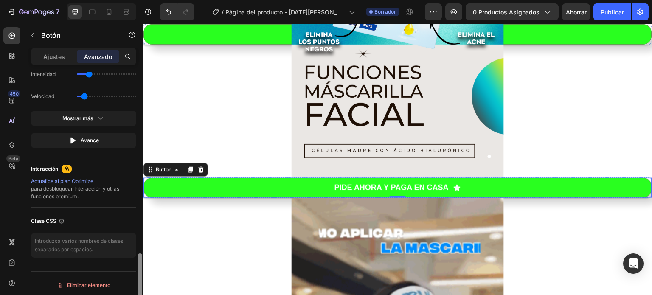
drag, startPoint x: 140, startPoint y: 86, endPoint x: 137, endPoint y: 268, distance: 181.8
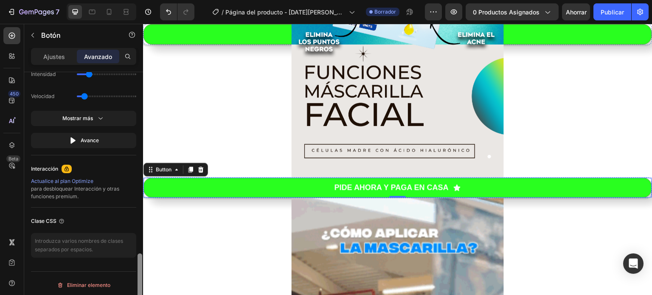
click at [137, 268] on div at bounding box center [140, 195] width 6 height 247
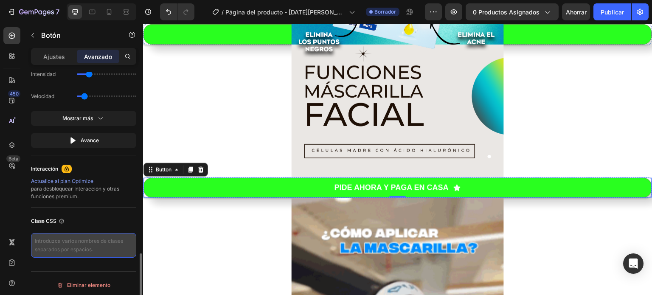
click at [97, 239] on textarea at bounding box center [83, 245] width 105 height 25
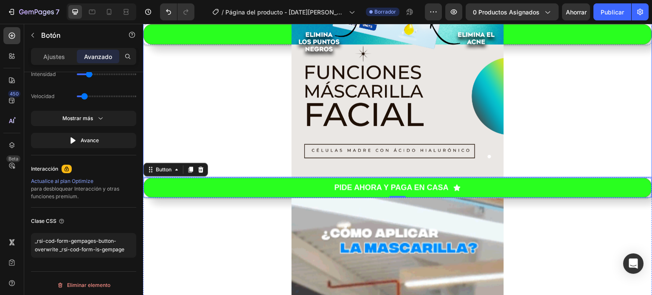
click at [191, 141] on div at bounding box center [398, 27] width 510 height 300
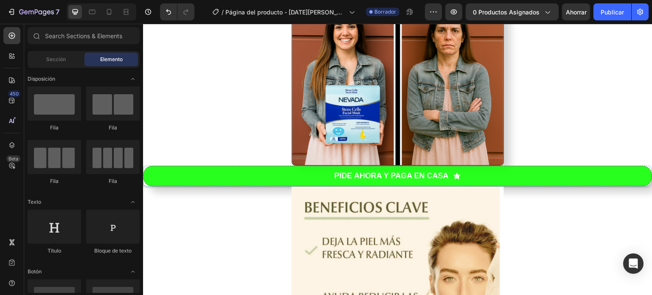
scroll to position [429, 0]
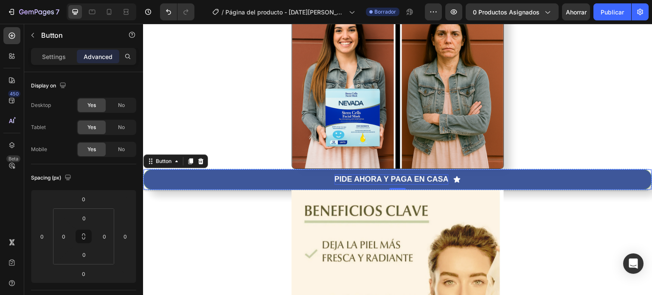
click at [390, 175] on p "PIDE AHORA Y PAGA EN CASA" at bounding box center [392, 180] width 114 height 10
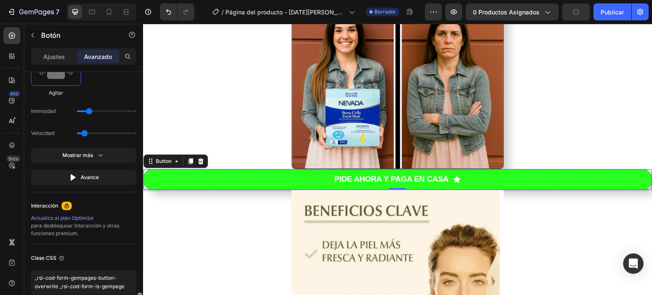
scroll to position [690, 0]
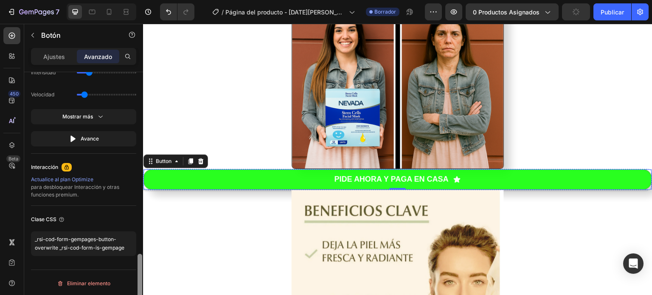
drag, startPoint x: 141, startPoint y: 93, endPoint x: 143, endPoint y: 315, distance: 222.5
click at [143, 0] on html "7 Version history / Página del producto - 24 de agosto, 23:29:04 Borrador Avanc…" at bounding box center [326, 0] width 652 height 0
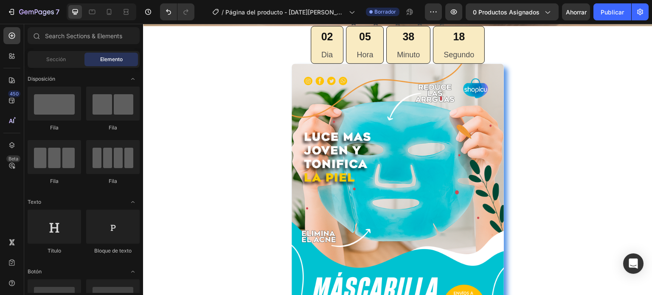
scroll to position [0, 0]
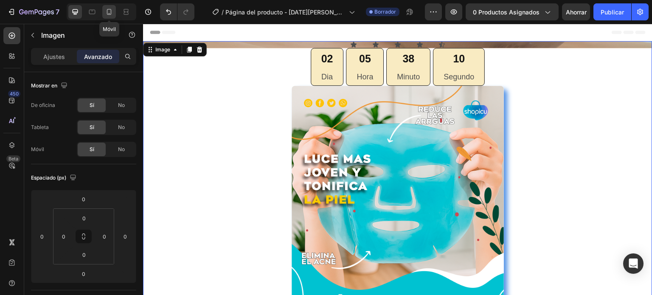
click at [113, 13] on icon at bounding box center [109, 12] width 8 height 8
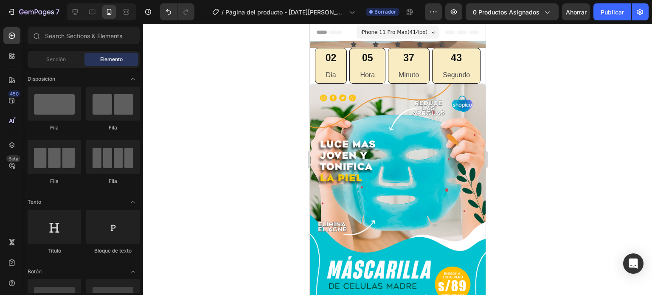
drag, startPoint x: 481, startPoint y: 161, endPoint x: 785, endPoint y: 31, distance: 330.5
click at [74, 8] on icon at bounding box center [75, 12] width 8 height 8
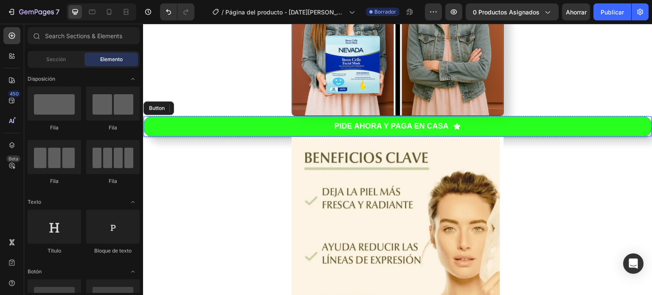
scroll to position [486, 0]
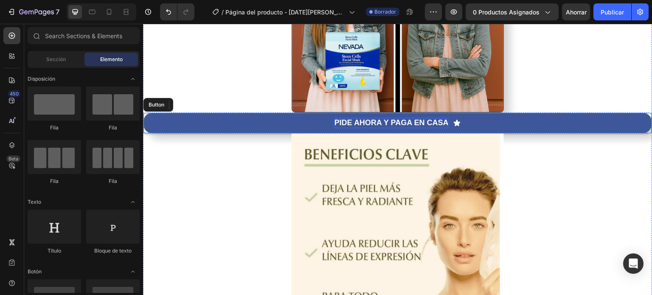
click at [419, 125] on strong "PIDE AHORA Y PAGA EN CASA" at bounding box center [392, 122] width 114 height 8
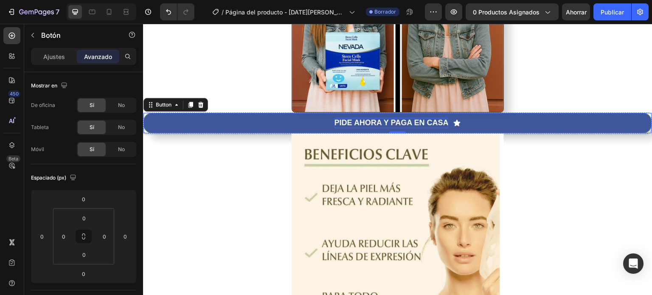
click at [424, 121] on strong "PIDE AHORA Y PAGA EN CASA" at bounding box center [392, 122] width 114 height 8
click at [310, 125] on button "PIDE AHORA Y PAGA EN CASA" at bounding box center [398, 123] width 509 height 20
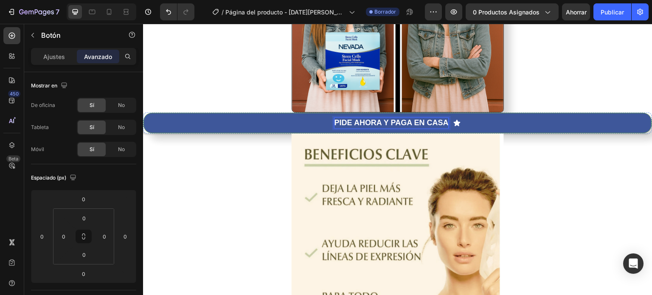
click at [380, 118] on p "PIDE AHORA Y PAGA EN CASA" at bounding box center [392, 123] width 114 height 10
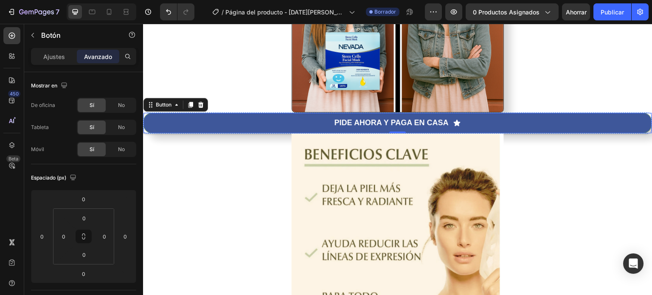
click at [308, 121] on button "PIDE AHORA Y PAGA EN CASA" at bounding box center [398, 123] width 509 height 20
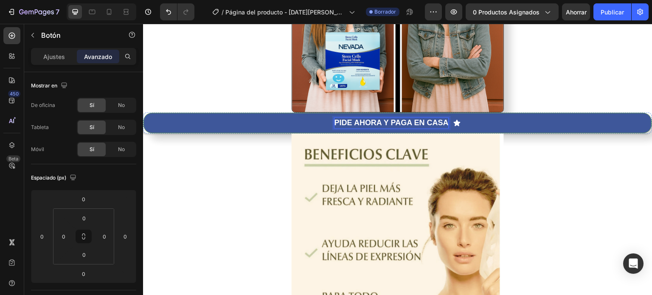
click at [359, 120] on strong "PIDE AHORA Y PAGA EN CASA" at bounding box center [392, 122] width 114 height 8
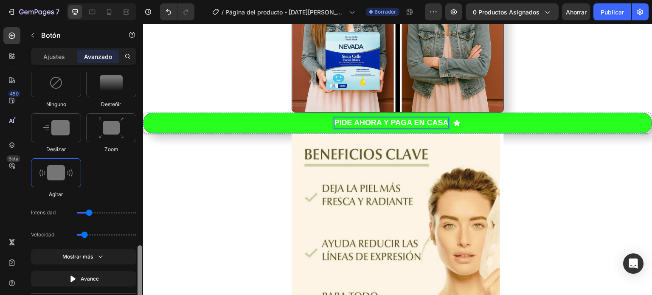
drag, startPoint x: 141, startPoint y: 88, endPoint x: 142, endPoint y: 256, distance: 168.2
click at [142, 256] on div at bounding box center [140, 277] width 5 height 65
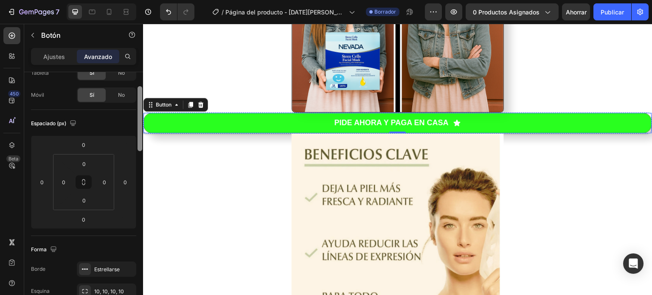
scroll to position [57, 0]
drag, startPoint x: 141, startPoint y: 263, endPoint x: 135, endPoint y: 110, distance: 153.0
click at [135, 110] on div "Mostrar en De oficina Sí No Tableta Sí No Móvil Sí No Espaciado (px) 0 0 0 0 0 …" at bounding box center [83, 195] width 119 height 247
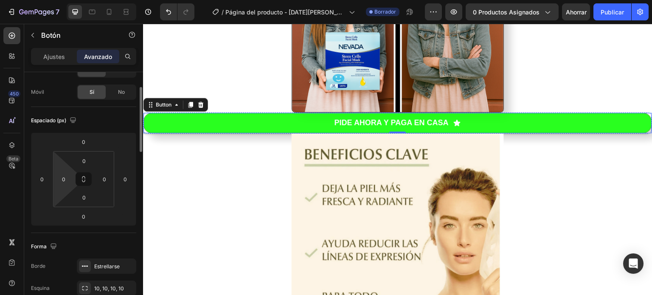
click at [71, 185] on div "0" at bounding box center [63, 179] width 17 height 14
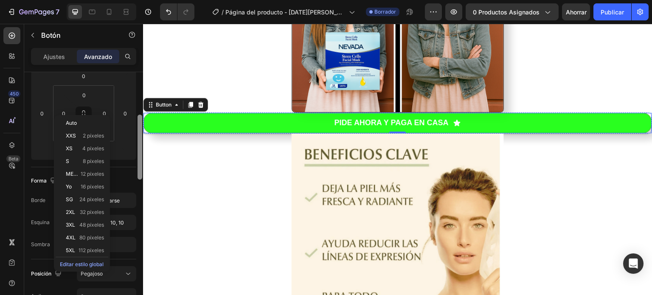
scroll to position [135, 0]
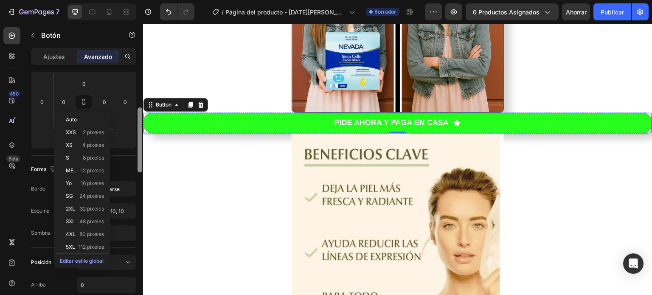
drag, startPoint x: 138, startPoint y: 137, endPoint x: 139, endPoint y: 158, distance: 20.5
click at [139, 158] on div at bounding box center [140, 139] width 5 height 65
click at [91, 157] on font "8 píxeles" at bounding box center [93, 158] width 21 height 6
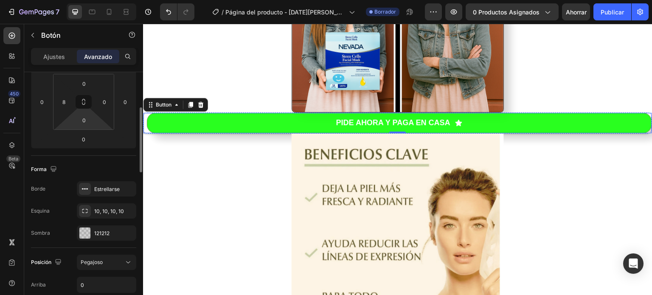
click at [93, 0] on html "7 Version history / Página del producto - 24 de agosto, 23:29:04 Borrador Avanc…" at bounding box center [326, 0] width 652 height 0
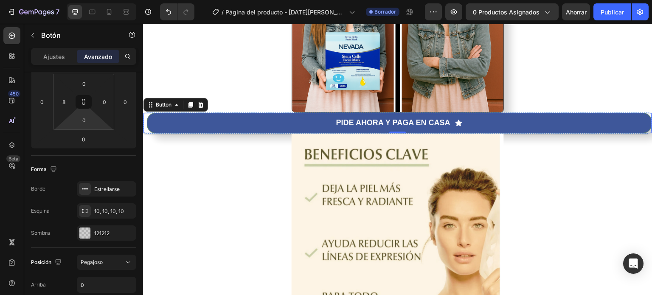
drag, startPoint x: 233, startPoint y: 127, endPoint x: 200, endPoint y: 118, distance: 33.8
click at [219, 121] on button "PIDE AHORA Y PAGA EN CASA" at bounding box center [399, 123] width 505 height 20
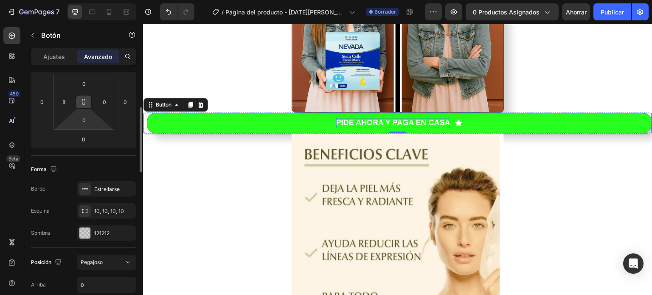
click at [84, 100] on icon at bounding box center [83, 102] width 7 height 7
click at [106, 98] on input "0" at bounding box center [104, 102] width 13 height 13
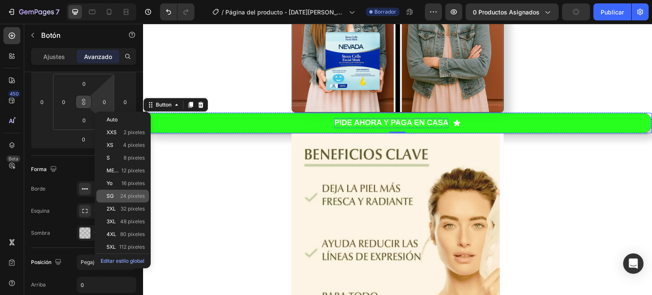
click at [128, 193] on font "24 píxeles" at bounding box center [132, 196] width 25 height 6
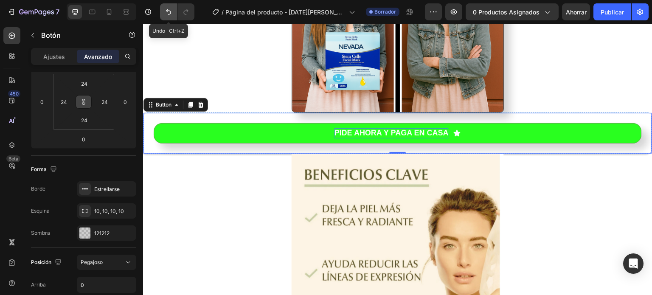
click at [170, 11] on icon "Deshacer/Rehacer" at bounding box center [168, 12] width 5 height 6
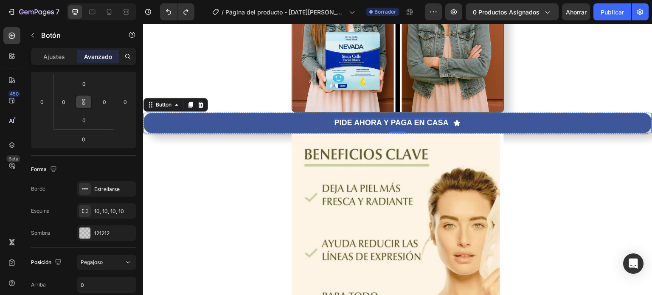
click at [310, 119] on button "PIDE AHORA Y PAGA EN CASA" at bounding box center [398, 123] width 509 height 20
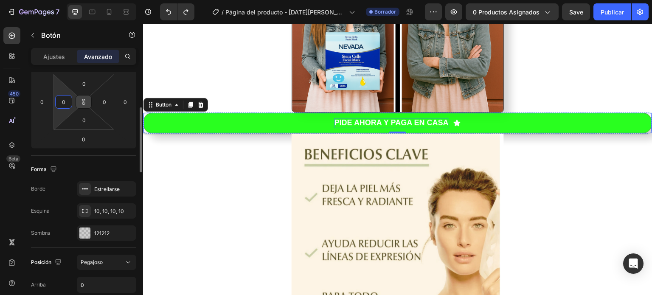
click at [65, 100] on input "0" at bounding box center [63, 102] width 13 height 13
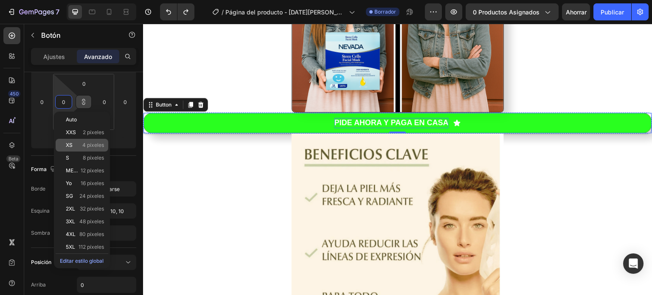
click at [84, 143] on font "4 píxeles" at bounding box center [93, 145] width 22 height 6
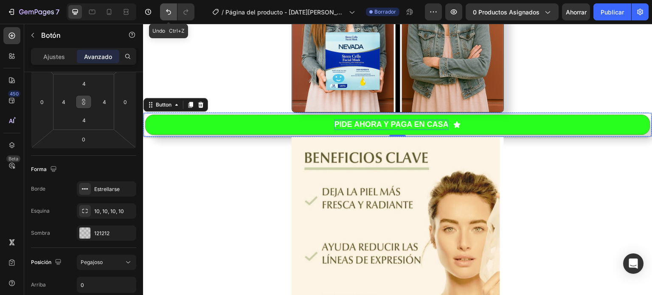
click at [169, 13] on icon "Deshacer/Rehacer" at bounding box center [168, 12] width 8 height 8
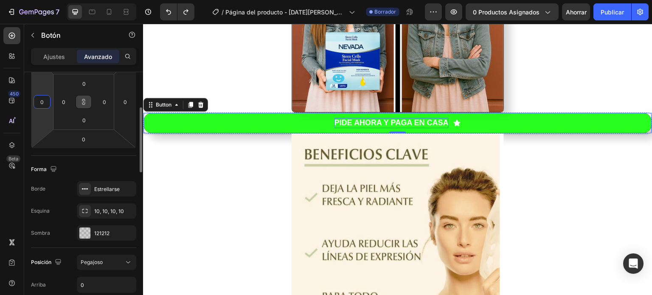
click at [45, 104] on input "0" at bounding box center [42, 102] width 13 height 13
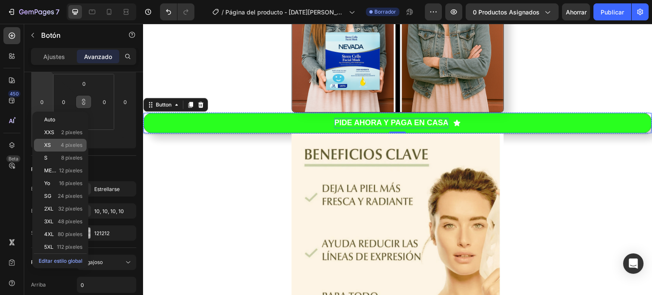
click at [58, 144] on p "XS 4 píxeles" at bounding box center [63, 145] width 38 height 6
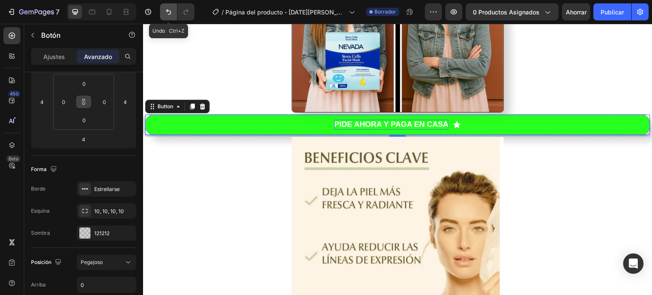
click at [165, 12] on icon "Deshacer/Rehacer" at bounding box center [168, 12] width 8 height 8
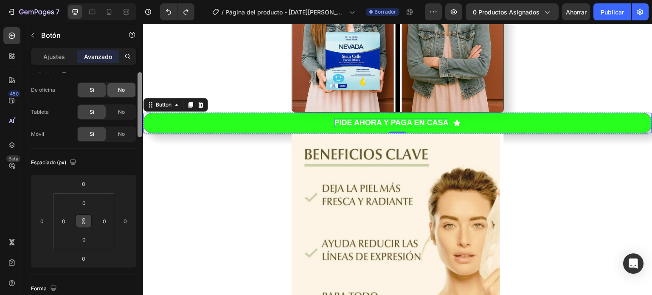
scroll to position [0, 0]
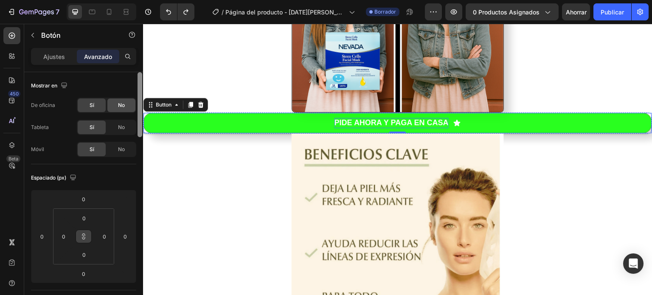
drag, startPoint x: 140, startPoint y: 143, endPoint x: 129, endPoint y: 99, distance: 45.9
click at [129, 99] on div "Mostrar en De oficina Sí No Tableta Sí No Móvil Sí No Espaciado (px) 0 0 0 0 0 …" at bounding box center [83, 195] width 119 height 247
click at [109, 10] on icon at bounding box center [109, 12] width 8 height 8
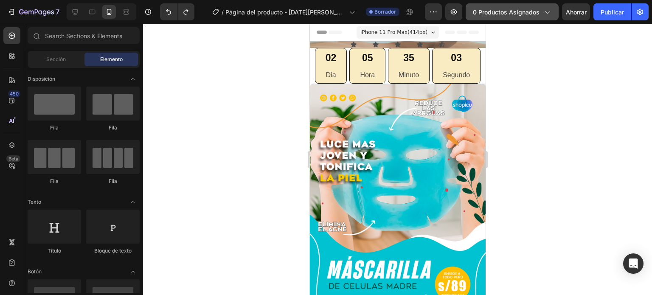
click at [519, 16] on span "0 productos asignados" at bounding box center [506, 12] width 67 height 9
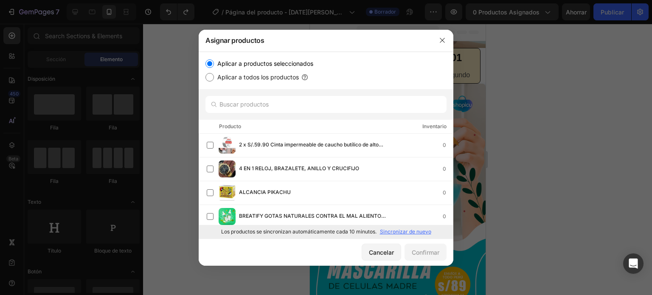
click at [523, 47] on div at bounding box center [326, 147] width 652 height 295
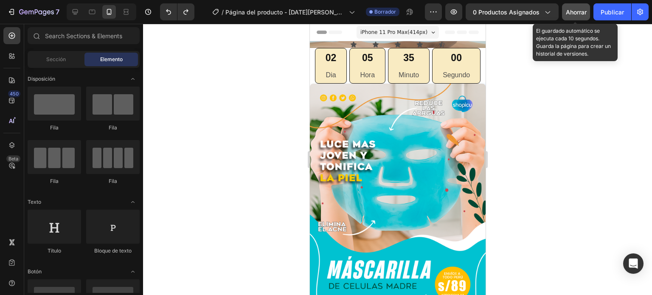
click at [578, 10] on font "Ahorrar" at bounding box center [576, 11] width 21 height 7
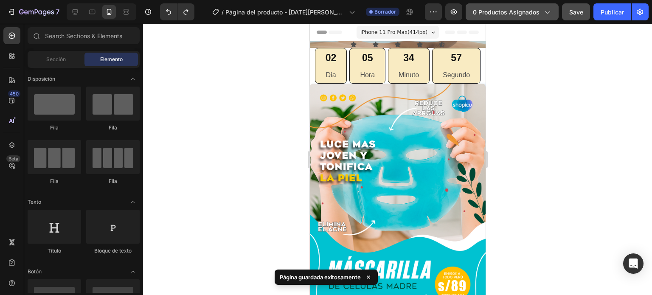
click at [528, 14] on font "0 productos asignados" at bounding box center [506, 11] width 67 height 7
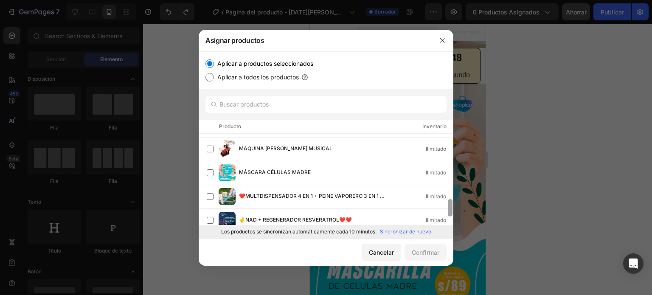
scroll to position [331, 0]
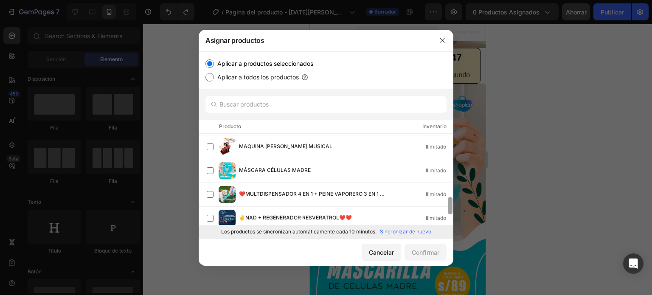
drag, startPoint x: 449, startPoint y: 145, endPoint x: 451, endPoint y: 208, distance: 63.7
click at [451, 208] on div at bounding box center [450, 205] width 5 height 17
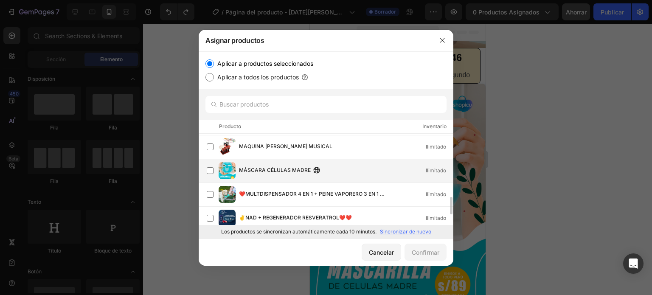
click at [321, 166] on div "MÁSCARA CÉLULAS MADRE" at bounding box center [281, 170] width 85 height 9
click at [415, 252] on font "Confirmar" at bounding box center [426, 252] width 28 height 7
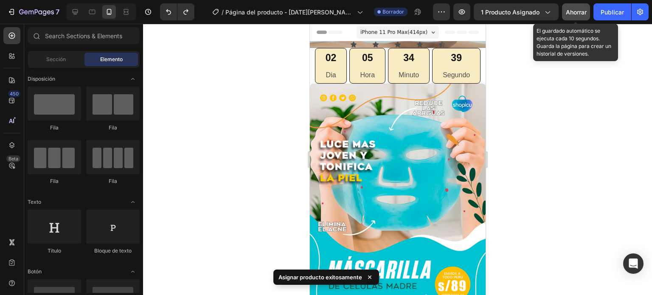
click at [569, 13] on font "Ahorrar" at bounding box center [576, 11] width 21 height 7
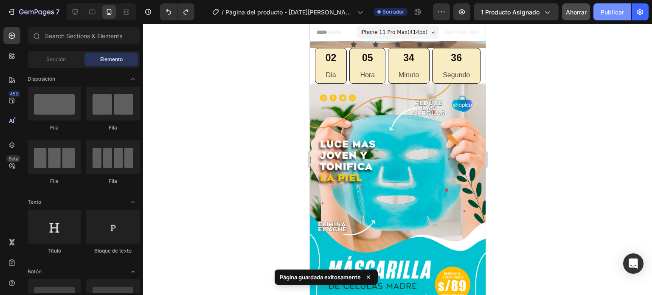
click at [608, 11] on font "Publicar" at bounding box center [612, 11] width 23 height 7
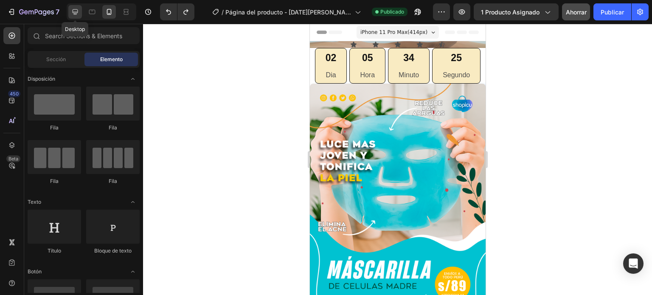
click at [74, 11] on icon at bounding box center [75, 12] width 8 height 8
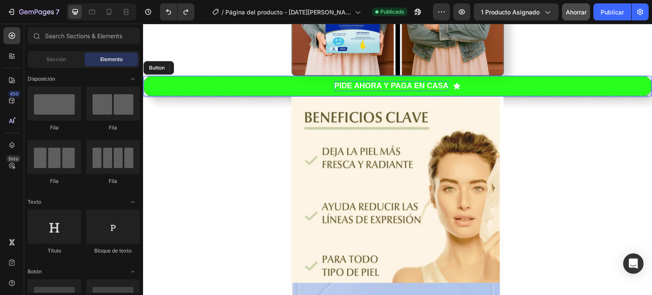
scroll to position [520, 0]
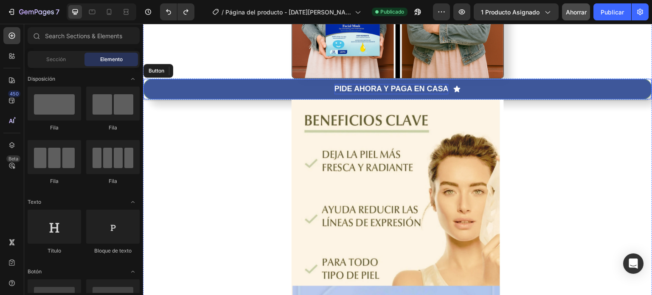
click at [380, 94] on button "PIDE AHORA Y PAGA EN CASA" at bounding box center [398, 89] width 509 height 20
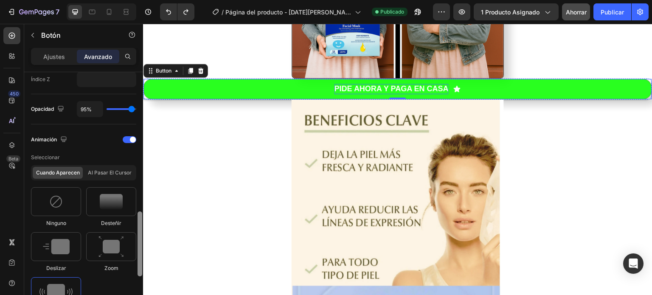
scroll to position [462, 0]
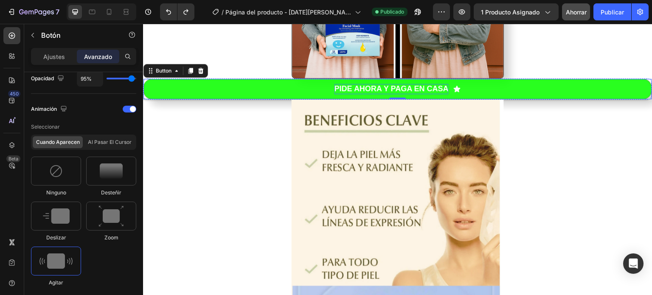
drag, startPoint x: 139, startPoint y: 79, endPoint x: 138, endPoint y: 238, distance: 158.4
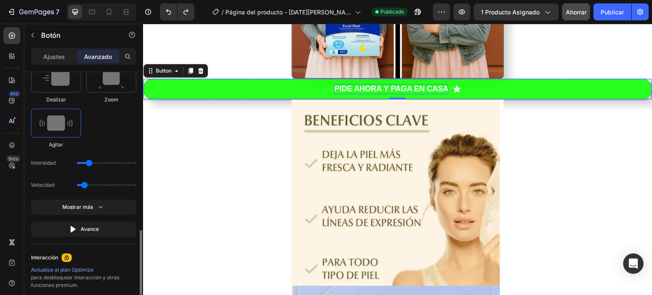
click at [140, 259] on div at bounding box center [141, 262] width 3 height 65
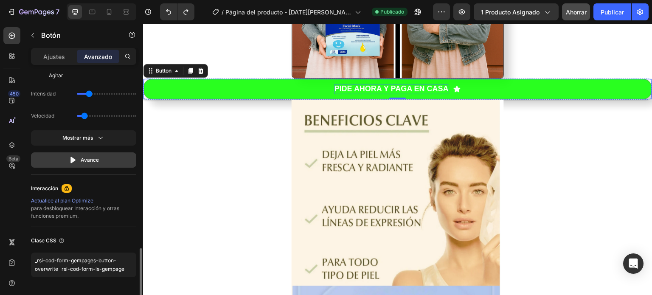
click at [82, 158] on font "Avance" at bounding box center [90, 160] width 18 height 6
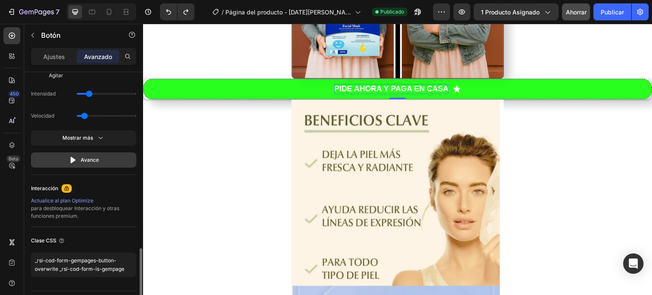
click at [82, 158] on font "Avance" at bounding box center [90, 160] width 18 height 6
click at [74, 158] on icon "button" at bounding box center [72, 160] width 5 height 6
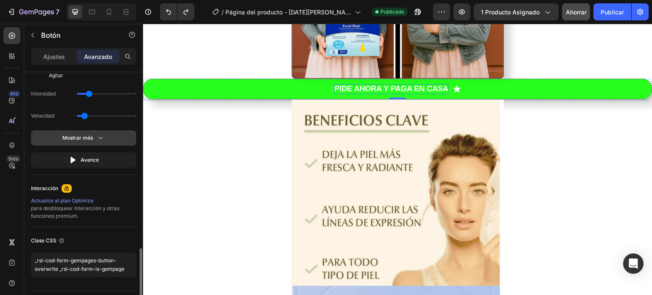
click at [102, 137] on icon "button" at bounding box center [100, 138] width 8 height 8
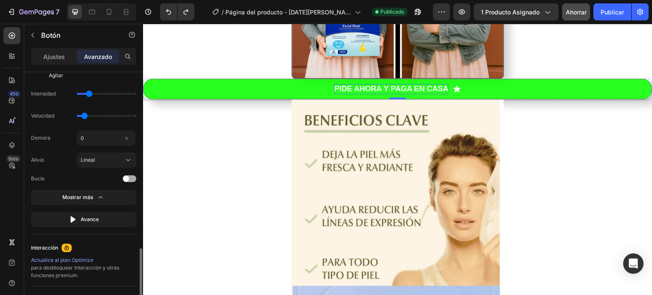
click at [131, 177] on div at bounding box center [130, 178] width 14 height 7
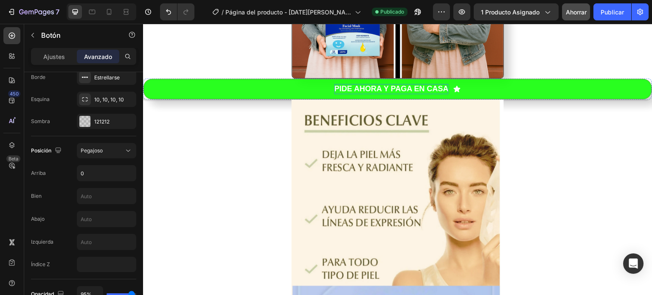
scroll to position [0, 0]
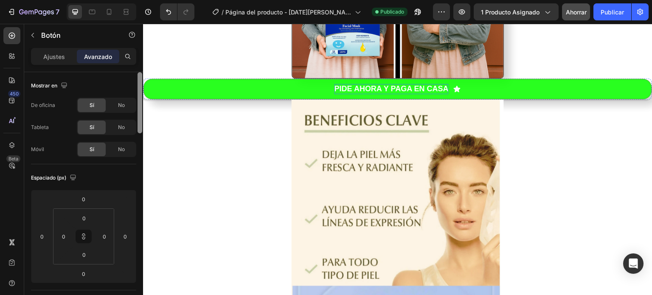
drag, startPoint x: 139, startPoint y: 243, endPoint x: 136, endPoint y: 60, distance: 183.0
click at [136, 60] on div "Ajustes Avanzado Mostrar en De oficina Sí No Tableta Sí No Móvil Sí No Espaciad…" at bounding box center [83, 183] width 119 height 271
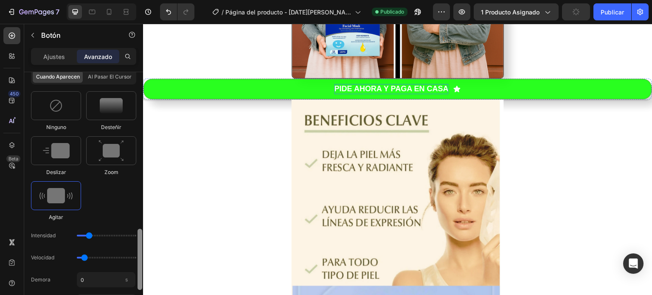
scroll to position [552, 0]
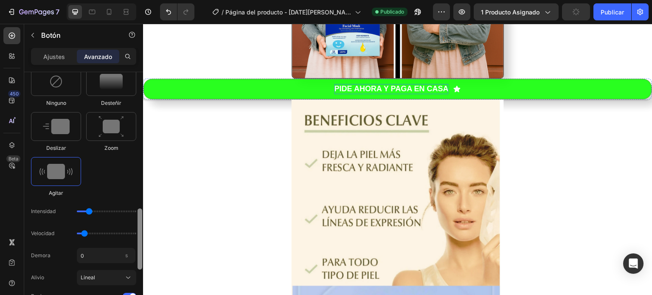
drag, startPoint x: 141, startPoint y: 107, endPoint x: 138, endPoint y: 244, distance: 136.7
click at [138, 244] on div at bounding box center [140, 238] width 5 height 61
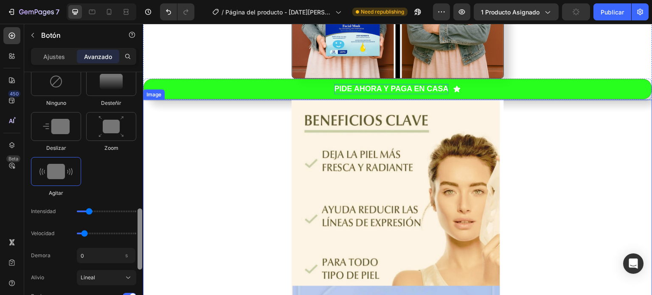
drag, startPoint x: 284, startPoint y: 248, endPoint x: 144, endPoint y: 254, distance: 139.8
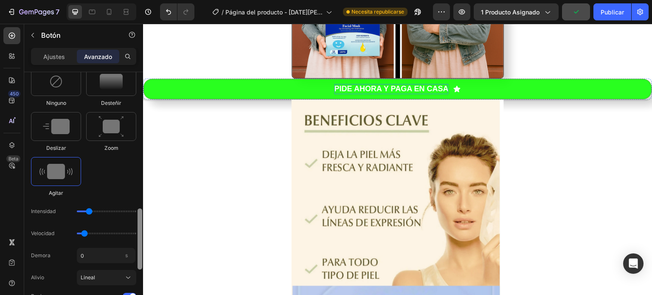
scroll to position [0, 0]
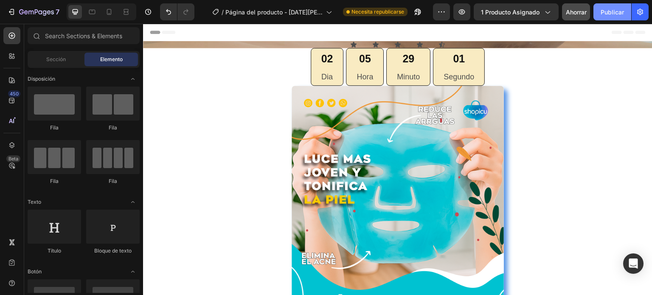
click at [620, 13] on font "Publicar" at bounding box center [612, 11] width 23 height 7
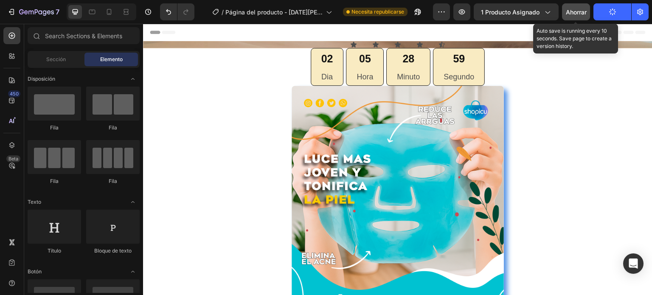
click at [581, 11] on font "Ahorrar" at bounding box center [576, 11] width 21 height 7
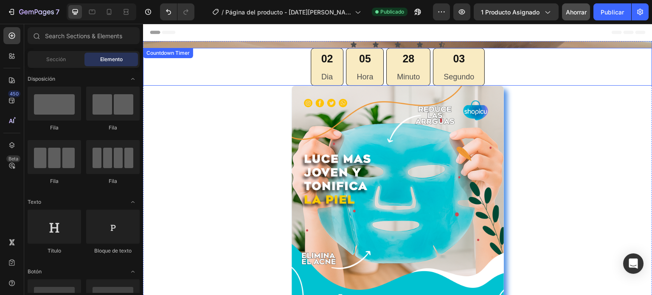
click at [552, 63] on div "02 Dia 05 Hora 28 Minuto 03 Segundo" at bounding box center [398, 67] width 510 height 38
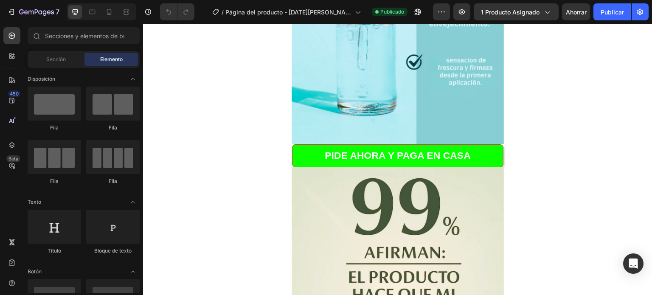
scroll to position [1586, 0]
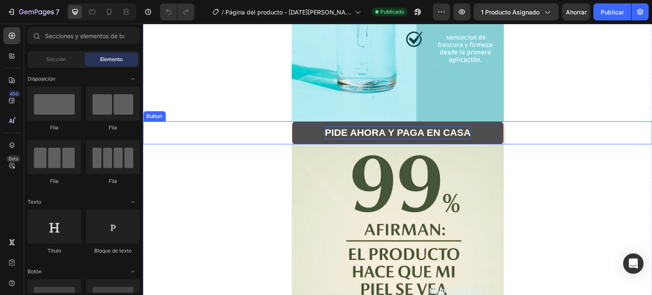
click at [434, 130] on p "PIDE AHORA Y PAGA EN CASA" at bounding box center [398, 133] width 146 height 13
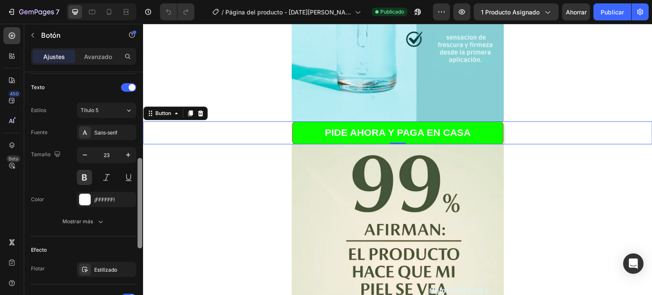
scroll to position [268, 0]
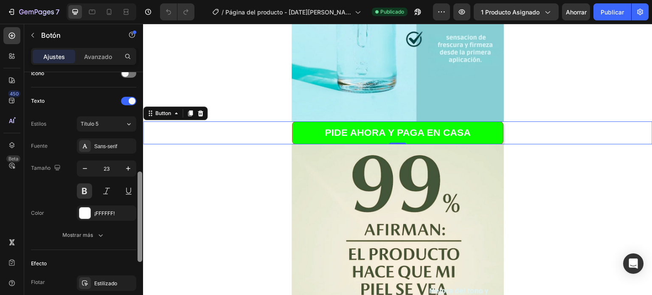
drag, startPoint x: 138, startPoint y: 127, endPoint x: 138, endPoint y: 225, distance: 98.5
click at [138, 225] on div at bounding box center [140, 217] width 5 height 90
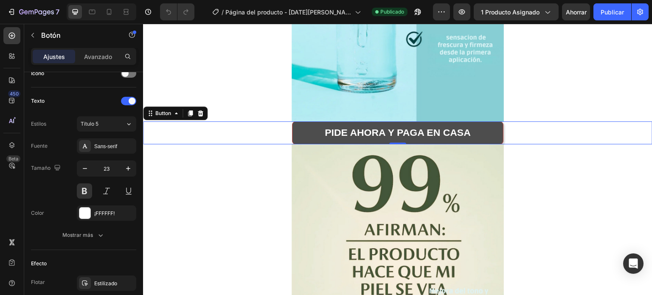
click at [310, 130] on link "PIDE AHORA Y PAGA EN CASA" at bounding box center [397, 132] width 211 height 23
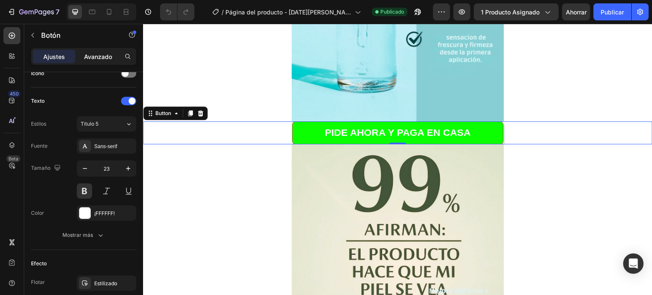
drag, startPoint x: 102, startPoint y: 57, endPoint x: 86, endPoint y: 100, distance: 45.8
click at [102, 57] on font "Avanzado" at bounding box center [98, 56] width 28 height 7
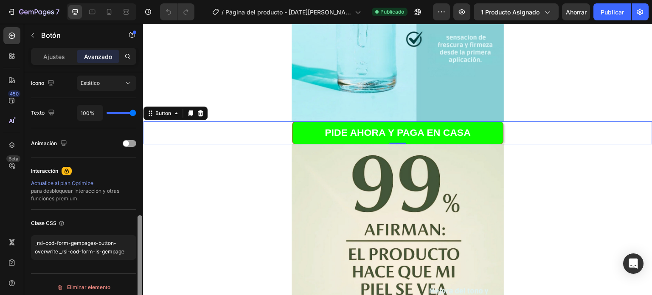
scroll to position [318, 0]
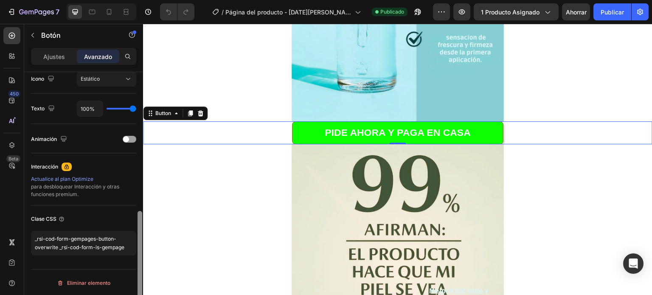
drag, startPoint x: 139, startPoint y: 204, endPoint x: 140, endPoint y: 234, distance: 30.6
click at [140, 234] on div at bounding box center [140, 265] width 5 height 108
drag, startPoint x: 124, startPoint y: 250, endPoint x: 32, endPoint y: 236, distance: 93.3
click at [32, 236] on textarea "_rsi-cod-form-gempages-button-overwrite _rsi-cod-form-is-gempage" at bounding box center [83, 243] width 105 height 25
